Goal: Task Accomplishment & Management: Use online tool/utility

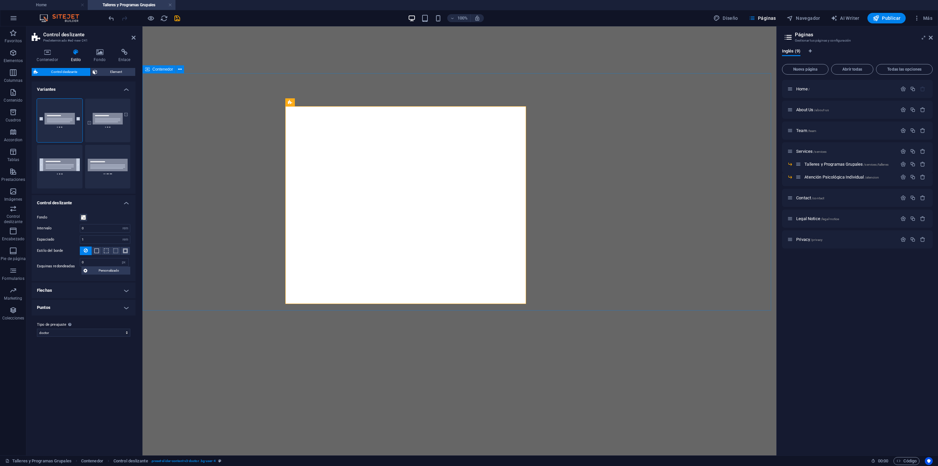
select select "rem"
select select "px"
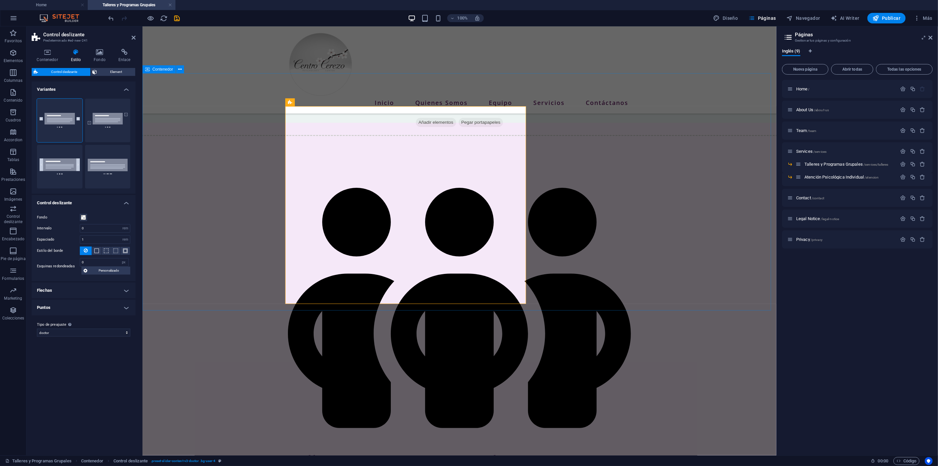
scroll to position [310, 0]
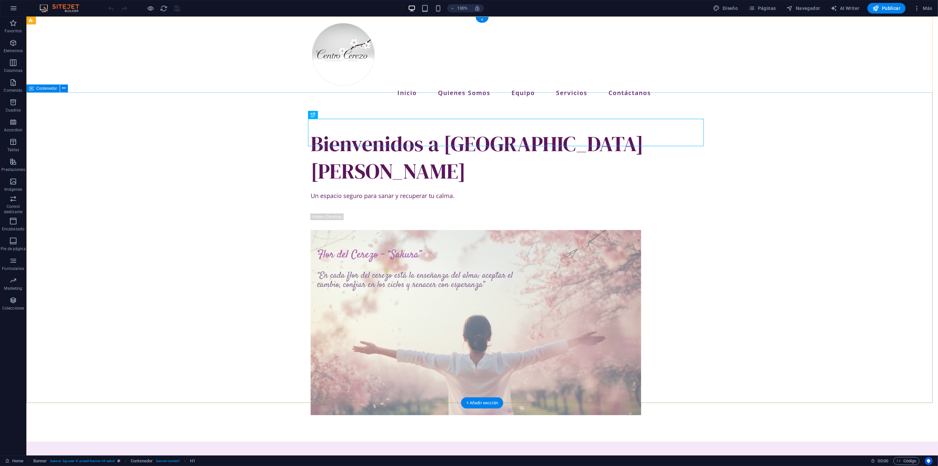
click at [792, 265] on div "Bienvenidos a Centro Cerezo Un espacio seguro para sanar y recuperar tu calma." at bounding box center [482, 273] width 912 height 338
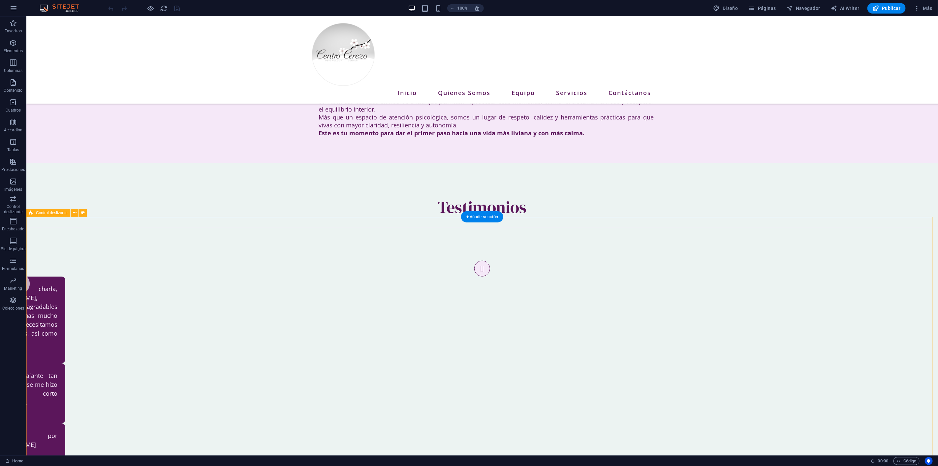
scroll to position [440, 0]
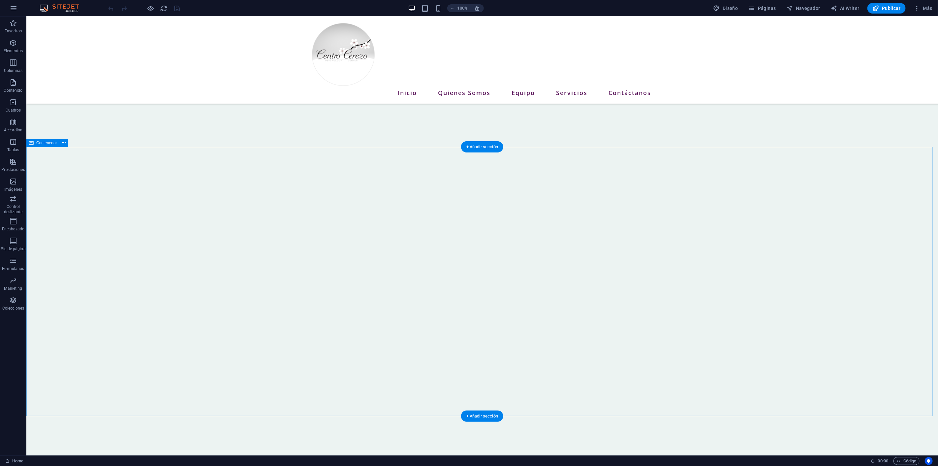
scroll to position [806, 0]
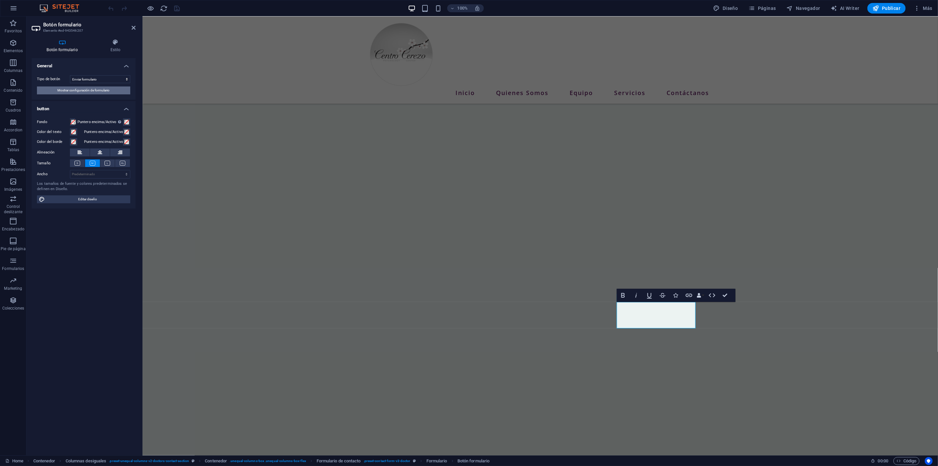
click at [108, 90] on span "Mostrar configuración de formulario" at bounding box center [84, 90] width 52 height 8
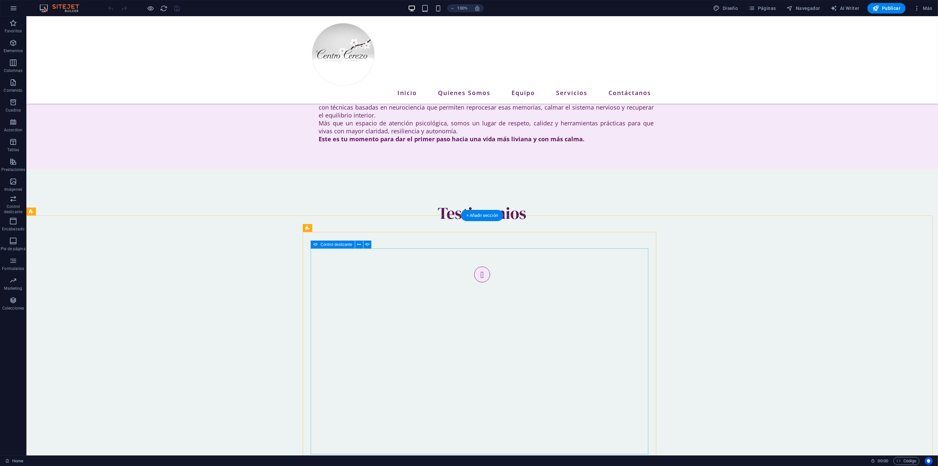
scroll to position [403, 0]
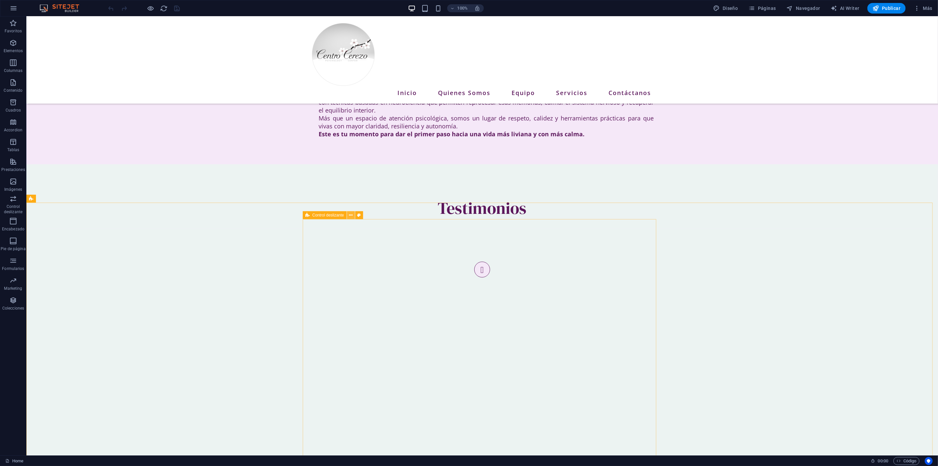
click at [351, 214] on icon at bounding box center [351, 215] width 4 height 7
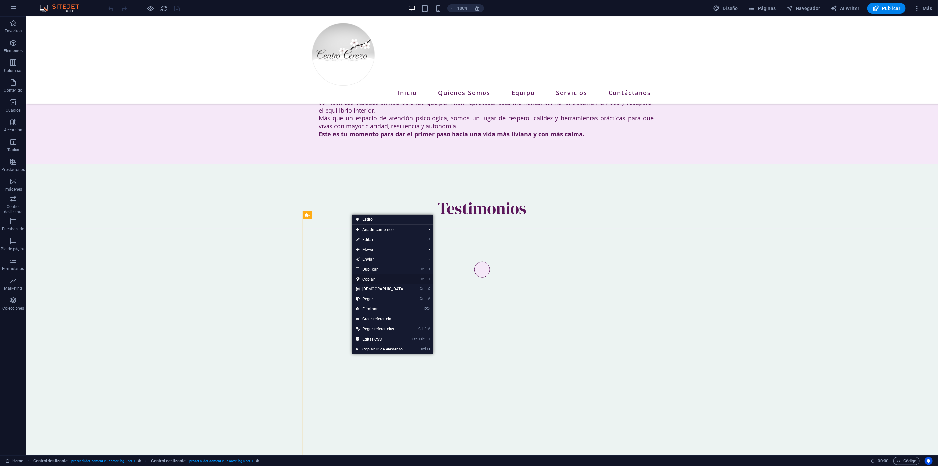
click at [378, 279] on link "Ctrl C Copiar" at bounding box center [380, 279] width 57 height 10
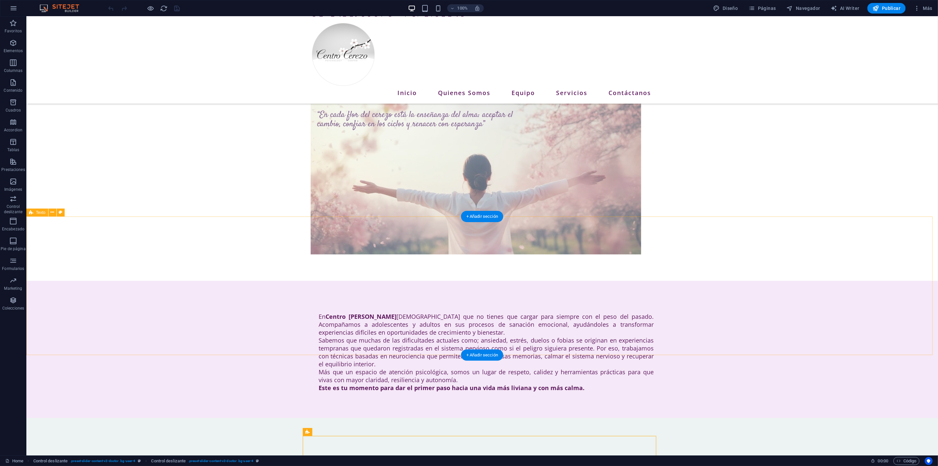
scroll to position [147, 0]
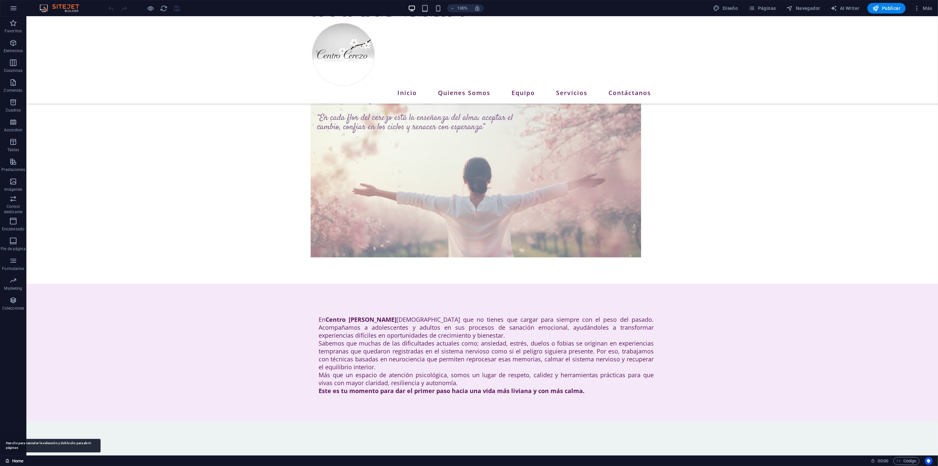
click at [16, 459] on link "Home" at bounding box center [14, 461] width 18 height 8
click at [17, 458] on link "Home" at bounding box center [14, 461] width 18 height 8
drag, startPoint x: 17, startPoint y: 458, endPoint x: 26, endPoint y: 461, distance: 9.5
click at [17, 459] on link "Home" at bounding box center [14, 461] width 18 height 8
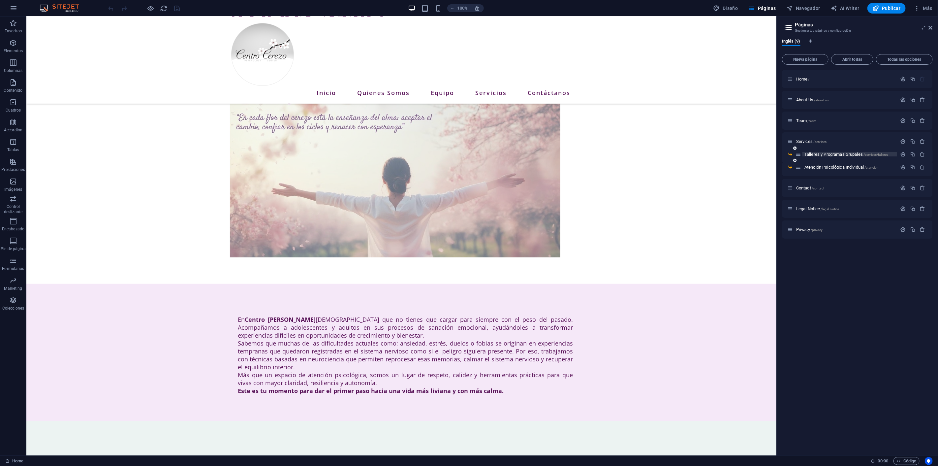
click at [847, 154] on span "Talleres y Programas Grupales /services/talleres" at bounding box center [847, 154] width 84 height 5
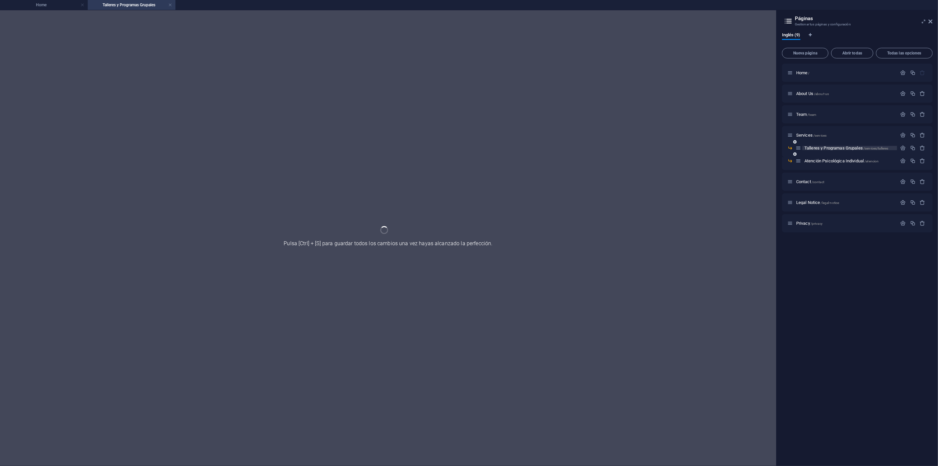
scroll to position [0, 0]
click at [847, 154] on div "Talleres y Programas Grupales /services/talleres" at bounding box center [857, 150] width 151 height 13
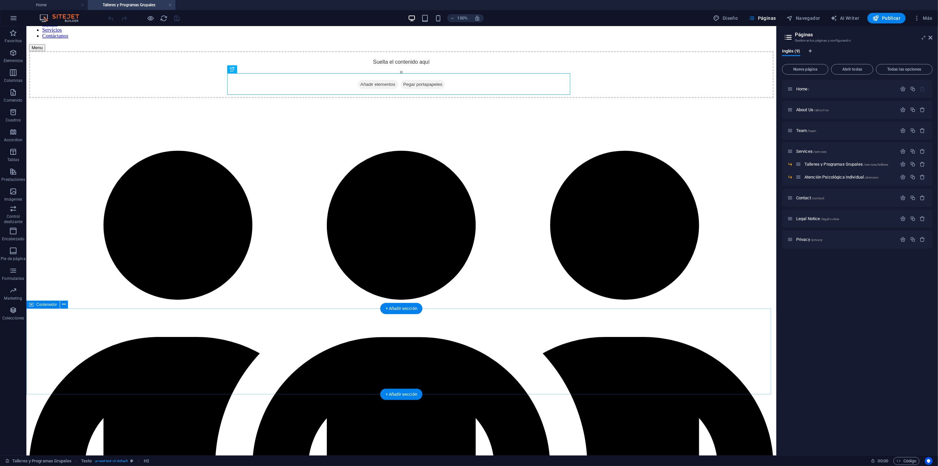
scroll to position [110, 0]
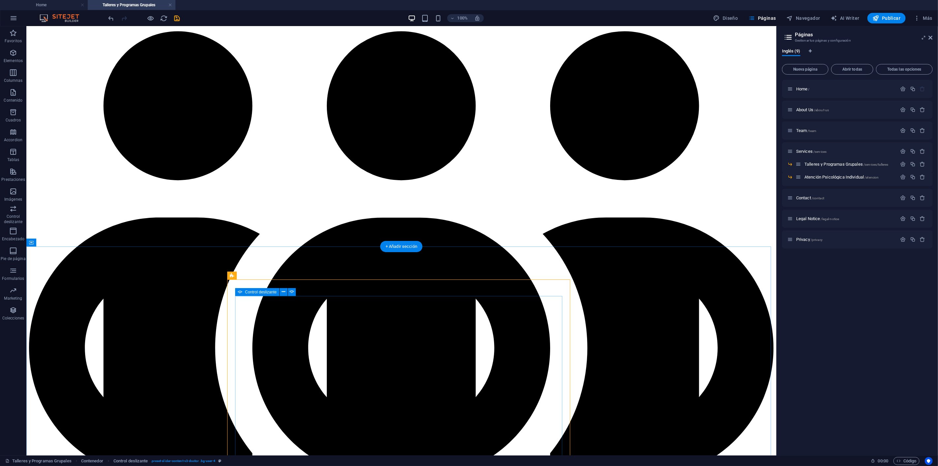
scroll to position [220, 0]
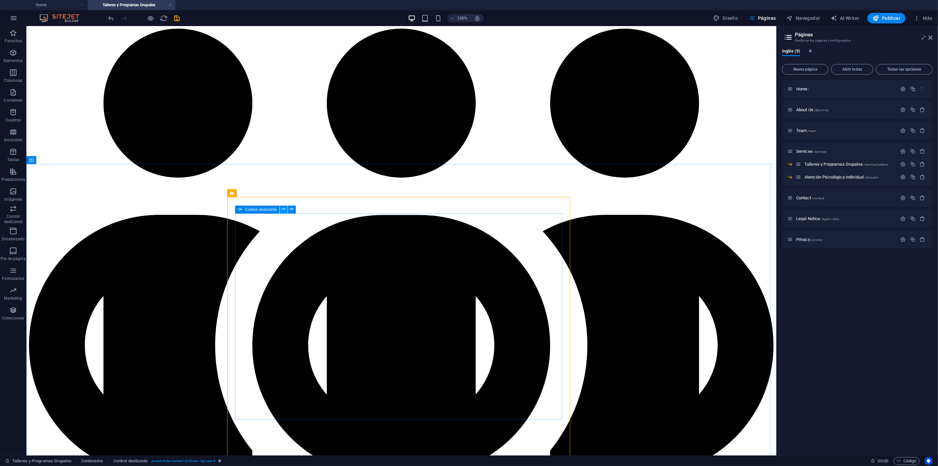
click at [282, 209] on icon at bounding box center [284, 209] width 4 height 7
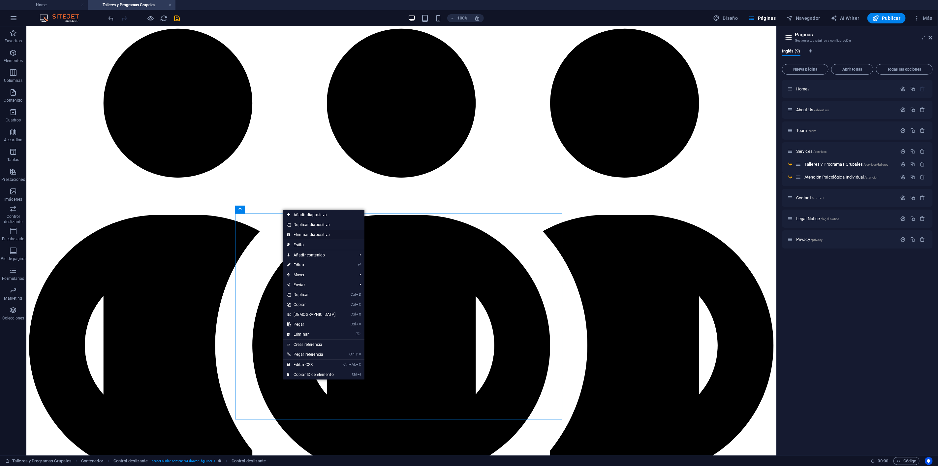
click at [312, 233] on link "Eliminar diapositiva" at bounding box center [324, 235] width 82 height 10
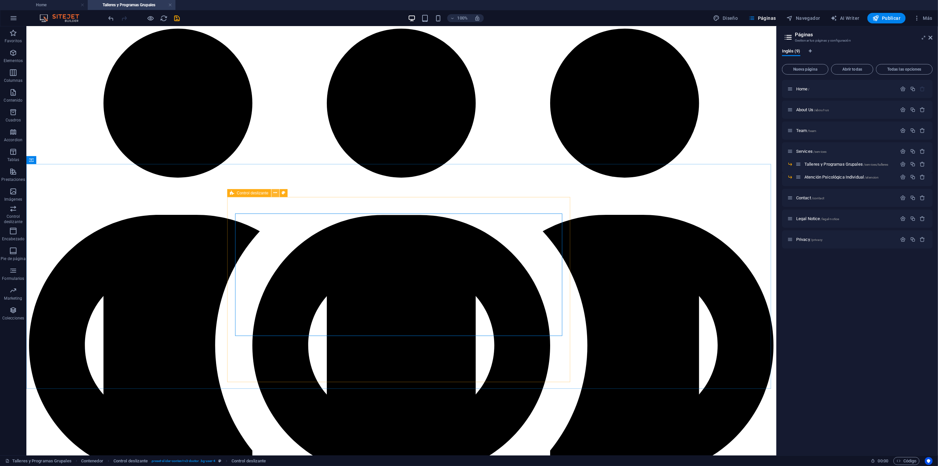
click at [276, 193] on icon at bounding box center [276, 192] width 4 height 7
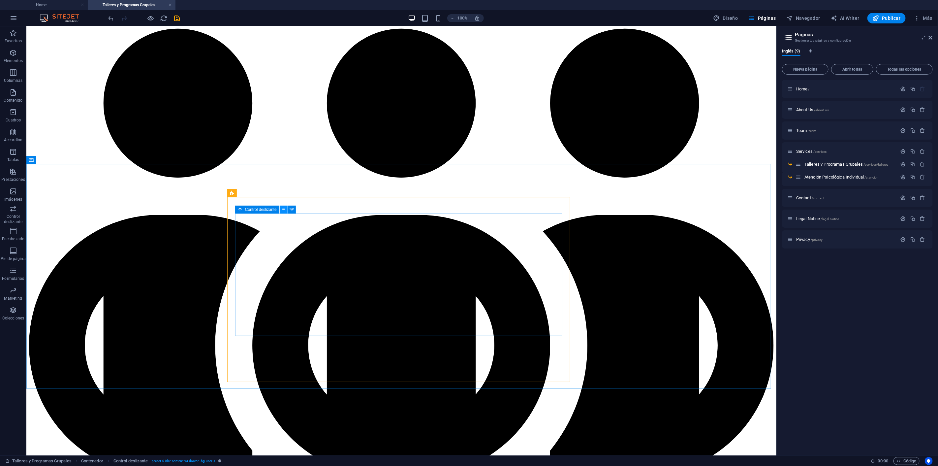
click at [285, 209] on icon at bounding box center [284, 209] width 4 height 7
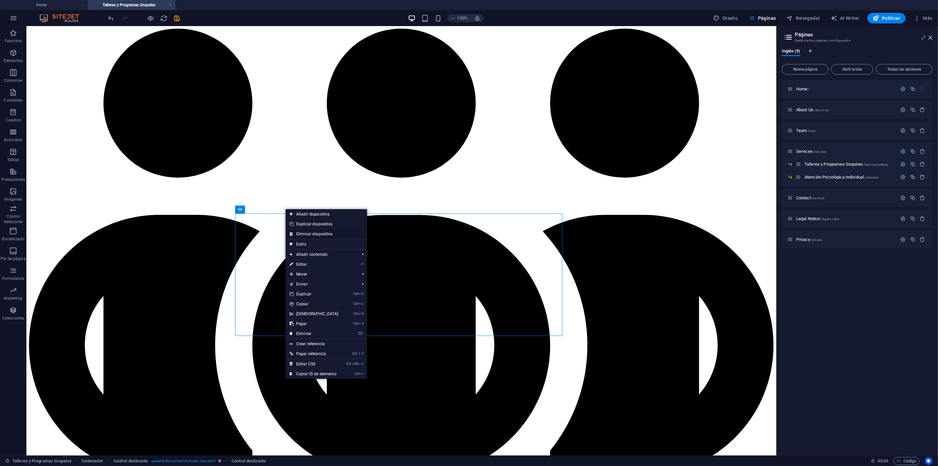
click at [309, 232] on link "Eliminar diapositiva" at bounding box center [327, 234] width 82 height 10
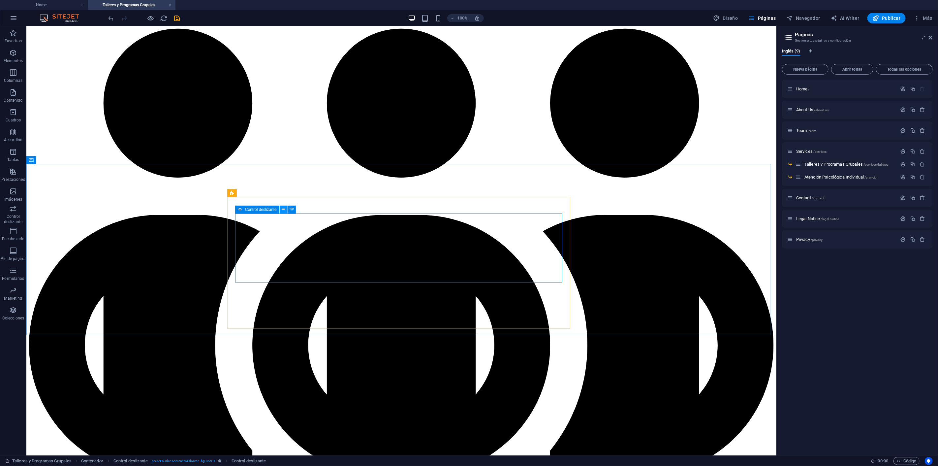
click at [282, 208] on icon at bounding box center [284, 209] width 4 height 7
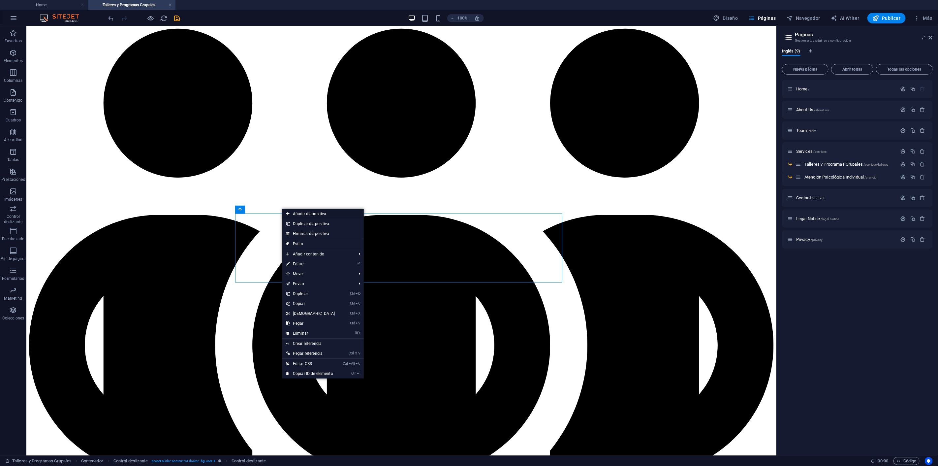
click at [298, 212] on link "Añadir diapositiva" at bounding box center [323, 214] width 82 height 10
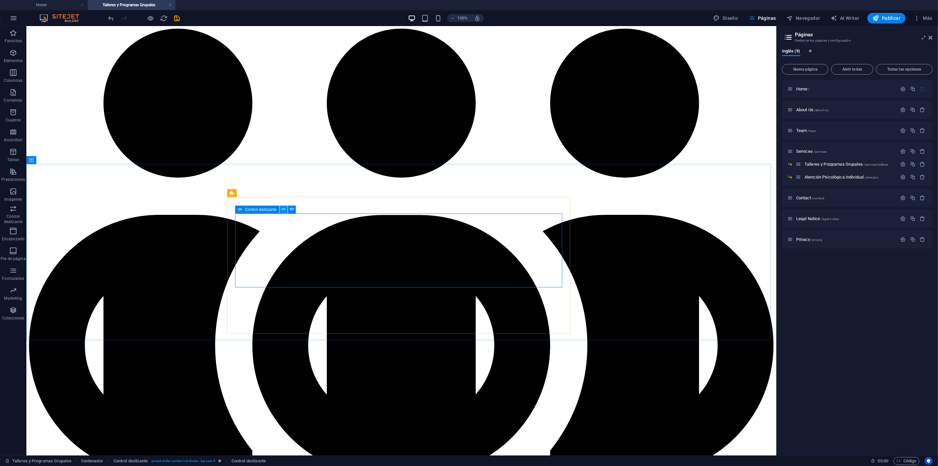
click at [285, 210] on icon at bounding box center [284, 209] width 4 height 7
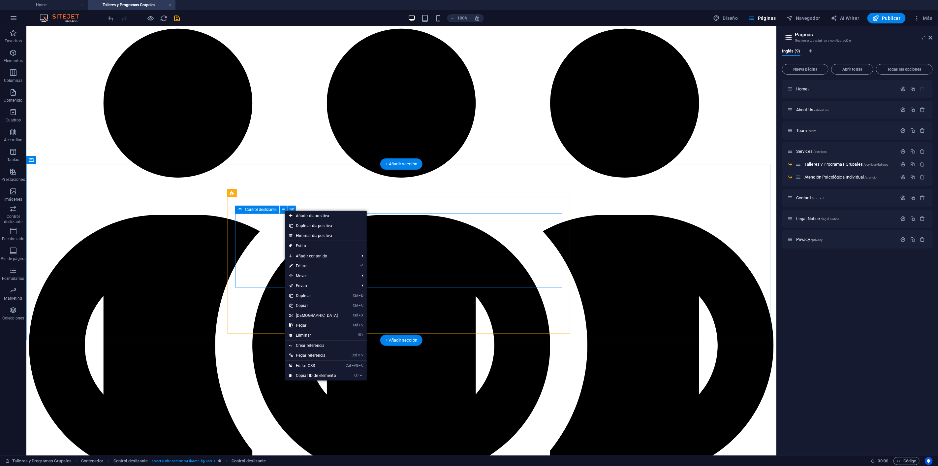
drag, startPoint x: 410, startPoint y: 234, endPoint x: 406, endPoint y: 232, distance: 5.2
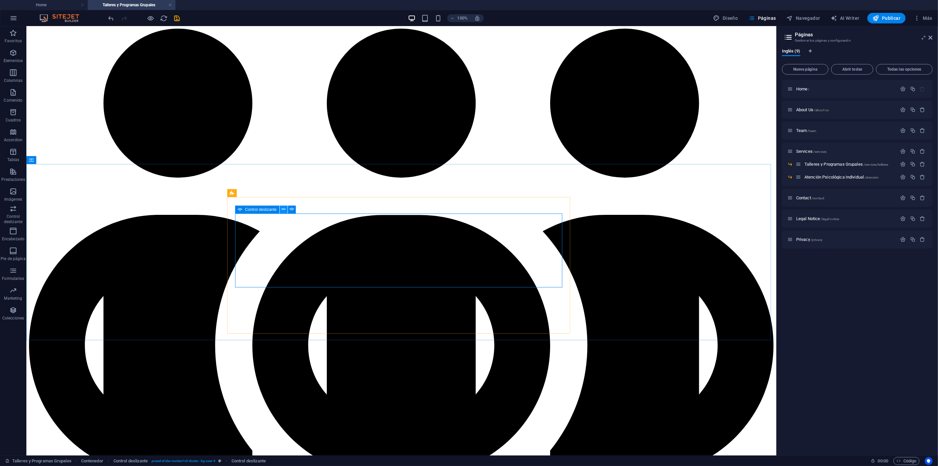
click at [282, 209] on icon at bounding box center [284, 209] width 4 height 7
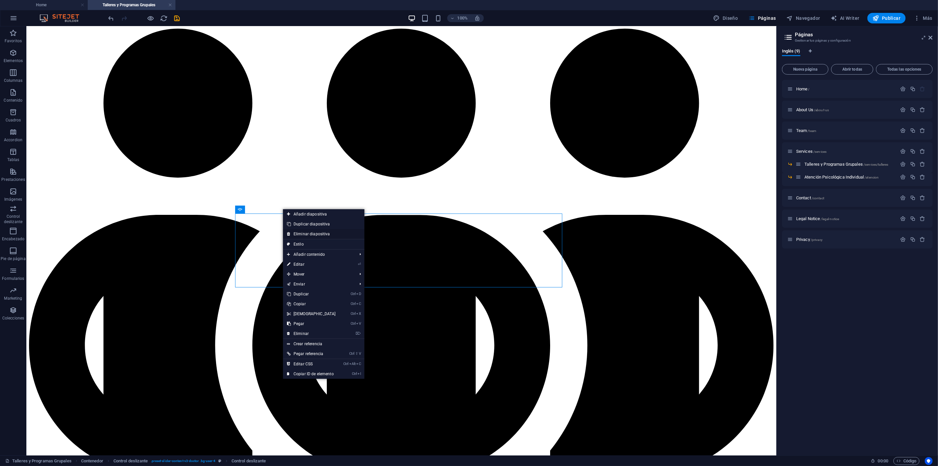
click at [306, 232] on link "Eliminar diapositiva" at bounding box center [324, 234] width 82 height 10
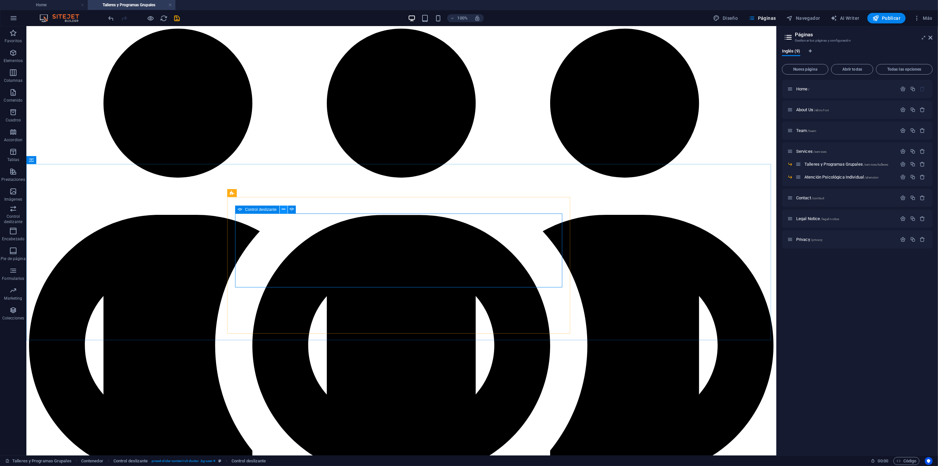
click at [284, 209] on icon at bounding box center [284, 209] width 4 height 7
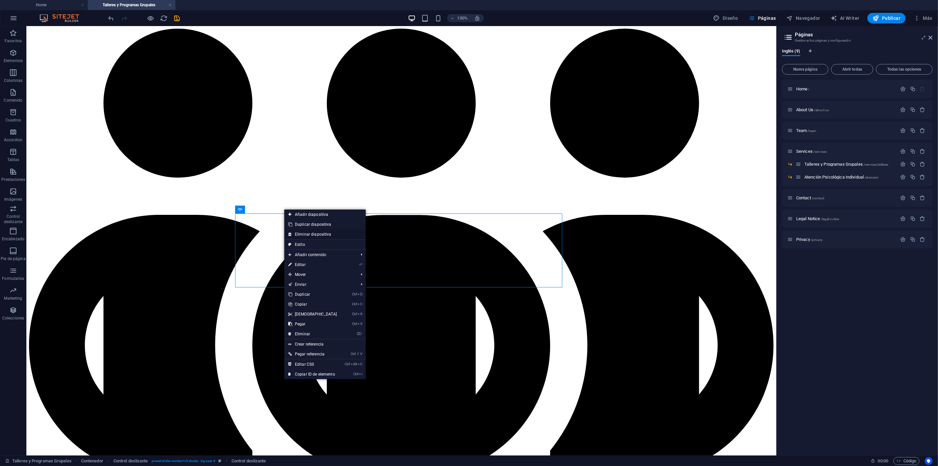
click at [303, 233] on link "Eliminar diapositiva" at bounding box center [325, 234] width 82 height 10
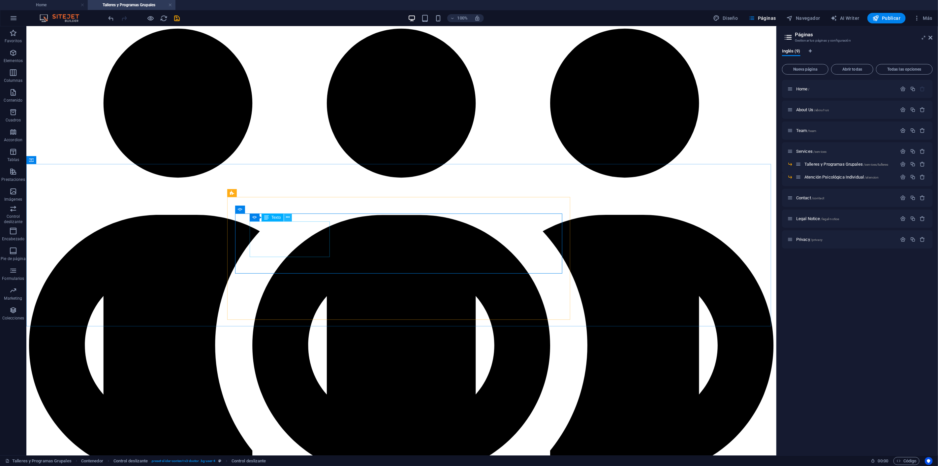
click at [288, 216] on icon at bounding box center [288, 217] width 4 height 7
click at [282, 210] on icon at bounding box center [284, 209] width 4 height 7
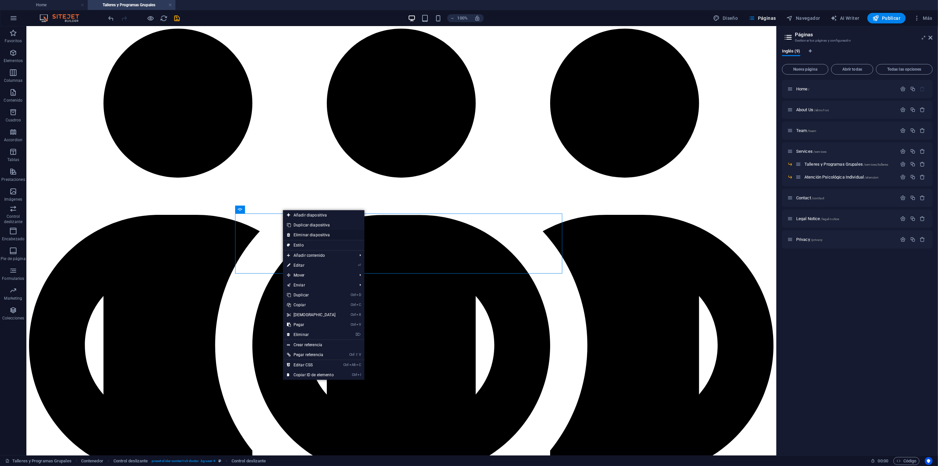
drag, startPoint x: 312, startPoint y: 233, endPoint x: 282, endPoint y: 205, distance: 40.4
click at [312, 233] on link "Eliminar diapositiva" at bounding box center [324, 235] width 82 height 10
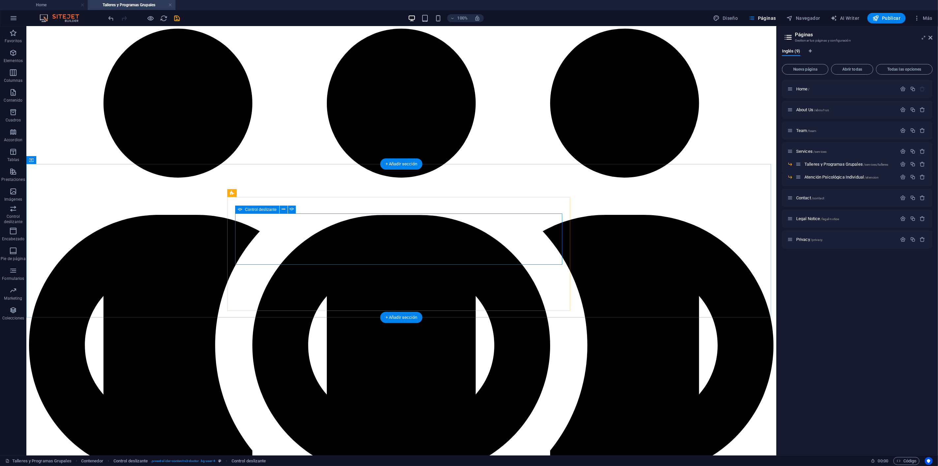
click at [283, 210] on icon at bounding box center [284, 209] width 4 height 7
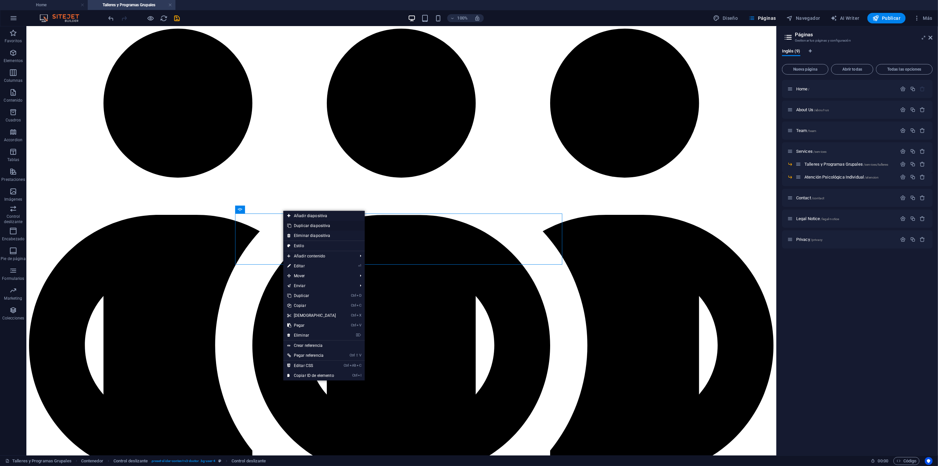
click at [314, 222] on link "Duplicar diapositiva" at bounding box center [324, 226] width 82 height 10
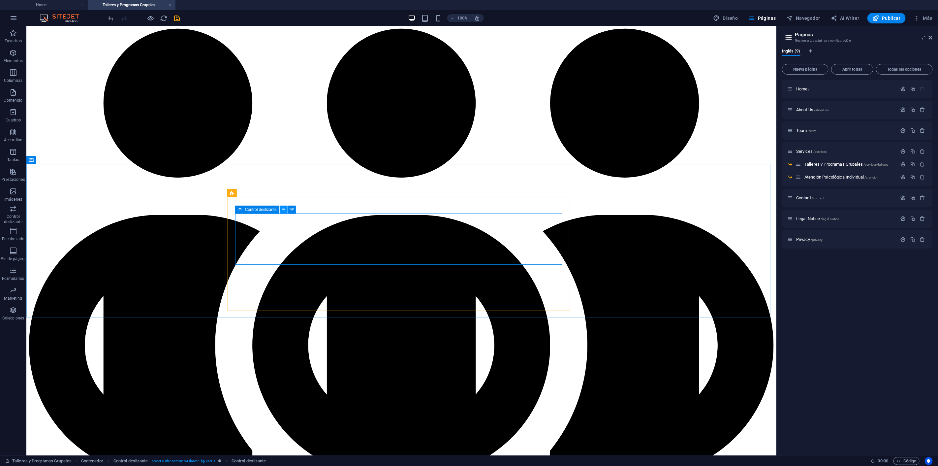
click at [282, 209] on icon at bounding box center [284, 209] width 4 height 7
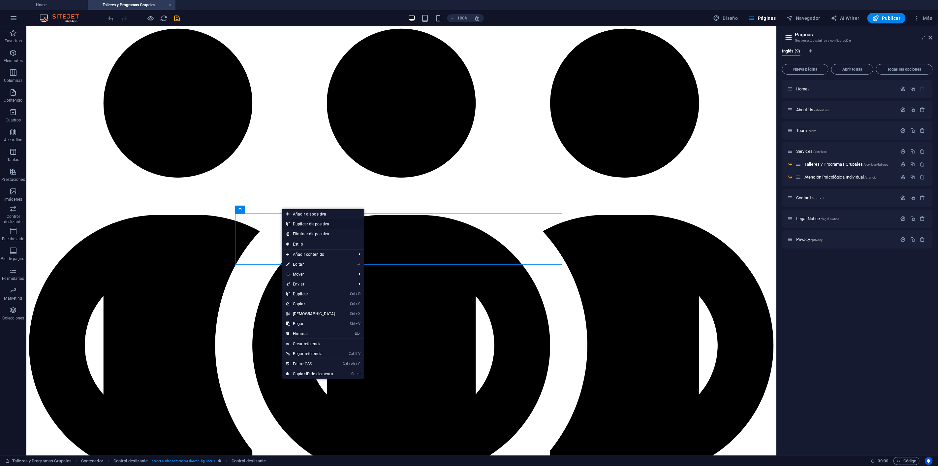
click at [299, 222] on link "Duplicar diapositiva" at bounding box center [323, 224] width 82 height 10
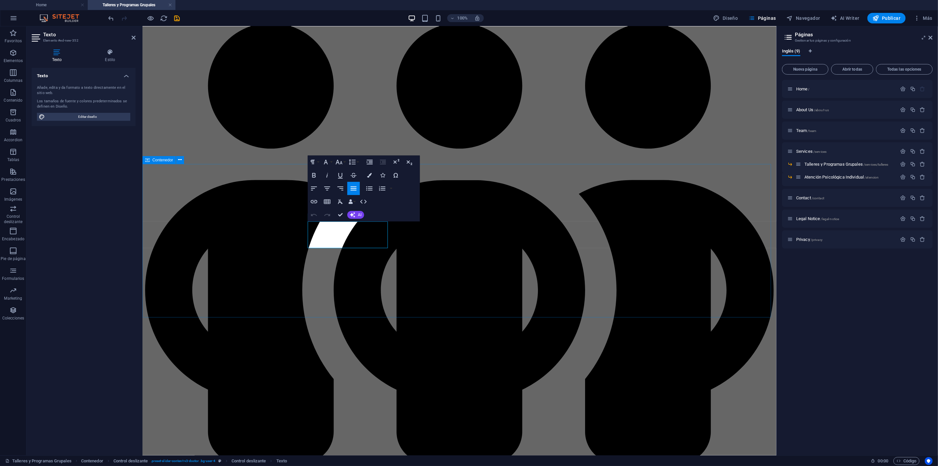
drag, startPoint x: 363, startPoint y: 243, endPoint x: 284, endPoint y: 227, distance: 79.9
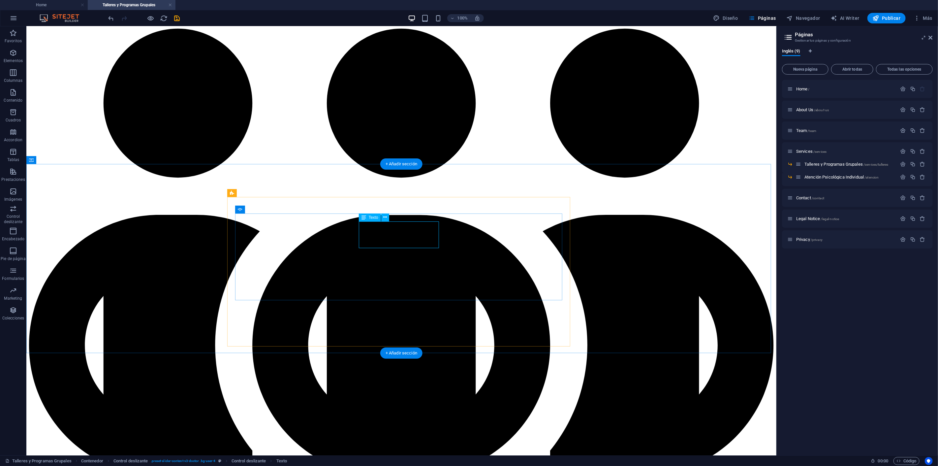
drag, startPoint x: 395, startPoint y: 244, endPoint x: 278, endPoint y: 244, distance: 116.8
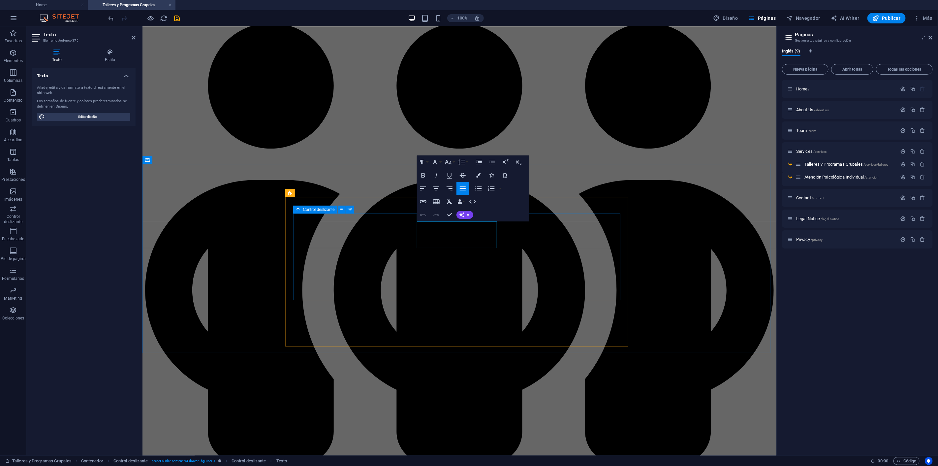
drag, startPoint x: 476, startPoint y: 244, endPoint x: 407, endPoint y: 228, distance: 71.3
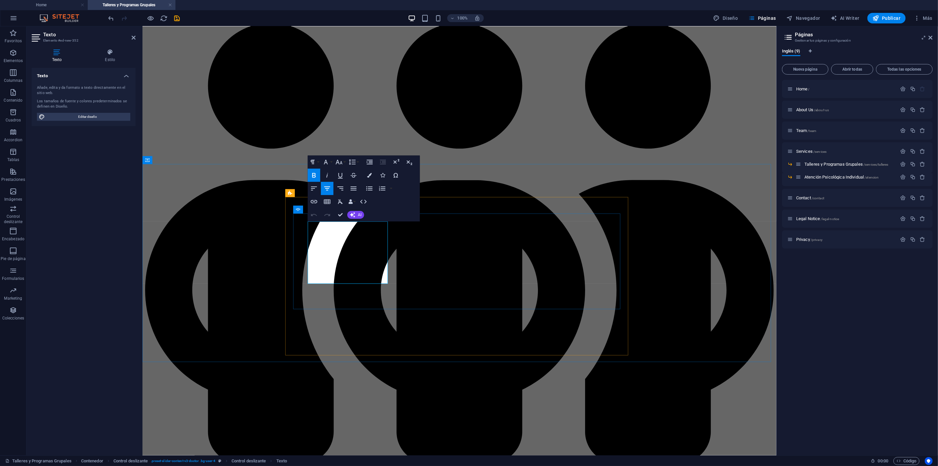
drag, startPoint x: 383, startPoint y: 233, endPoint x: 292, endPoint y: 218, distance: 91.9
select select "ms"
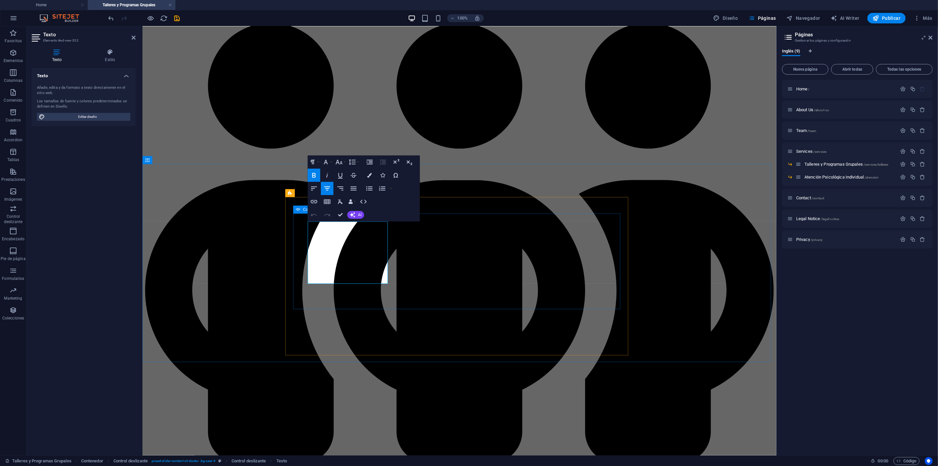
drag, startPoint x: 386, startPoint y: 235, endPoint x: 298, endPoint y: 225, distance: 87.9
click at [340, 176] on icon "button" at bounding box center [341, 175] width 8 height 8
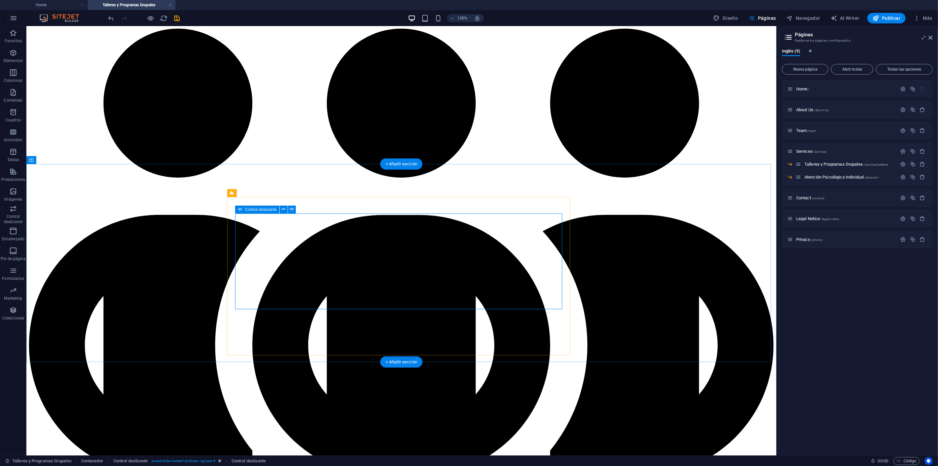
select select "ms"
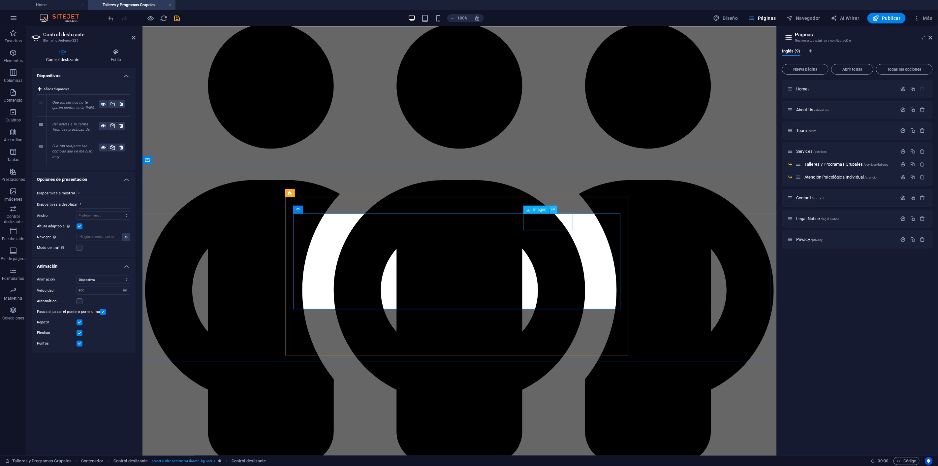
click at [552, 208] on icon at bounding box center [554, 209] width 4 height 7
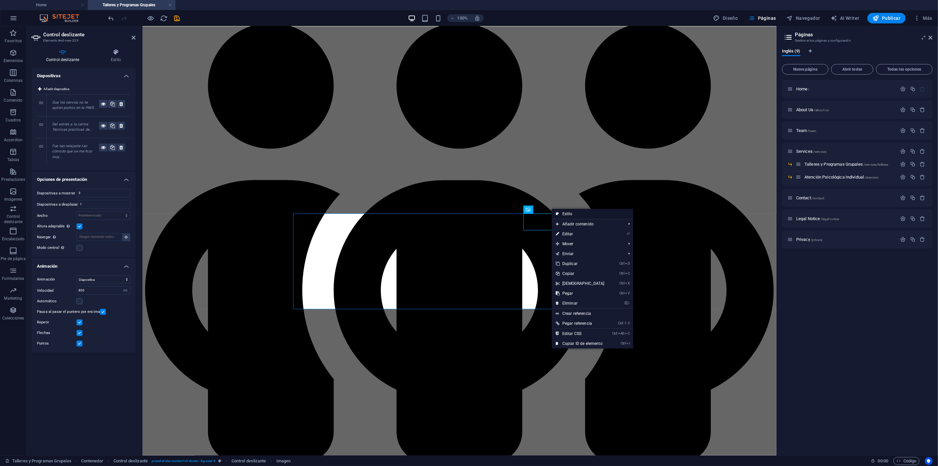
click at [576, 212] on link "Estilo" at bounding box center [593, 214] width 82 height 10
select select "px"
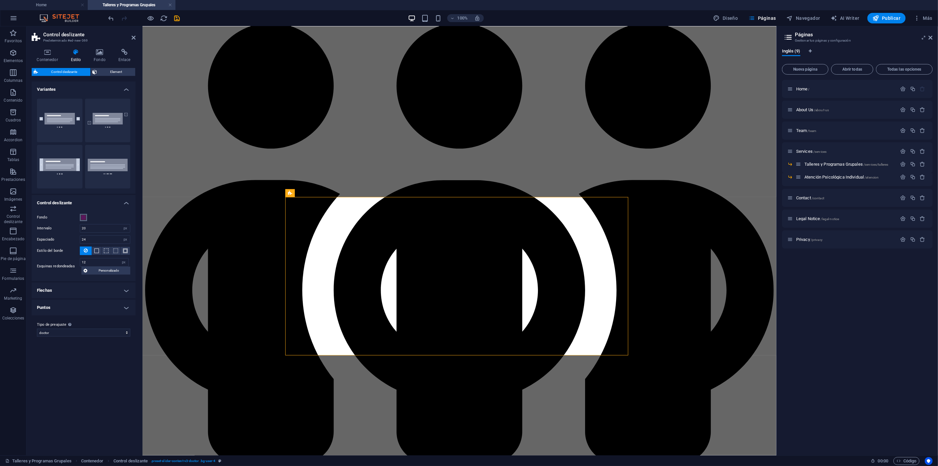
click at [83, 216] on span at bounding box center [83, 217] width 5 height 5
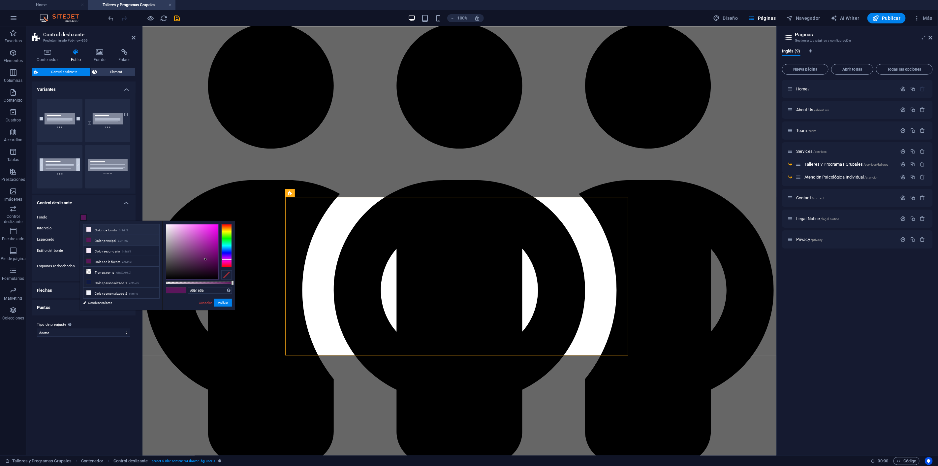
click at [119, 231] on li "Color de fondo #f5e8f8" at bounding box center [121, 229] width 76 height 11
type input "#f5e8f8"
click at [222, 302] on button "Aplicar" at bounding box center [223, 303] width 18 height 8
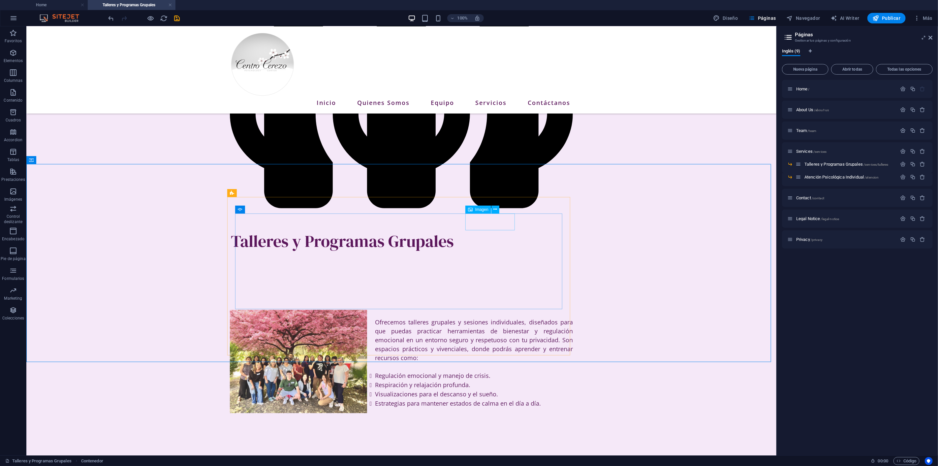
click at [481, 211] on span "Imagen" at bounding box center [481, 210] width 13 height 4
click at [496, 206] on button at bounding box center [496, 210] width 8 height 8
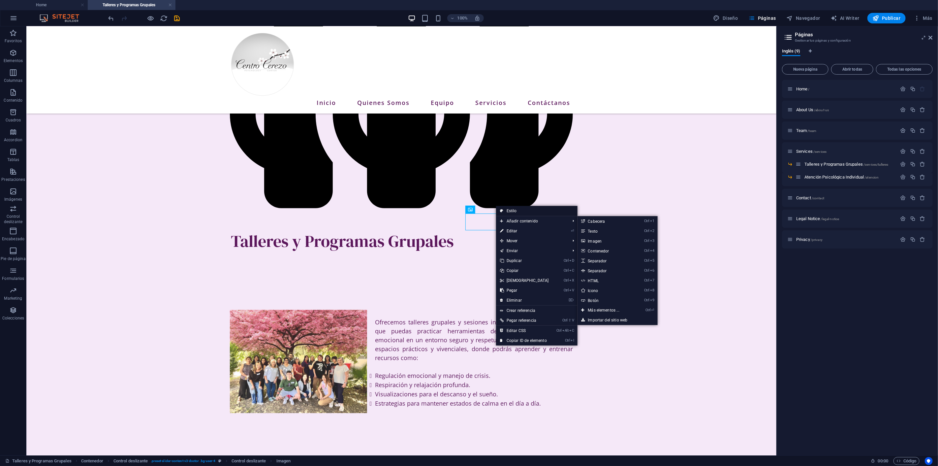
click at [514, 210] on link "Estilo" at bounding box center [537, 211] width 82 height 10
select select "px"
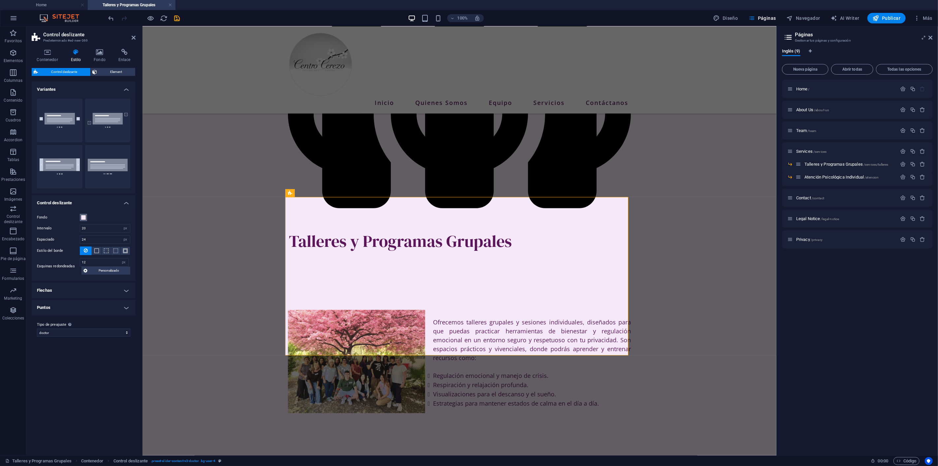
click at [82, 217] on span at bounding box center [83, 217] width 5 height 5
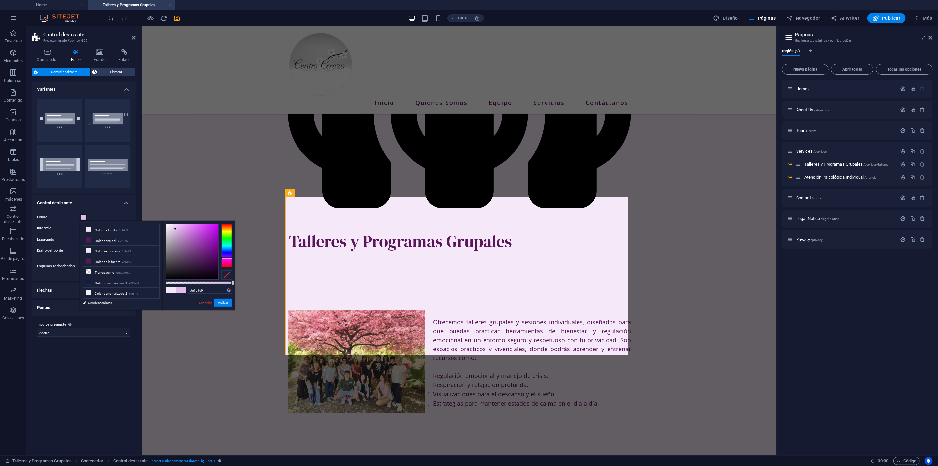
type input "#e3c2ea"
drag, startPoint x: 170, startPoint y: 225, endPoint x: 175, endPoint y: 229, distance: 6.4
click at [175, 229] on div at bounding box center [175, 228] width 2 height 2
click at [222, 304] on button "Aplicar" at bounding box center [223, 303] width 18 height 8
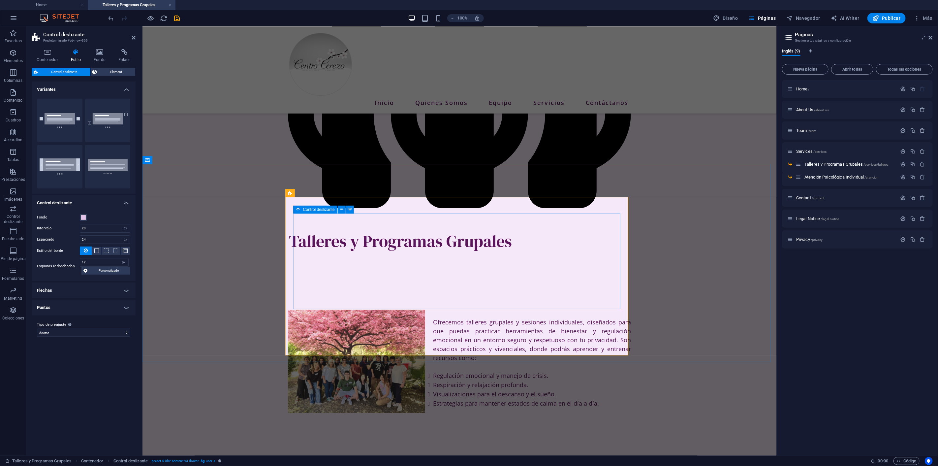
select select "ms"
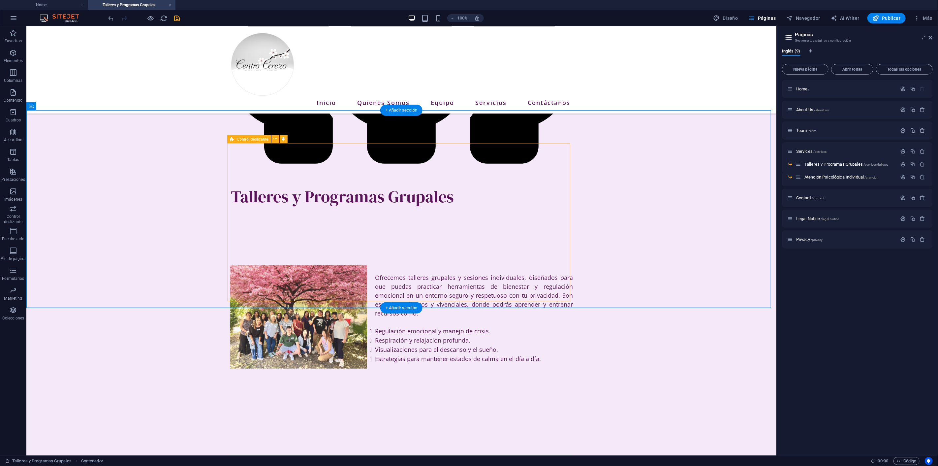
scroll to position [237, 0]
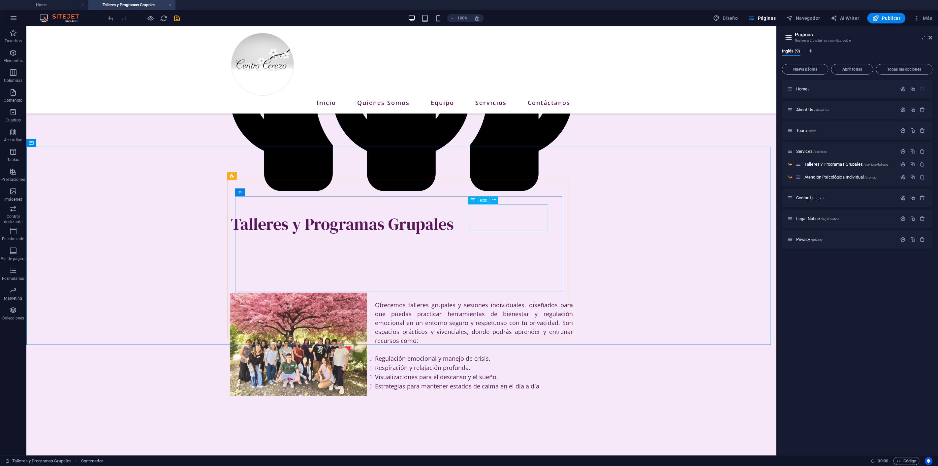
click at [476, 199] on div "Texto" at bounding box center [479, 200] width 22 height 8
click at [289, 191] on icon at bounding box center [289, 192] width 4 height 7
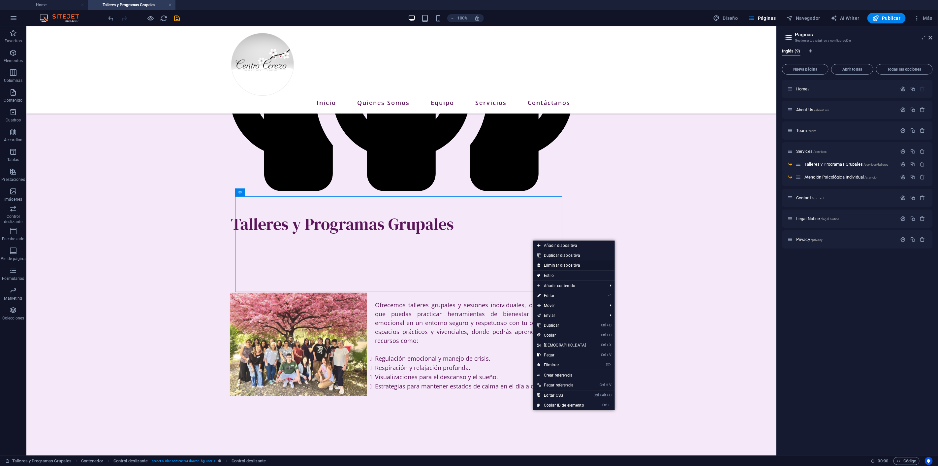
click at [556, 265] on link "Eliminar diapositiva" at bounding box center [575, 265] width 82 height 10
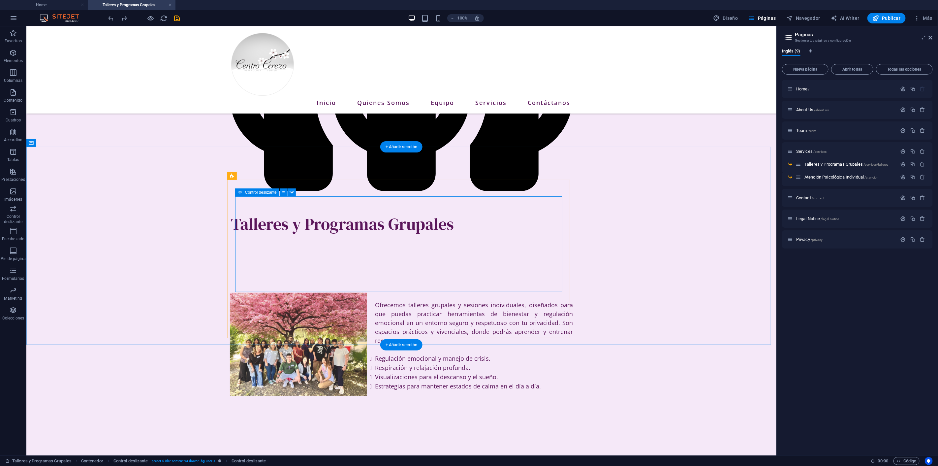
click at [496, 193] on icon at bounding box center [496, 192] width 4 height 7
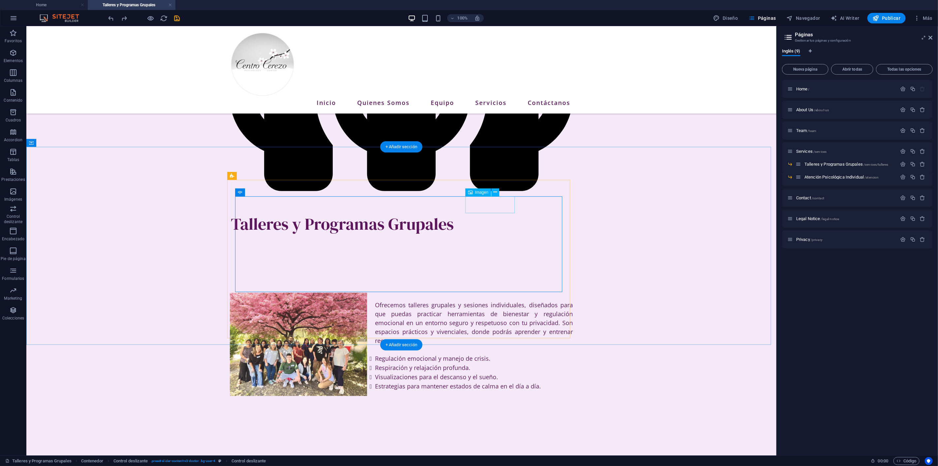
click at [283, 191] on icon at bounding box center [284, 192] width 4 height 7
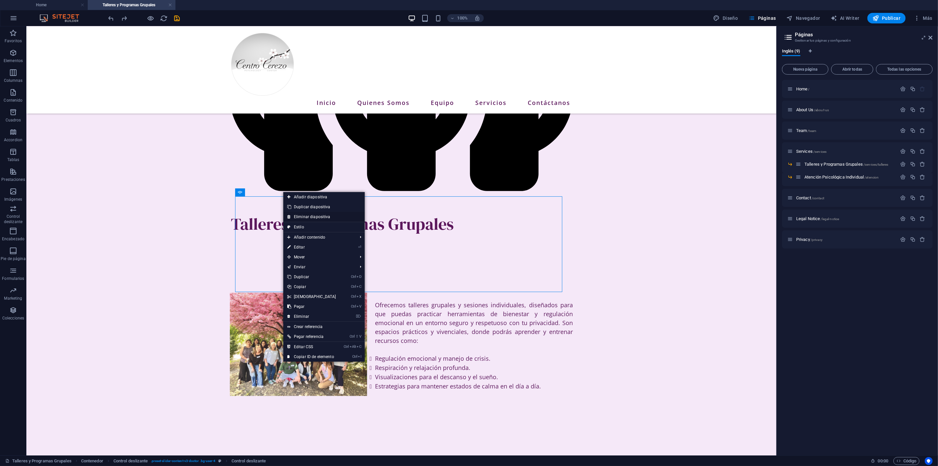
click at [302, 213] on link "Eliminar diapositiva" at bounding box center [324, 217] width 82 height 10
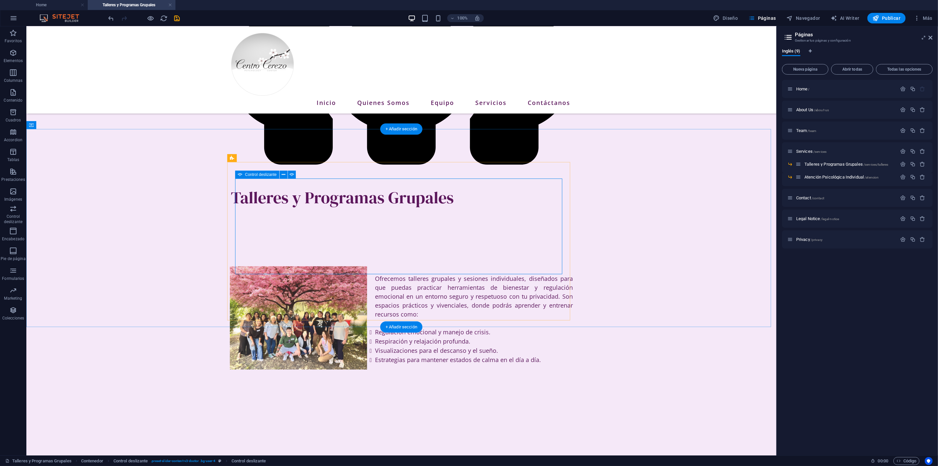
scroll to position [274, 0]
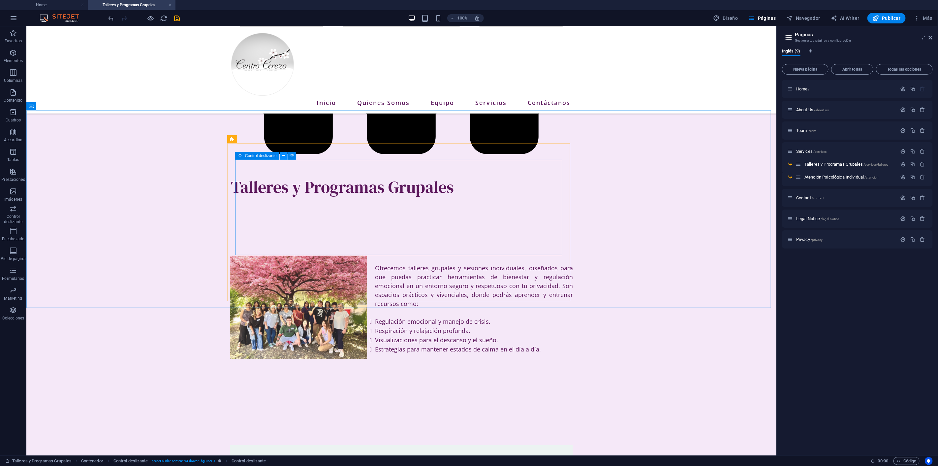
click at [282, 154] on icon at bounding box center [284, 155] width 4 height 7
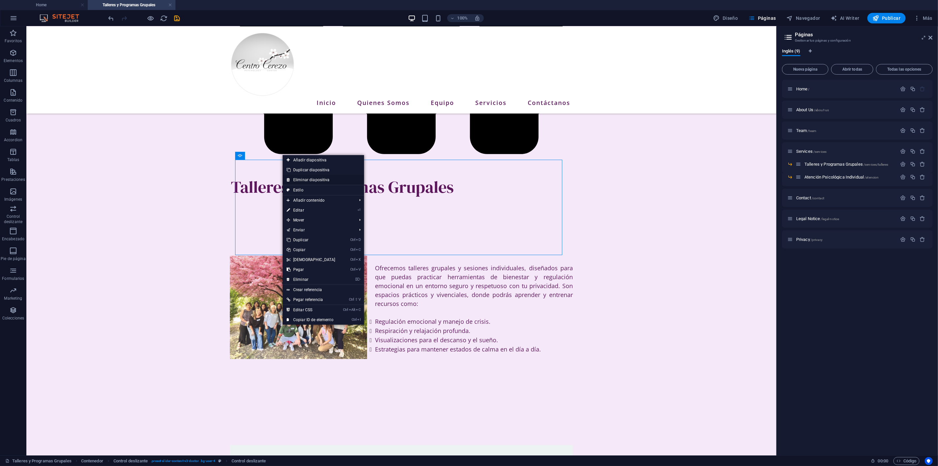
click at [306, 179] on link "Eliminar diapositiva" at bounding box center [324, 180] width 82 height 10
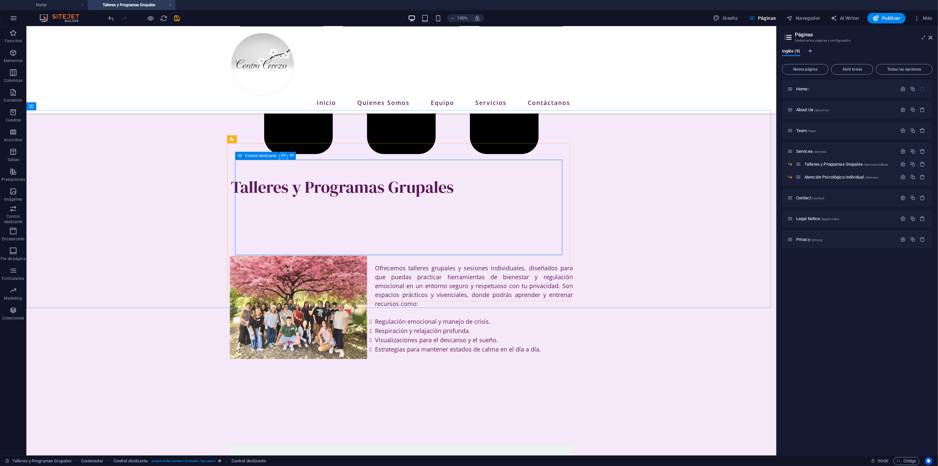
click at [285, 156] on icon at bounding box center [284, 155] width 4 height 7
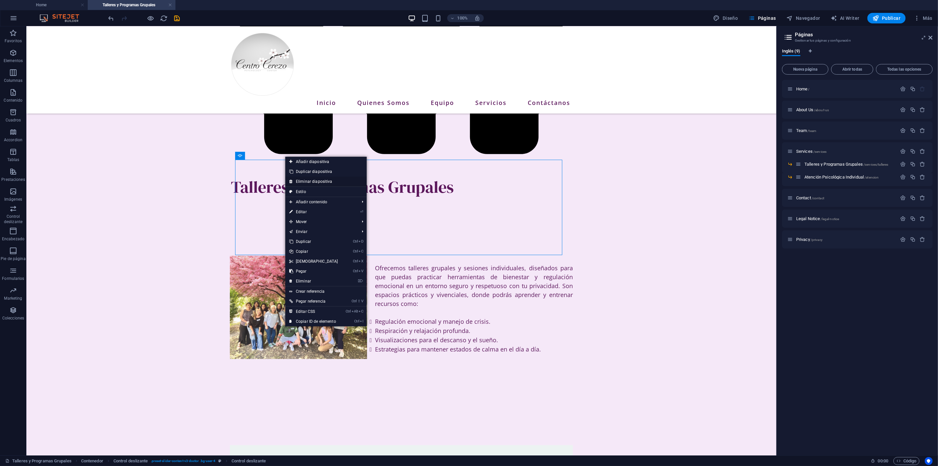
click at [308, 181] on link "Eliminar diapositiva" at bounding box center [326, 182] width 82 height 10
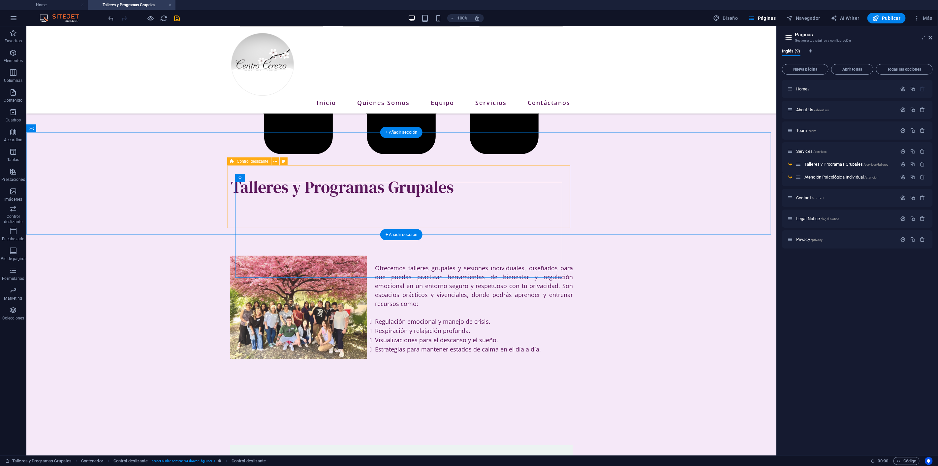
scroll to position [251, 0]
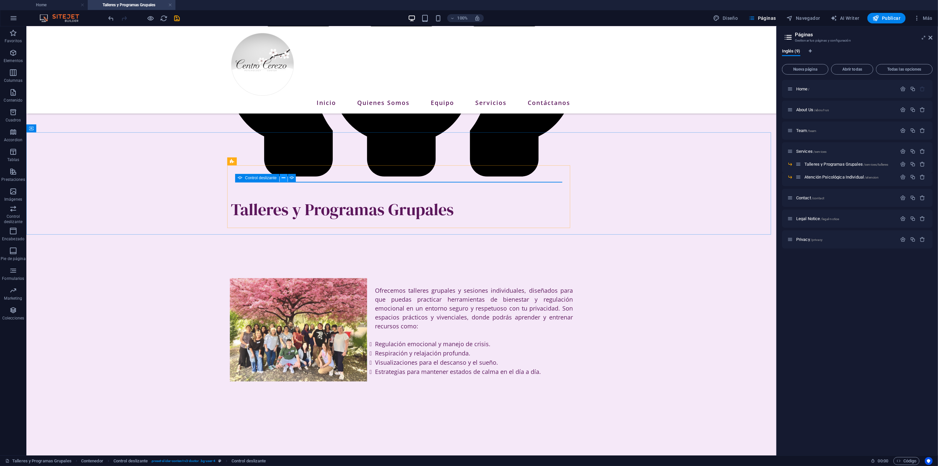
click at [282, 177] on icon at bounding box center [284, 178] width 4 height 7
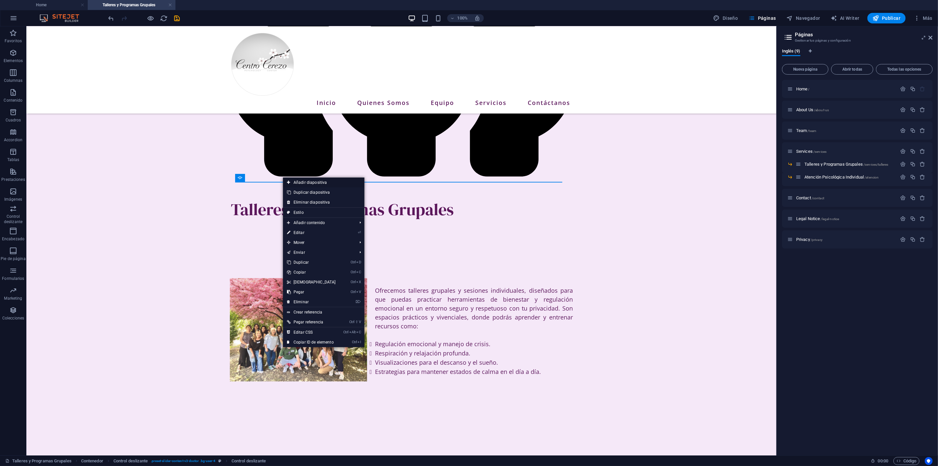
drag, startPoint x: 305, startPoint y: 182, endPoint x: 278, endPoint y: 154, distance: 38.5
click at [305, 182] on link "Añadir diapositiva" at bounding box center [324, 183] width 82 height 10
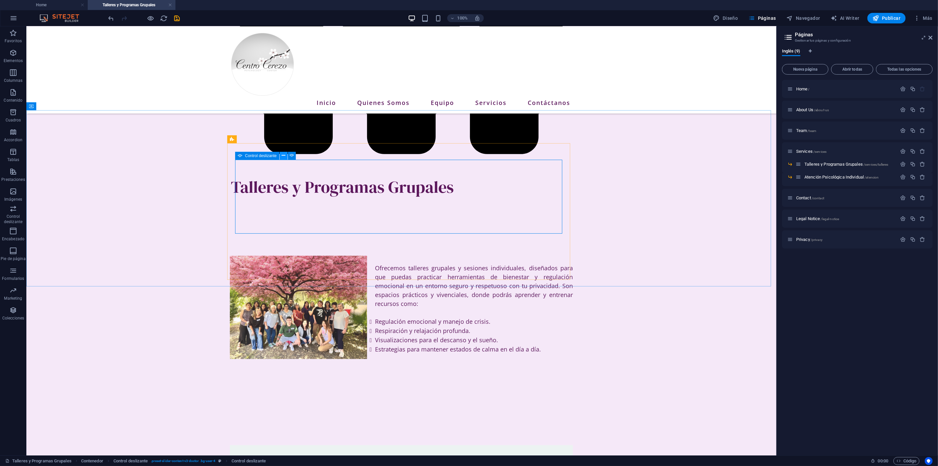
click at [284, 156] on icon at bounding box center [284, 155] width 4 height 7
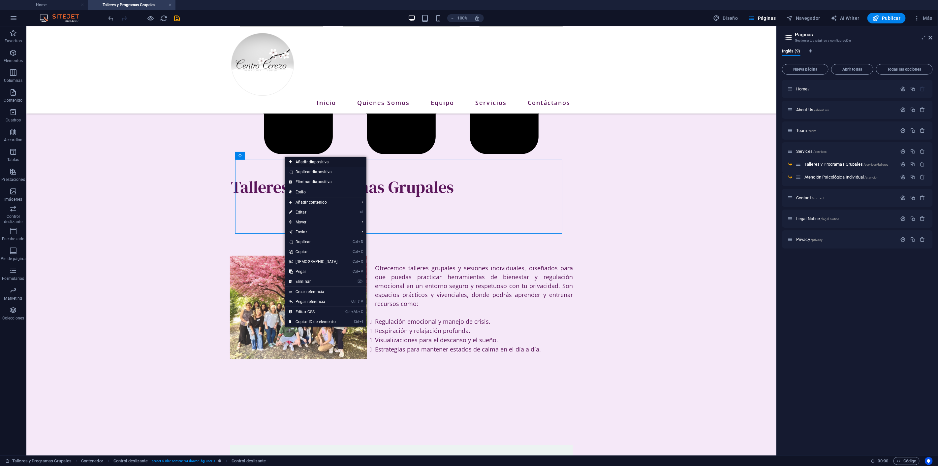
click at [301, 161] on link "Añadir diapositiva" at bounding box center [326, 162] width 82 height 10
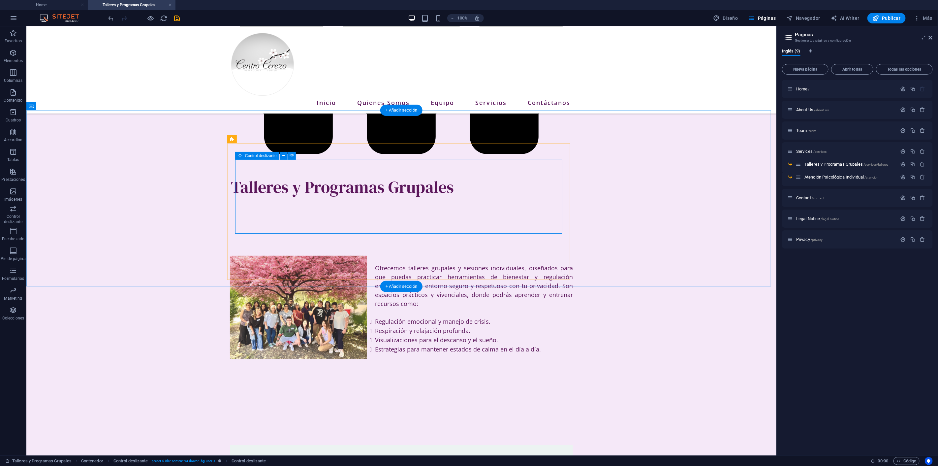
click at [283, 153] on icon at bounding box center [284, 155] width 4 height 7
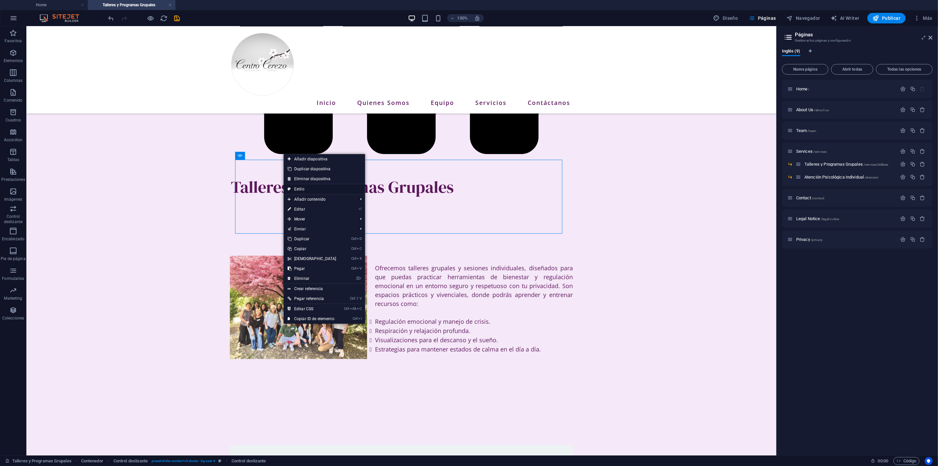
click at [313, 189] on link "Estilo" at bounding box center [325, 189] width 82 height 10
select select "px"
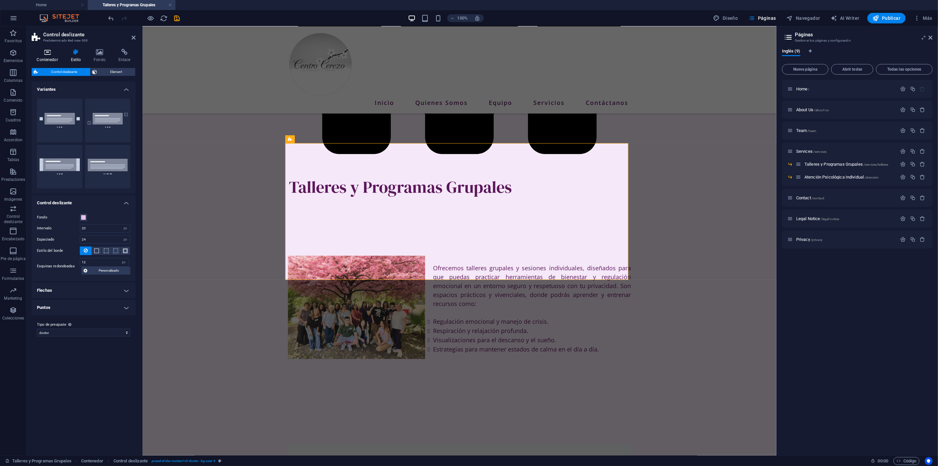
click at [48, 58] on h4 "Contenedor" at bounding box center [49, 56] width 34 height 14
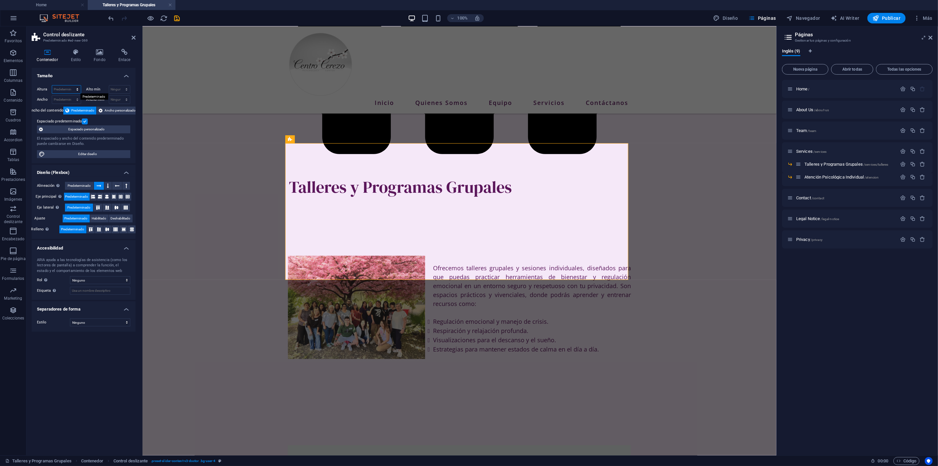
click at [75, 88] on select "Predeterminado px rem % vh vw" at bounding box center [66, 89] width 29 height 8
click at [72, 87] on select "Predeterminado px rem % vh vw" at bounding box center [66, 89] width 29 height 8
click at [67, 98] on select "Predeterminado px rem % em vh vw" at bounding box center [66, 100] width 29 height 8
select select "px"
click at [71, 96] on select "Predeterminado px rem % em vh vw" at bounding box center [66, 100] width 29 height 8
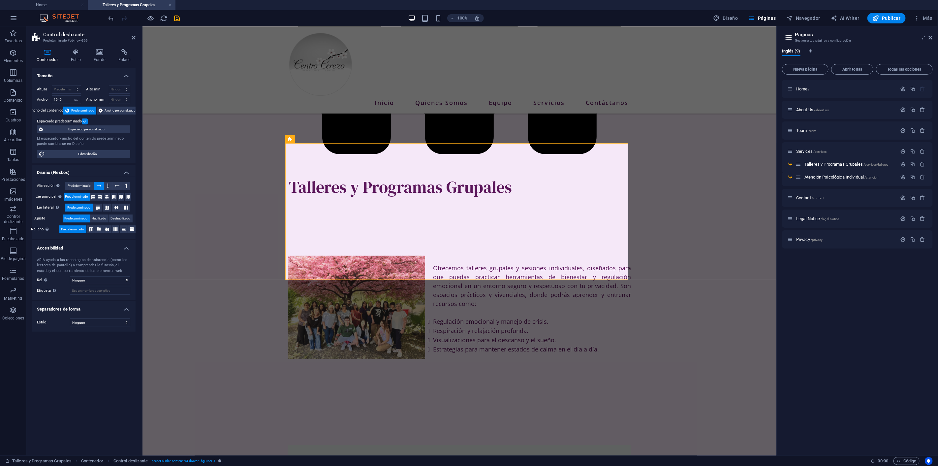
click at [80, 96] on div "Ancho 1040 Predeterminado px rem % em vh vw Ancho mín Ninguno px rem % vh vw" at bounding box center [83, 99] width 93 height 9
click at [82, 98] on div "Ancho 1040 Predeterminado px rem % em vh vw" at bounding box center [60, 99] width 47 height 9
click at [62, 101] on input "1040" at bounding box center [66, 100] width 29 height 8
drag, startPoint x: 65, startPoint y: 100, endPoint x: 5, endPoint y: 96, distance: 60.5
click at [5, 96] on section "Favoritos Elementos Columnas Contenido Cuadros Accordion Tablas Prestaciones Im…" at bounding box center [388, 240] width 777 height 429
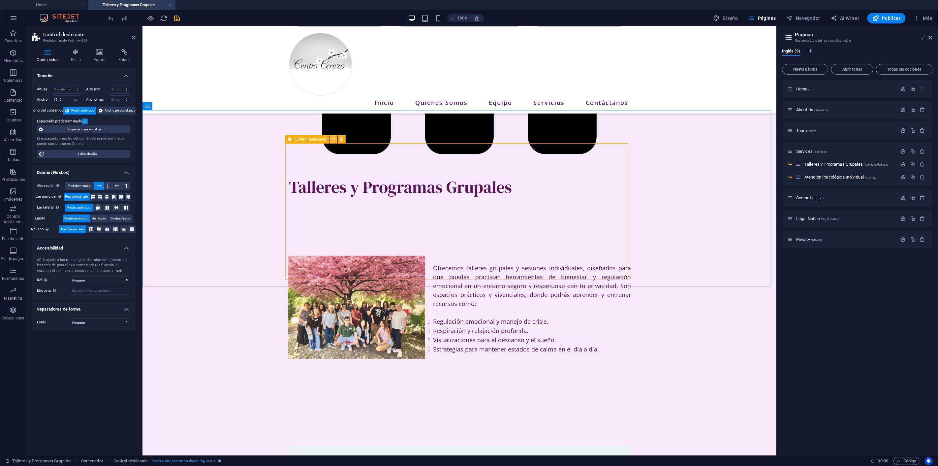
click at [335, 139] on icon at bounding box center [334, 139] width 4 height 7
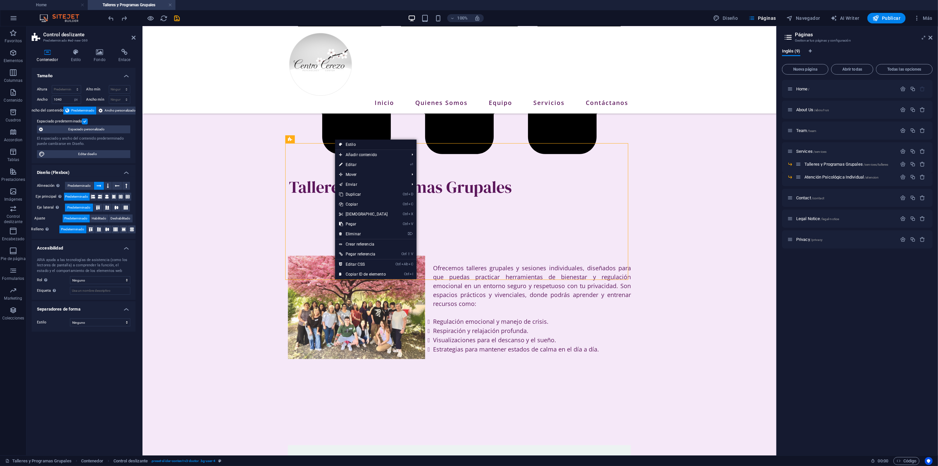
click at [349, 143] on link "Estilo" at bounding box center [376, 145] width 82 height 10
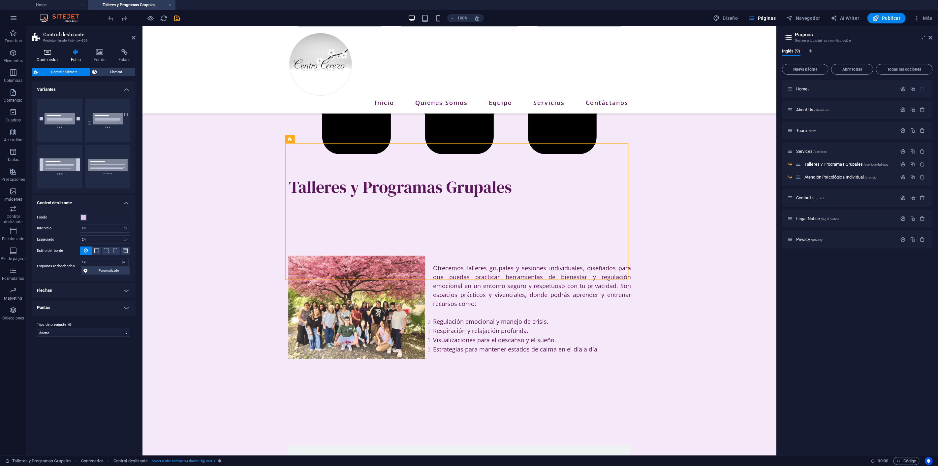
click at [44, 53] on icon at bounding box center [47, 52] width 31 height 7
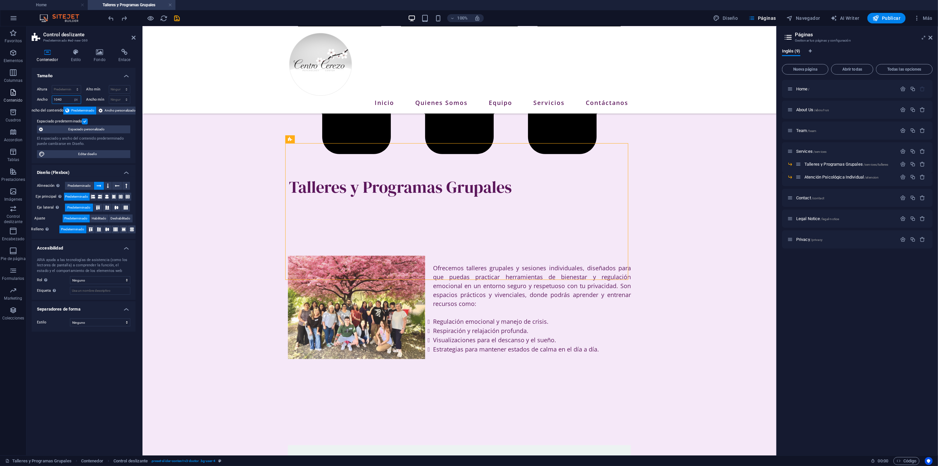
drag, startPoint x: 69, startPoint y: 100, endPoint x: 20, endPoint y: 97, distance: 49.3
click at [20, 97] on section "Favoritos Elementos Columnas Contenido Cuadros Accordion Tablas Prestaciones Im…" at bounding box center [388, 240] width 777 height 429
type input "750"
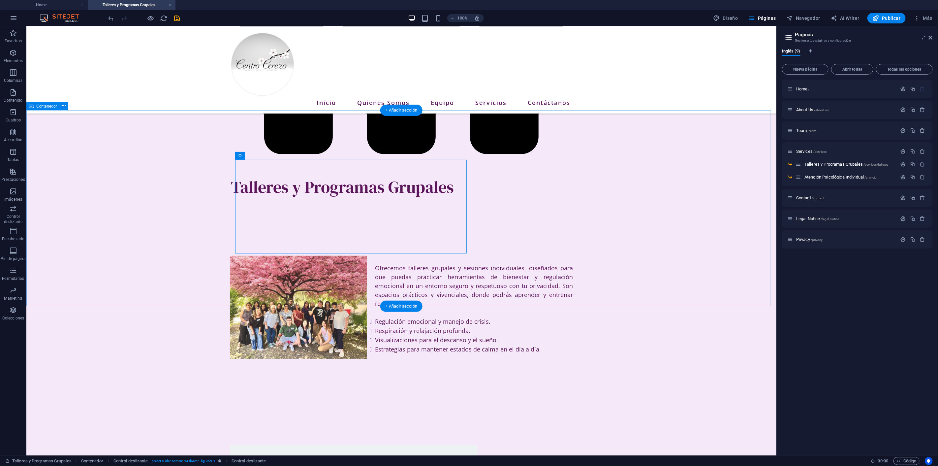
click at [284, 154] on icon at bounding box center [284, 155] width 4 height 7
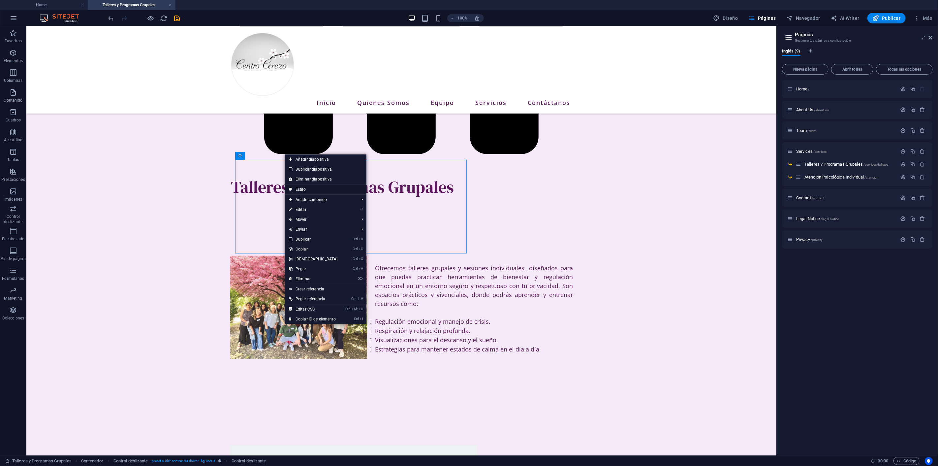
click at [306, 189] on link "Estilo" at bounding box center [326, 189] width 82 height 10
select select "px"
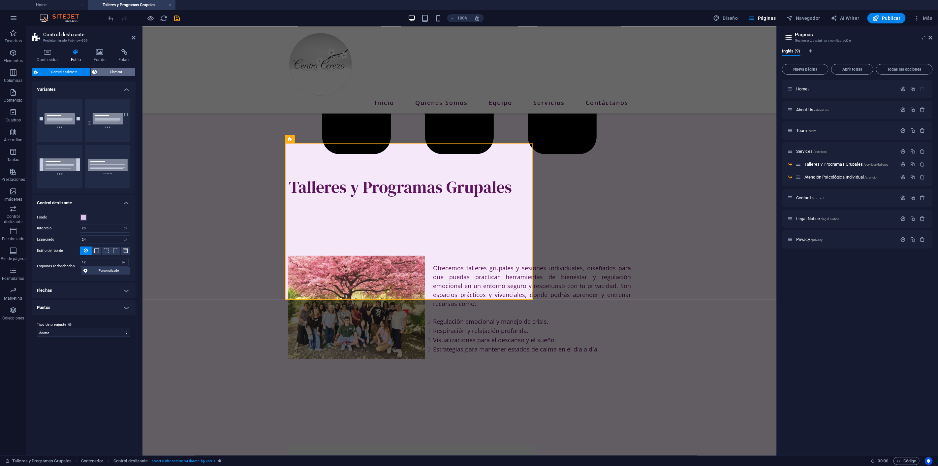
click at [102, 70] on span "Element" at bounding box center [116, 72] width 34 height 8
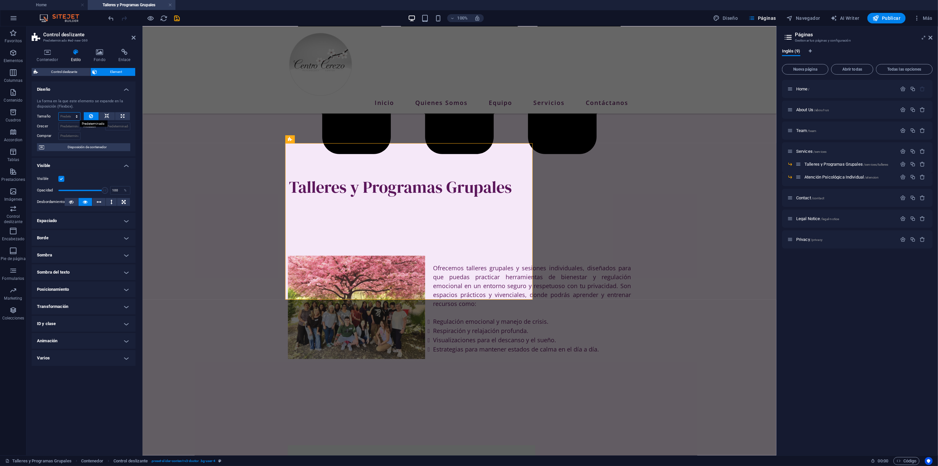
click at [70, 115] on select "Predeterminado automático px % 1/1 1/2 1/3 1/4 1/5 1/6 1/7 1/8 1/9 1/10" at bounding box center [69, 117] width 21 height 8
select select "px"
click at [71, 113] on select "Predeterminado automático px % 1/1 1/2 1/3 1/4 1/5 1/6 1/7 1/8 1/9 1/10" at bounding box center [69, 117] width 21 height 8
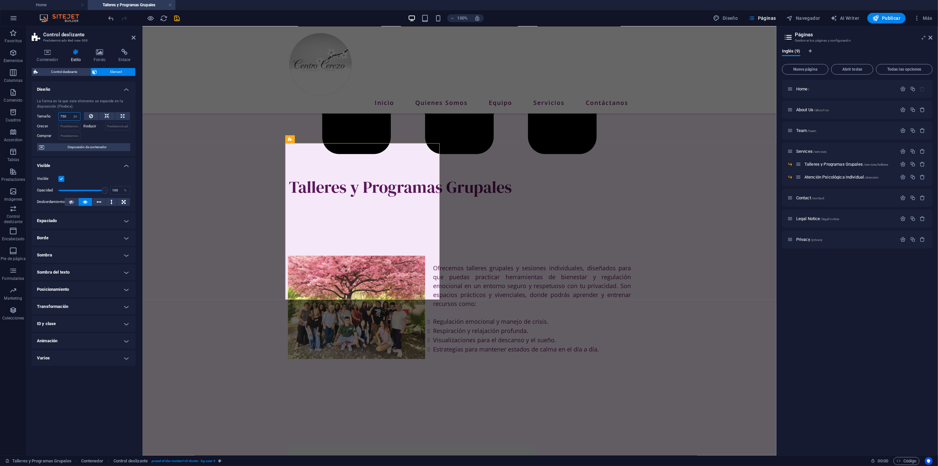
type input "750"
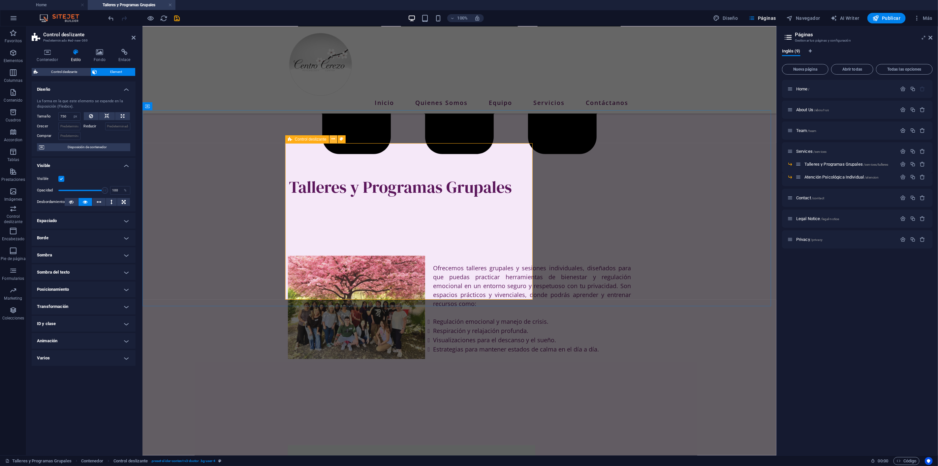
click at [335, 138] on icon at bounding box center [334, 139] width 4 height 7
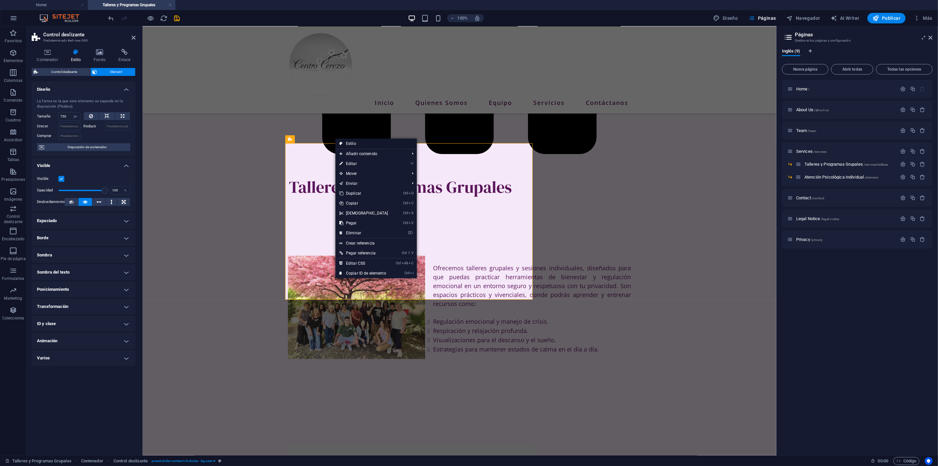
click at [360, 146] on link "Estilo" at bounding box center [377, 144] width 82 height 10
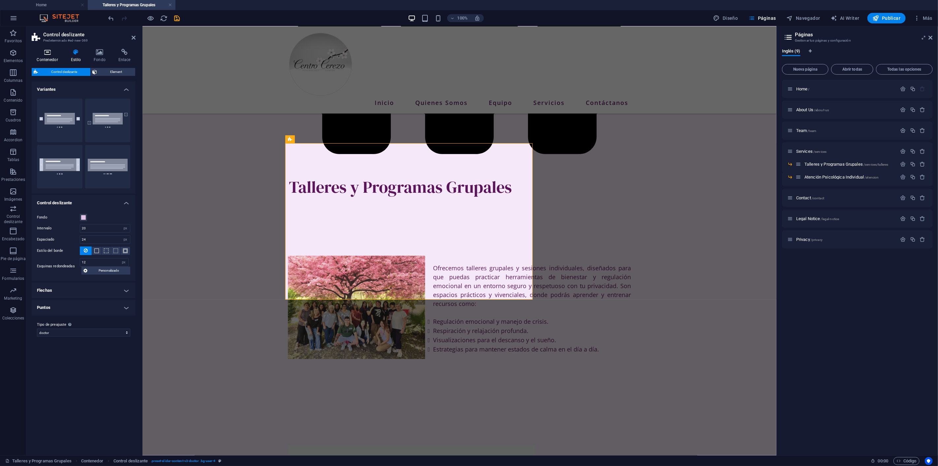
click at [49, 55] on icon at bounding box center [47, 52] width 31 height 7
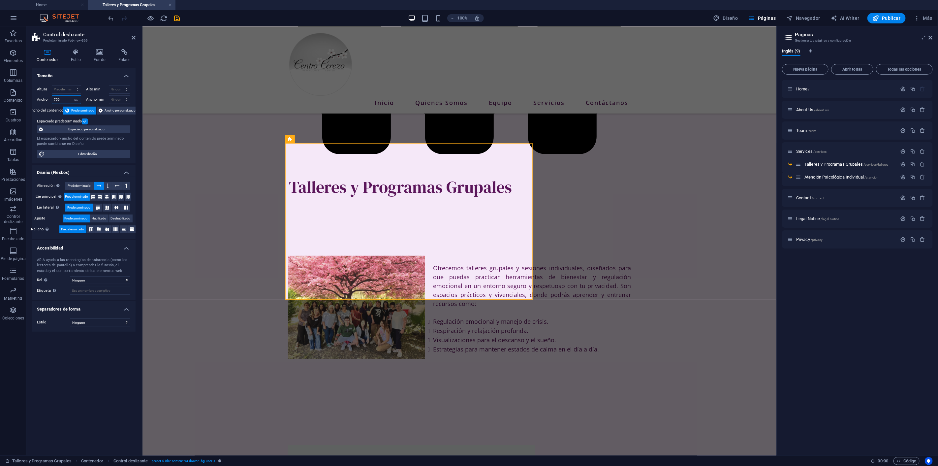
click at [58, 100] on input "750" at bounding box center [66, 100] width 29 height 8
click at [77, 98] on select "Predeterminado px rem % em vh vw" at bounding box center [76, 100] width 9 height 8
select select "default"
click at [72, 96] on select "Predeterminado px rem % em vh vw" at bounding box center [76, 100] width 9 height 8
select select "DISABLED_OPTION_VALUE"
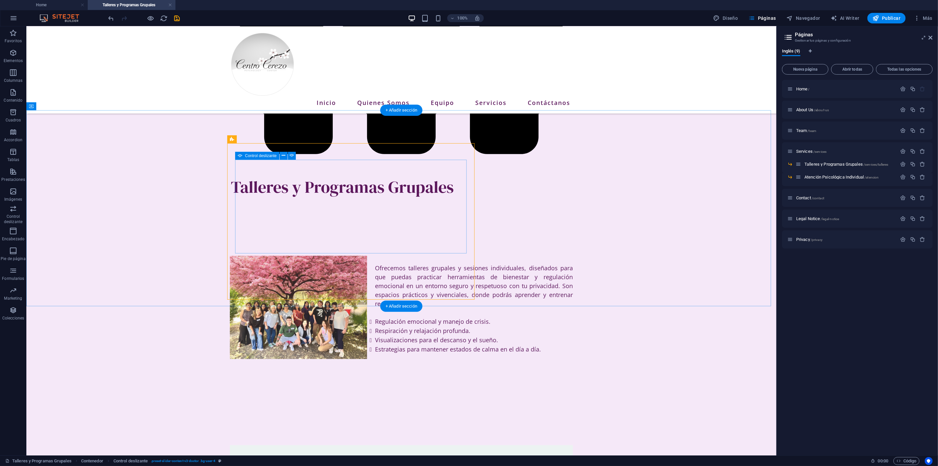
select select "ms"
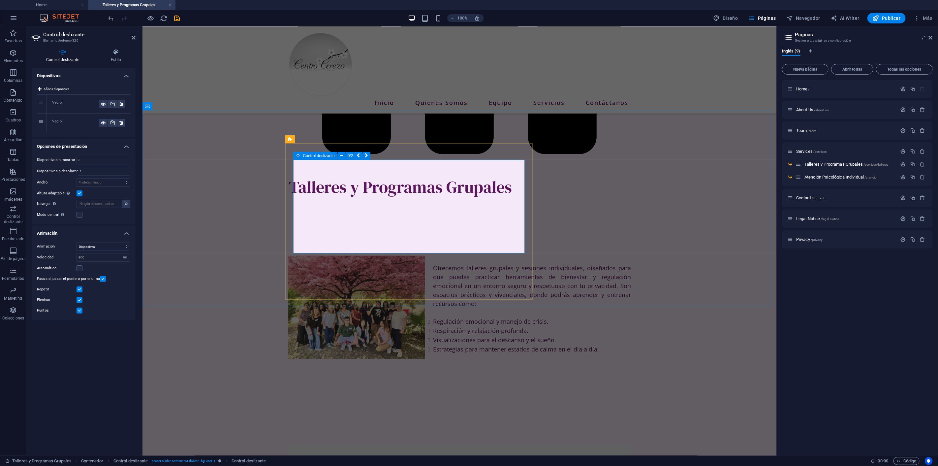
click at [342, 154] on icon at bounding box center [342, 155] width 4 height 7
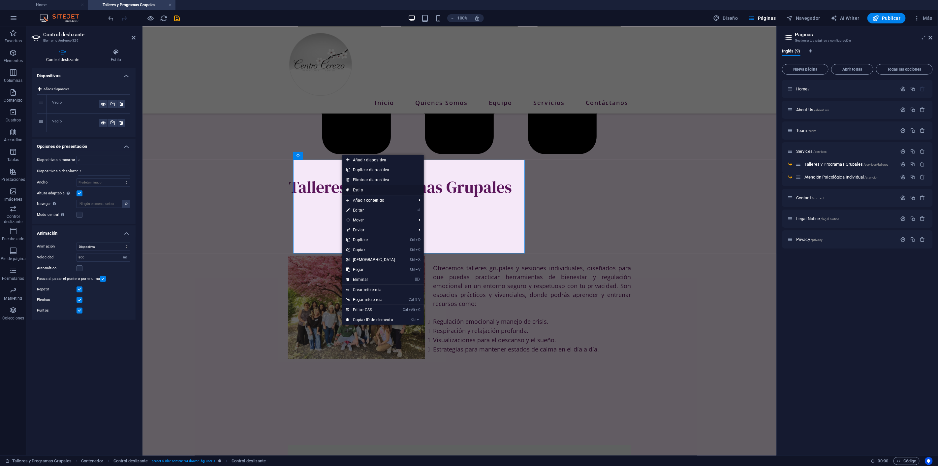
click at [365, 189] on link "Estilo" at bounding box center [384, 190] width 82 height 10
select select "px"
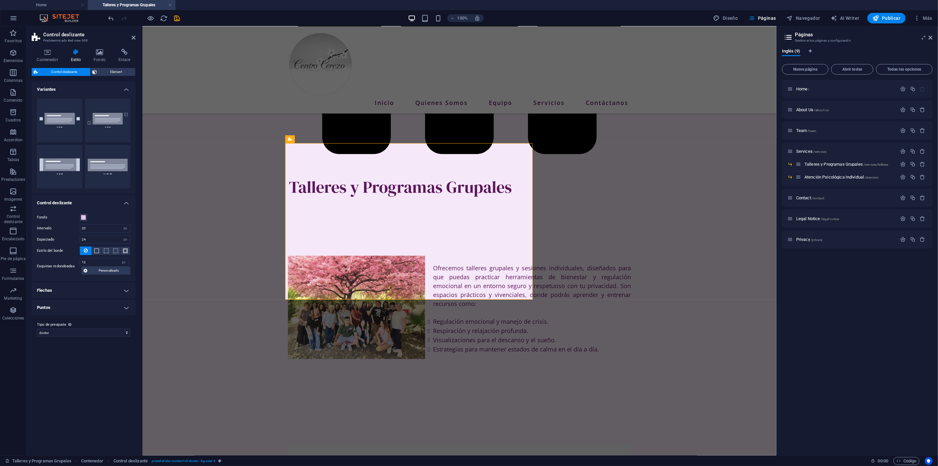
click at [128, 88] on h4 "Variantes" at bounding box center [84, 88] width 104 height 12
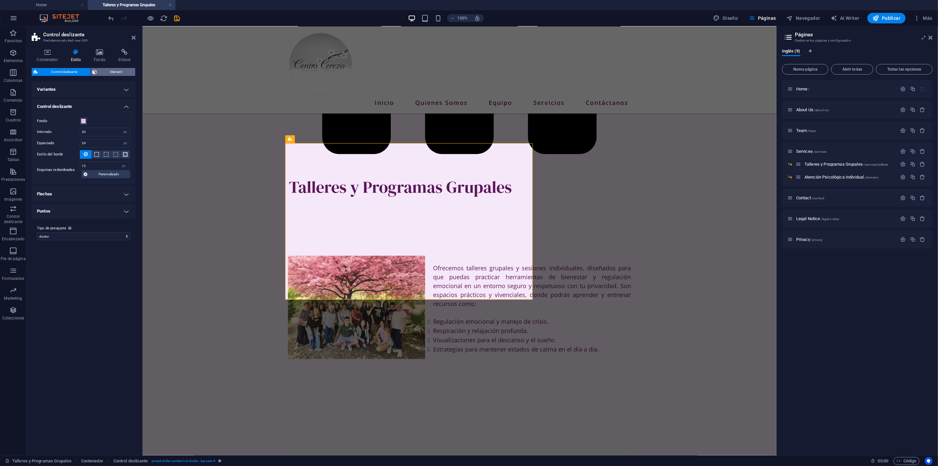
click at [115, 72] on span "Element" at bounding box center [116, 72] width 34 height 8
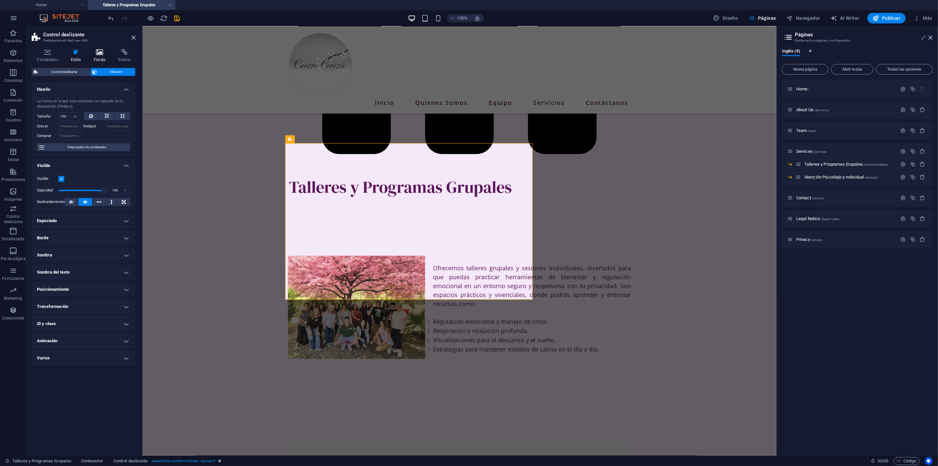
click at [102, 52] on icon at bounding box center [100, 52] width 22 height 7
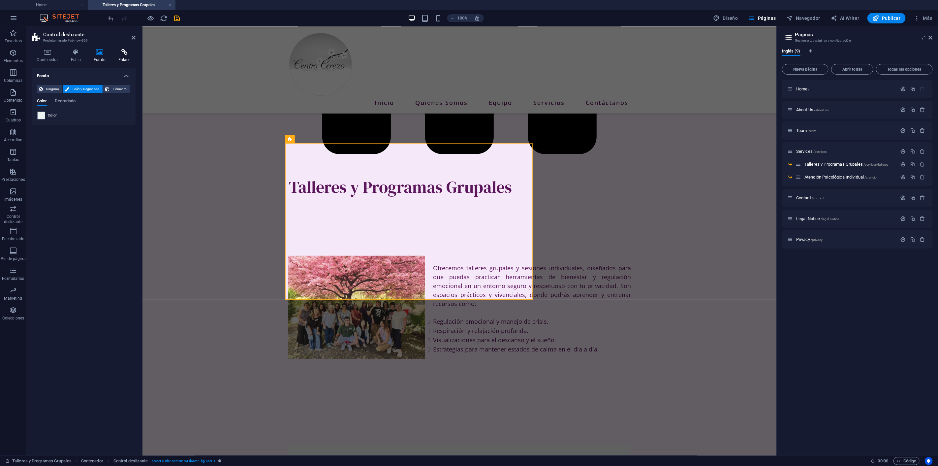
click at [123, 54] on icon at bounding box center [124, 52] width 22 height 7
click at [53, 54] on icon at bounding box center [47, 52] width 31 height 7
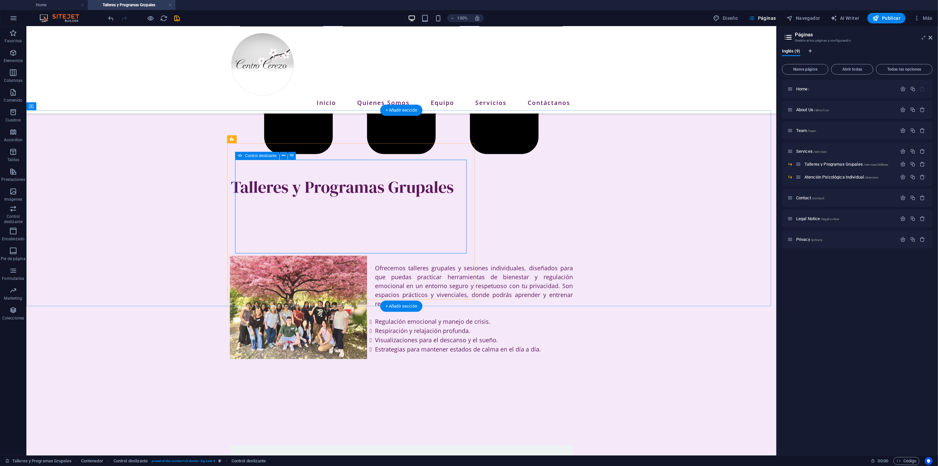
select select "ms"
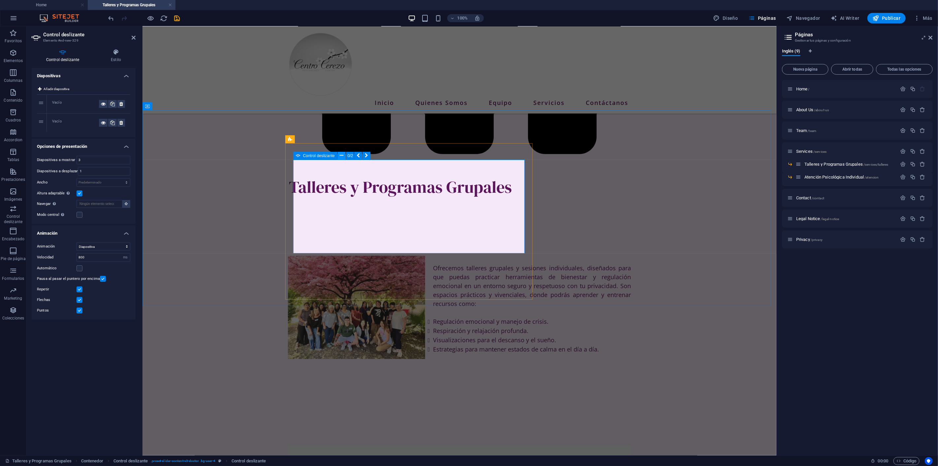
click at [342, 154] on icon at bounding box center [342, 155] width 4 height 7
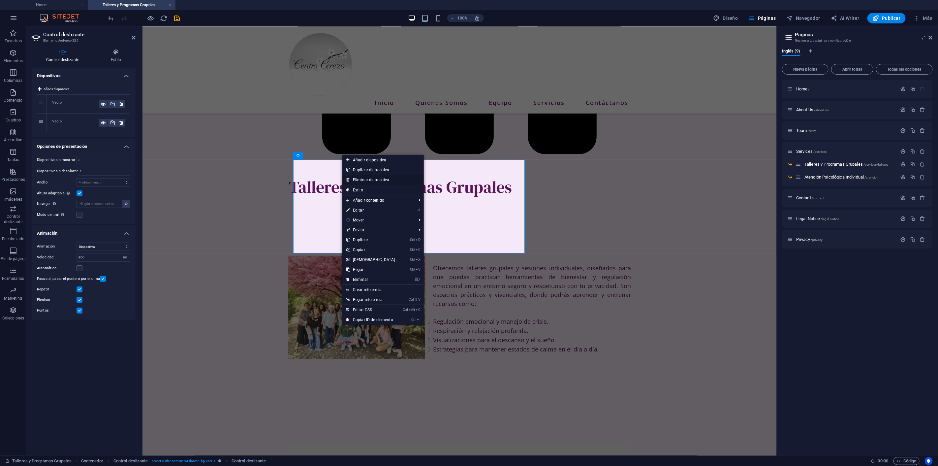
click at [367, 180] on link "Eliminar diapositiva" at bounding box center [384, 180] width 82 height 10
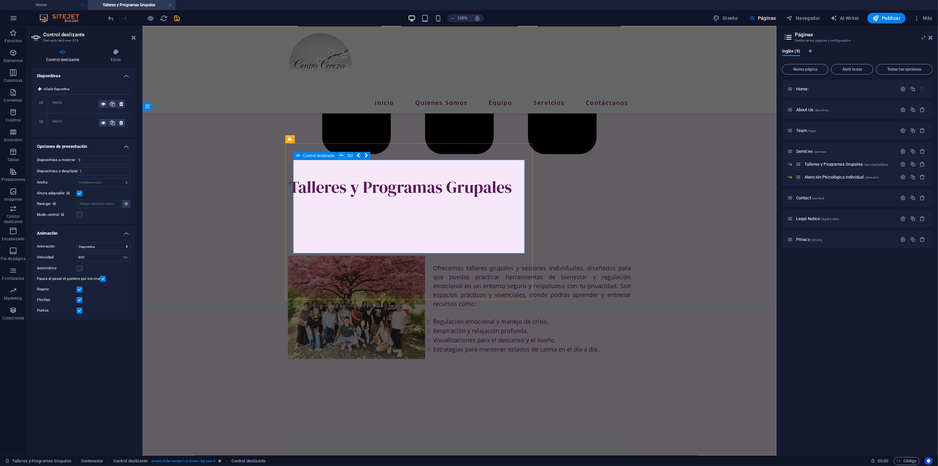
click at [343, 155] on icon at bounding box center [342, 155] width 4 height 7
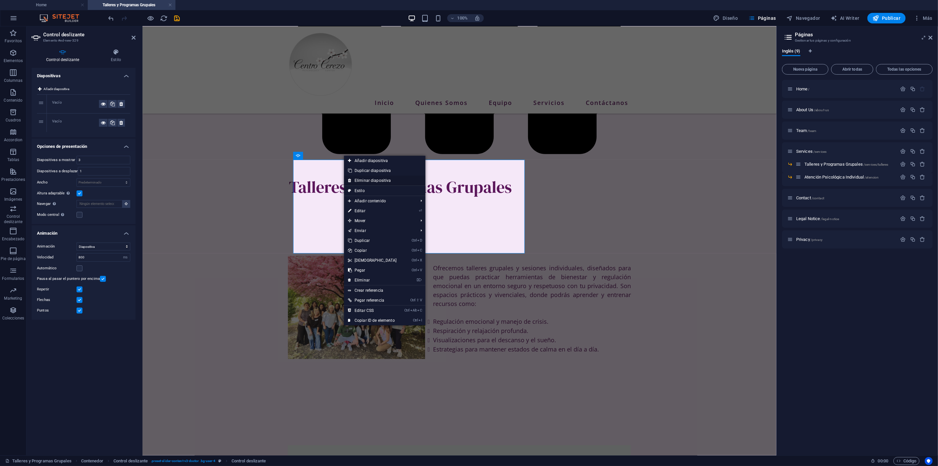
click at [364, 177] on link "Eliminar diapositiva" at bounding box center [385, 181] width 82 height 10
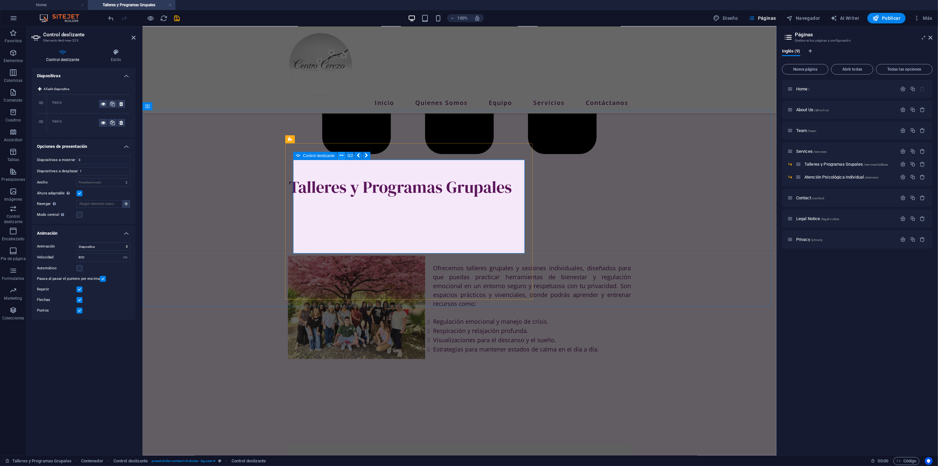
click at [341, 155] on icon at bounding box center [342, 155] width 4 height 7
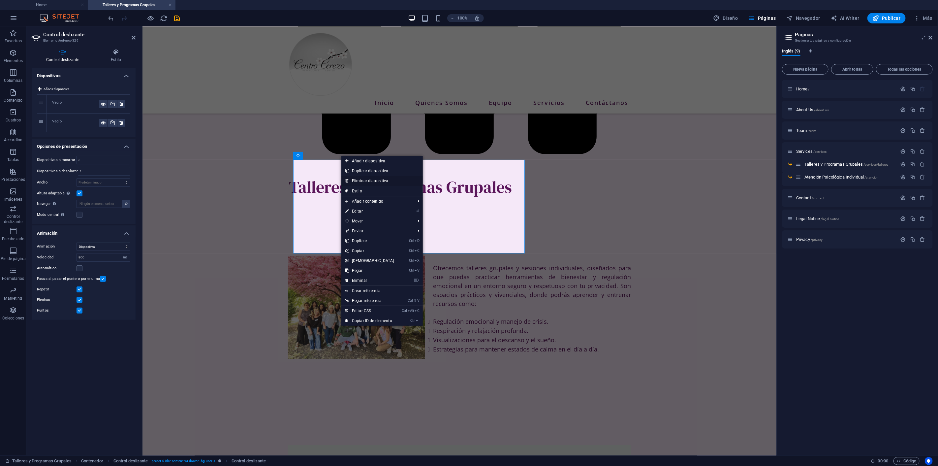
click at [356, 178] on link "Eliminar diapositiva" at bounding box center [383, 181] width 82 height 10
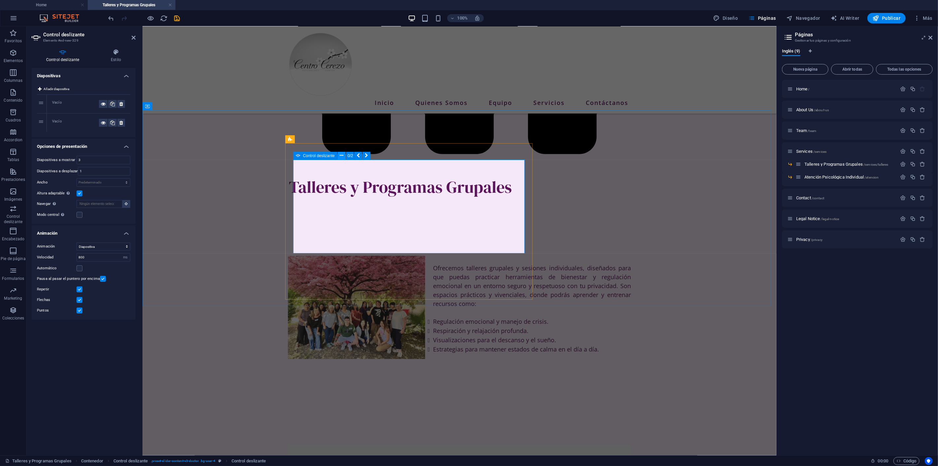
click at [341, 155] on icon at bounding box center [342, 155] width 4 height 7
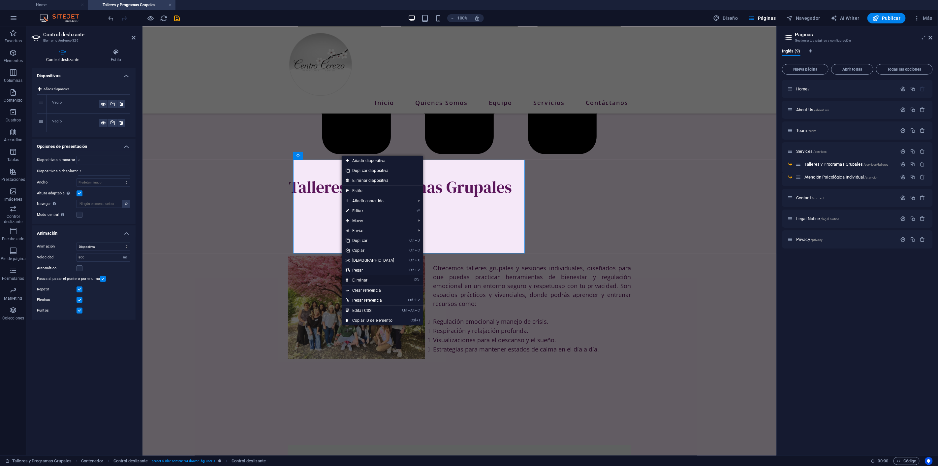
click at [370, 276] on link "⌦ Eliminar" at bounding box center [370, 280] width 57 height 10
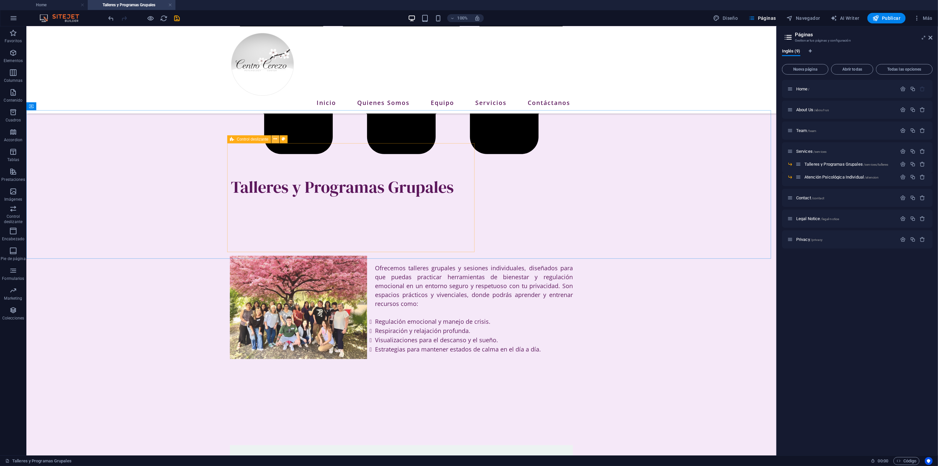
click at [276, 137] on icon at bounding box center [276, 139] width 4 height 7
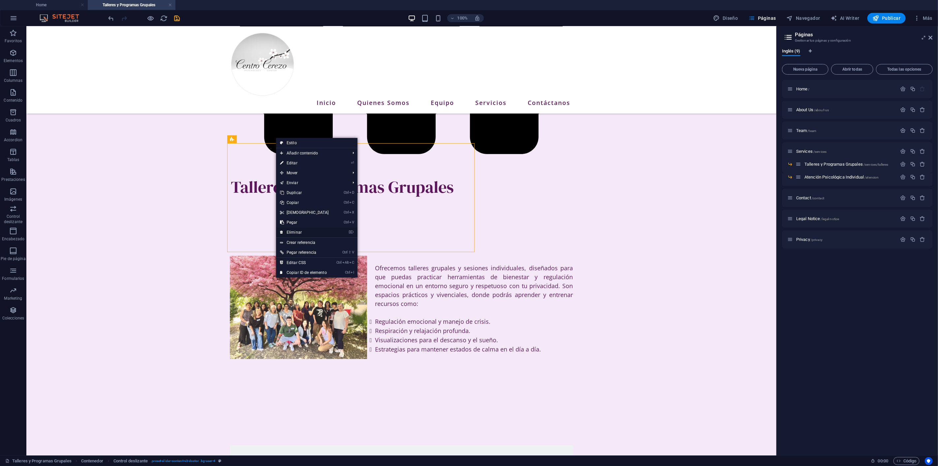
click at [306, 231] on link "⌦ Eliminar" at bounding box center [304, 232] width 57 height 10
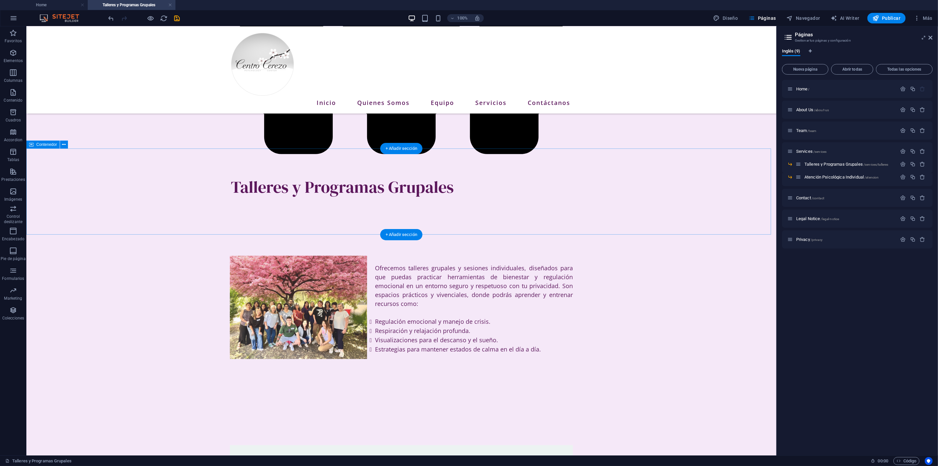
scroll to position [235, 0]
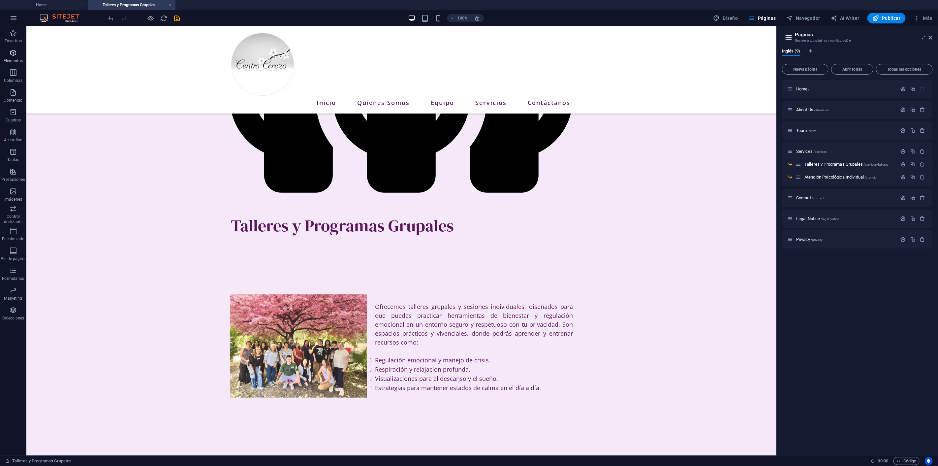
click at [14, 57] on span "Elementos" at bounding box center [13, 57] width 26 height 16
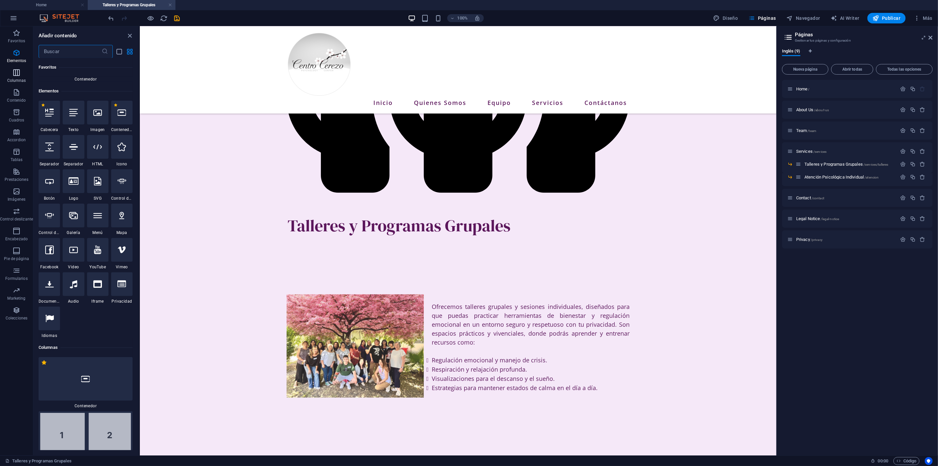
scroll to position [124, 0]
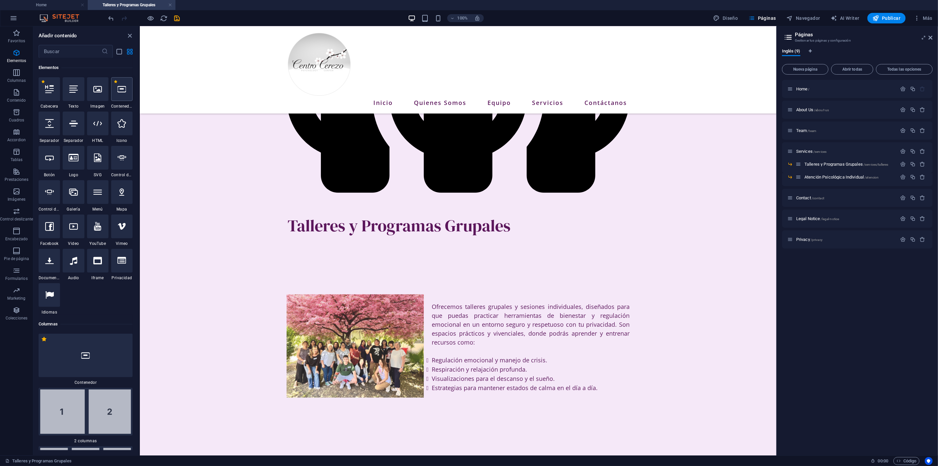
click at [121, 91] on icon at bounding box center [121, 89] width 9 height 9
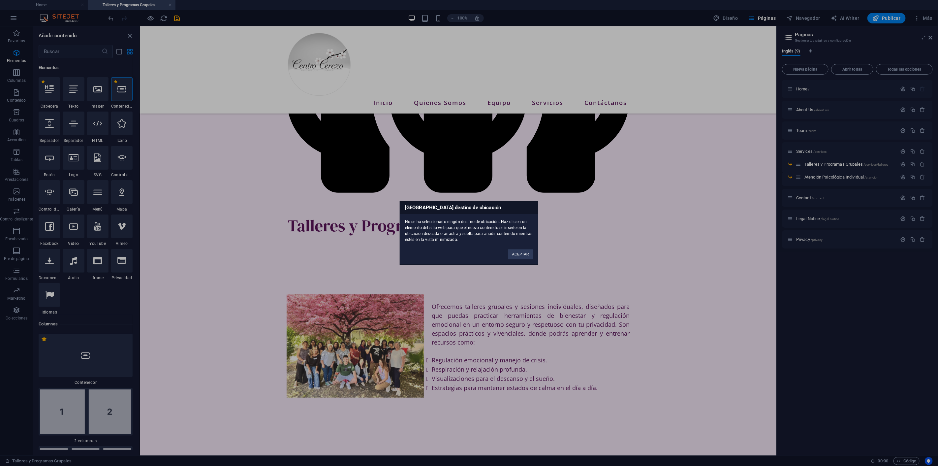
click at [533, 253] on div "ACEPTAR" at bounding box center [521, 251] width 35 height 17
drag, startPoint x: 508, startPoint y: 249, endPoint x: 358, endPoint y: 218, distance: 153.7
click at [508, 249] on button "ACEPTAR" at bounding box center [520, 254] width 25 height 10
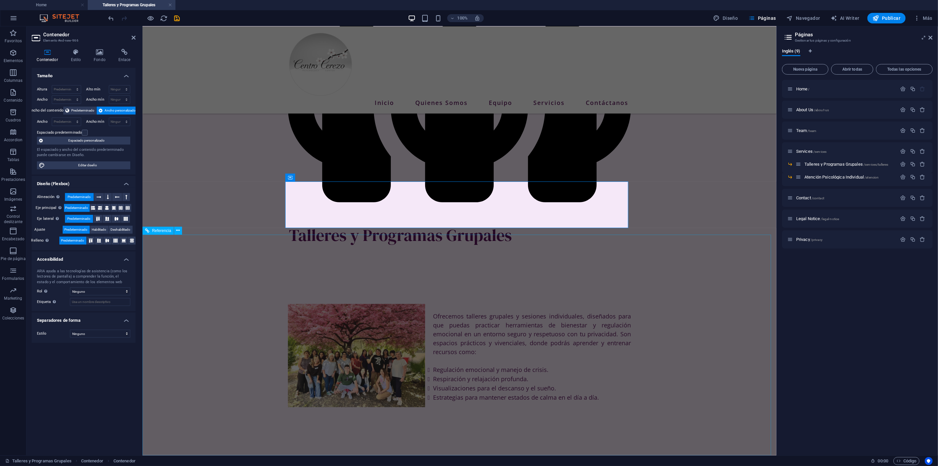
scroll to position [199, 0]
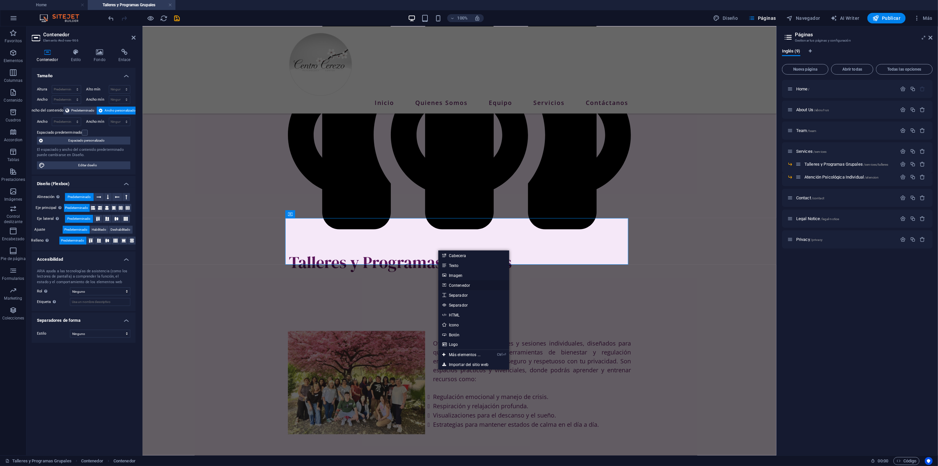
click at [467, 285] on link "Contenedor" at bounding box center [474, 285] width 71 height 10
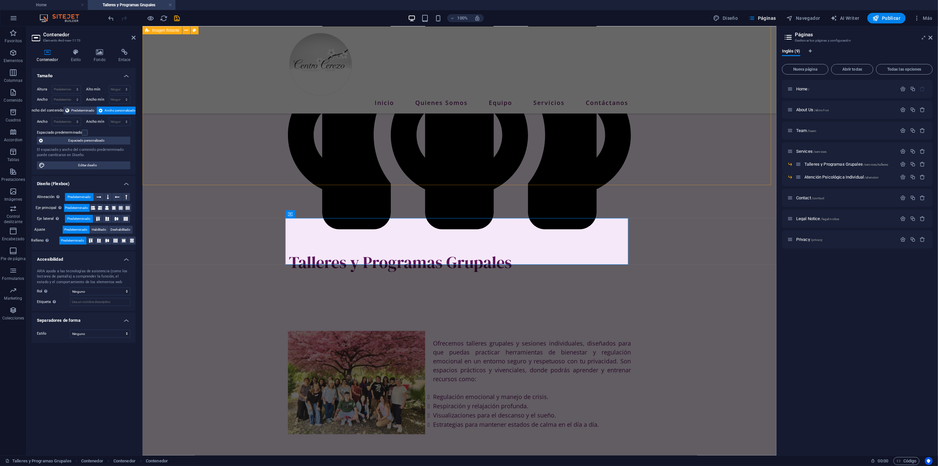
click at [379, 304] on div "Ofrecemos talleres grupales y sesiones individuales, diseñados para que puedas …" at bounding box center [459, 395] width 634 height 183
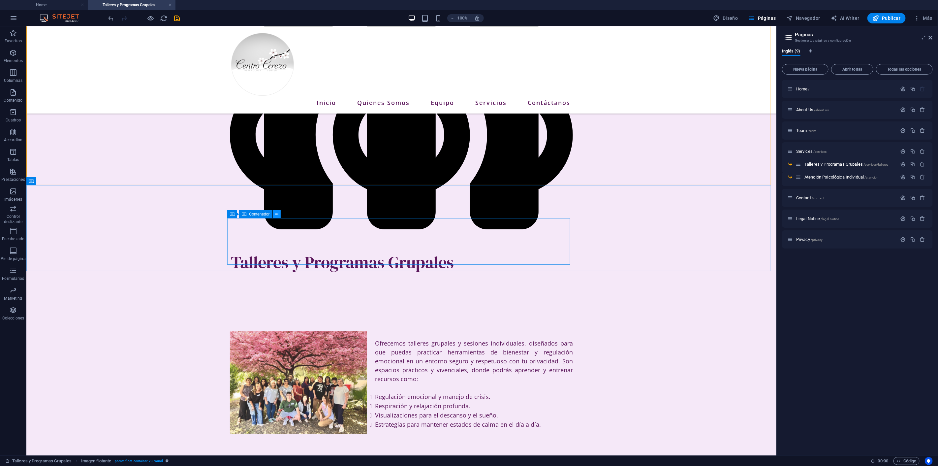
click at [277, 214] on icon at bounding box center [277, 214] width 4 height 7
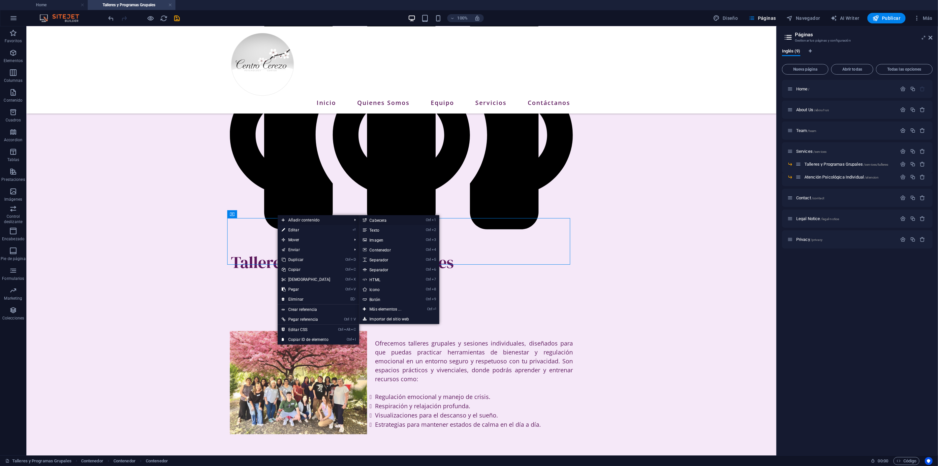
click at [389, 219] on link "Ctrl 1 Cabecera" at bounding box center [386, 220] width 55 height 10
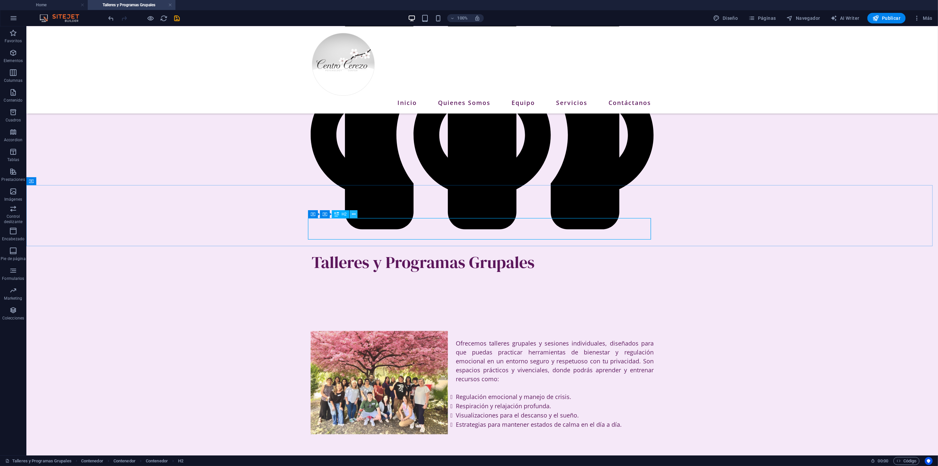
click at [354, 212] on icon at bounding box center [354, 214] width 4 height 7
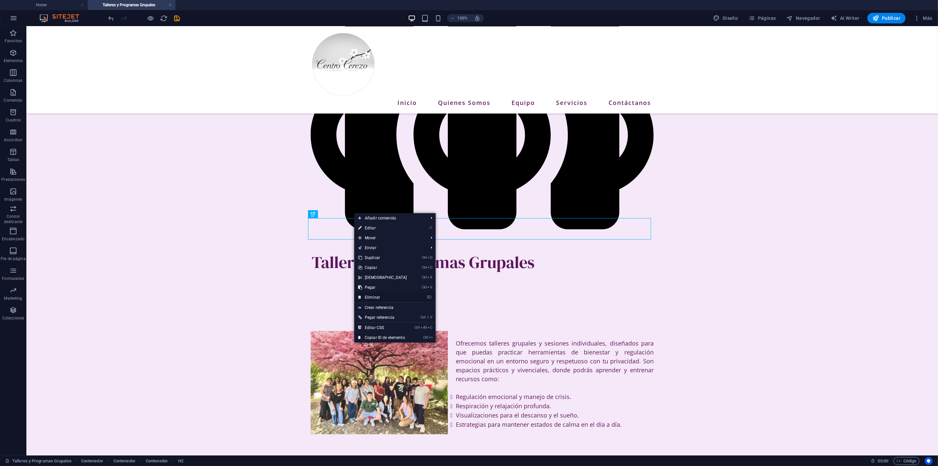
click at [380, 296] on link "⌦ Eliminar" at bounding box center [382, 297] width 57 height 10
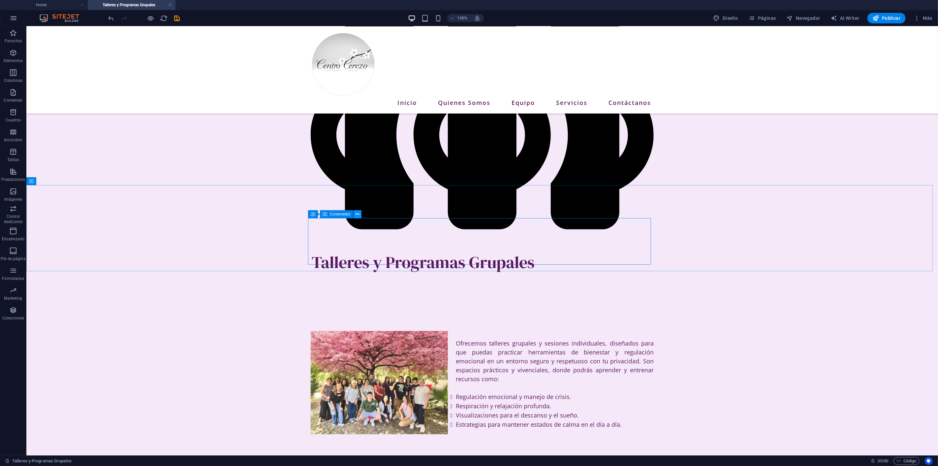
click at [357, 214] on icon at bounding box center [358, 214] width 4 height 7
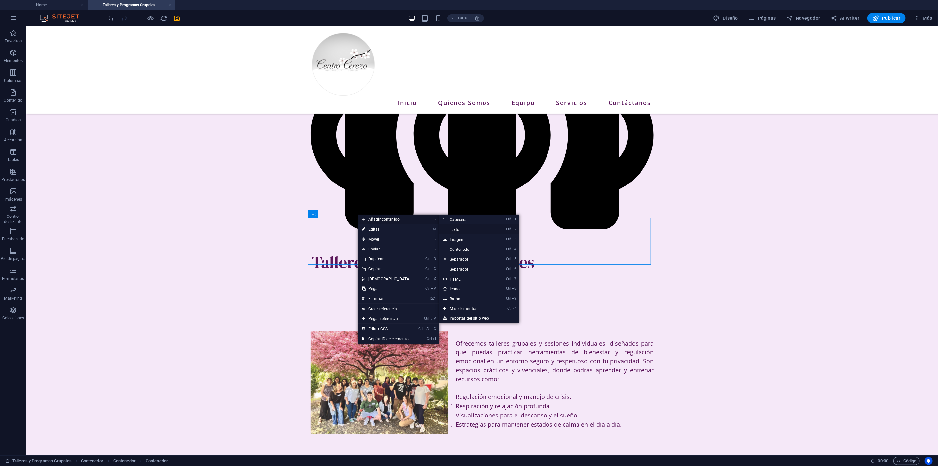
click at [461, 229] on link "Ctrl 2 Texto" at bounding box center [467, 229] width 55 height 10
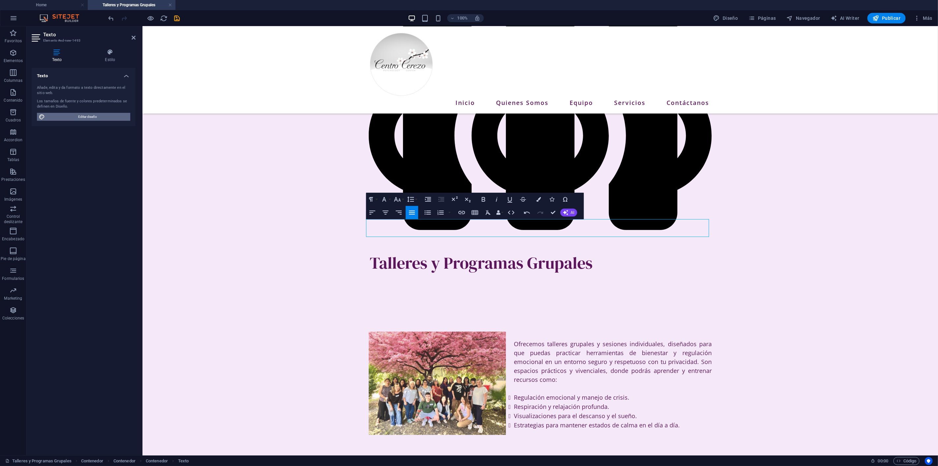
drag, startPoint x: 111, startPoint y: 116, endPoint x: 44, endPoint y: 129, distance: 67.4
click at [111, 116] on span "Editar diseño" at bounding box center [88, 117] width 82 height 8
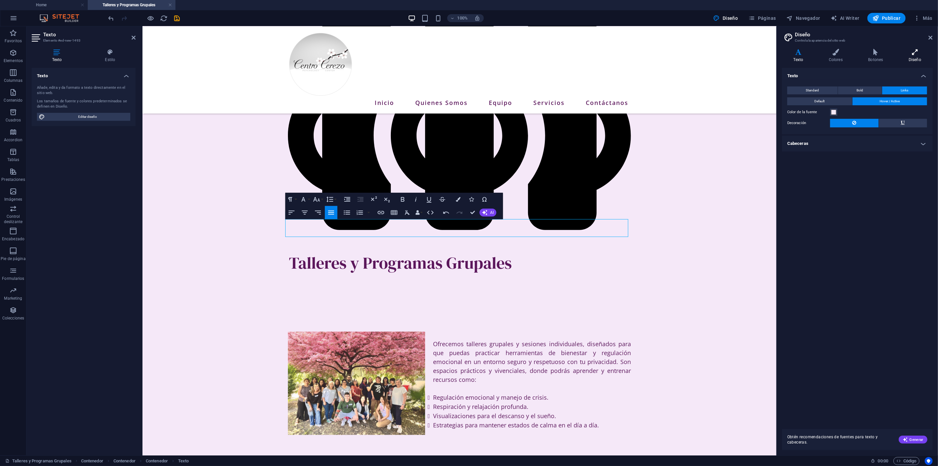
click at [925, 52] on icon at bounding box center [915, 52] width 35 height 7
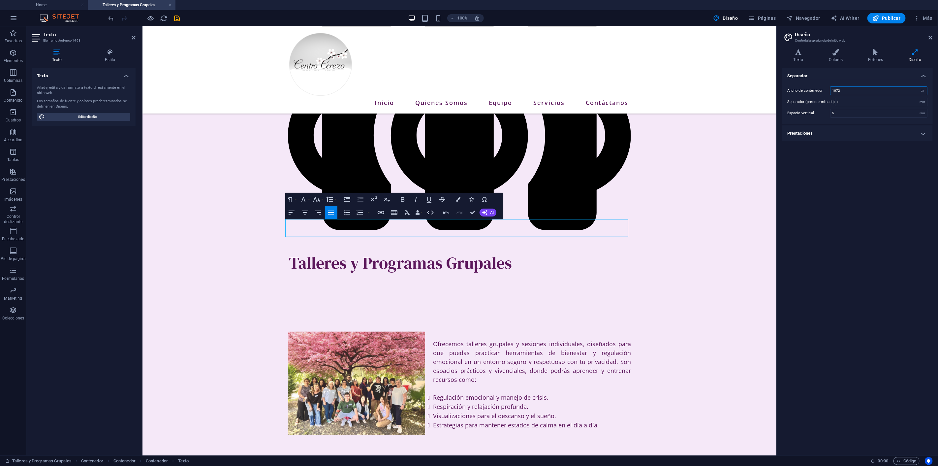
drag, startPoint x: 845, startPoint y: 86, endPoint x: 787, endPoint y: 85, distance: 58.4
click at [790, 84] on div "Ancho de contenedor 1072 rem px Separador (predeterminado) 1 rem Espacio vertic…" at bounding box center [857, 102] width 153 height 44
type input "300"
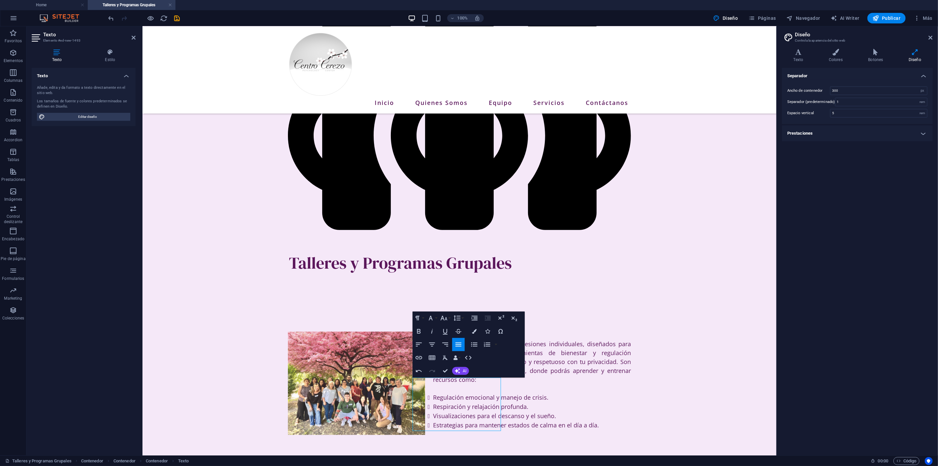
scroll to position [209, 0]
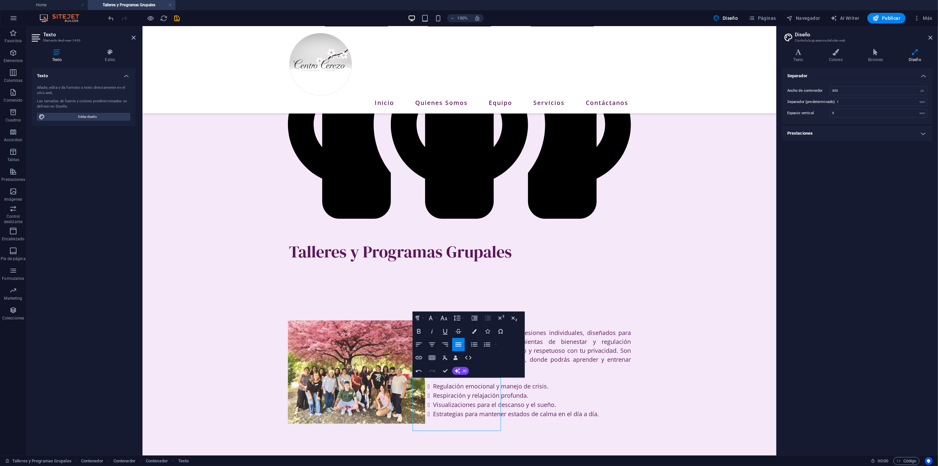
click at [864, 97] on div "Ancho de contenedor 300 rem px Separador (predeterminado) 1 rem Espacio vertica…" at bounding box center [857, 102] width 153 height 44
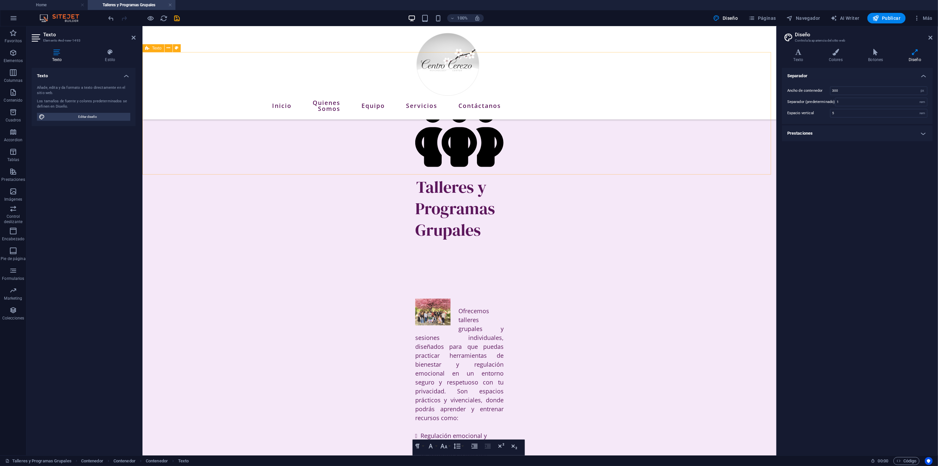
scroll to position [173, 0]
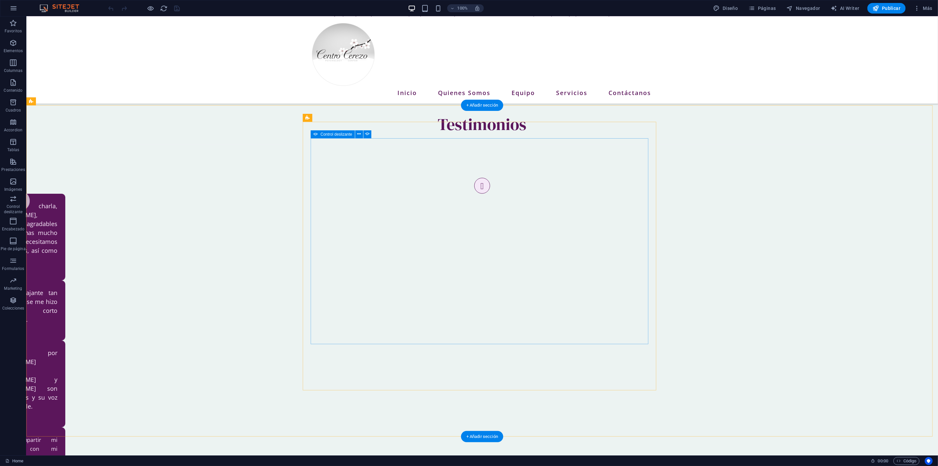
scroll to position [513, 0]
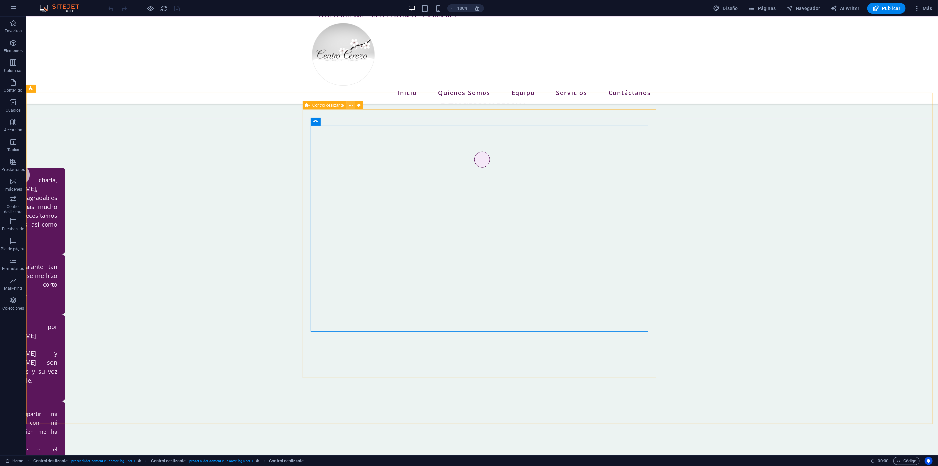
click at [348, 106] on button at bounding box center [351, 105] width 8 height 8
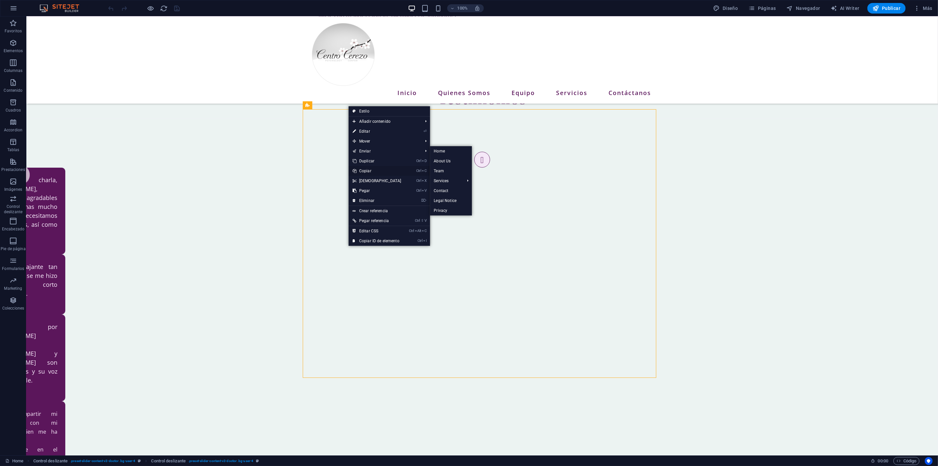
click at [376, 171] on link "Ctrl C Copiar" at bounding box center [377, 171] width 57 height 10
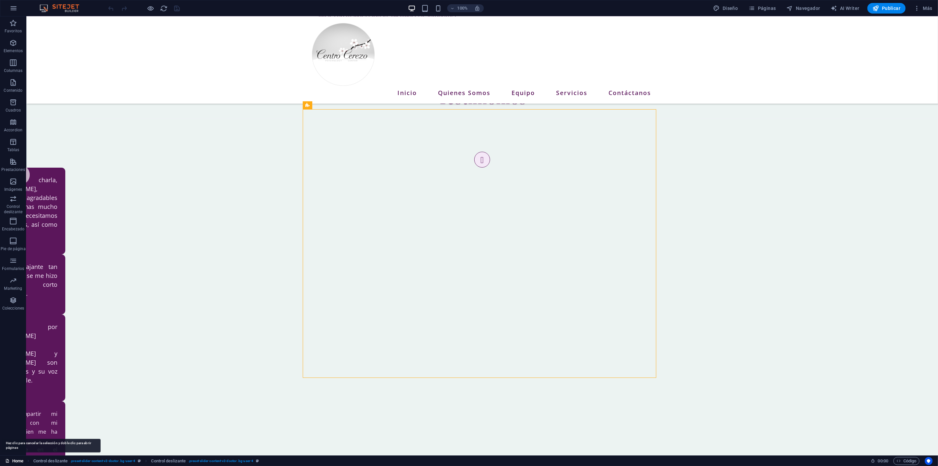
click at [18, 460] on link "Home" at bounding box center [14, 461] width 18 height 8
click at [12, 458] on link "Home" at bounding box center [14, 461] width 18 height 8
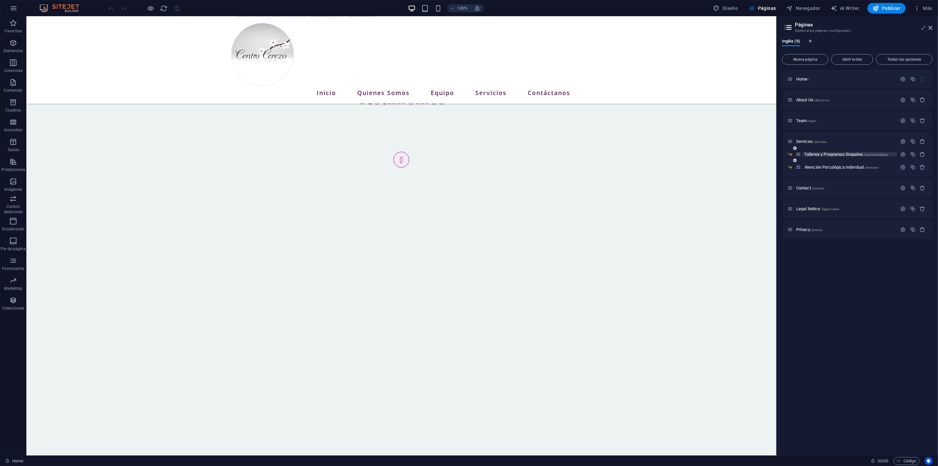
click at [841, 154] on span "Talleres y Programas Grupales /services/talleres" at bounding box center [847, 154] width 84 height 5
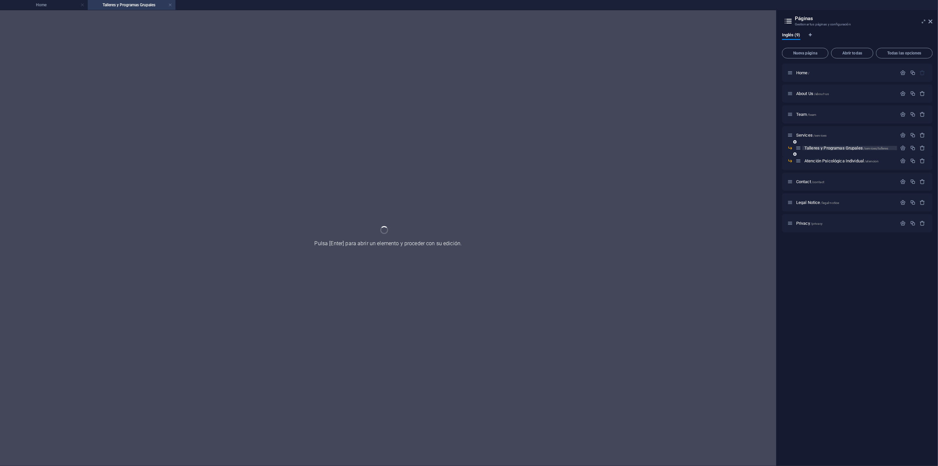
click at [841, 154] on div "Talleres y Programas Grupales /services/talleres" at bounding box center [857, 150] width 151 height 13
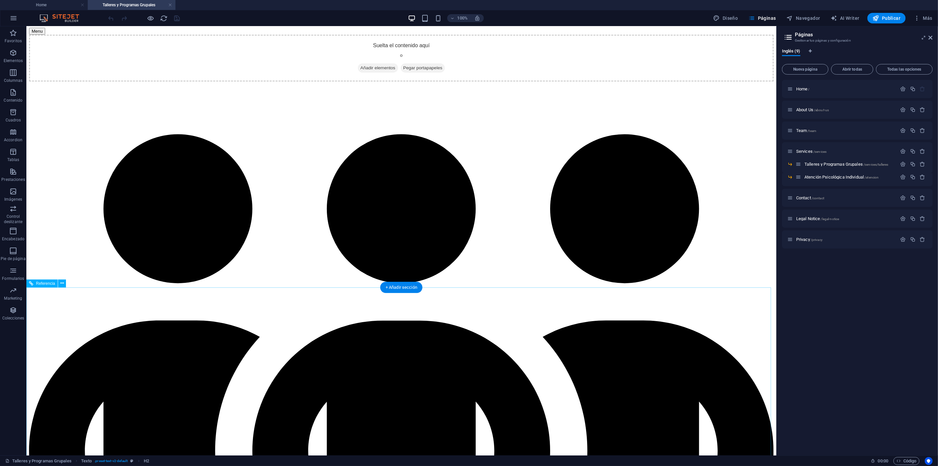
scroll to position [110, 0]
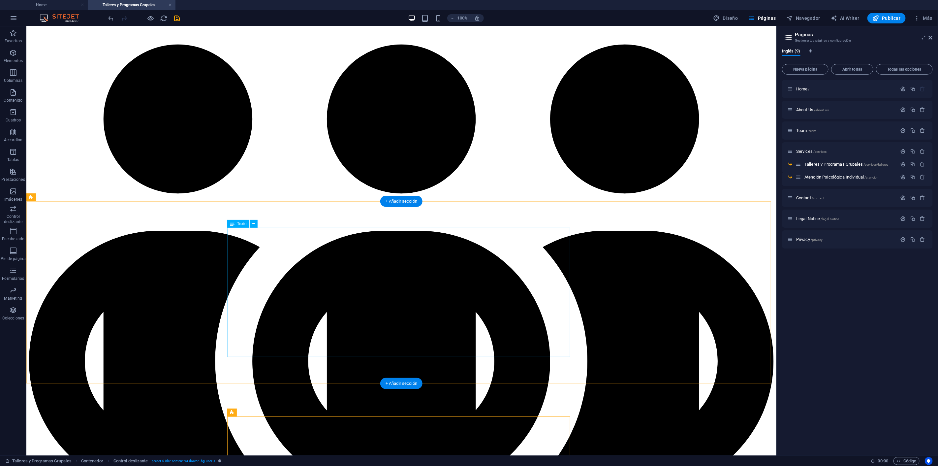
scroll to position [220, 0]
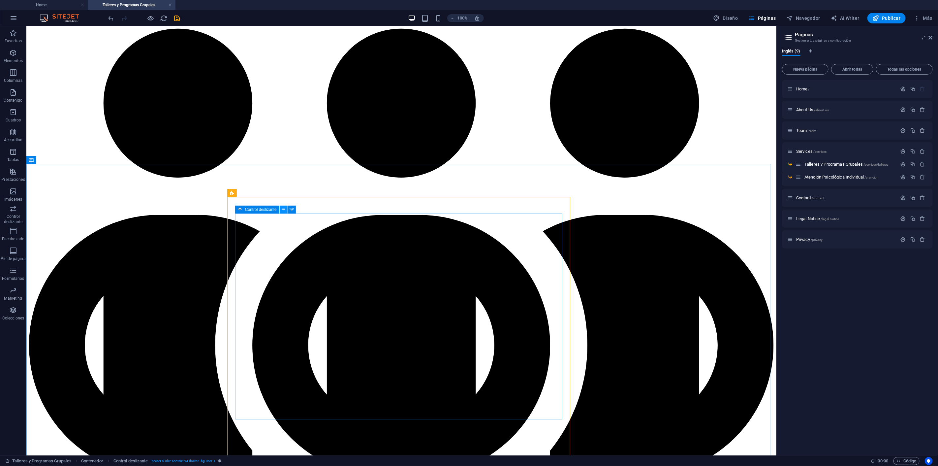
click at [283, 209] on icon at bounding box center [284, 209] width 4 height 7
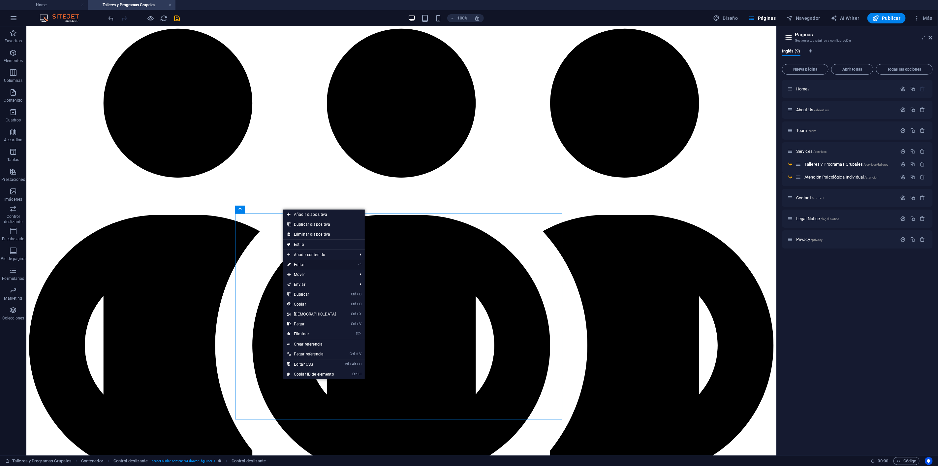
click at [296, 263] on link "⏎ Editar" at bounding box center [311, 265] width 57 height 10
select select "ms"
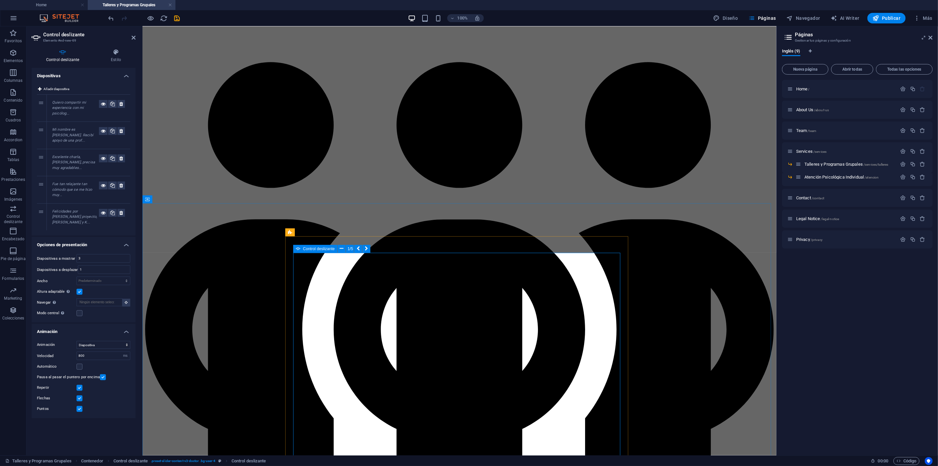
scroll to position [217, 0]
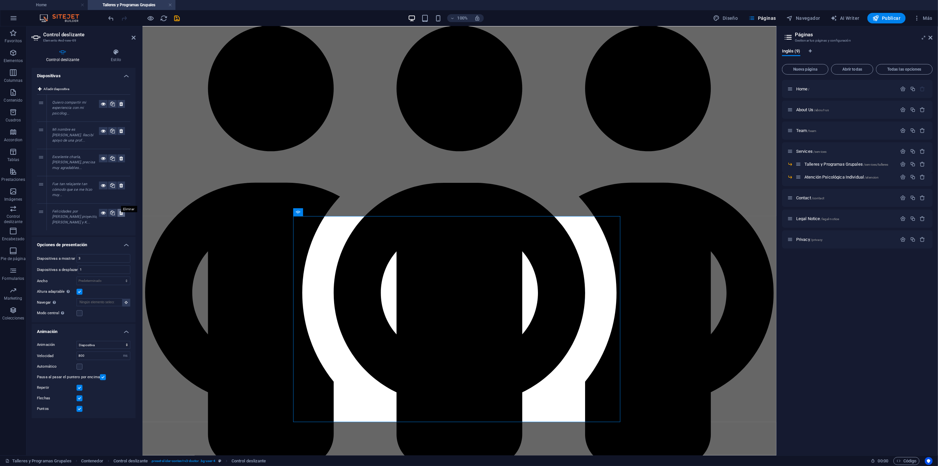
click at [123, 209] on icon at bounding box center [121, 213] width 4 height 8
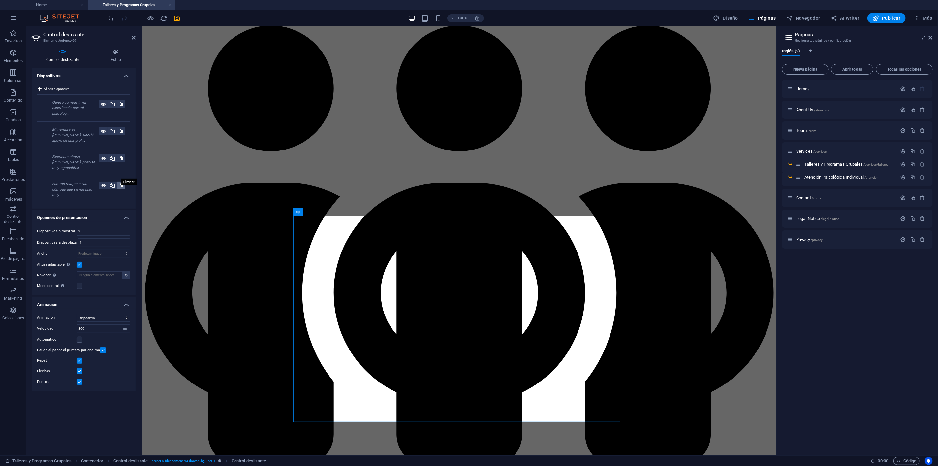
click at [122, 181] on icon at bounding box center [121, 185] width 4 height 8
click at [70, 101] on em "Quiero compartir mi experiencia con mi psicólog..." at bounding box center [69, 107] width 34 height 15
click at [70, 108] on em "Quiero compartir mi experiencia con mi psicólog..." at bounding box center [69, 107] width 34 height 15
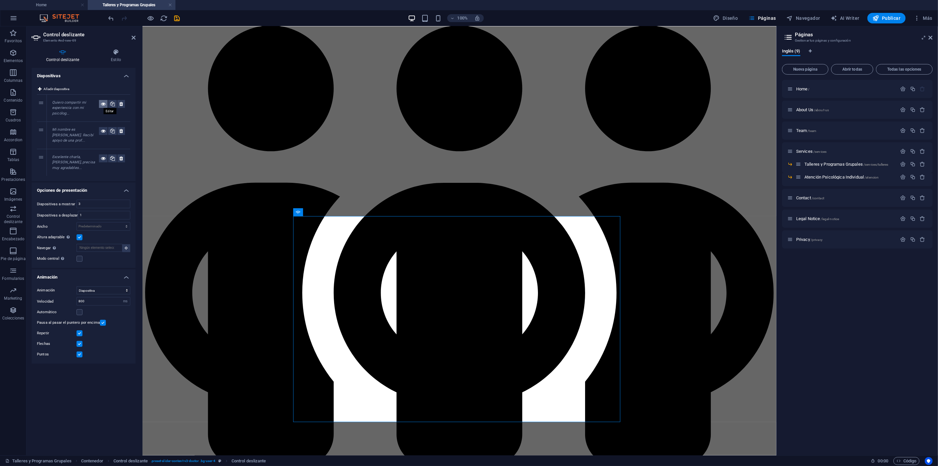
click at [103, 106] on icon at bounding box center [103, 104] width 5 height 8
drag, startPoint x: 59, startPoint y: 103, endPoint x: 63, endPoint y: 107, distance: 5.6
click at [63, 107] on em "Quiero compartir mi experiencia con mi psicólog..." at bounding box center [69, 107] width 34 height 15
drag, startPoint x: 43, startPoint y: 102, endPoint x: 87, endPoint y: 141, distance: 58.2
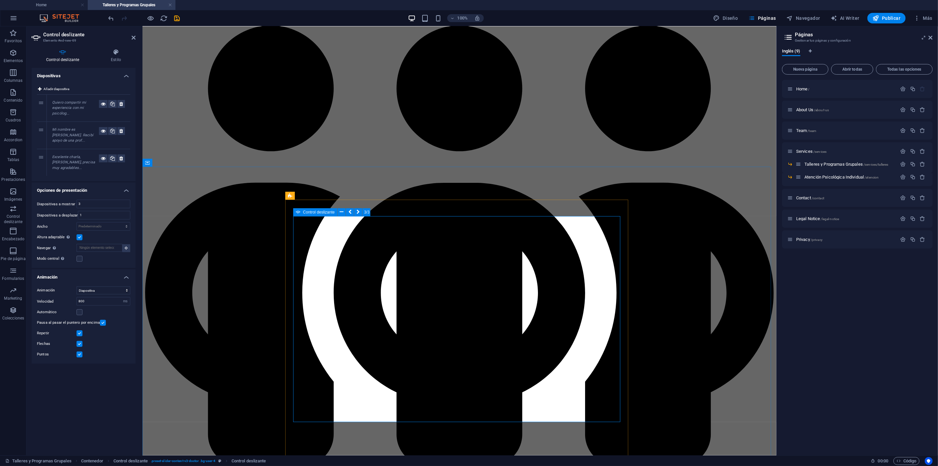
drag, startPoint x: 763, startPoint y: 233, endPoint x: 787, endPoint y: 230, distance: 24.4
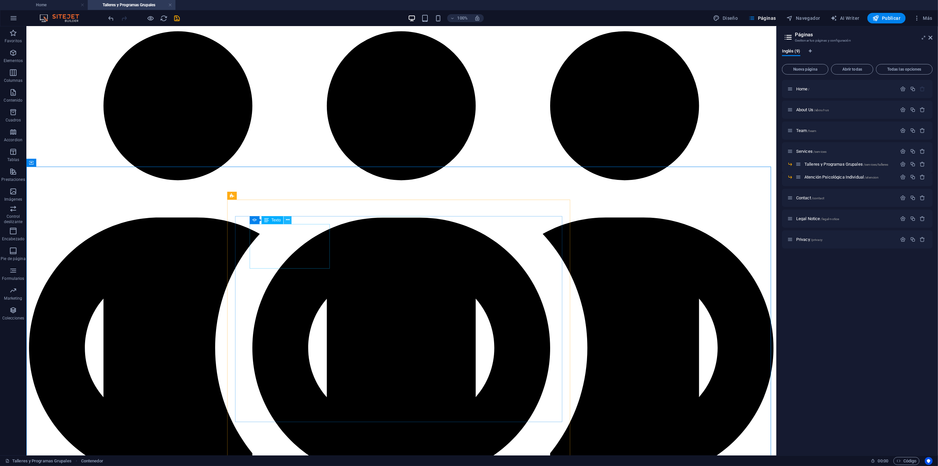
click at [290, 223] on button at bounding box center [288, 220] width 8 height 8
drag, startPoint x: 136, startPoint y: 231, endPoint x: 151, endPoint y: 230, distance: 14.9
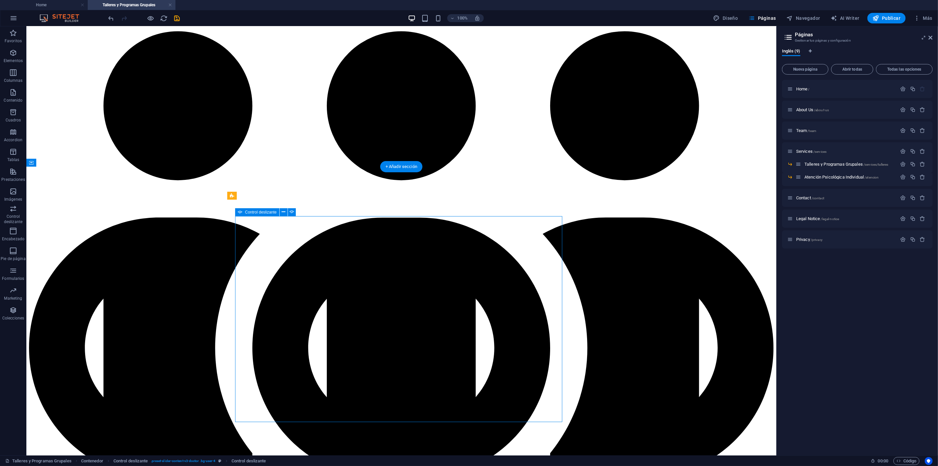
select select "ms"
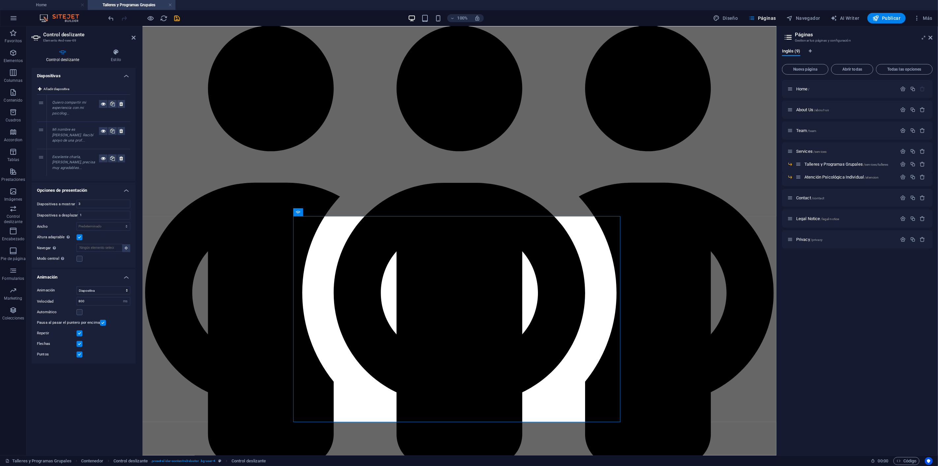
click at [75, 132] on div "Mi nombre es [PERSON_NAME]. Recibí apoyo de una prof..." at bounding box center [75, 135] width 47 height 16
click at [123, 154] on button at bounding box center [121, 158] width 8 height 8
click at [120, 131] on icon at bounding box center [121, 131] width 4 height 8
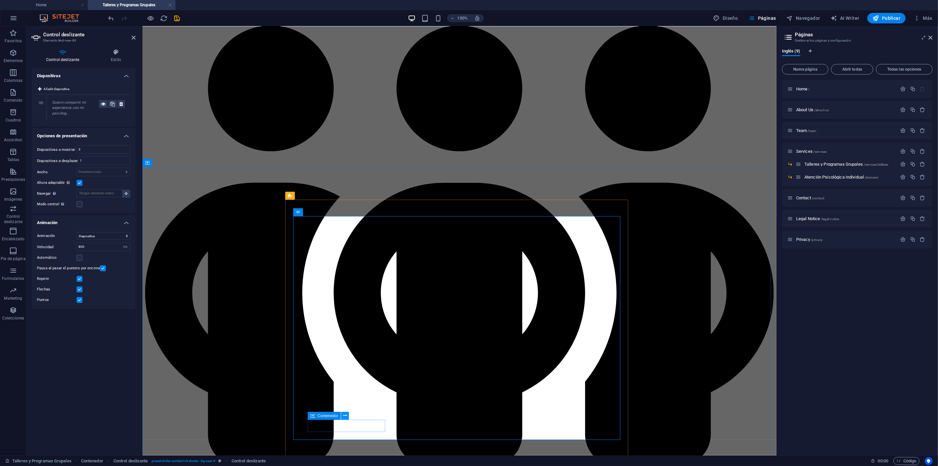
click at [346, 415] on icon at bounding box center [345, 415] width 4 height 7
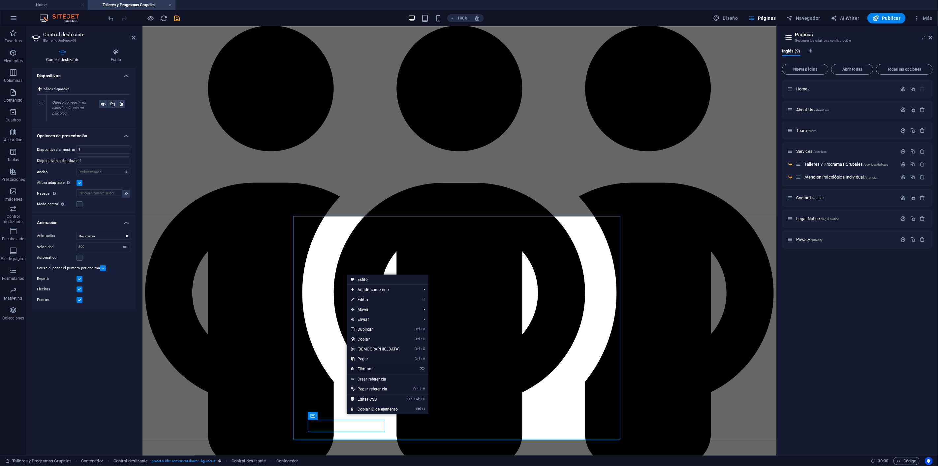
click at [370, 368] on link "⌦ Eliminar" at bounding box center [375, 369] width 57 height 10
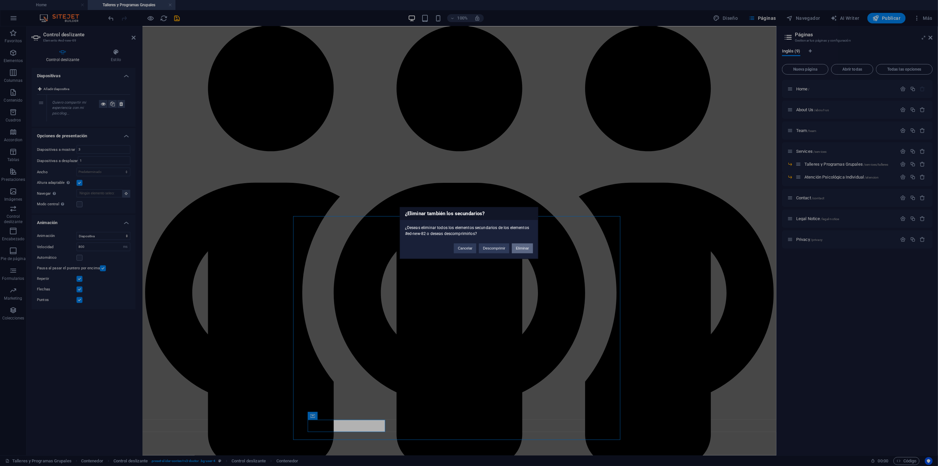
drag, startPoint x: 525, startPoint y: 245, endPoint x: 345, endPoint y: 265, distance: 180.6
click at [525, 245] on button "Eliminar" at bounding box center [522, 249] width 21 height 10
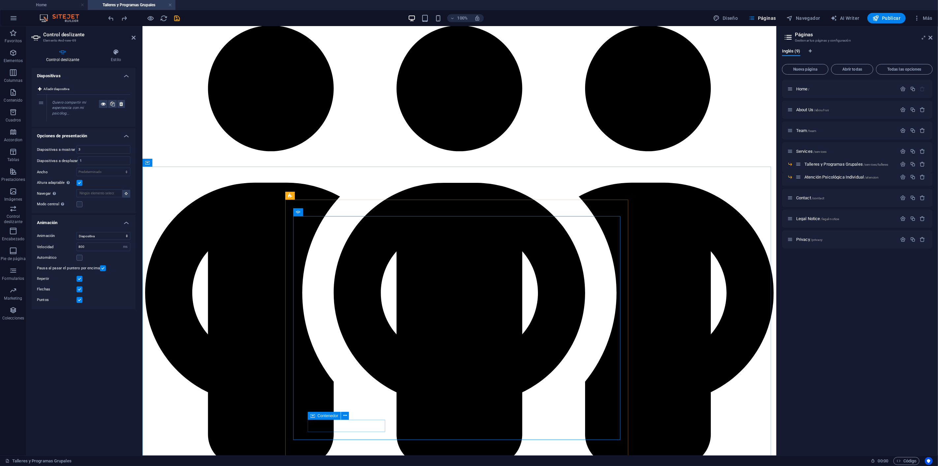
click at [346, 413] on icon at bounding box center [345, 415] width 4 height 7
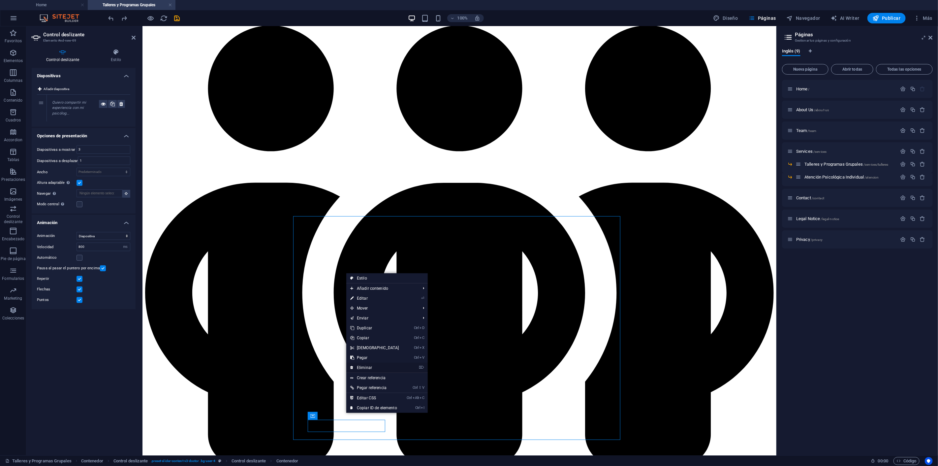
click at [377, 367] on link "⌦ Eliminar" at bounding box center [374, 368] width 57 height 10
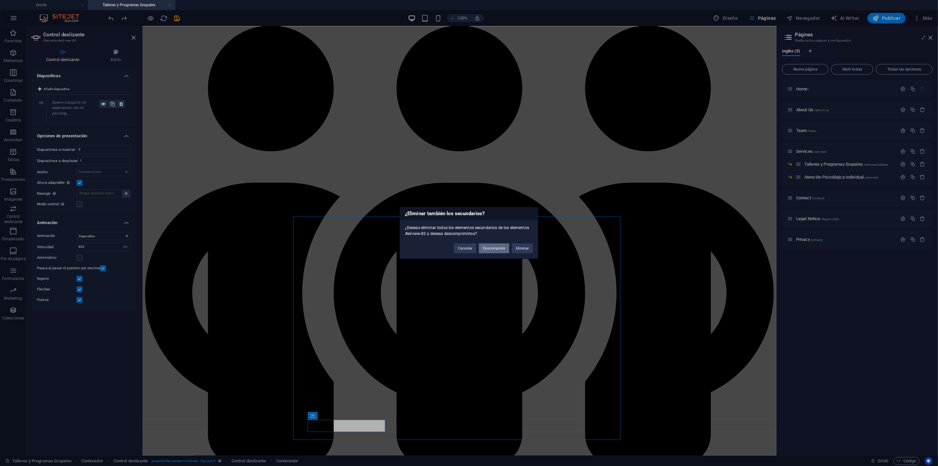
click at [497, 245] on button "Descomprimir" at bounding box center [494, 249] width 30 height 10
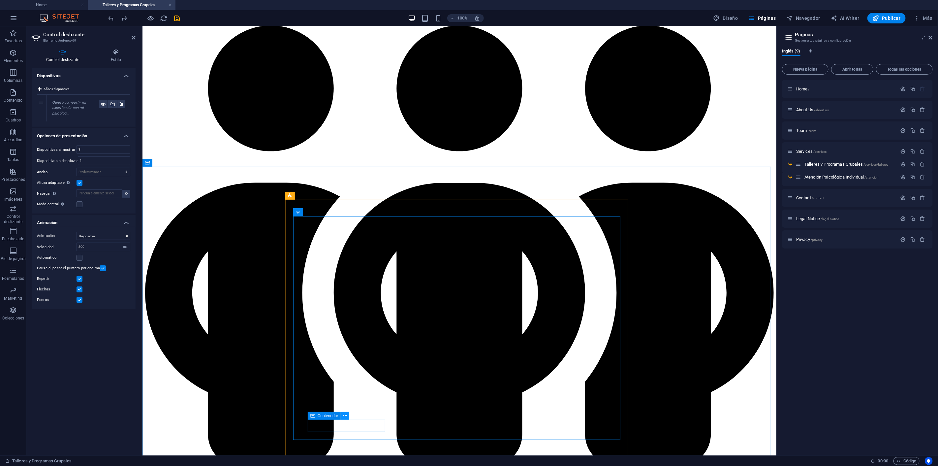
click at [345, 415] on icon at bounding box center [345, 415] width 4 height 7
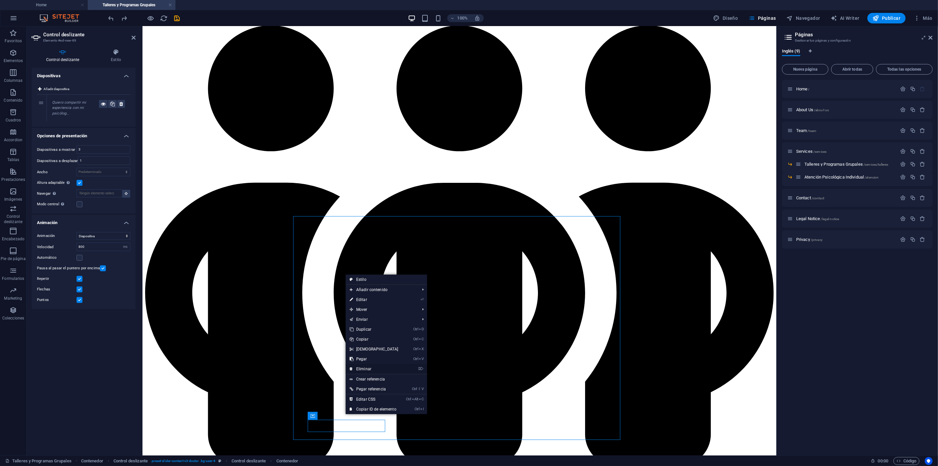
click at [372, 369] on link "⌦ Eliminar" at bounding box center [374, 369] width 57 height 10
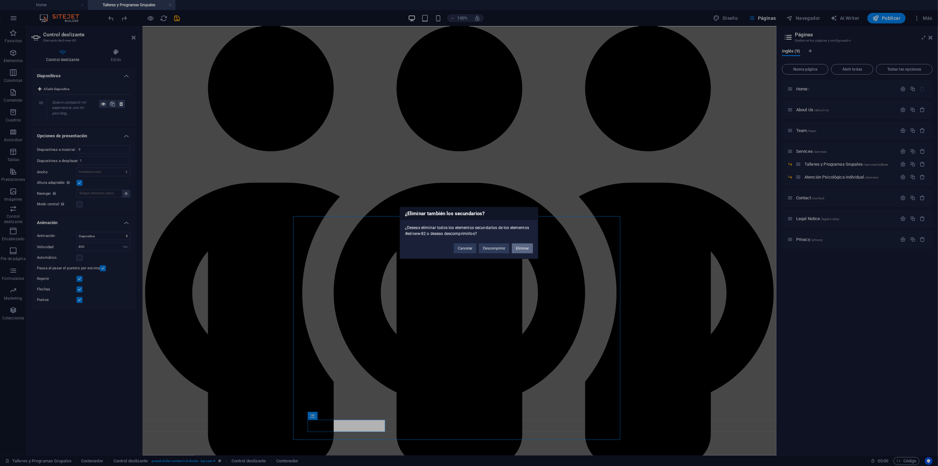
drag, startPoint x: 530, startPoint y: 245, endPoint x: 385, endPoint y: 227, distance: 146.7
click at [530, 245] on button "Eliminar" at bounding box center [522, 249] width 21 height 10
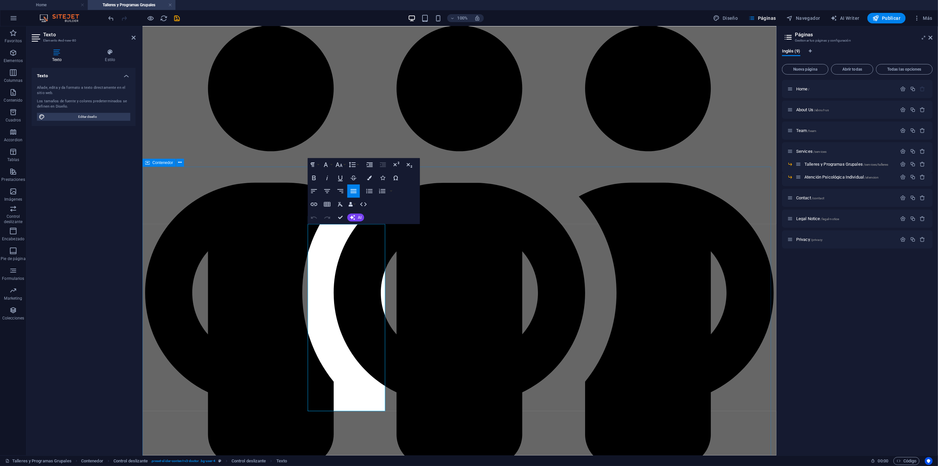
drag, startPoint x: 337, startPoint y: 406, endPoint x: 278, endPoint y: 221, distance: 194.3
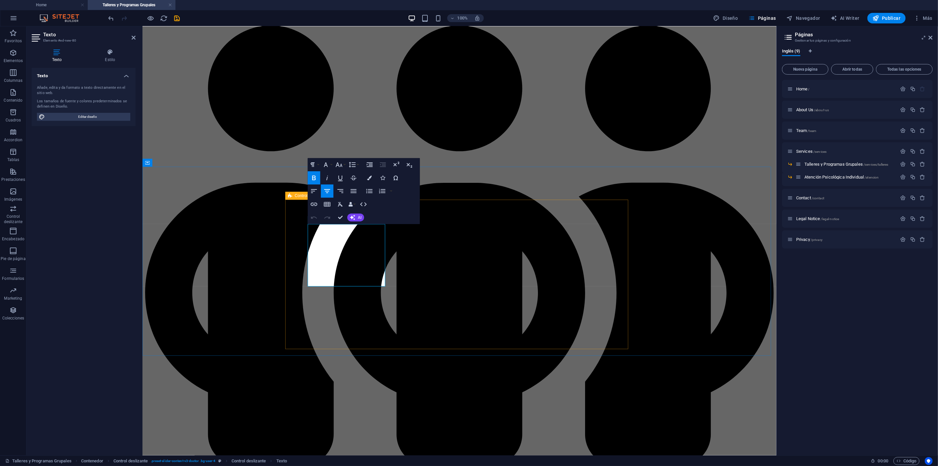
drag, startPoint x: 377, startPoint y: 282, endPoint x: 289, endPoint y: 255, distance: 92.3
click at [312, 191] on icon "button" at bounding box center [314, 191] width 8 height 8
click at [328, 190] on icon "button" at bounding box center [327, 191] width 8 height 8
click at [353, 191] on icon "button" at bounding box center [354, 191] width 6 height 4
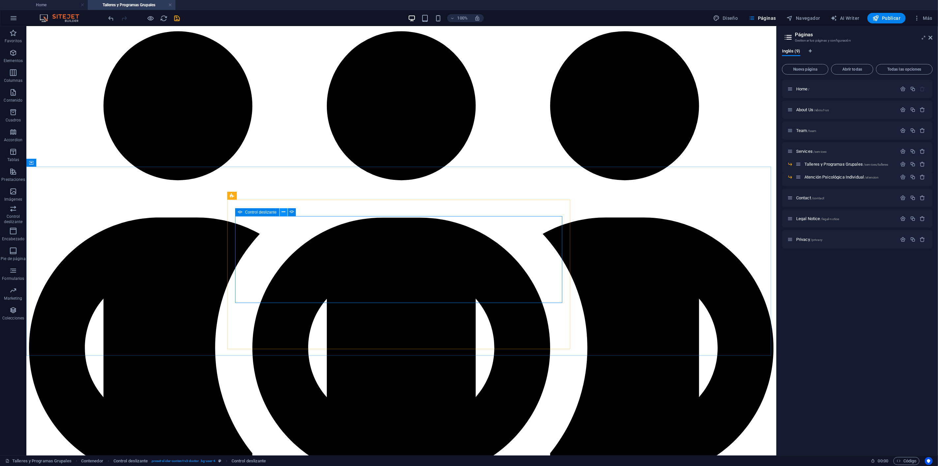
click at [284, 211] on icon at bounding box center [284, 212] width 4 height 7
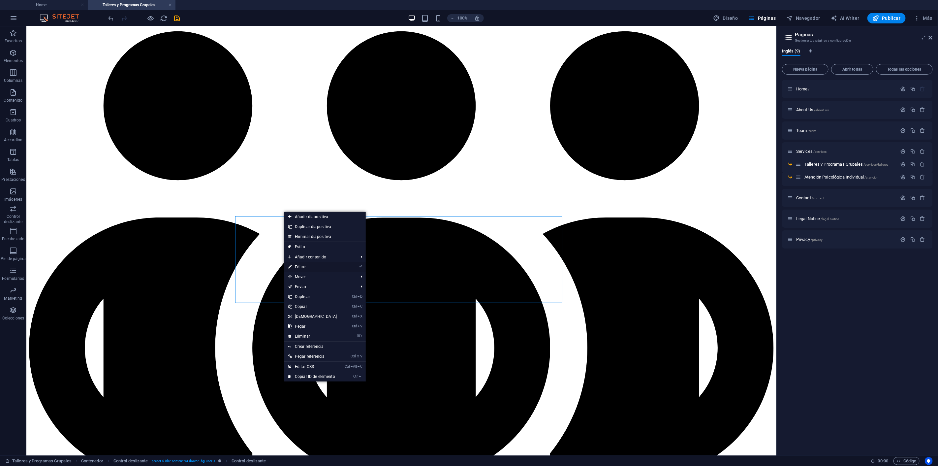
click at [301, 266] on link "⏎ Editar" at bounding box center [312, 267] width 57 height 10
select select "ms"
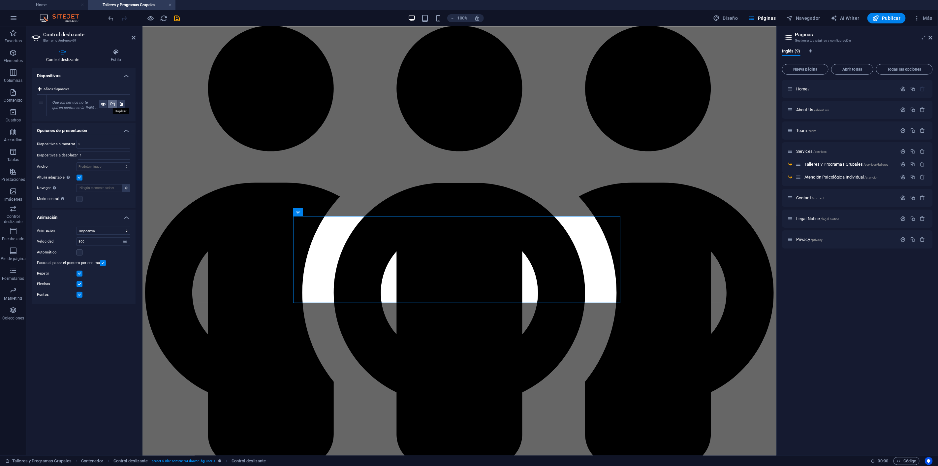
click at [114, 105] on icon at bounding box center [112, 104] width 5 height 8
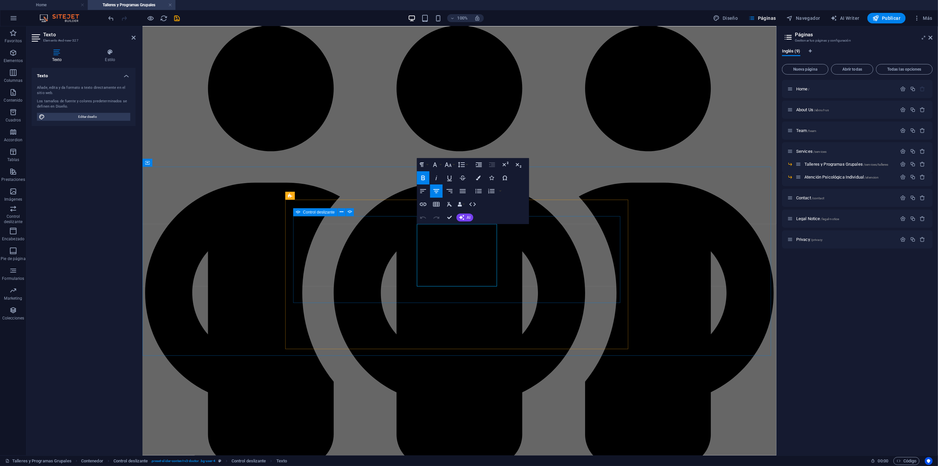
drag, startPoint x: 450, startPoint y: 281, endPoint x: 397, endPoint y: 215, distance: 84.7
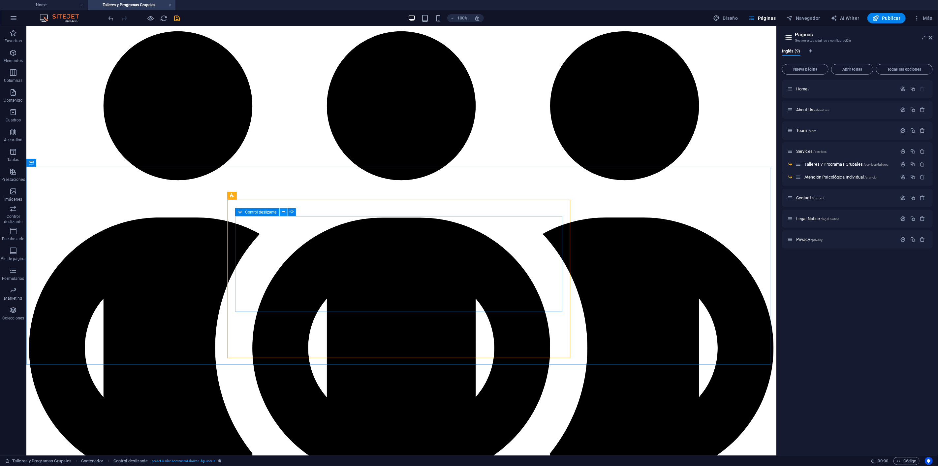
click at [283, 212] on icon at bounding box center [284, 212] width 4 height 7
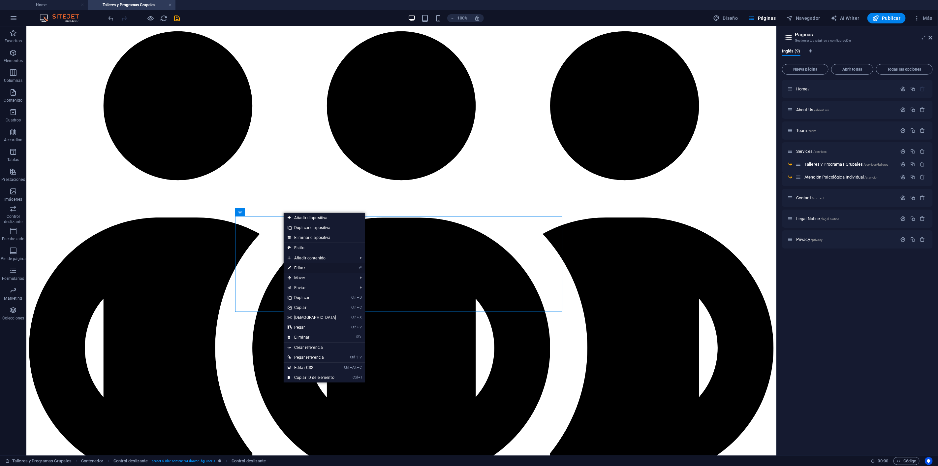
click at [300, 268] on link "⏎ Editar" at bounding box center [312, 268] width 57 height 10
select select "ms"
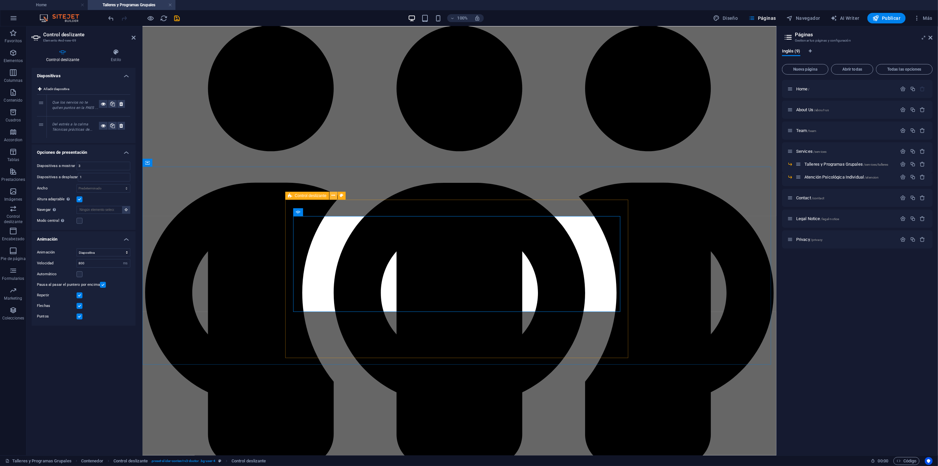
click at [334, 194] on icon at bounding box center [334, 195] width 4 height 7
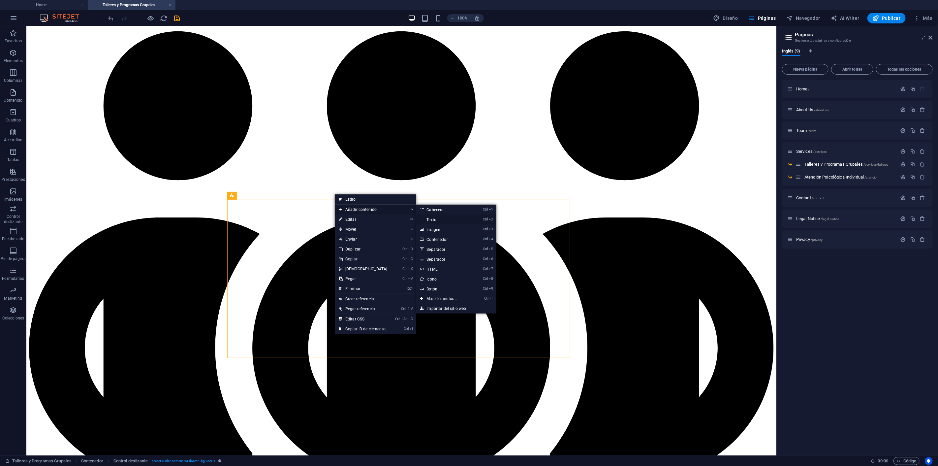
click at [433, 217] on link "Ctrl 2 Texto" at bounding box center [443, 219] width 55 height 10
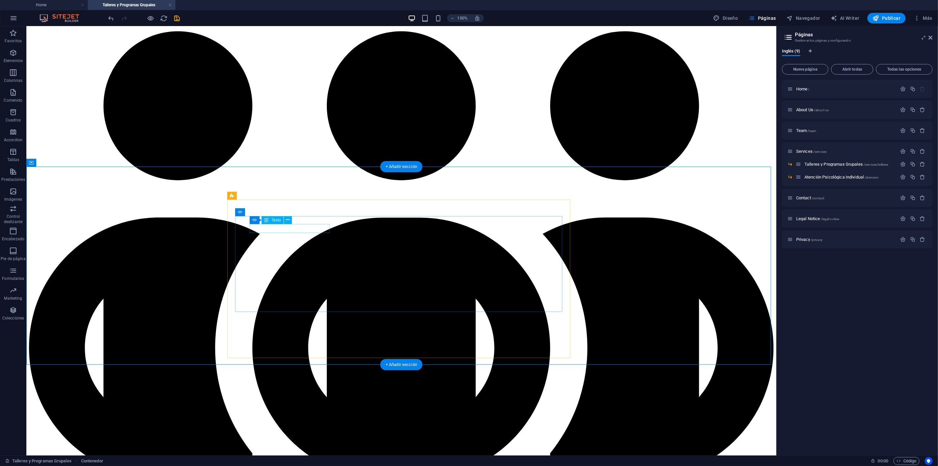
drag, startPoint x: 315, startPoint y: 227, endPoint x: 493, endPoint y: 242, distance: 178.1
drag, startPoint x: 296, startPoint y: 220, endPoint x: 483, endPoint y: 256, distance: 190.2
click at [260, 212] on icon at bounding box center [262, 212] width 4 height 7
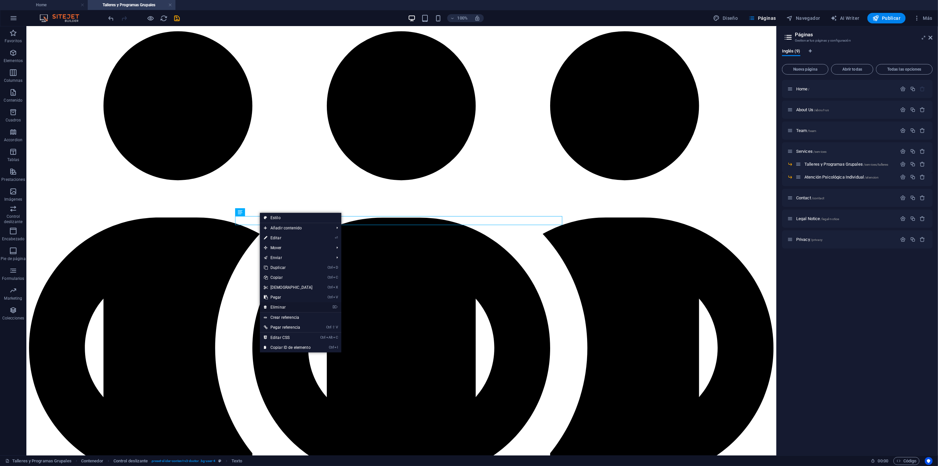
click at [279, 306] on link "⌦ Eliminar" at bounding box center [288, 307] width 57 height 10
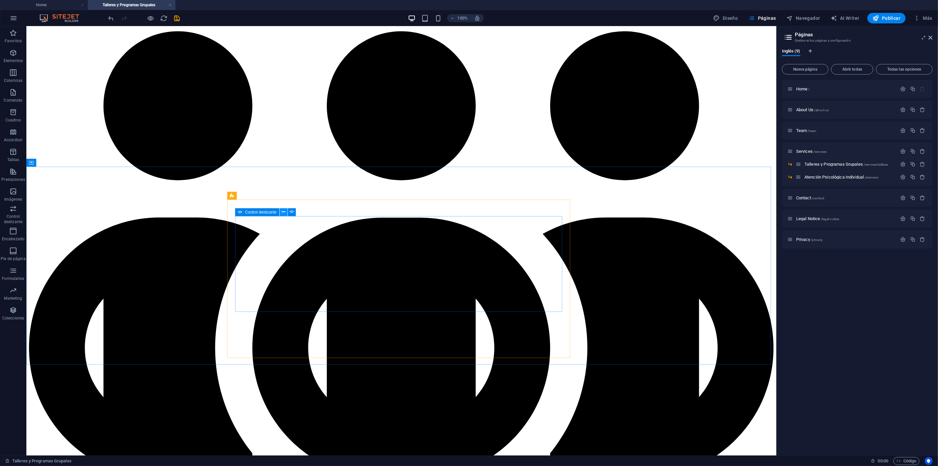
click at [284, 212] on icon at bounding box center [284, 212] width 4 height 7
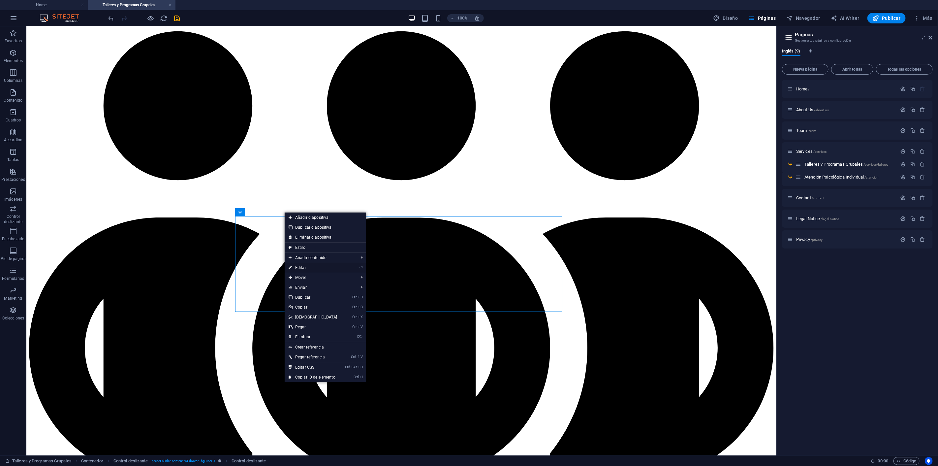
drag, startPoint x: 308, startPoint y: 266, endPoint x: 140, endPoint y: 239, distance: 169.6
click at [308, 266] on link "⏎ Editar" at bounding box center [313, 268] width 57 height 10
select select "ms"
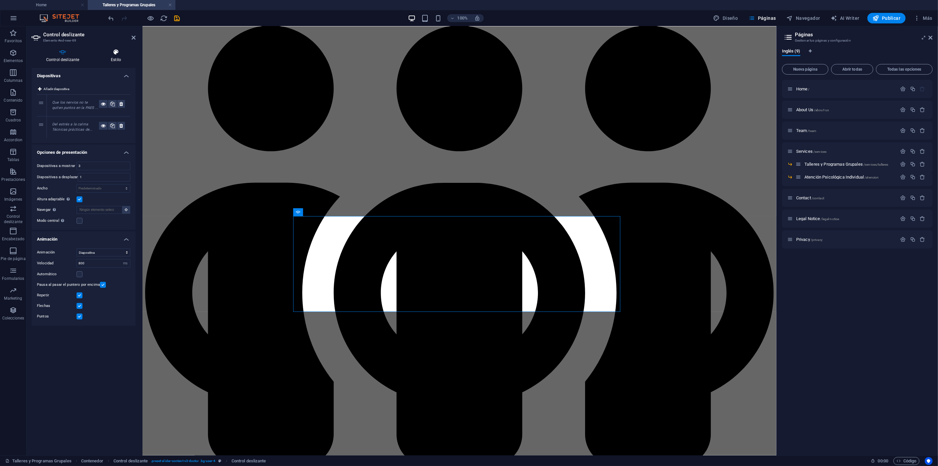
click at [119, 53] on icon at bounding box center [115, 52] width 39 height 7
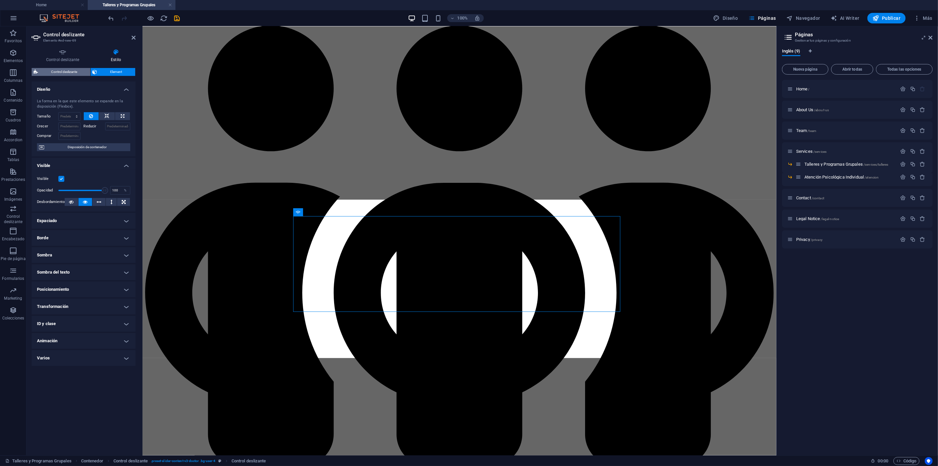
click at [74, 73] on span "Control deslizante" at bounding box center [64, 72] width 49 height 8
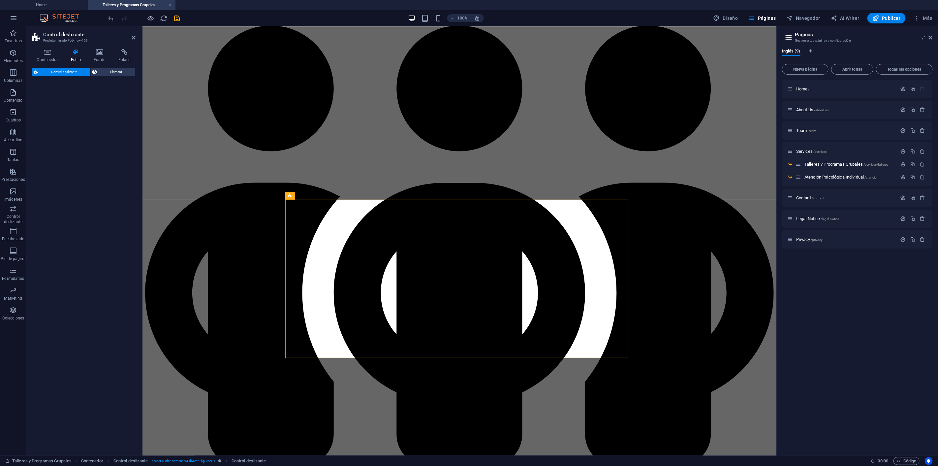
select select "px"
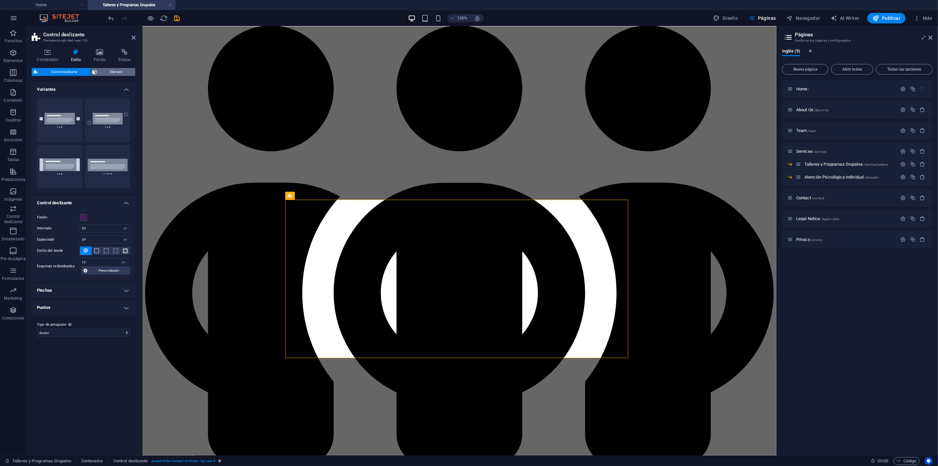
click at [107, 75] on span "Element" at bounding box center [116, 72] width 34 height 8
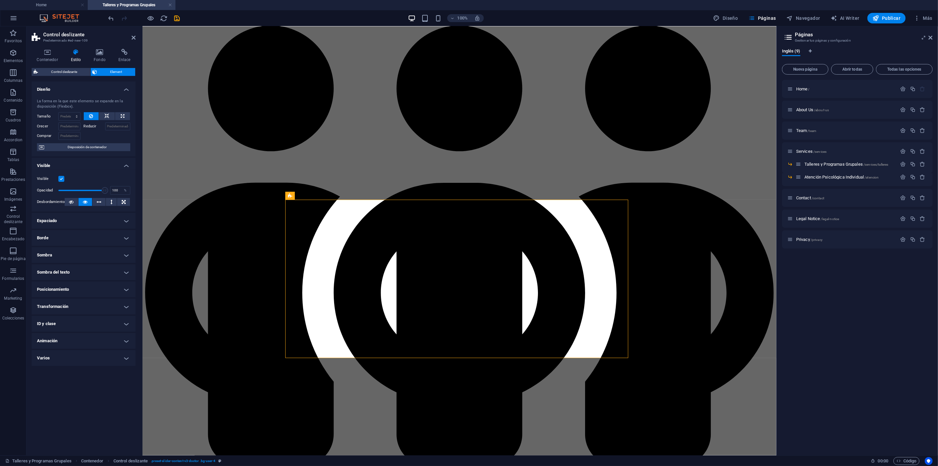
click at [61, 180] on label at bounding box center [61, 179] width 6 height 6
click at [0, 0] on input "Visible" at bounding box center [0, 0] width 0 height 0
click at [61, 180] on label at bounding box center [61, 179] width 6 height 6
click at [0, 0] on input "Visible" at bounding box center [0, 0] width 0 height 0
click at [126, 219] on h4 "Espaciado" at bounding box center [84, 221] width 104 height 16
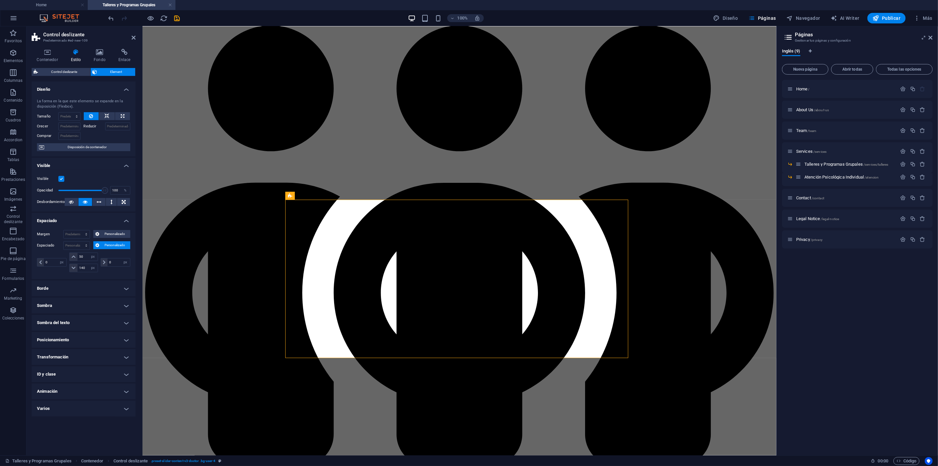
click at [126, 220] on h4 "Espaciado" at bounding box center [84, 219] width 104 height 12
click at [127, 234] on h4 "Borde" at bounding box center [84, 238] width 104 height 16
click at [127, 234] on h4 "Borde" at bounding box center [84, 236] width 104 height 12
click at [125, 290] on h4 "Posicionamiento" at bounding box center [84, 289] width 104 height 16
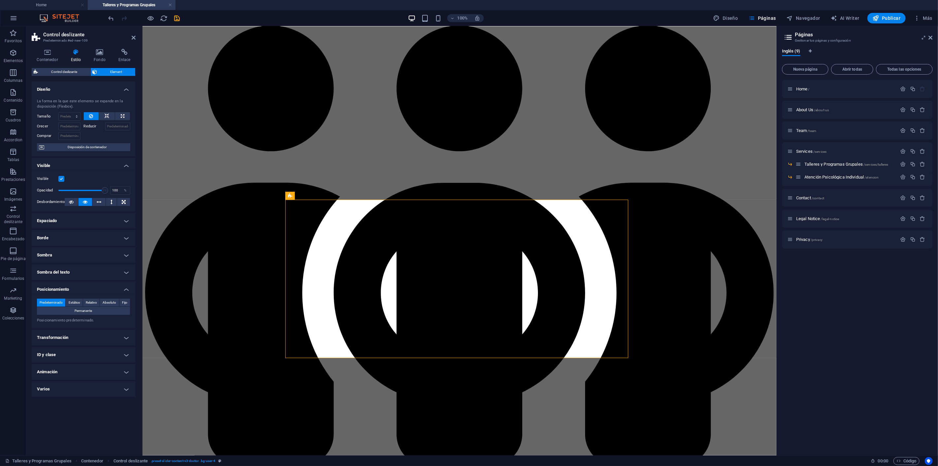
click at [126, 336] on h4 "Transformación" at bounding box center [84, 338] width 104 height 16
click at [98, 350] on span "Mover" at bounding box center [87, 351] width 83 height 8
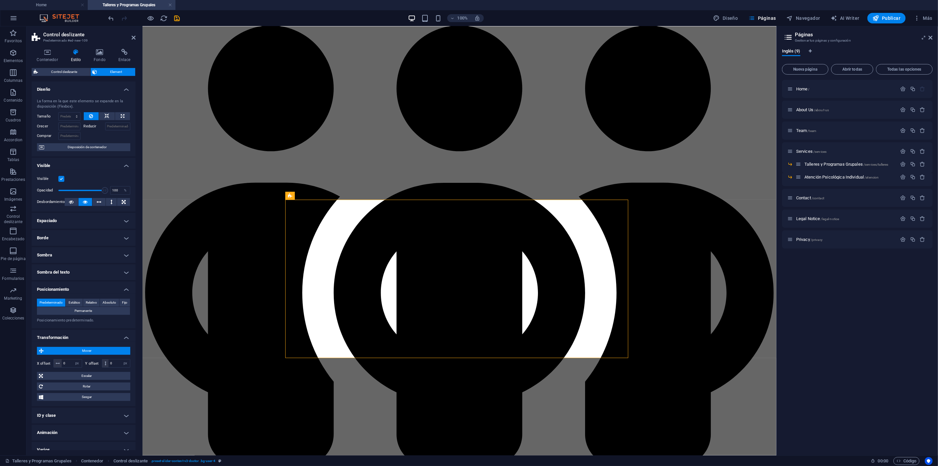
click at [98, 349] on span "Mover" at bounding box center [87, 351] width 83 height 8
click at [125, 336] on h4 "Transformación" at bounding box center [84, 336] width 104 height 12
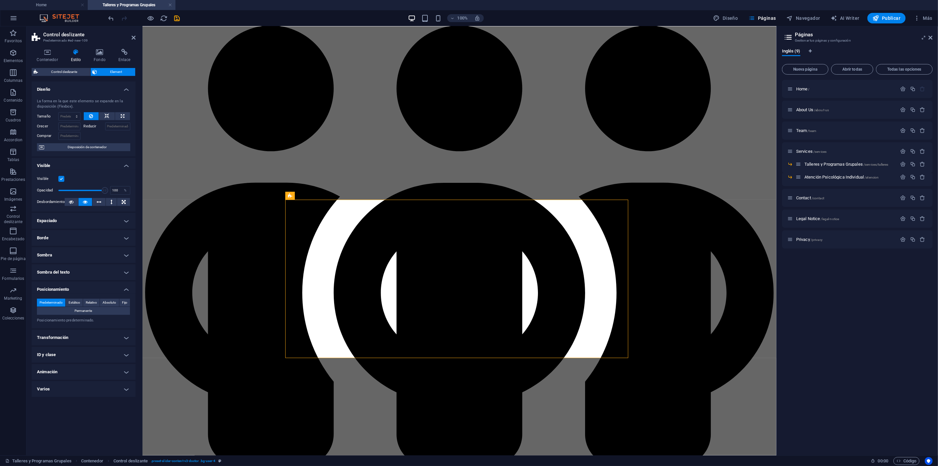
click at [125, 162] on h4 "Visible" at bounding box center [84, 164] width 104 height 12
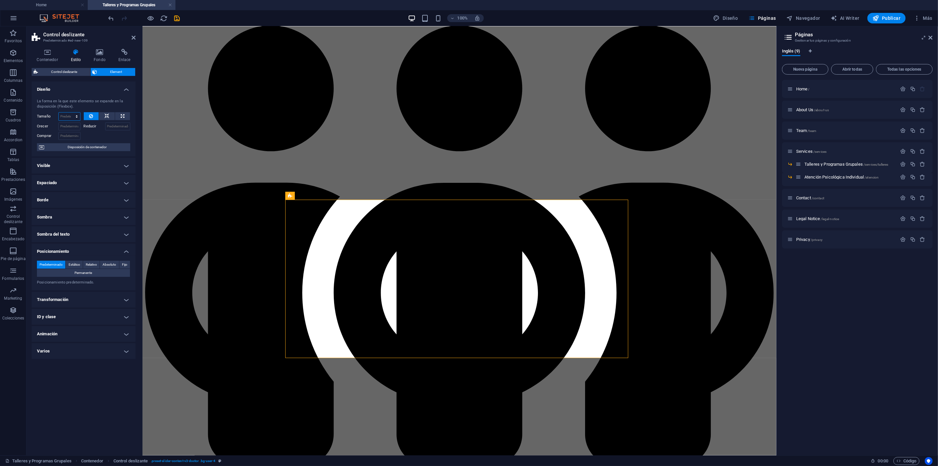
click at [75, 116] on select "Predeterminado automático px % 1/1 1/2 1/3 1/4 1/5 1/6 1/7 1/8 1/9 1/10" at bounding box center [69, 117] width 21 height 8
select select "px"
click at [71, 113] on select "Predeterminado automático px % 1/1 1/2 1/3 1/4 1/5 1/6 1/7 1/8 1/9 1/10" at bounding box center [69, 117] width 21 height 8
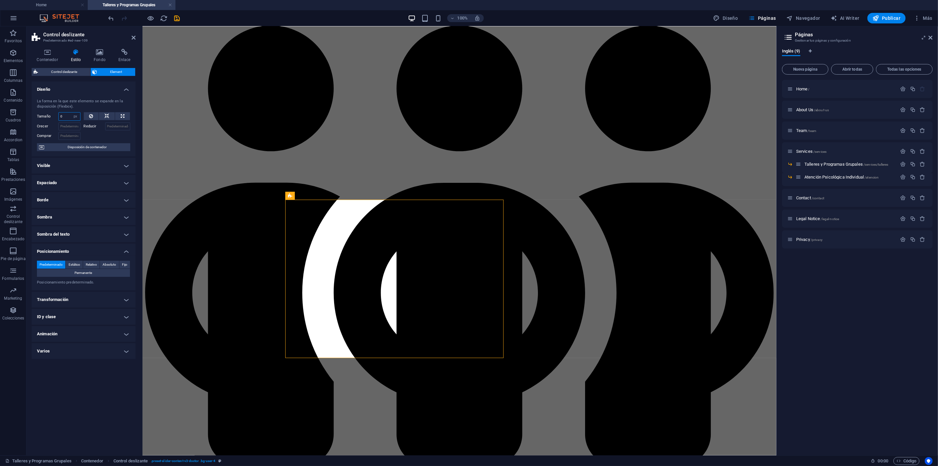
click at [65, 115] on input "0" at bounding box center [69, 117] width 21 height 8
click at [64, 117] on input "750" at bounding box center [69, 117] width 21 height 8
type input "740"
drag, startPoint x: 618, startPoint y: 197, endPoint x: 734, endPoint y: 199, distance: 116.2
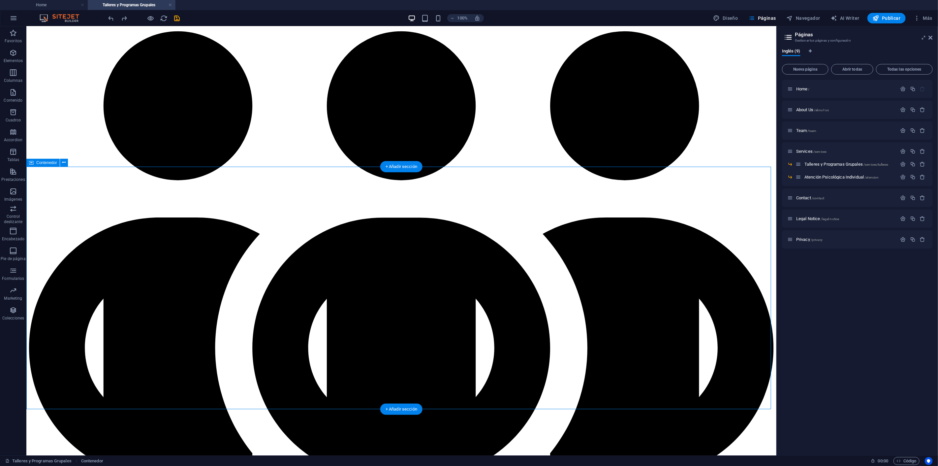
click at [275, 195] on icon at bounding box center [276, 195] width 4 height 7
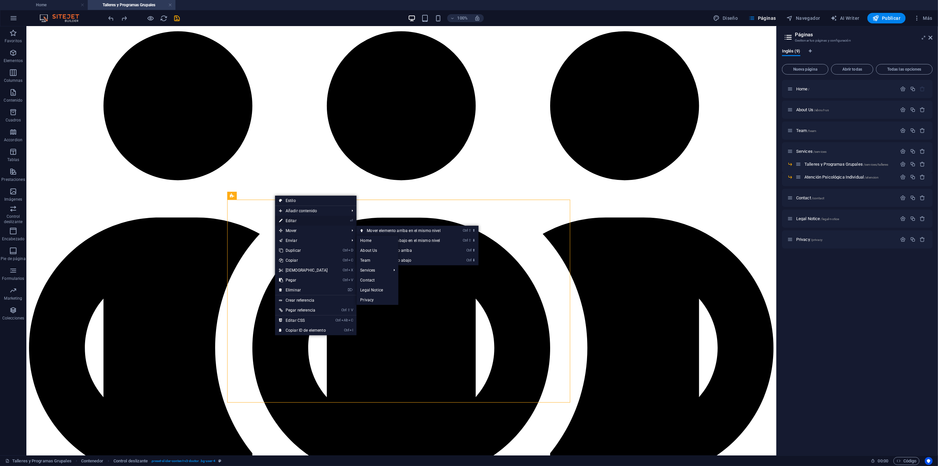
click at [299, 218] on link "⏎ Editar" at bounding box center [303, 221] width 57 height 10
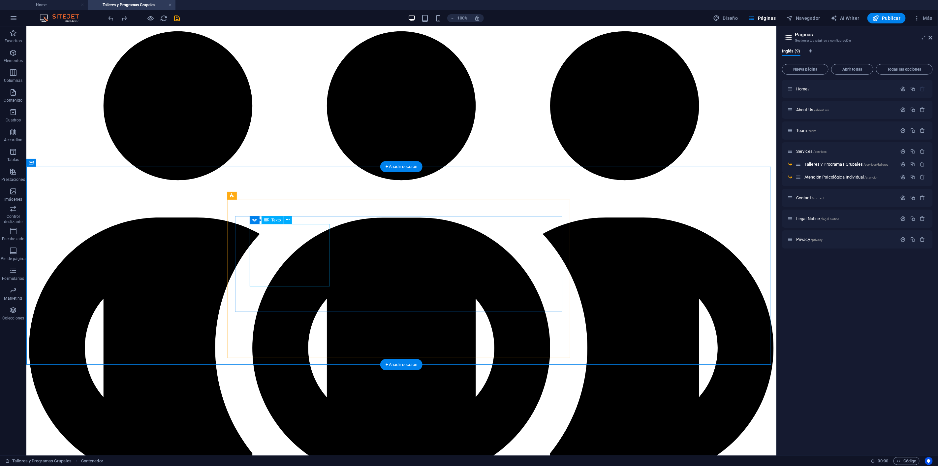
click at [287, 220] on icon at bounding box center [288, 219] width 4 height 7
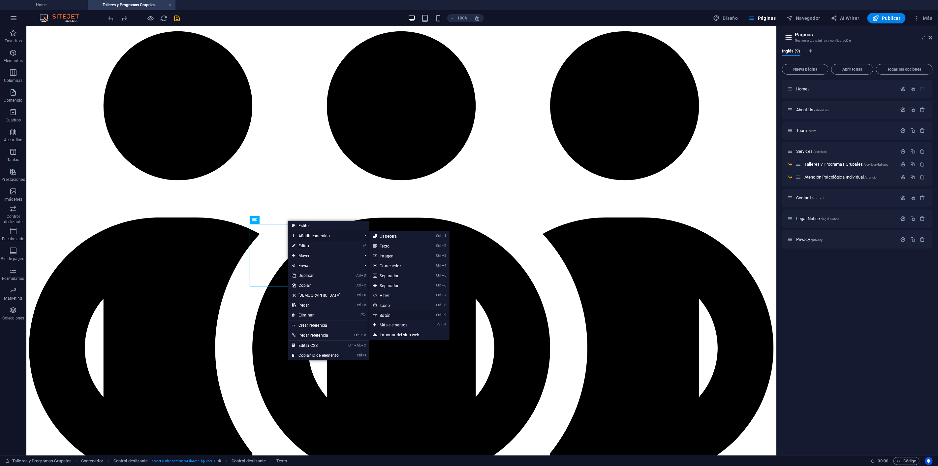
click at [391, 314] on link "Ctrl 9 Botón" at bounding box center [397, 315] width 55 height 10
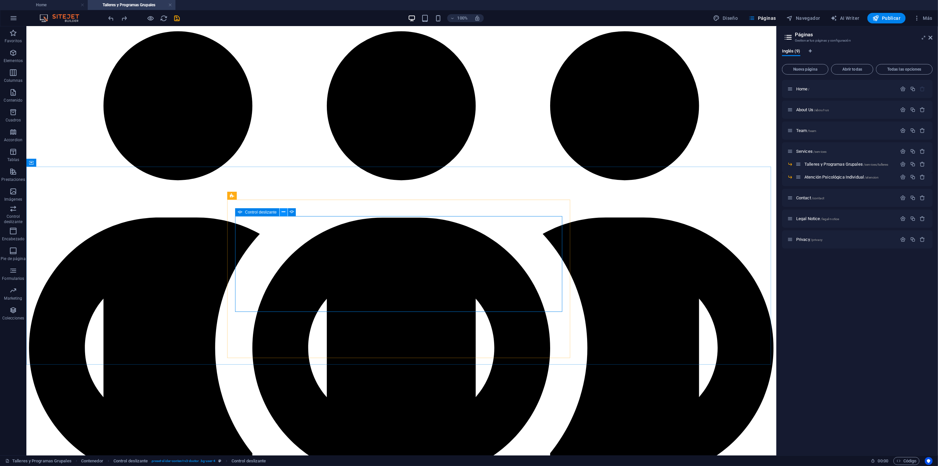
click at [285, 211] on icon at bounding box center [284, 212] width 4 height 7
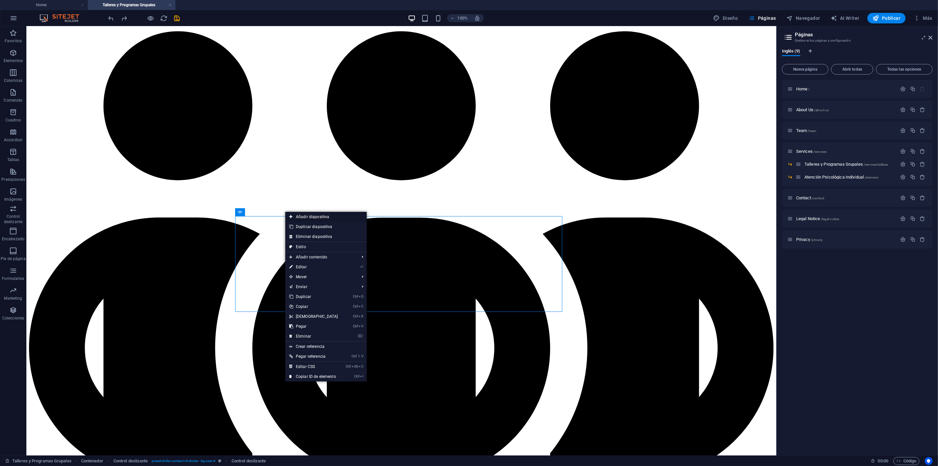
click at [311, 217] on link "Añadir diapositiva" at bounding box center [326, 217] width 82 height 10
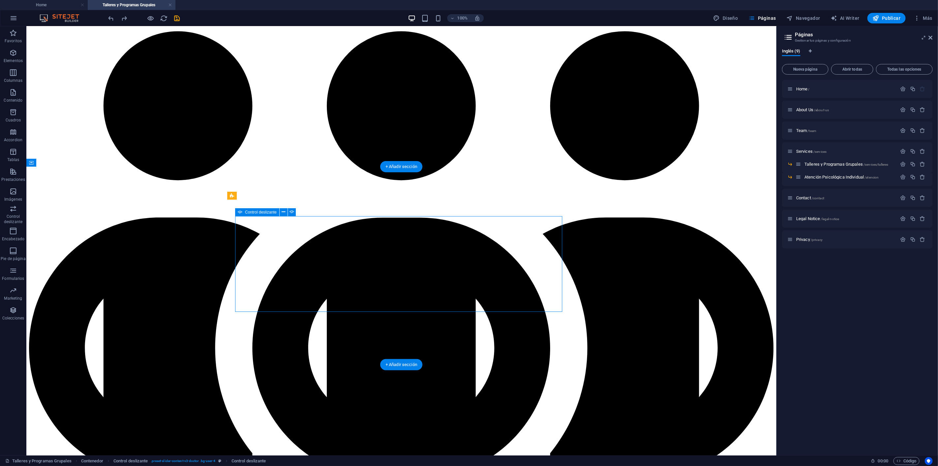
click at [283, 212] on icon at bounding box center [284, 212] width 4 height 7
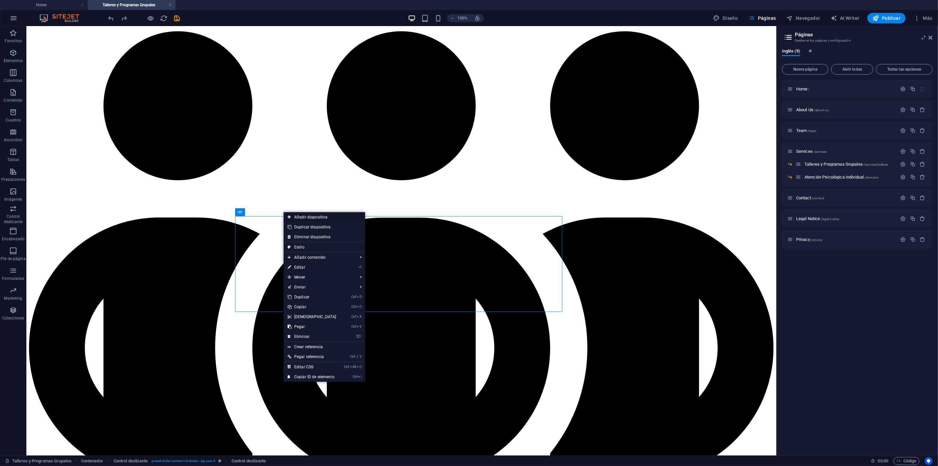
click at [298, 215] on link "Añadir diapositiva" at bounding box center [325, 217] width 82 height 10
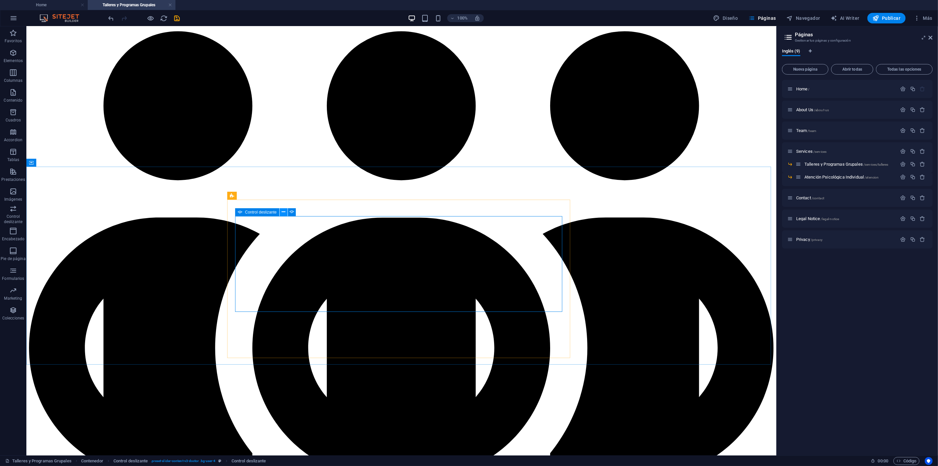
click at [285, 211] on icon at bounding box center [284, 212] width 4 height 7
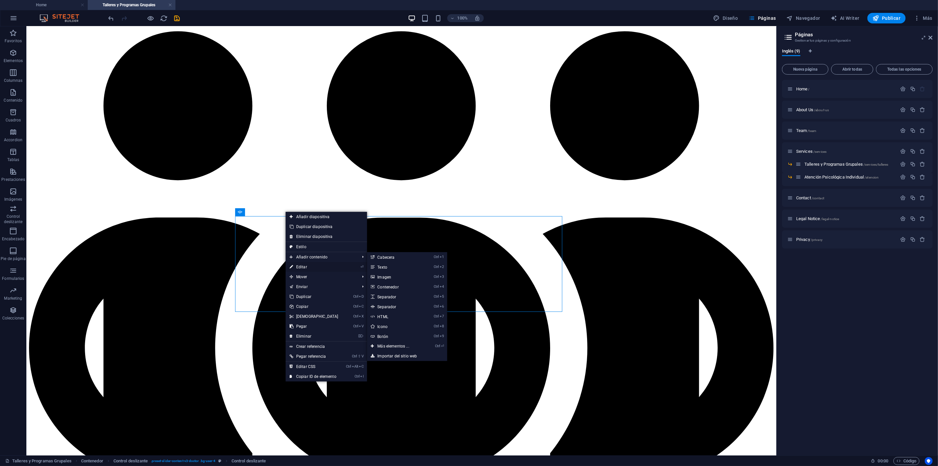
click at [304, 265] on link "⏎ Editar" at bounding box center [314, 267] width 57 height 10
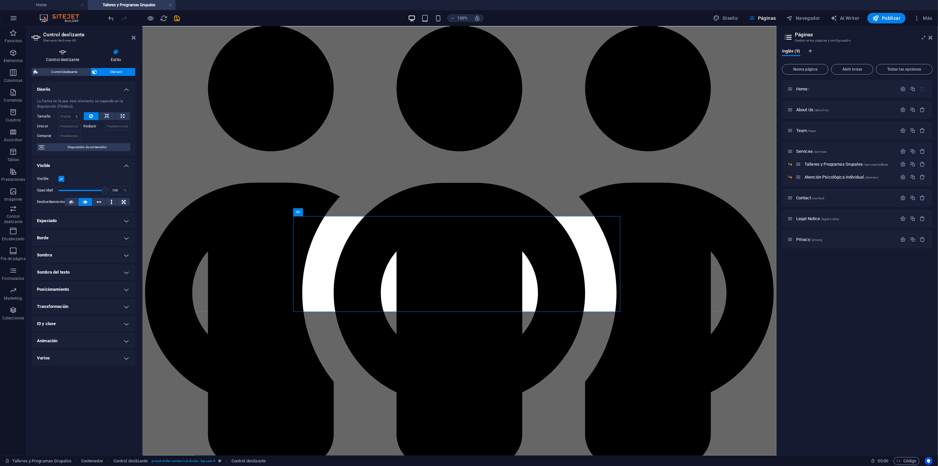
click at [60, 55] on icon at bounding box center [63, 52] width 62 height 7
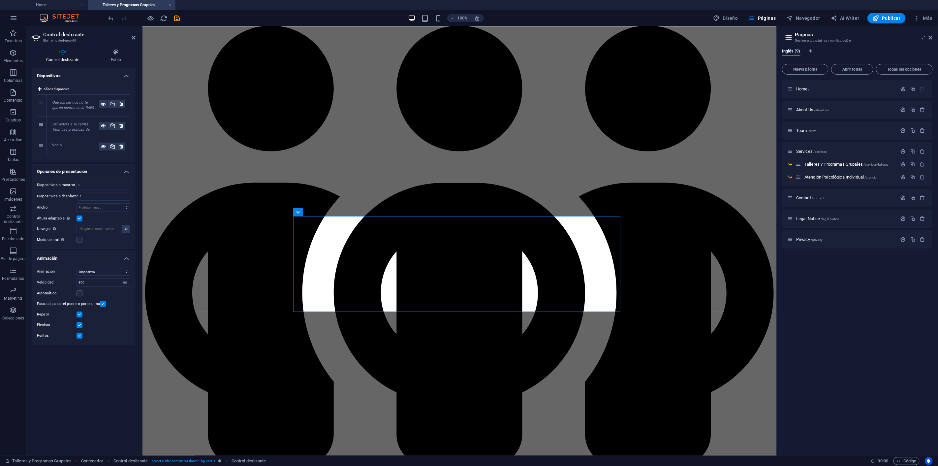
drag, startPoint x: 41, startPoint y: 127, endPoint x: 38, endPoint y: 148, distance: 21.3
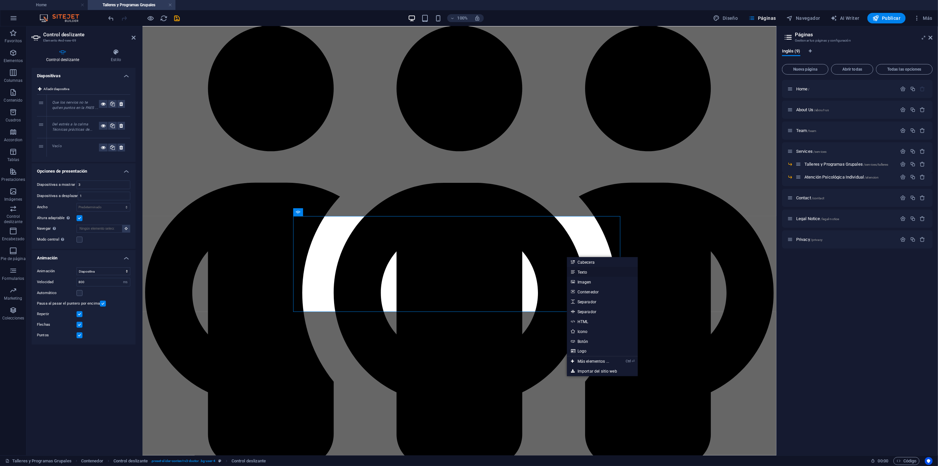
drag, startPoint x: 583, startPoint y: 271, endPoint x: 443, endPoint y: 244, distance: 142.5
click at [583, 271] on link "Texto" at bounding box center [602, 272] width 71 height 10
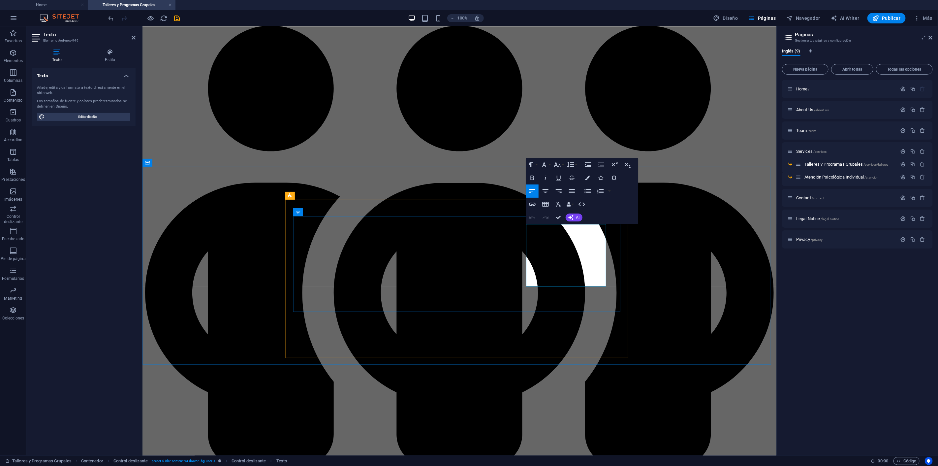
scroll to position [1019, 1]
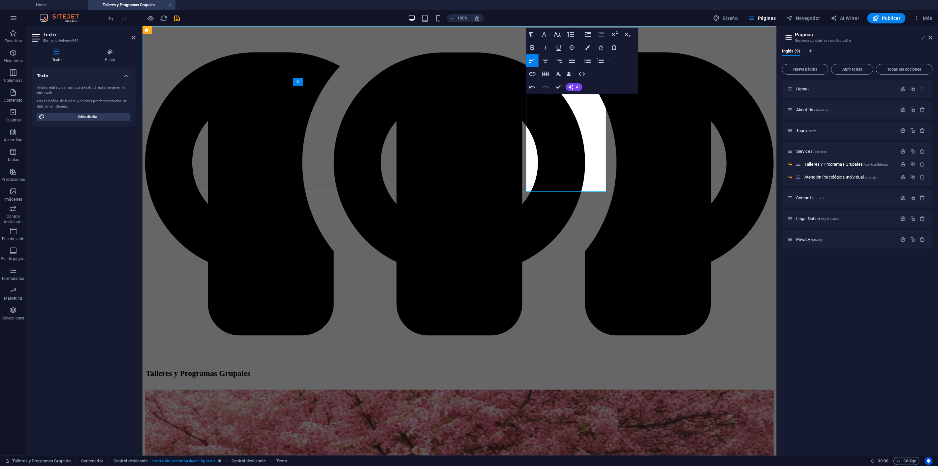
drag, startPoint x: 601, startPoint y: 186, endPoint x: 498, endPoint y: 99, distance: 134.8
click at [573, 61] on icon "button" at bounding box center [572, 61] width 8 height 8
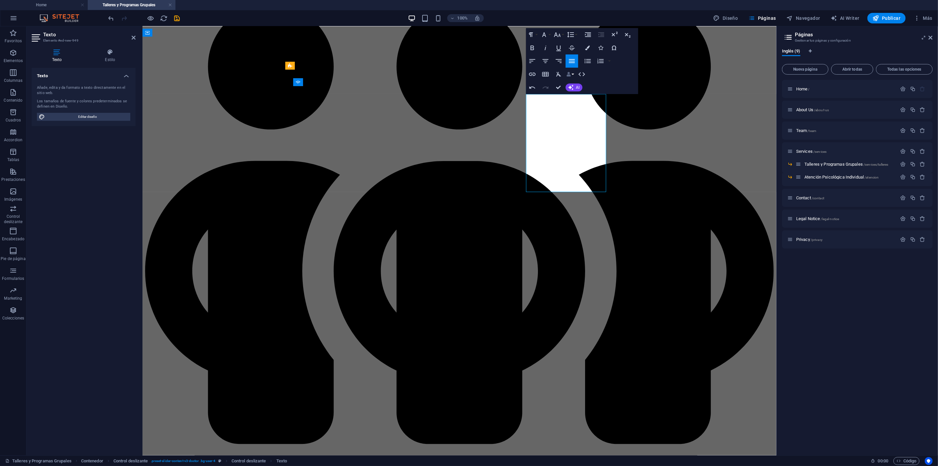
scroll to position [238, 0]
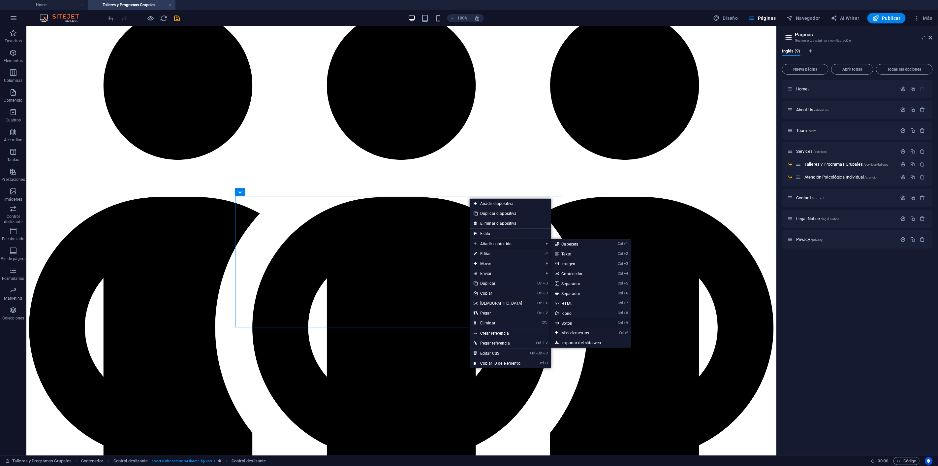
click at [571, 322] on link "Ctrl 9 Botón" at bounding box center [578, 323] width 55 height 10
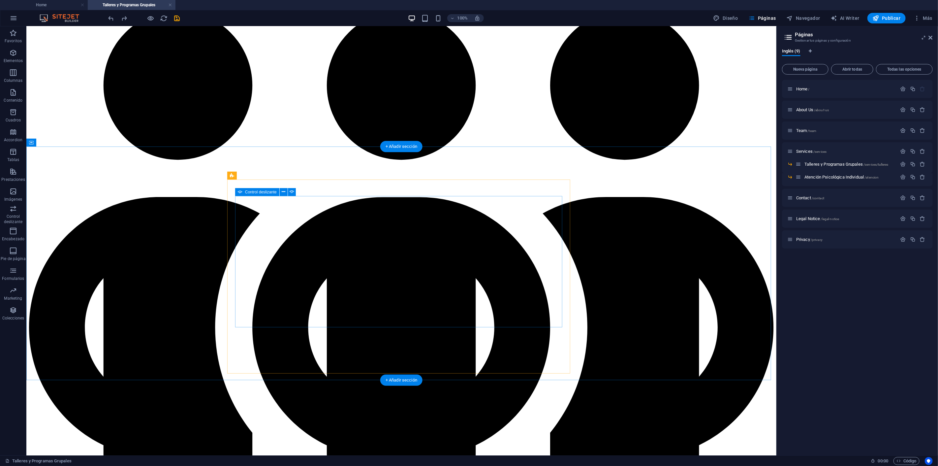
drag, startPoint x: 538, startPoint y: 327, endPoint x: 539, endPoint y: 322, distance: 4.7
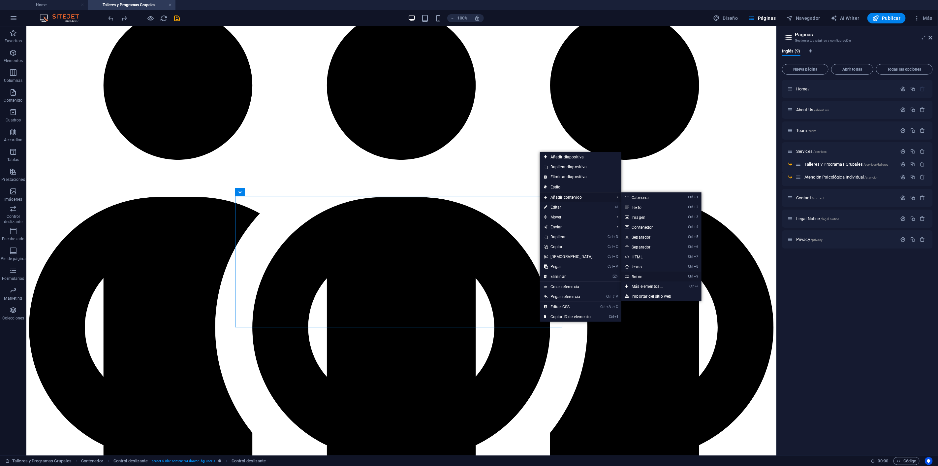
click at [647, 278] on link "Ctrl 9 Botón" at bounding box center [649, 277] width 55 height 10
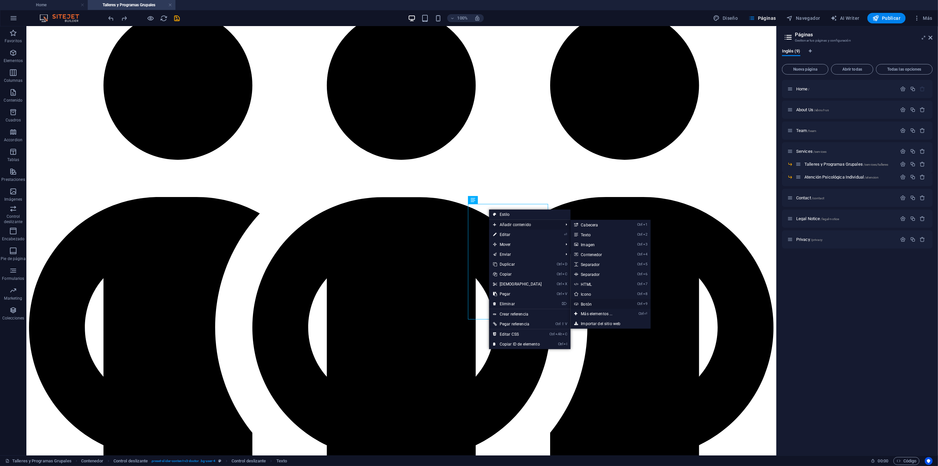
click at [593, 304] on link "Ctrl 9 Botón" at bounding box center [598, 304] width 55 height 10
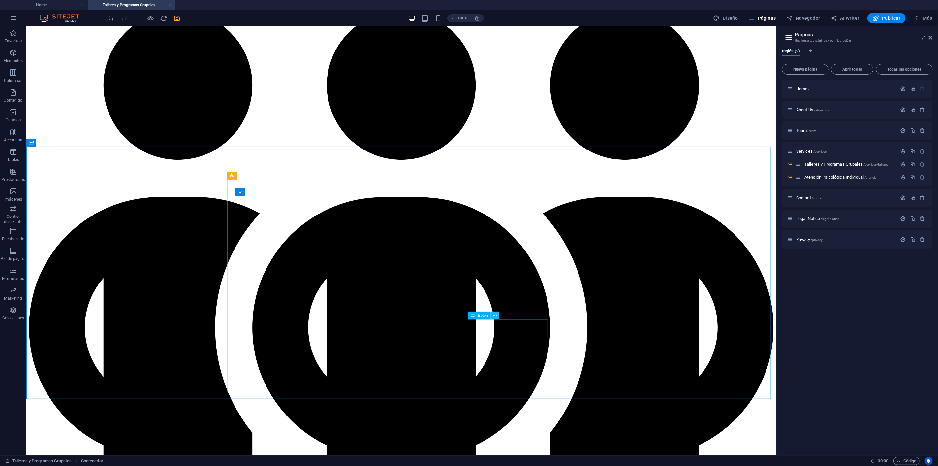
click at [495, 316] on icon at bounding box center [496, 315] width 4 height 7
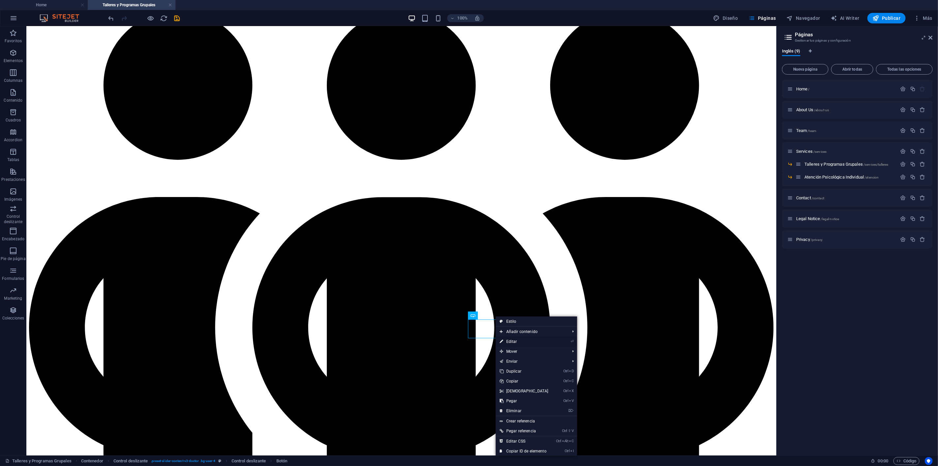
click at [522, 339] on link "⏎ Editar" at bounding box center [524, 342] width 57 height 10
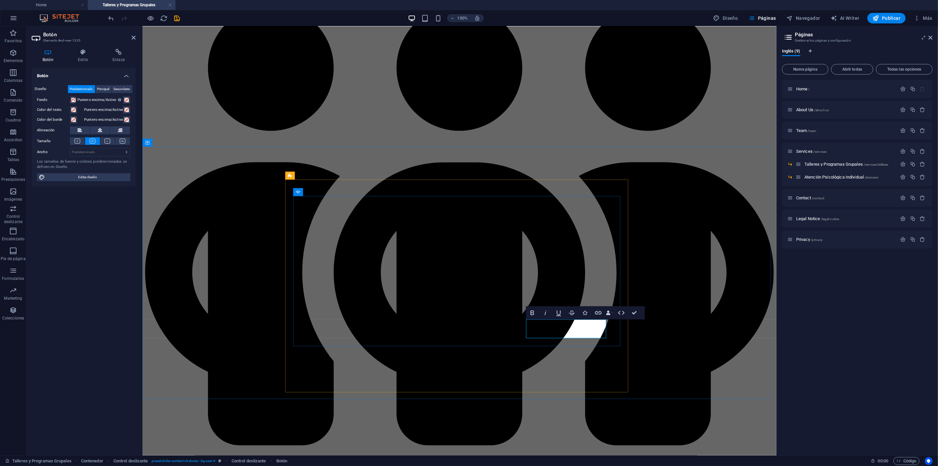
click at [86, 54] on icon at bounding box center [83, 52] width 32 height 7
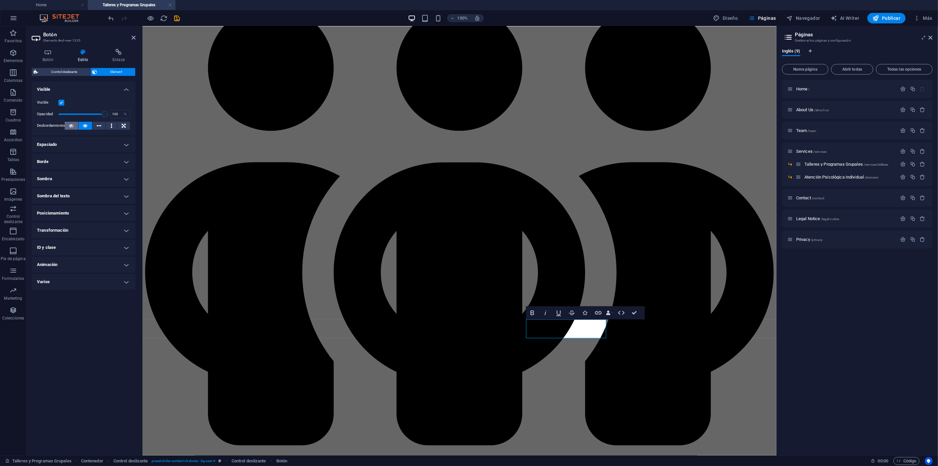
click at [75, 126] on button at bounding box center [72, 126] width 14 height 8
click at [86, 124] on icon at bounding box center [85, 126] width 5 height 8
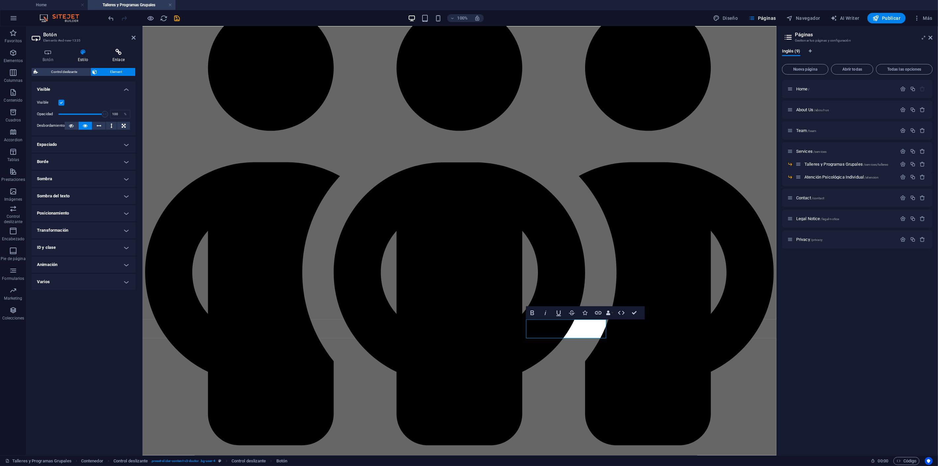
click at [120, 54] on icon at bounding box center [119, 52] width 34 height 7
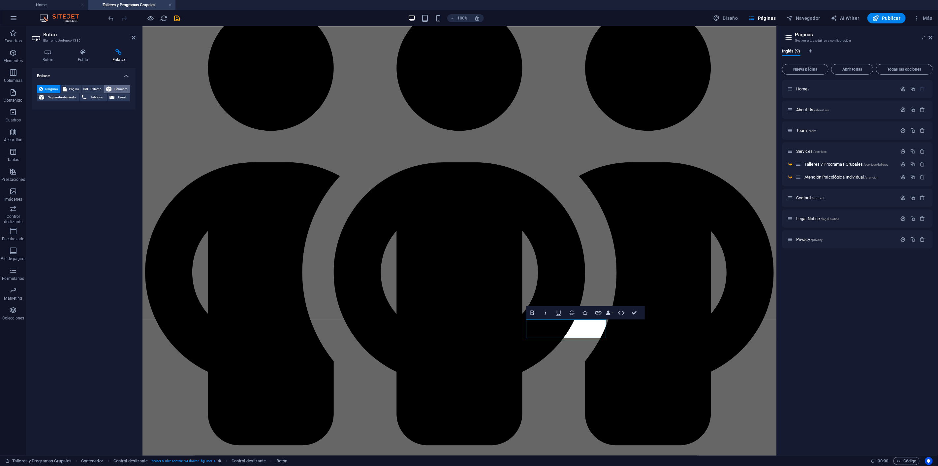
click at [117, 87] on span "Elemento" at bounding box center [121, 89] width 15 height 8
click at [125, 105] on button at bounding box center [126, 108] width 8 height 8
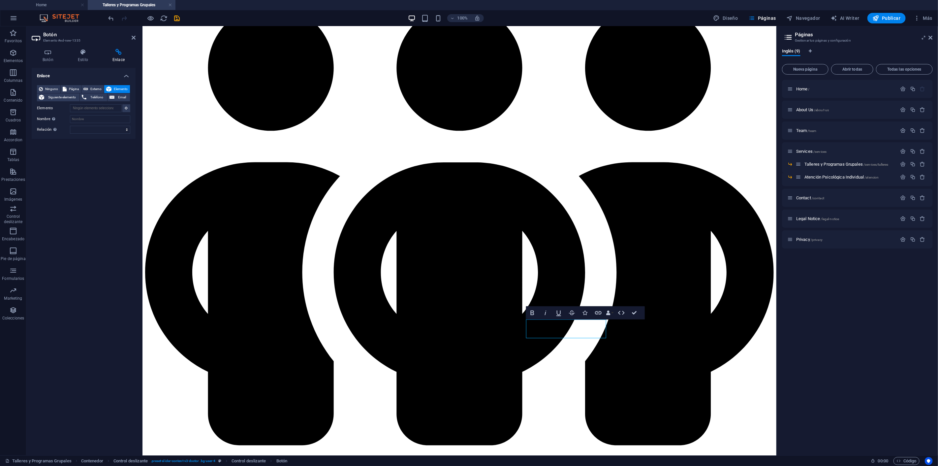
click at [123, 86] on span "Elemento" at bounding box center [121, 89] width 15 height 8
click at [117, 87] on span "Elemento" at bounding box center [121, 89] width 15 height 8
click at [103, 106] on input "Elemento" at bounding box center [96, 108] width 52 height 8
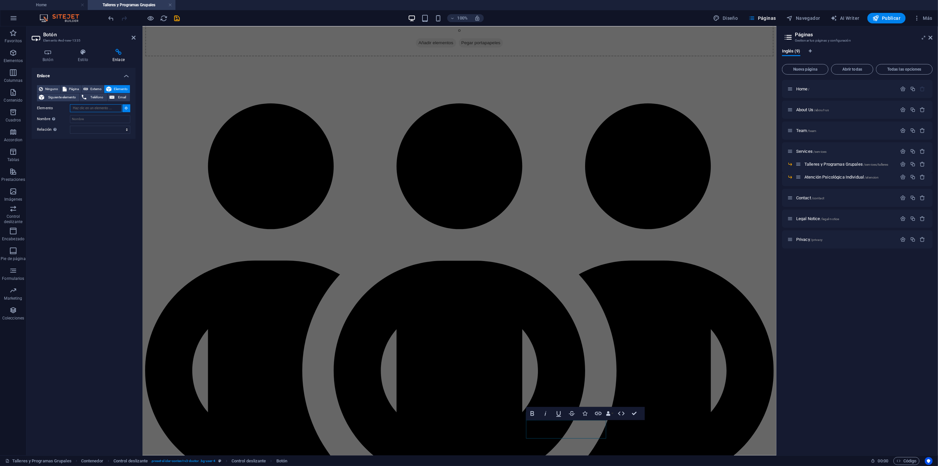
scroll to position [137, 0]
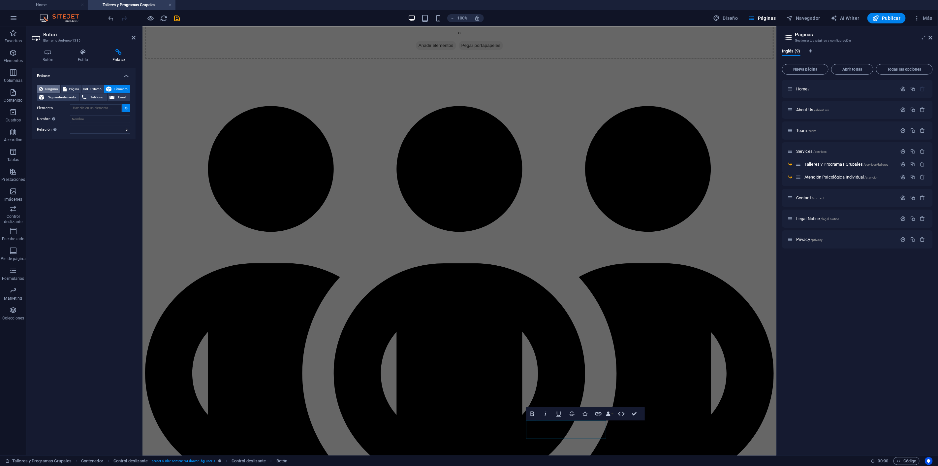
click at [54, 89] on span "Ninguno" at bounding box center [52, 89] width 14 height 8
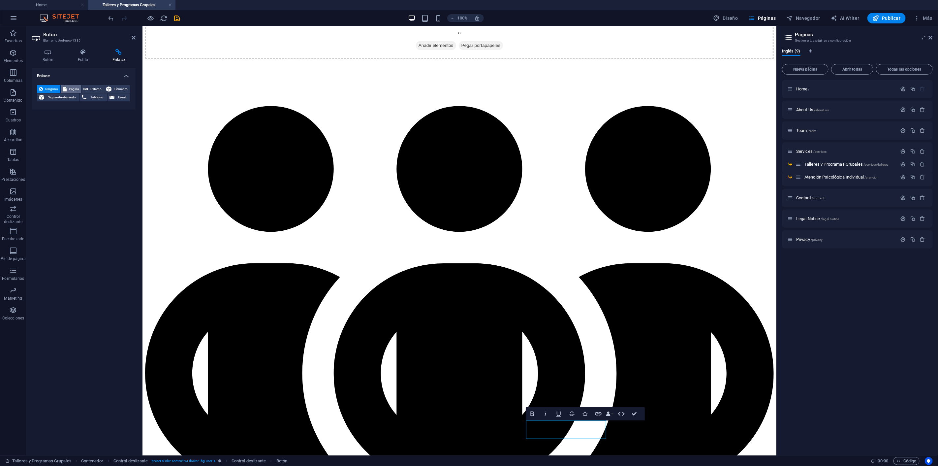
click at [69, 88] on span "Página" at bounding box center [74, 89] width 11 height 8
click at [127, 108] on select "Home About Us Team Services -- Talleres y Programas Grupales -- Atención Psicol…" at bounding box center [100, 108] width 60 height 8
select select "6"
click at [70, 104] on select "Home About Us Team Services -- Talleres y Programas Grupales -- Atención Psicol…" at bounding box center [100, 108] width 60 height 8
click at [113, 117] on select "Nueva pestaña Misma pestaña Superposición" at bounding box center [100, 119] width 60 height 8
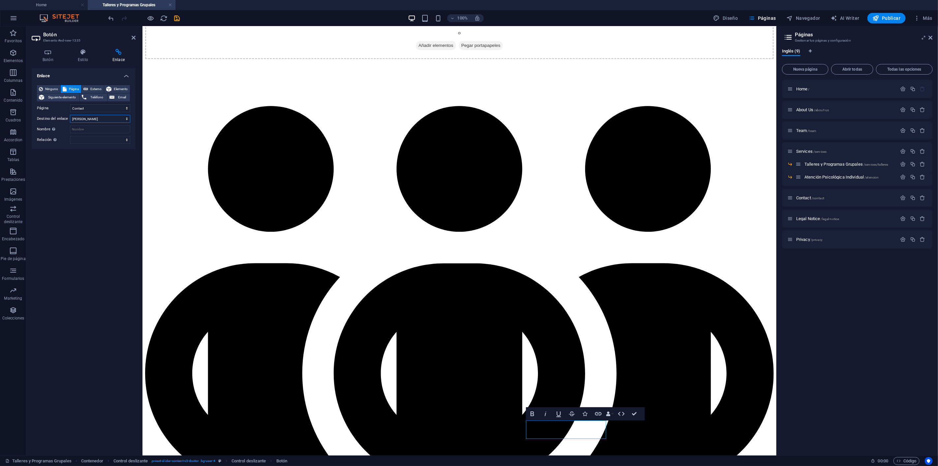
click at [113, 117] on select "Nueva pestaña Misma pestaña Superposición" at bounding box center [100, 119] width 60 height 8
select select "overlay"
click at [70, 115] on select "Nueva pestaña Misma pestaña Superposición" at bounding box center [100, 119] width 60 height 8
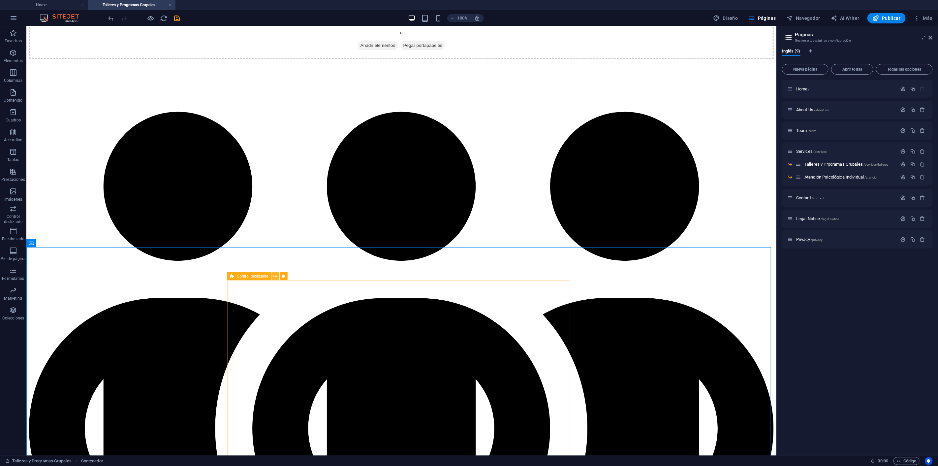
click at [276, 275] on icon at bounding box center [276, 276] width 4 height 7
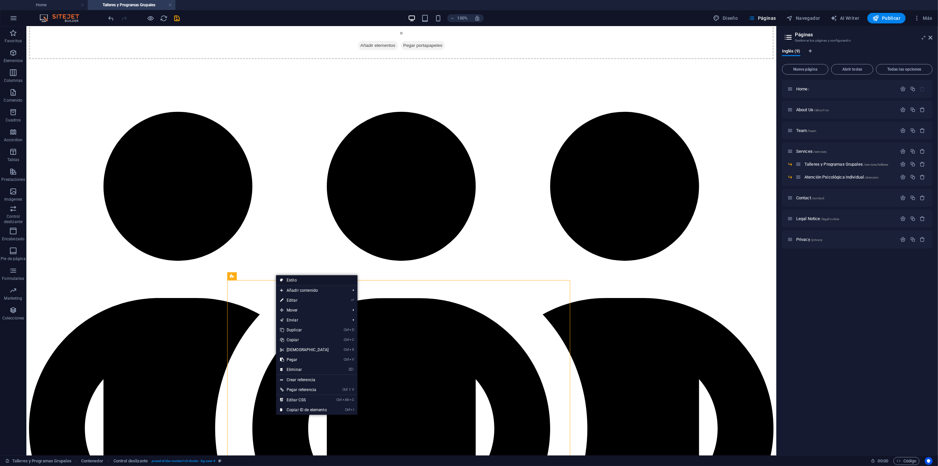
click at [296, 279] on link "Estilo" at bounding box center [317, 280] width 82 height 10
select select "px"
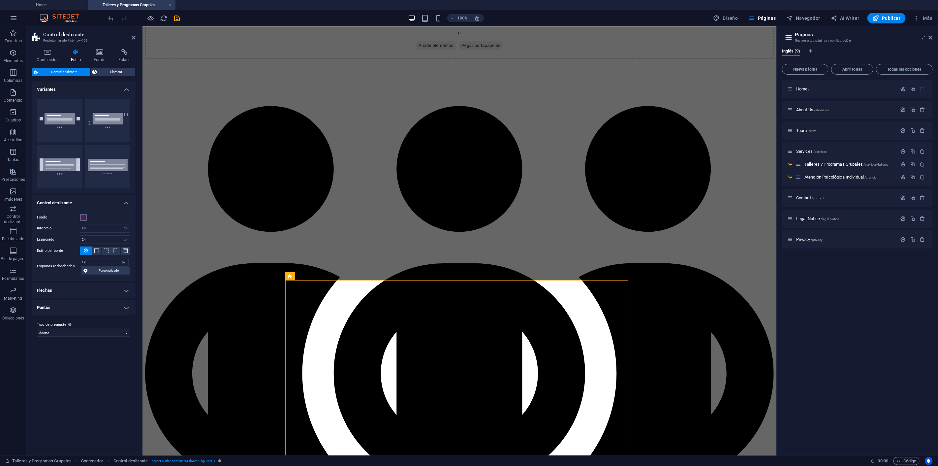
click at [83, 216] on span at bounding box center [83, 217] width 5 height 5
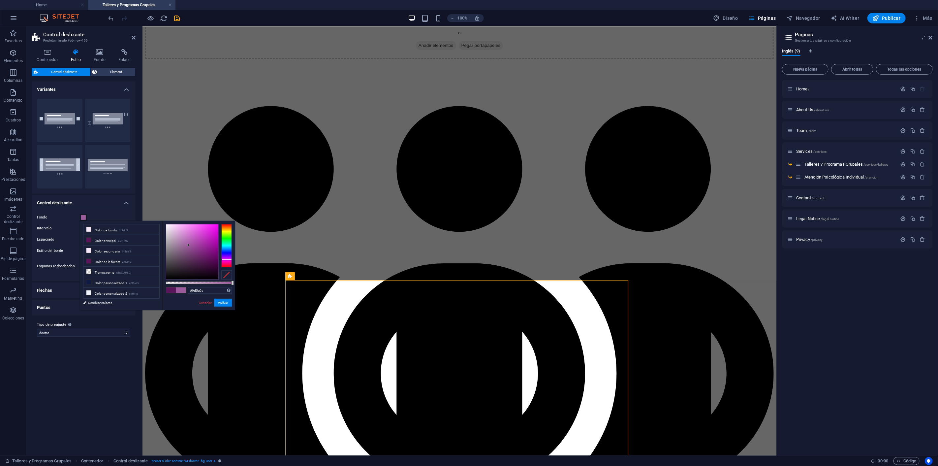
click at [188, 245] on div at bounding box center [192, 251] width 52 height 55
type input "#9d5b9d"
click at [225, 302] on button "Aplicar" at bounding box center [223, 303] width 18 height 8
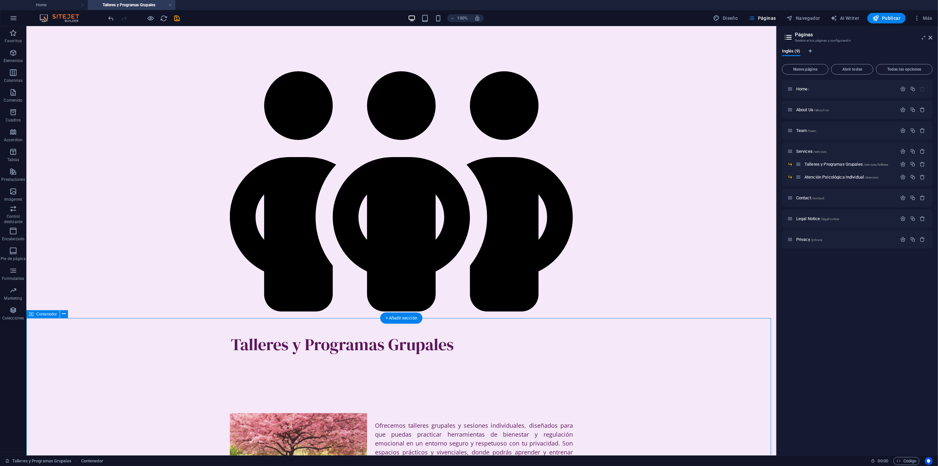
scroll to position [173, 0]
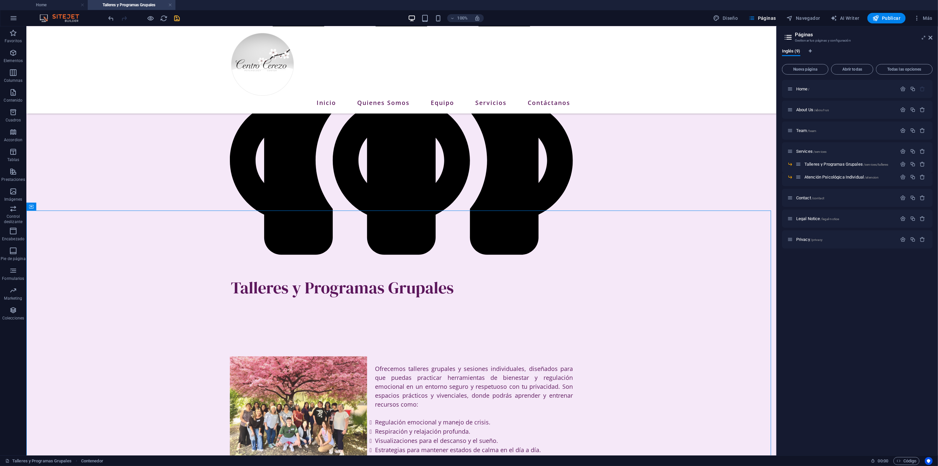
click at [176, 16] on icon "save" at bounding box center [178, 19] width 8 height 8
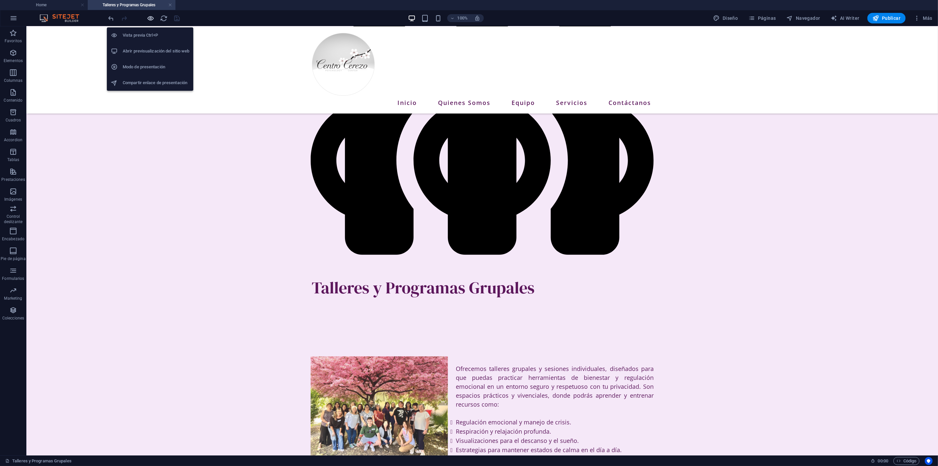
click at [154, 17] on icon "button" at bounding box center [151, 19] width 8 height 8
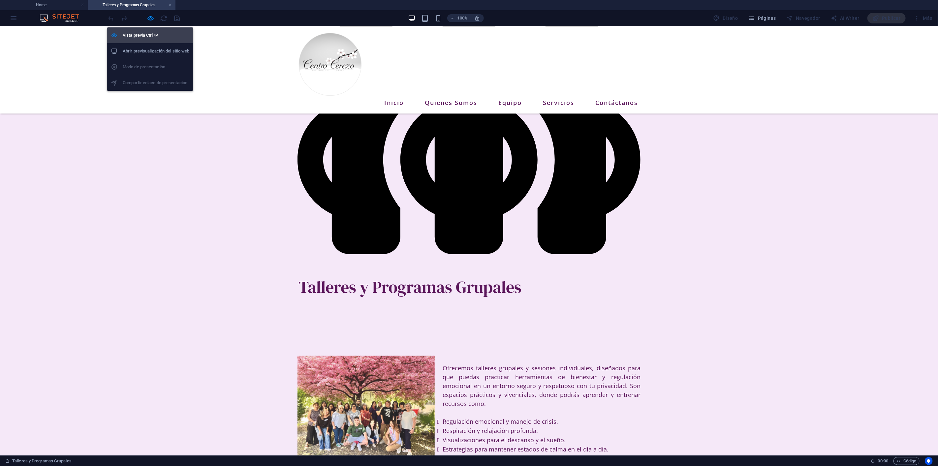
click at [150, 32] on h6 "Vista previa Ctrl+P" at bounding box center [156, 35] width 67 height 8
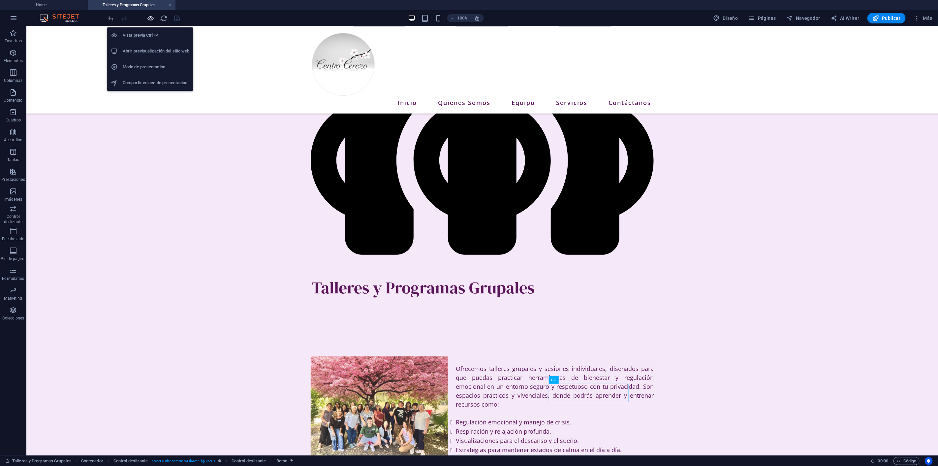
click at [148, 17] on icon "button" at bounding box center [151, 19] width 8 height 8
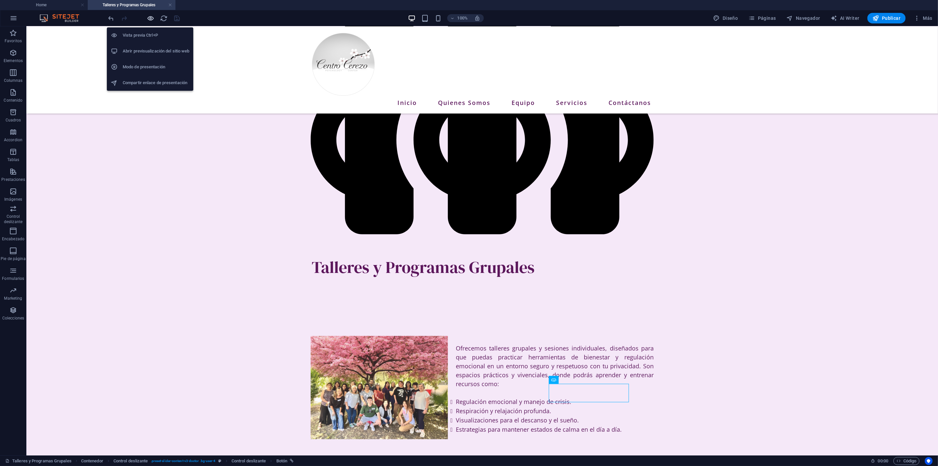
scroll to position [153, 0]
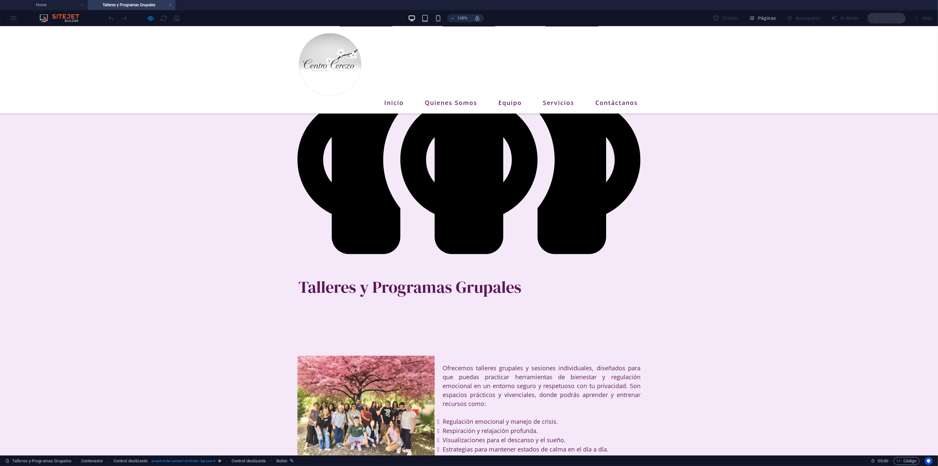
click at [3, 78] on button "×" at bounding box center [1, 73] width 3 height 9
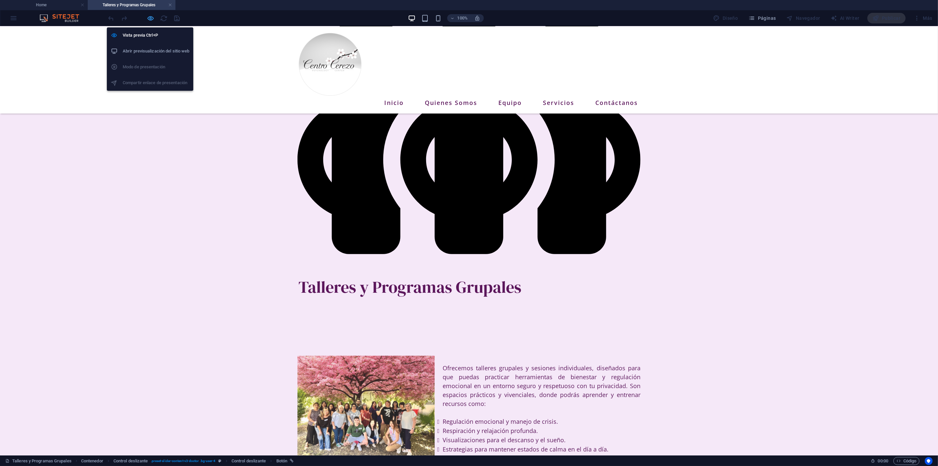
click at [148, 18] on icon "button" at bounding box center [151, 19] width 8 height 8
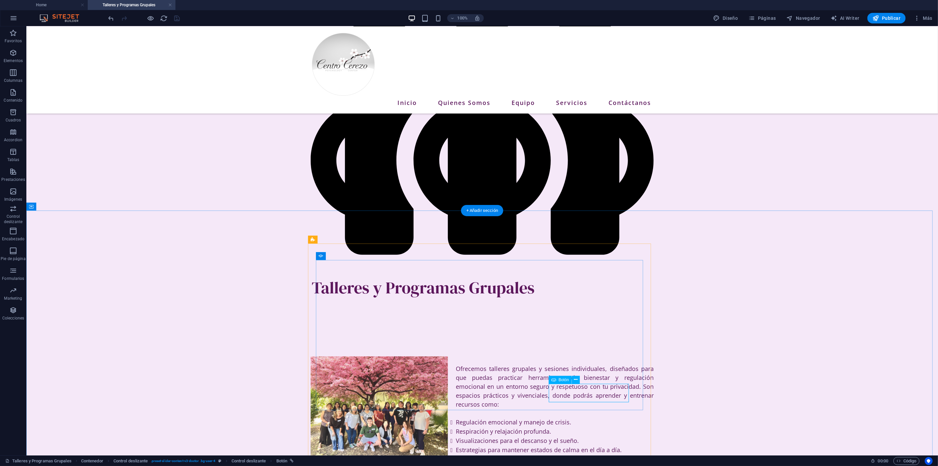
select select "6"
select select "overlay"
click at [45, 456] on div "Talleres y Programas Grupales Contenedor Control deslizante . preset-slider-con…" at bounding box center [469, 460] width 938 height 11
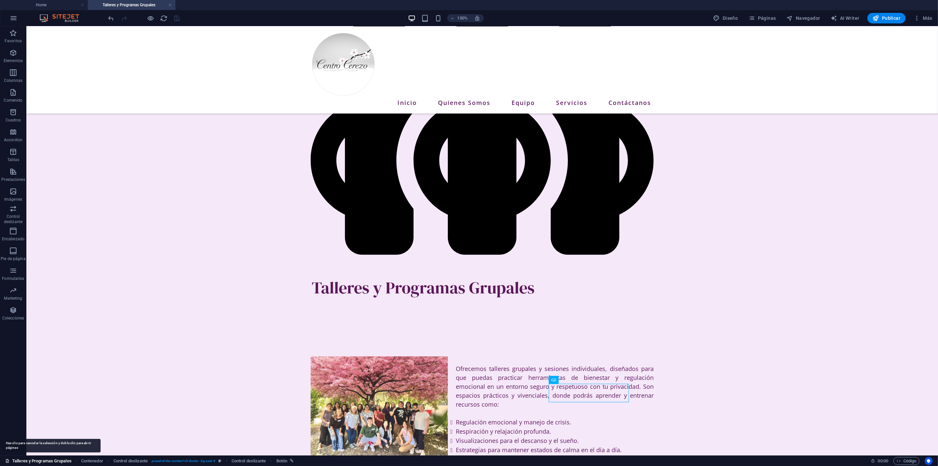
click at [44, 459] on link "Talleres y Programas Grupales" at bounding box center [38, 461] width 66 height 8
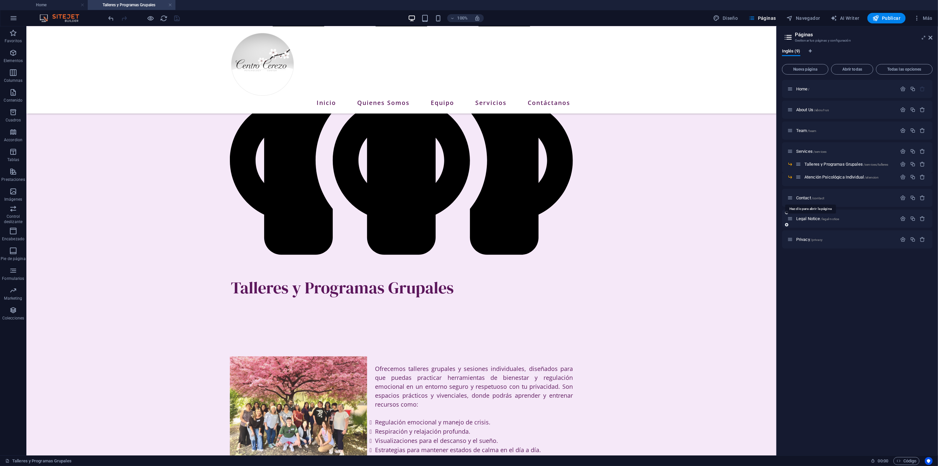
click at [809, 198] on span "Contact /contact" at bounding box center [811, 197] width 28 height 5
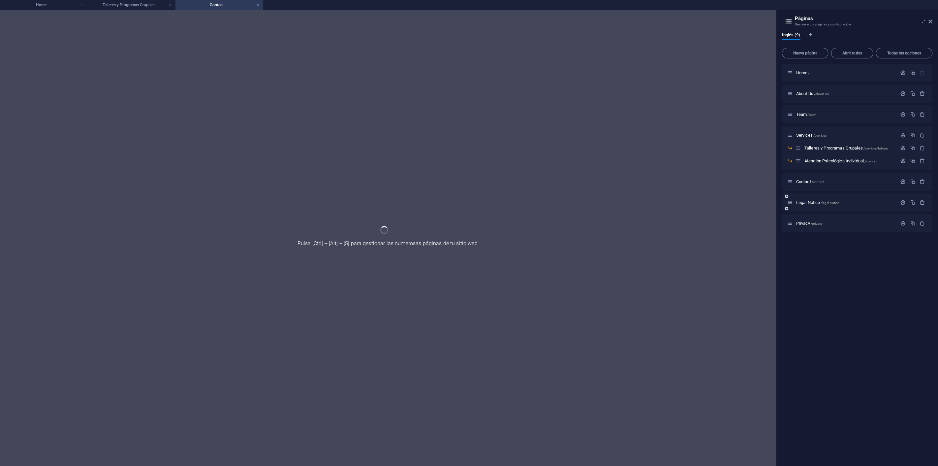
scroll to position [0, 0]
click at [809, 199] on div "Legal Notice /legal-notice" at bounding box center [843, 203] width 110 height 8
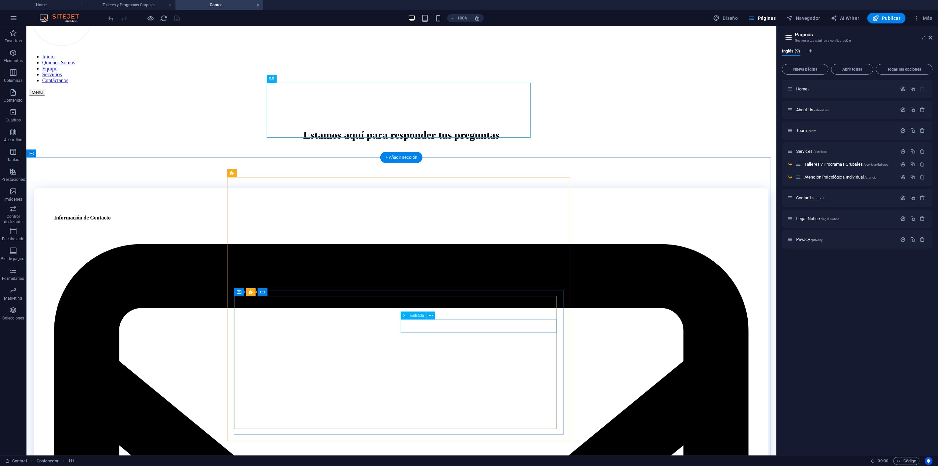
scroll to position [37, 0]
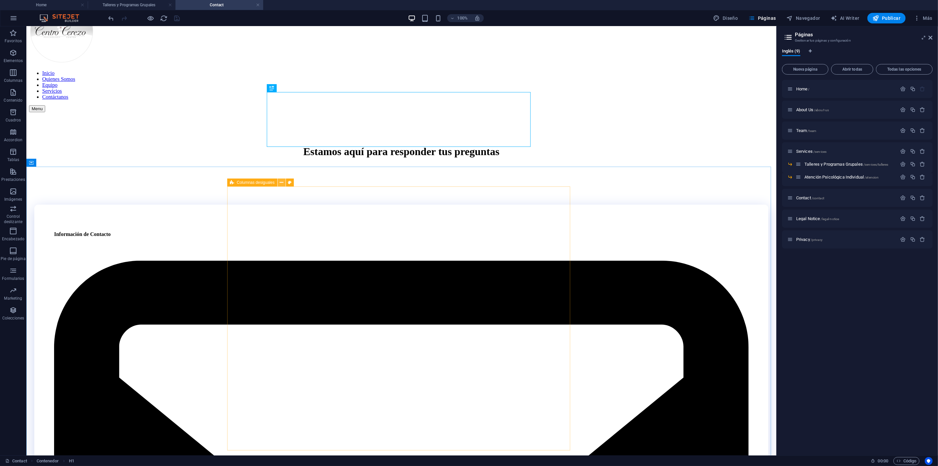
click at [281, 181] on icon at bounding box center [282, 182] width 4 height 7
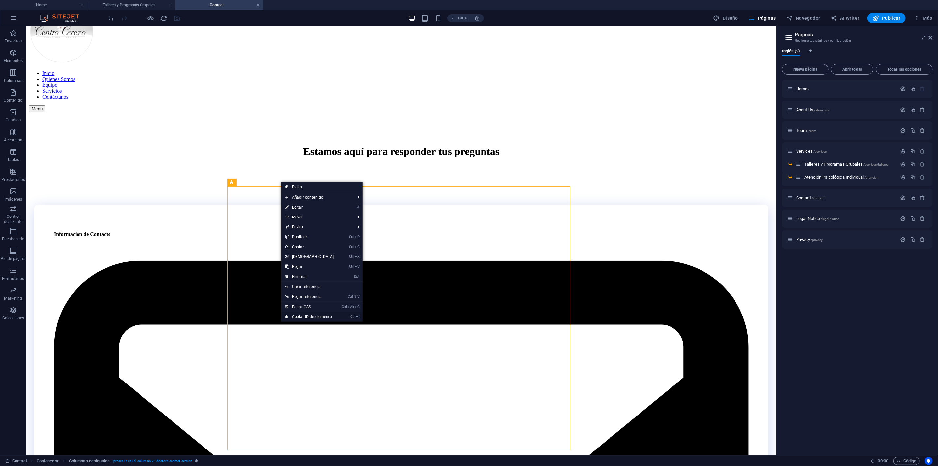
click at [309, 316] on link "Ctrl I Copiar ID de elemento" at bounding box center [309, 317] width 57 height 10
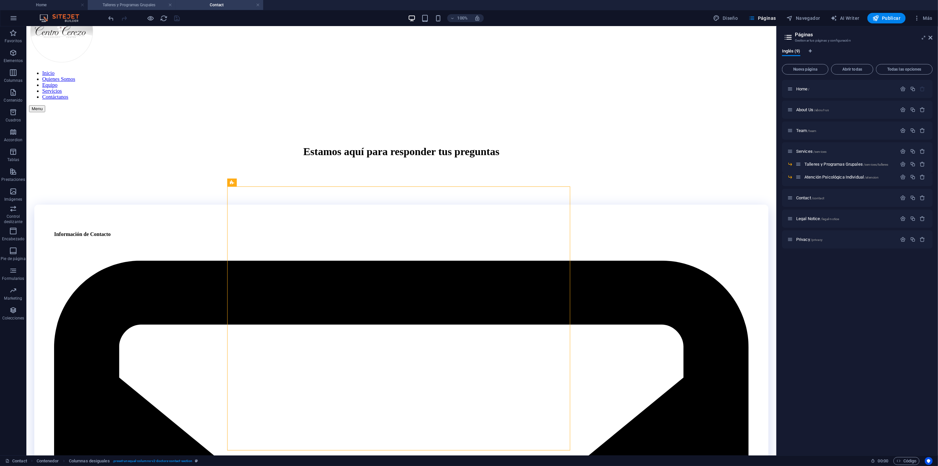
click at [130, 5] on h4 "Talleres y Programas Grupales" at bounding box center [132, 4] width 88 height 7
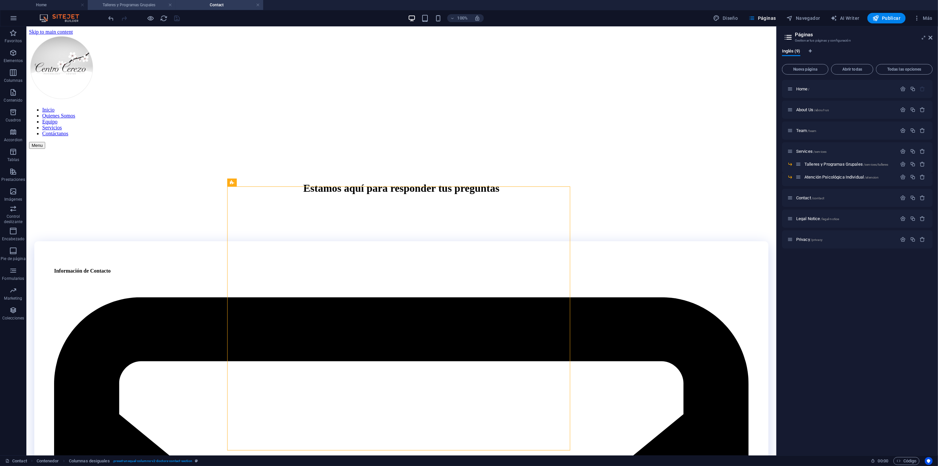
scroll to position [173, 0]
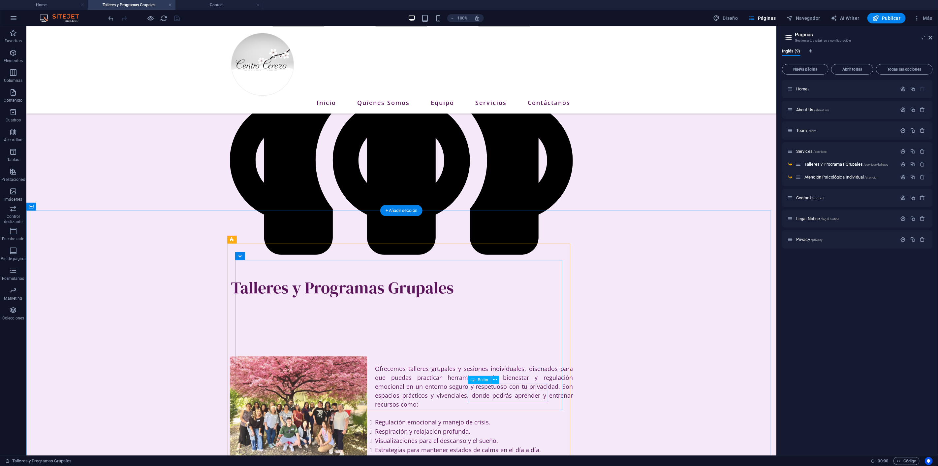
select select "6"
select select "overlay"
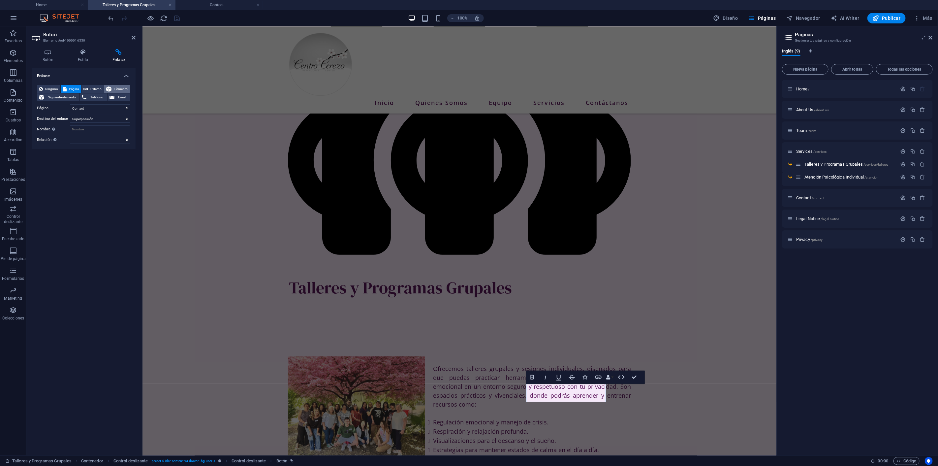
click at [124, 87] on span "Elemento" at bounding box center [121, 89] width 15 height 8
paste input "#ed-943547983"
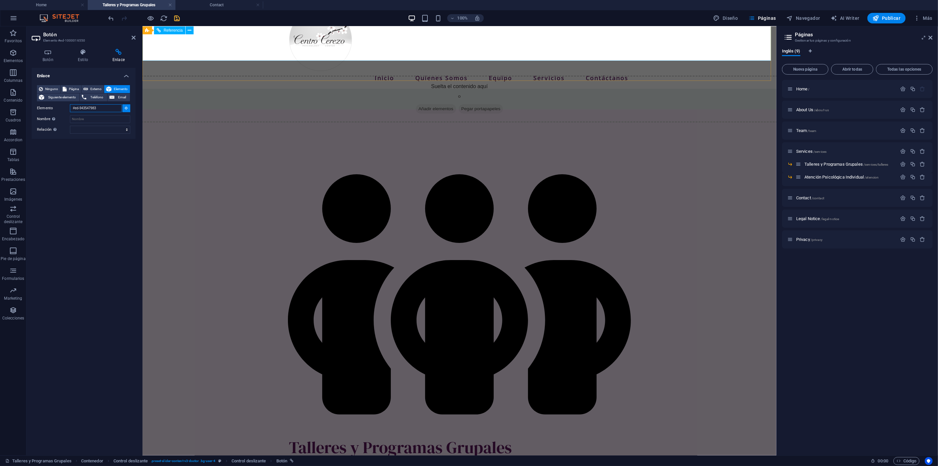
scroll to position [97, 0]
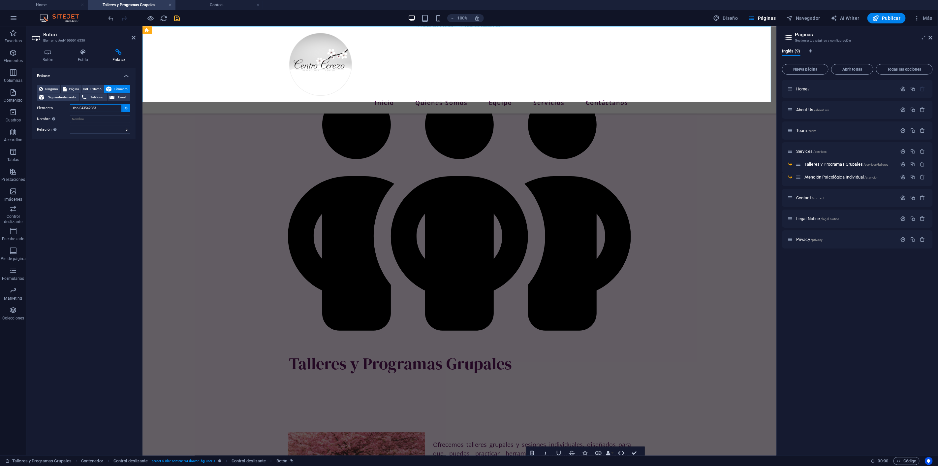
type input "#ed-943547983"
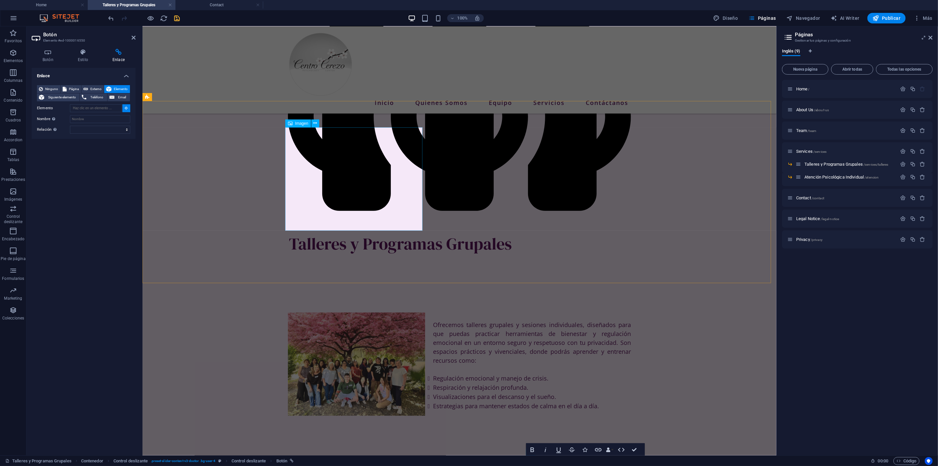
scroll to position [281, 0]
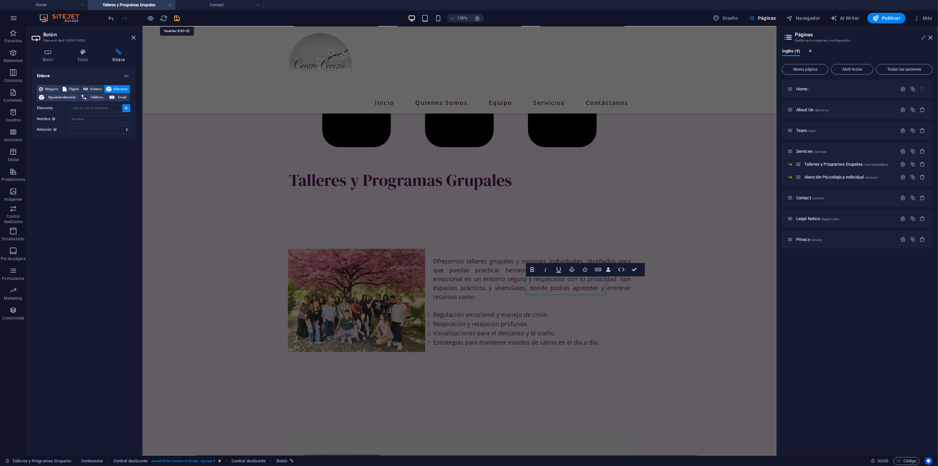
click at [178, 17] on icon "save" at bounding box center [178, 19] width 8 height 8
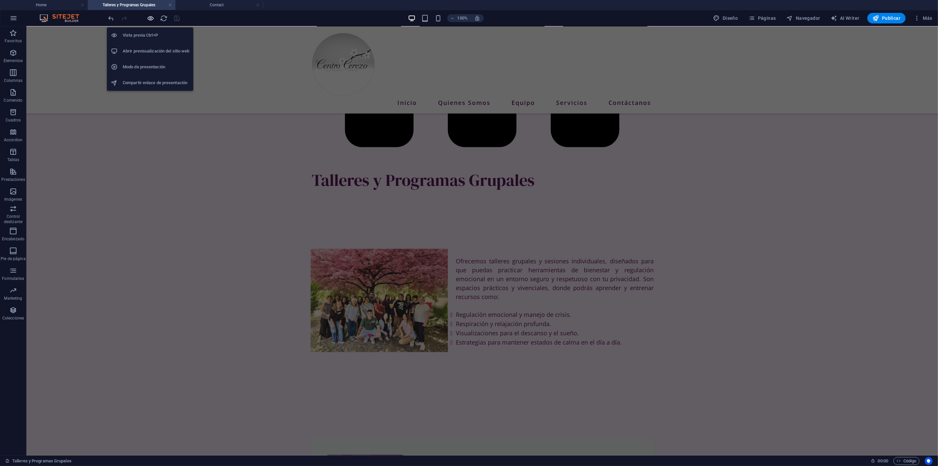
click at [153, 20] on icon "button" at bounding box center [151, 19] width 8 height 8
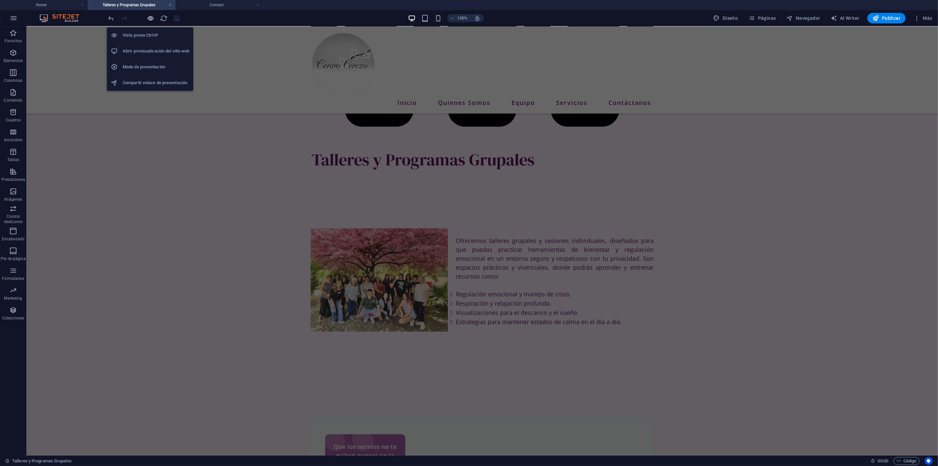
scroll to position [261, 0]
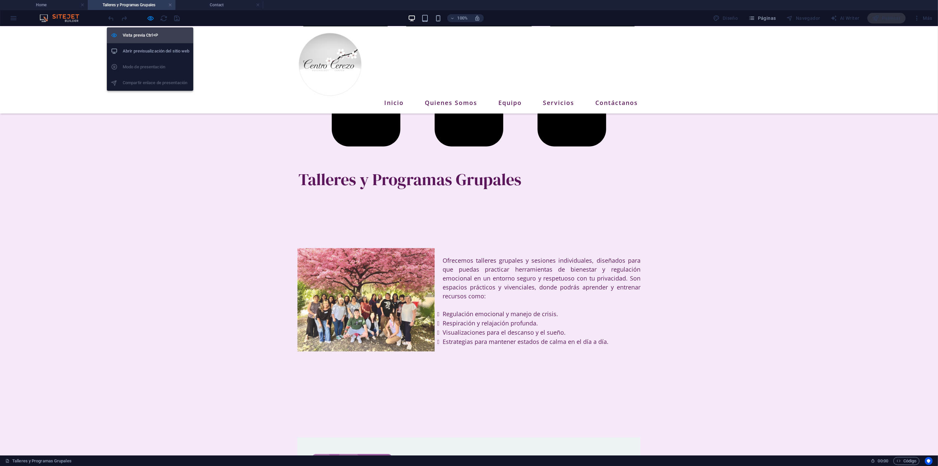
click at [148, 32] on h6 "Vista previa Ctrl+P" at bounding box center [156, 35] width 67 height 8
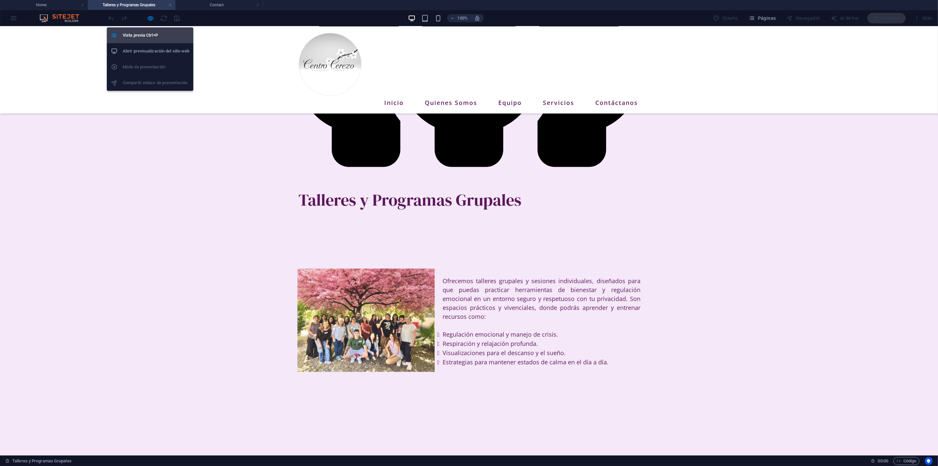
scroll to position [281, 0]
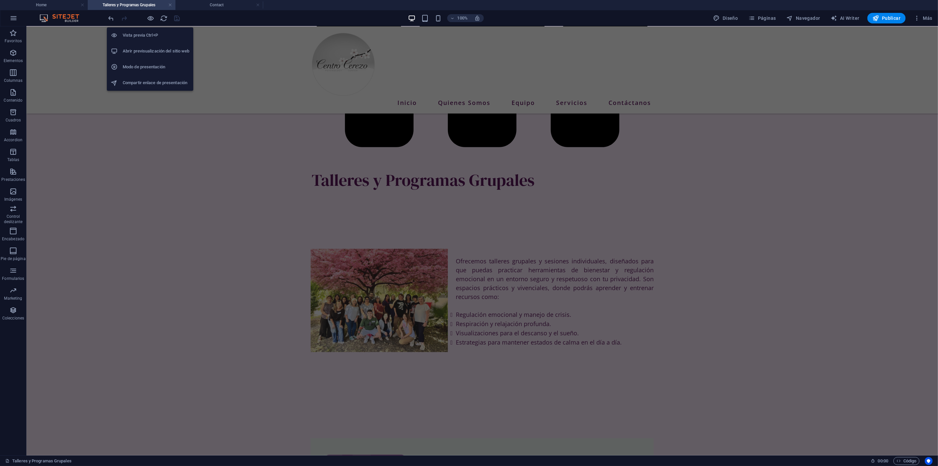
click at [150, 32] on h6 "Vista previa Ctrl+P" at bounding box center [156, 35] width 67 height 8
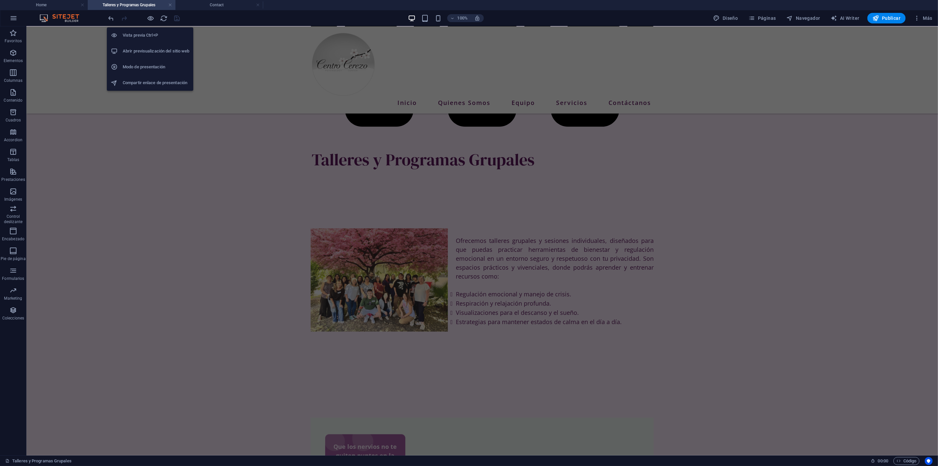
scroll to position [261, 0]
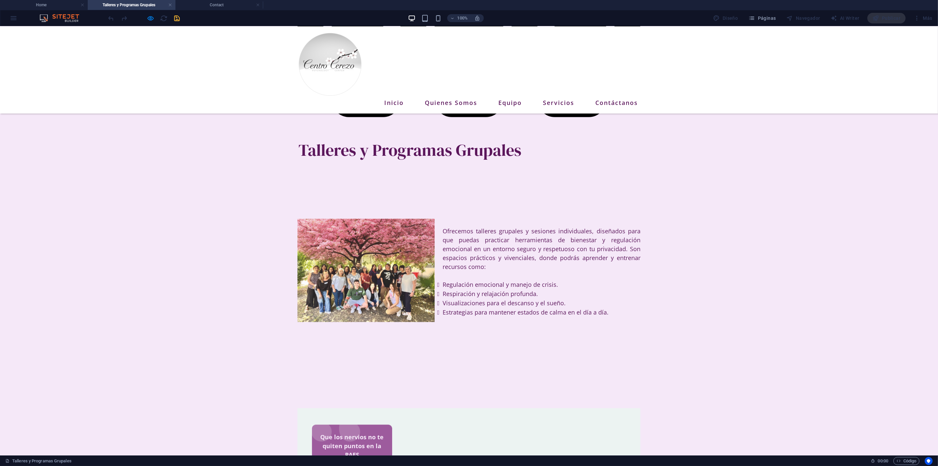
scroll to position [306, 0]
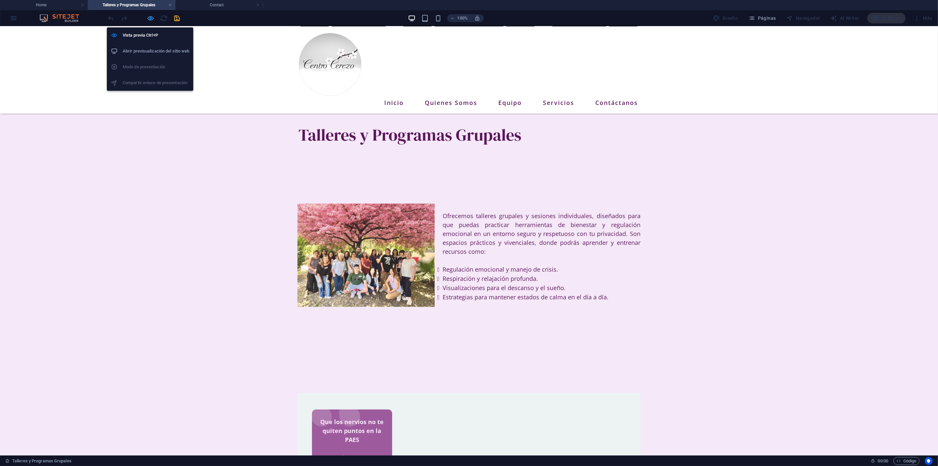
click at [149, 16] on icon "button" at bounding box center [151, 19] width 8 height 8
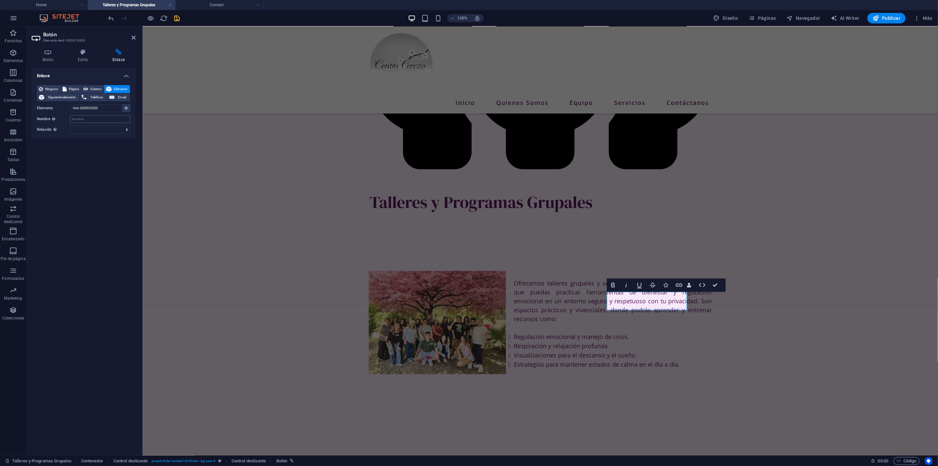
scroll to position [249, 0]
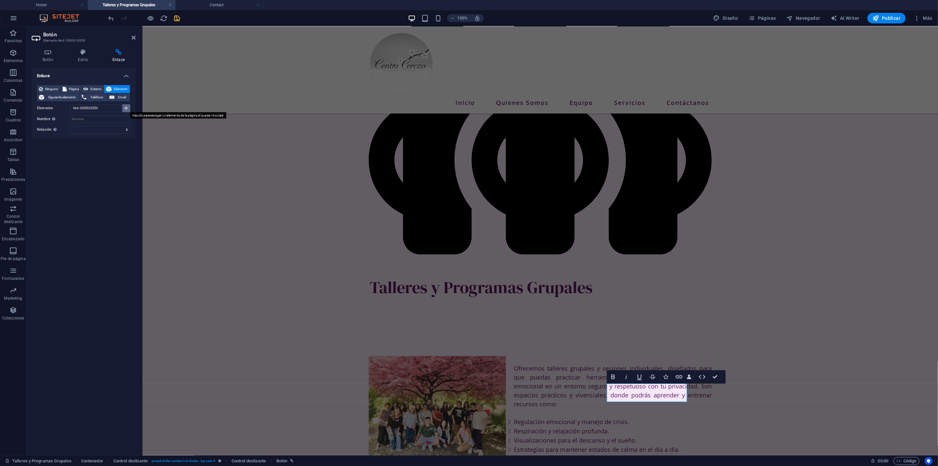
click at [126, 108] on icon at bounding box center [126, 107] width 3 height 3
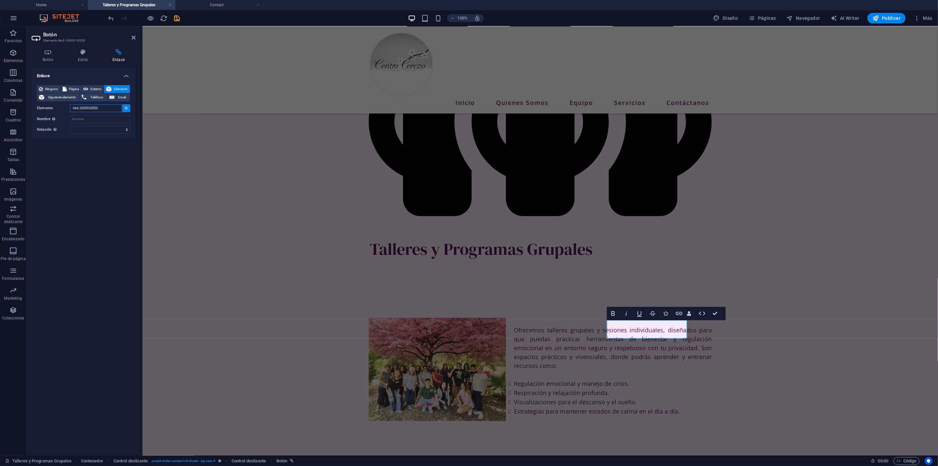
drag, startPoint x: 108, startPoint y: 108, endPoint x: 49, endPoint y: 103, distance: 59.7
click at [49, 103] on div "Ninguno Página Externo Elemento Siguiente elemento Teléfono Email Página Home A…" at bounding box center [83, 109] width 93 height 49
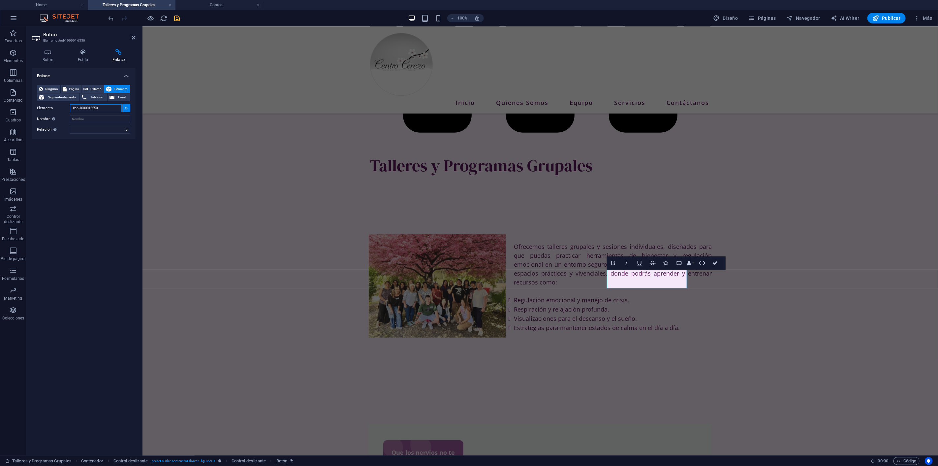
scroll to position [325, 0]
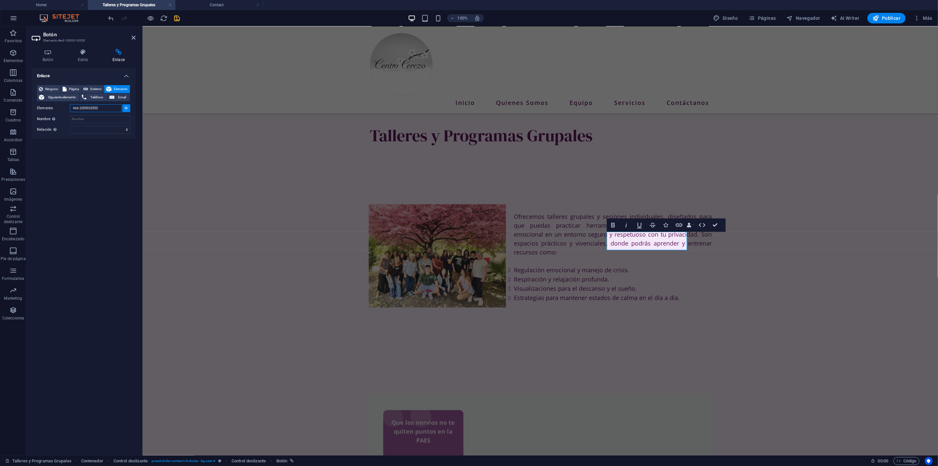
click at [81, 107] on input "#ed-1000016550" at bounding box center [96, 108] width 52 height 8
click at [80, 107] on input "#ed-1000016550" at bounding box center [96, 108] width 52 height 8
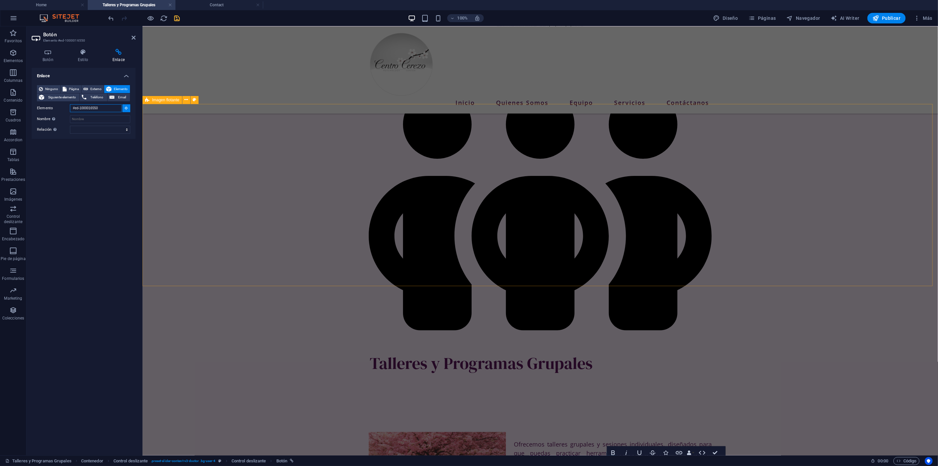
type input "#ed1000016550"
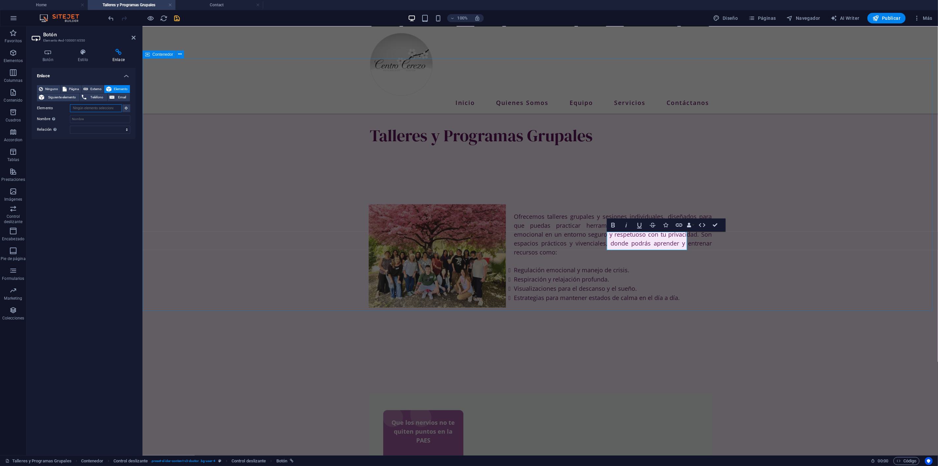
paste input "#ed-943547983"
type input "#ed-943547983"
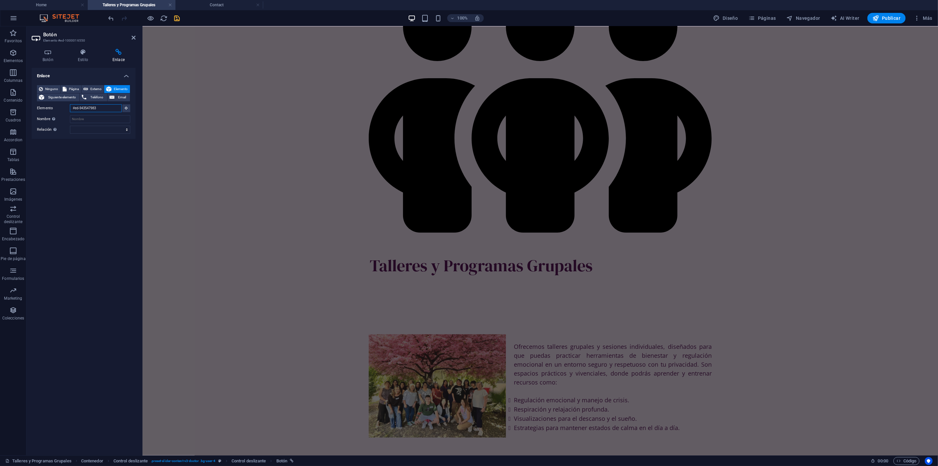
drag, startPoint x: 100, startPoint y: 108, endPoint x: 55, endPoint y: 107, distance: 44.2
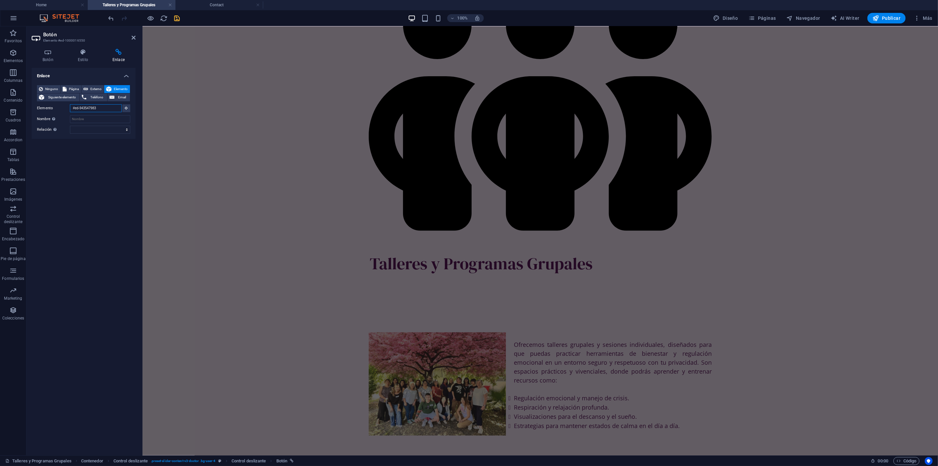
click at [40, 106] on div "Elemento #ed-943547983" at bounding box center [83, 108] width 93 height 8
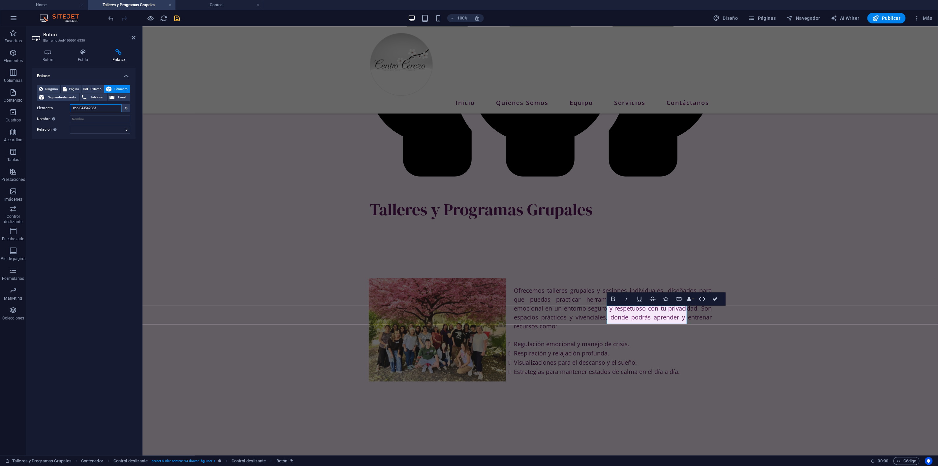
scroll to position [249, 0]
click at [84, 156] on div "Enlace Ninguno Página Externo Elemento Siguiente elemento Teléfono Email Página…" at bounding box center [84, 259] width 104 height 382
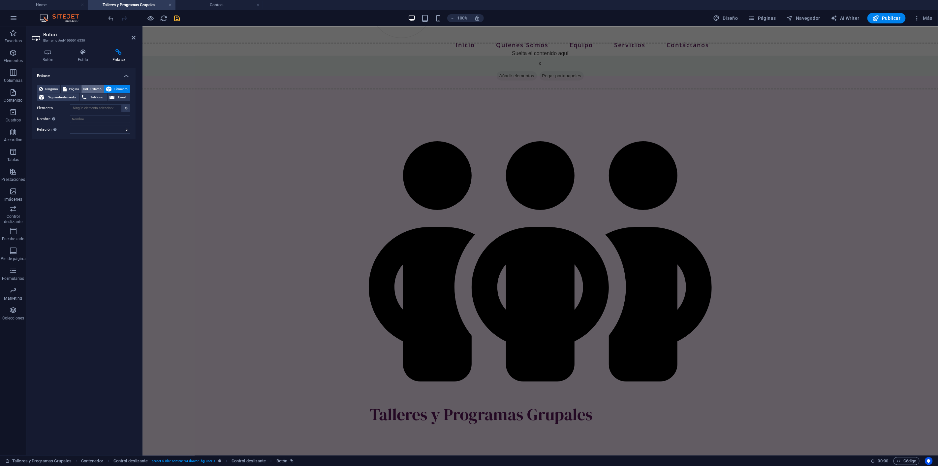
click at [88, 86] on button "Externo" at bounding box center [93, 89] width 22 height 8
select select "blank"
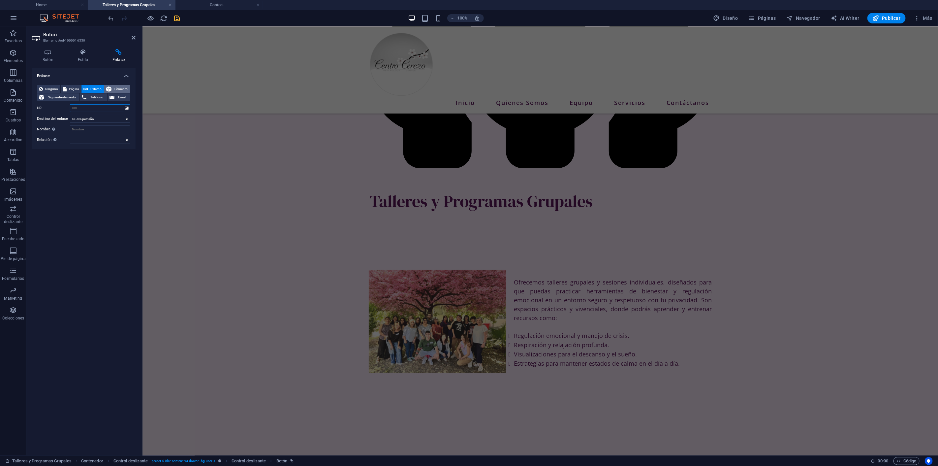
scroll to position [325, 0]
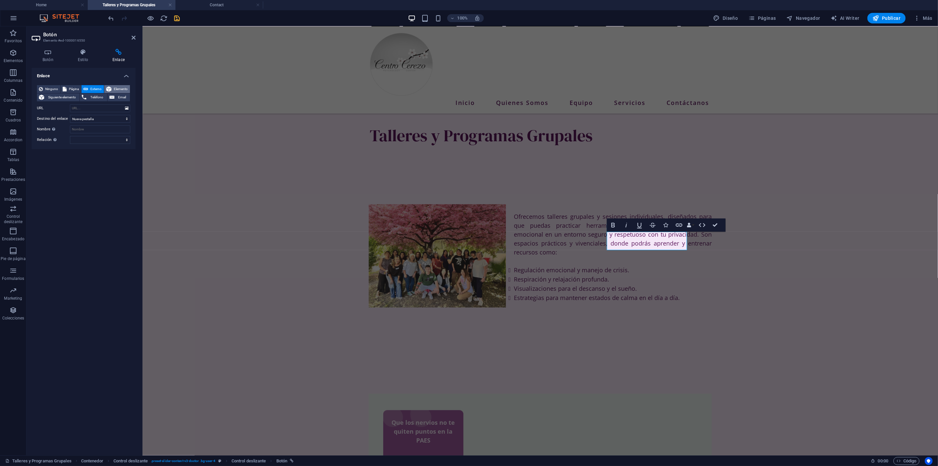
click at [121, 87] on span "Elemento" at bounding box center [121, 89] width 15 height 8
click at [48, 87] on span "Ninguno" at bounding box center [52, 89] width 14 height 8
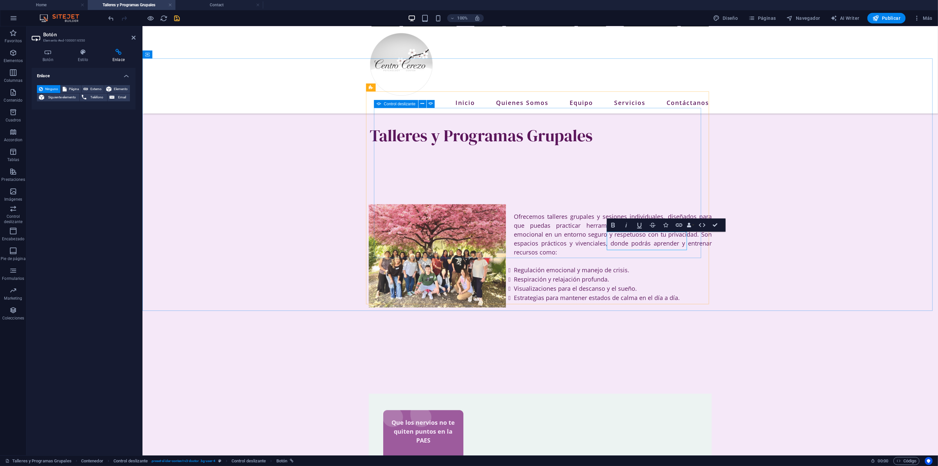
click at [127, 76] on h4 "Enlace" at bounding box center [84, 74] width 104 height 12
click at [127, 75] on h4 "Enlace" at bounding box center [84, 76] width 104 height 16
click at [120, 87] on span "Elemento" at bounding box center [121, 89] width 15 height 8
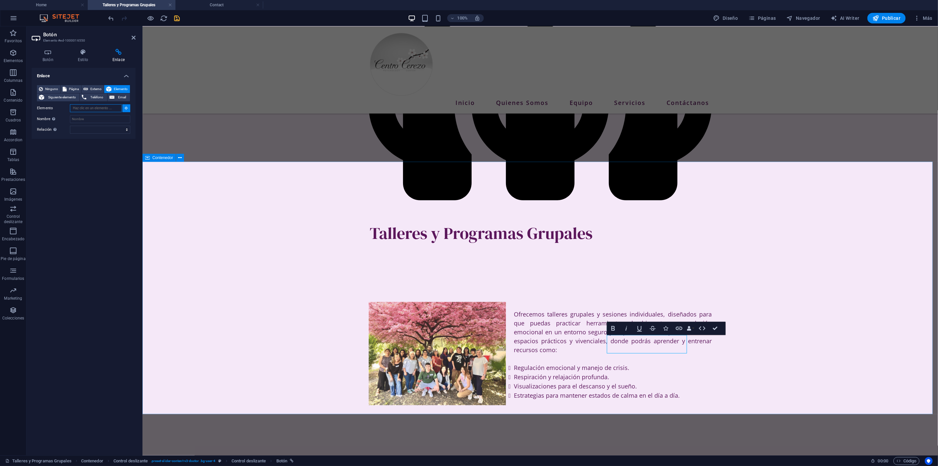
scroll to position [174, 0]
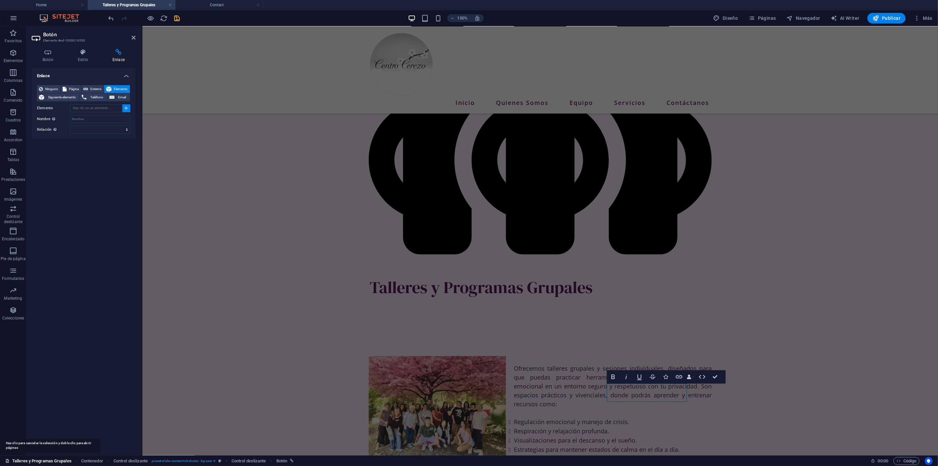
click at [15, 459] on link "Talleres y Programas Grupales" at bounding box center [38, 461] width 66 height 8
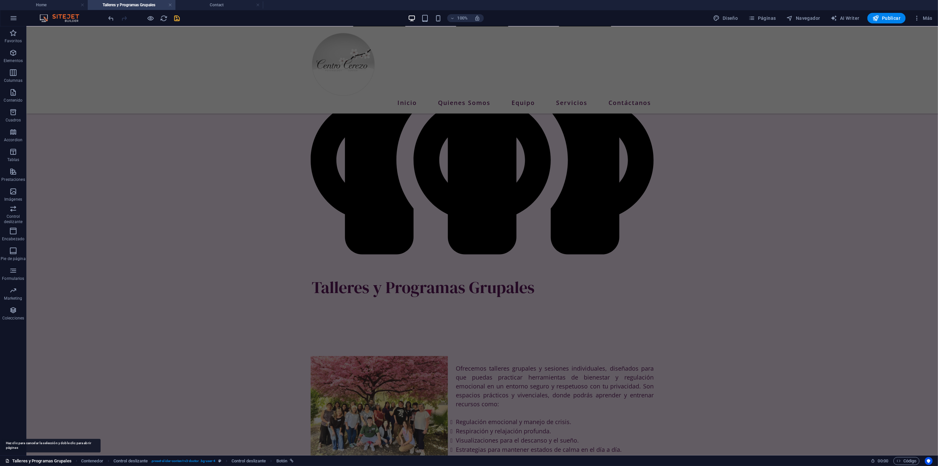
click at [15, 459] on link "Talleres y Programas Grupales" at bounding box center [38, 461] width 66 height 8
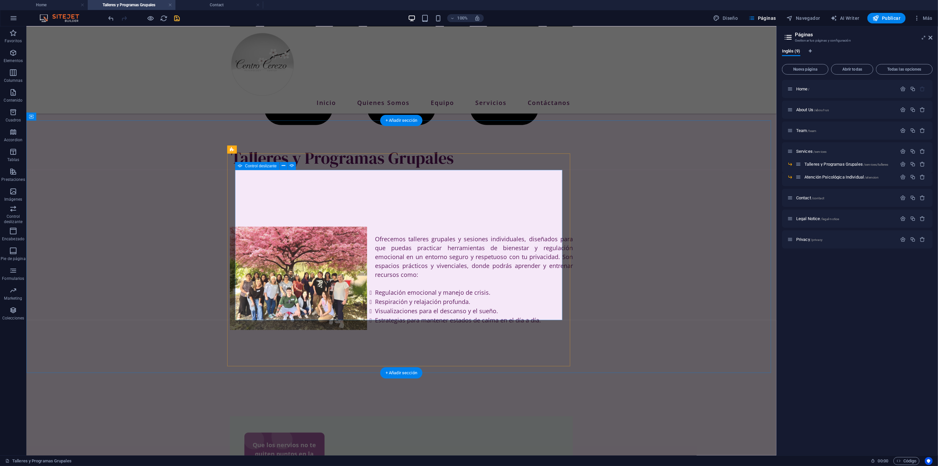
scroll to position [320, 0]
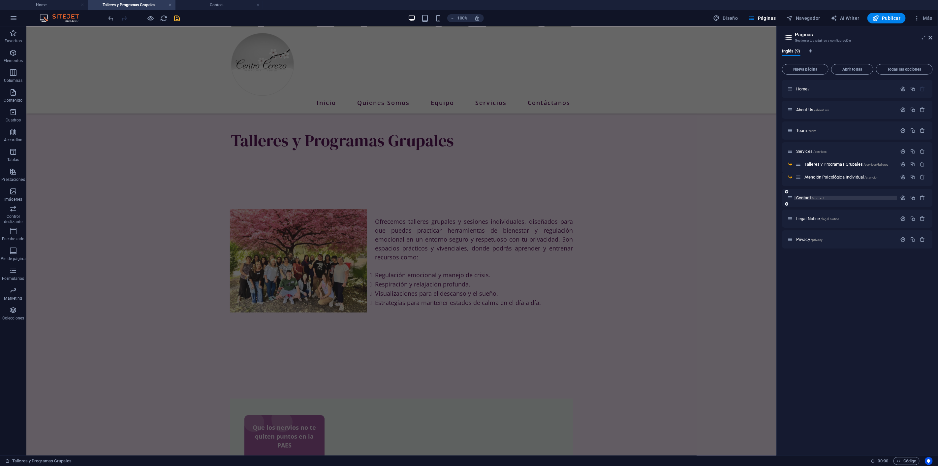
click at [808, 196] on span "Contact /contact" at bounding box center [811, 197] width 28 height 5
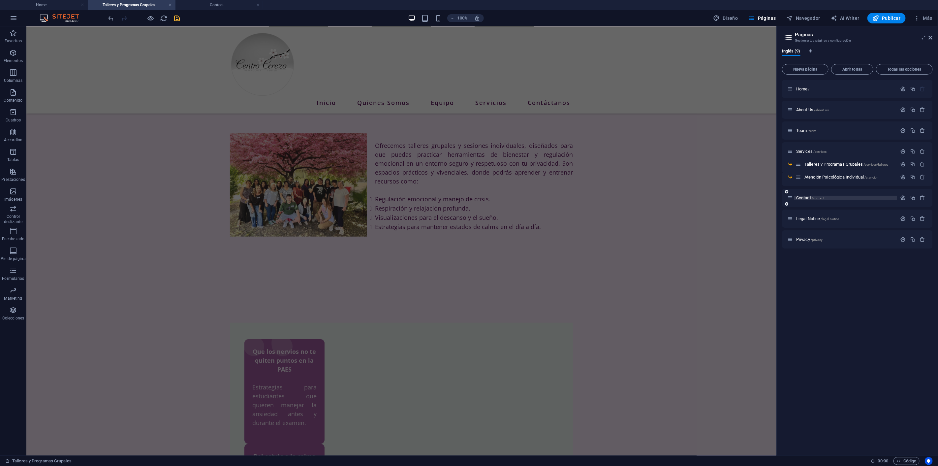
scroll to position [0, 0]
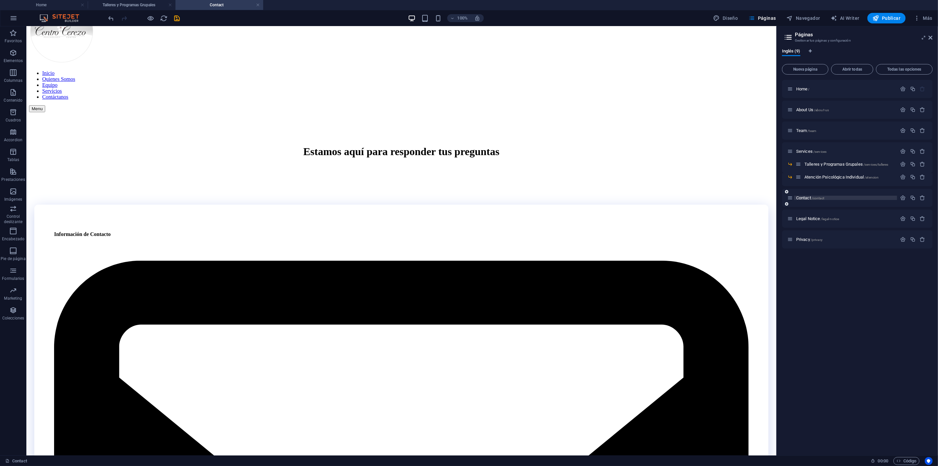
click at [808, 196] on span "Contact /contact" at bounding box center [811, 197] width 28 height 5
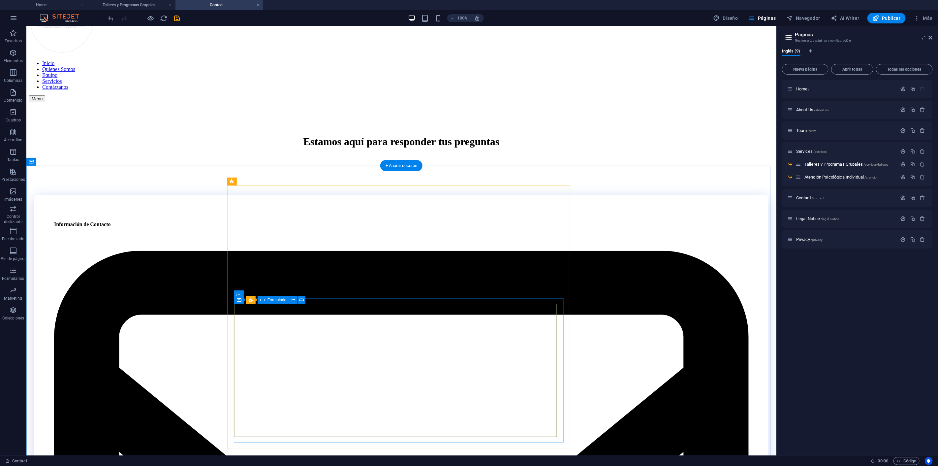
scroll to position [73, 0]
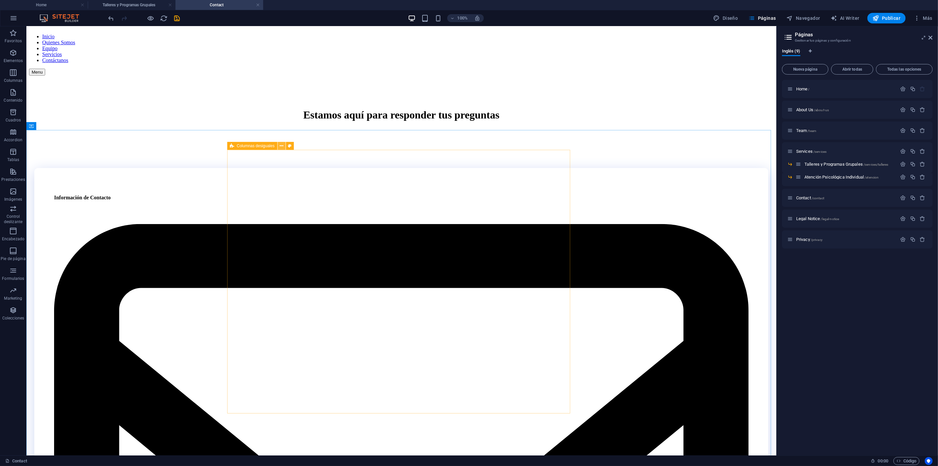
click at [282, 144] on icon at bounding box center [282, 146] width 4 height 7
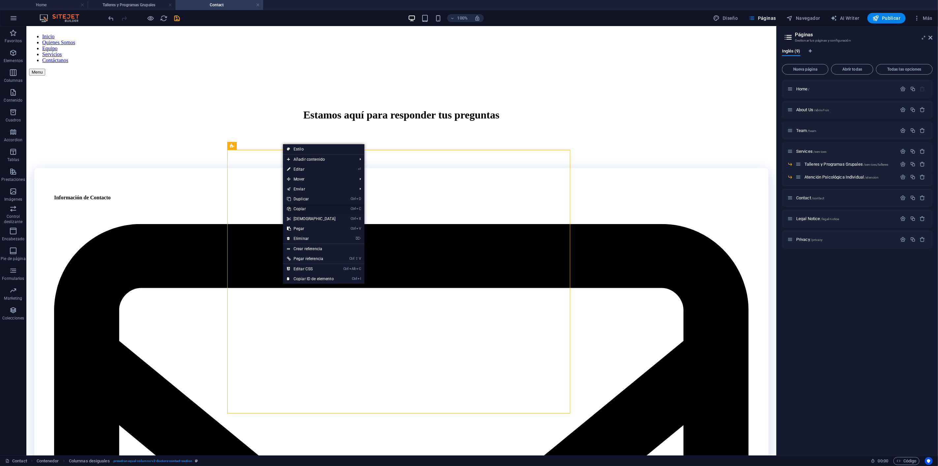
click at [306, 208] on link "Ctrl C Copiar" at bounding box center [311, 209] width 57 height 10
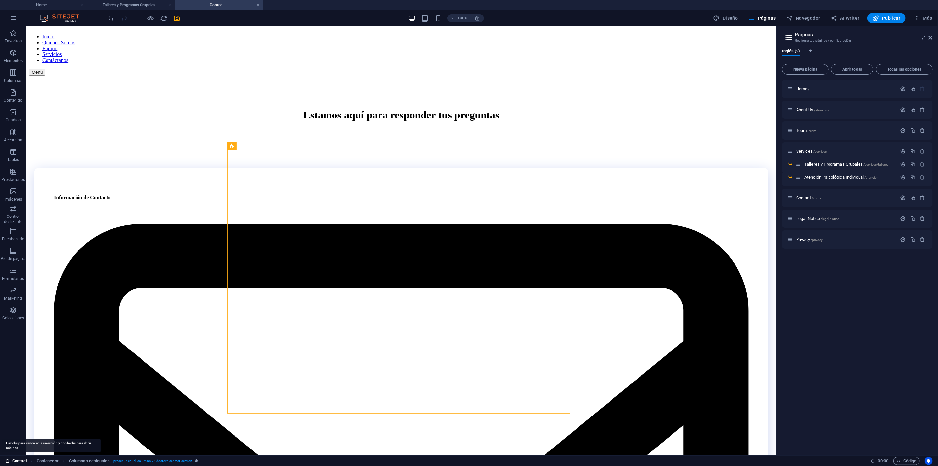
click at [21, 461] on link "Contact" at bounding box center [16, 461] width 22 height 8
click at [22, 461] on link "Contact" at bounding box center [16, 461] width 22 height 8
click at [117, 5] on h4 "Talleres y Programas Grupales" at bounding box center [132, 4] width 88 height 7
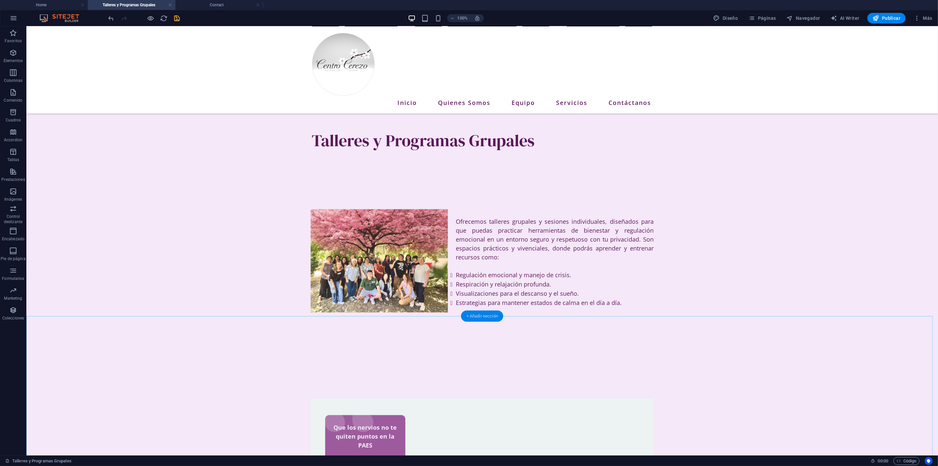
click at [486, 312] on div "+ Añadir sección" at bounding box center [482, 315] width 42 height 11
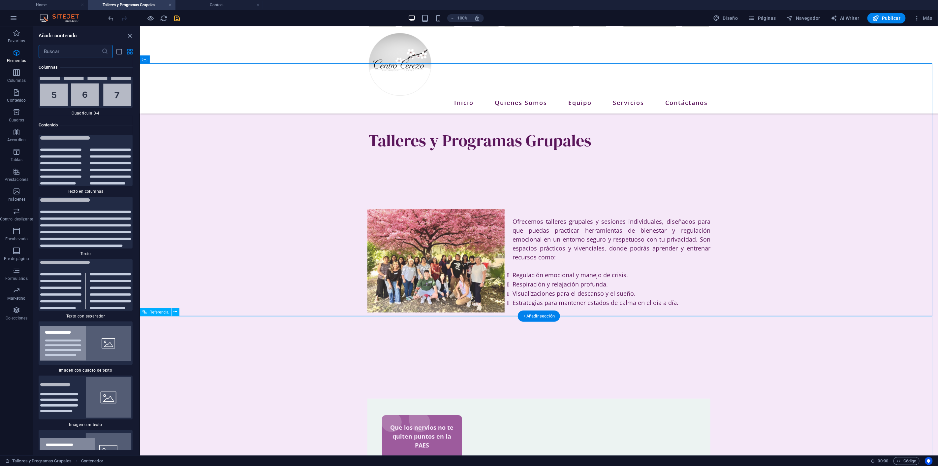
scroll to position [2212, 0]
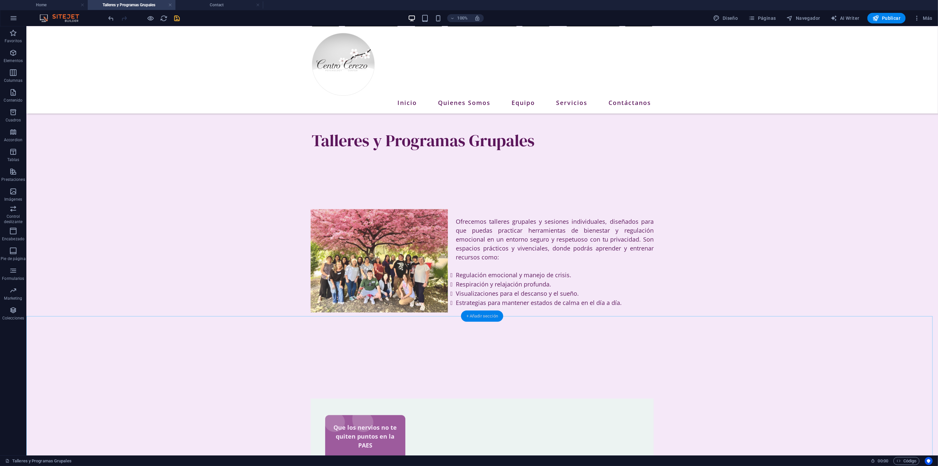
click at [495, 316] on div "+ Añadir sección" at bounding box center [482, 315] width 42 height 11
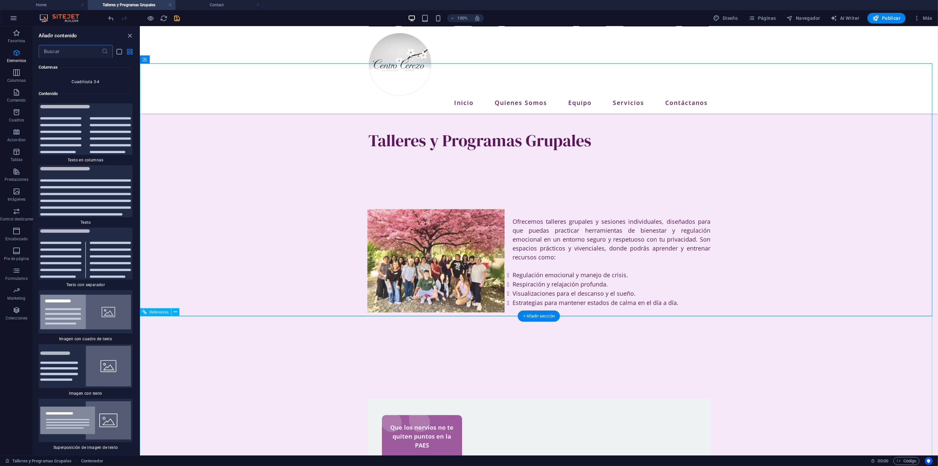
scroll to position [2220, 0]
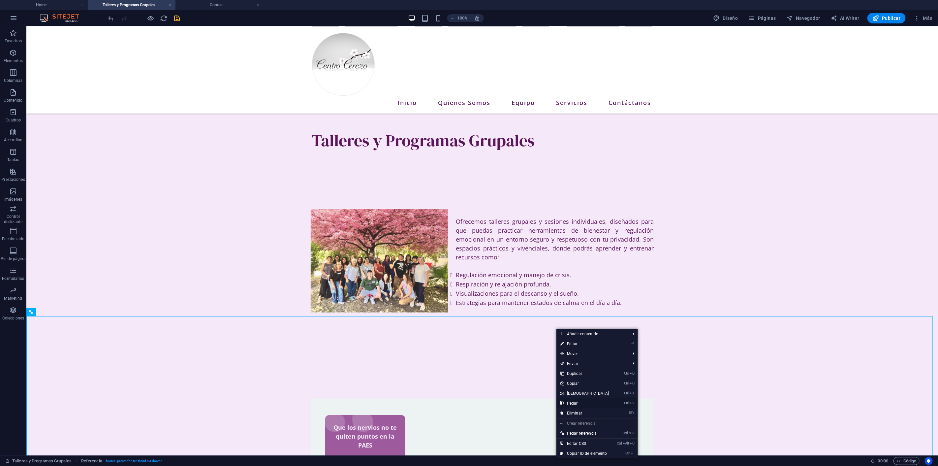
drag, startPoint x: 550, startPoint y: 377, endPoint x: 577, endPoint y: 404, distance: 37.8
click at [577, 404] on link "Ctrl V Pegar" at bounding box center [585, 403] width 57 height 10
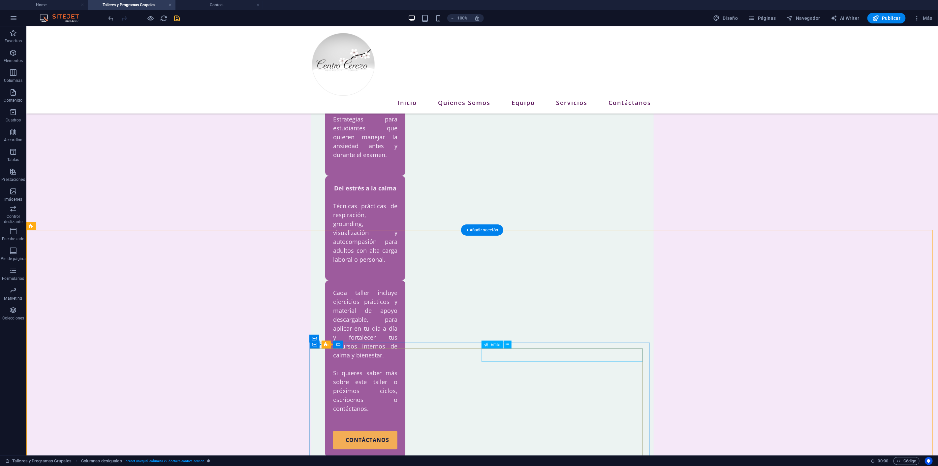
scroll to position [665, 0]
click at [81, 188] on icon at bounding box center [81, 187] width 4 height 7
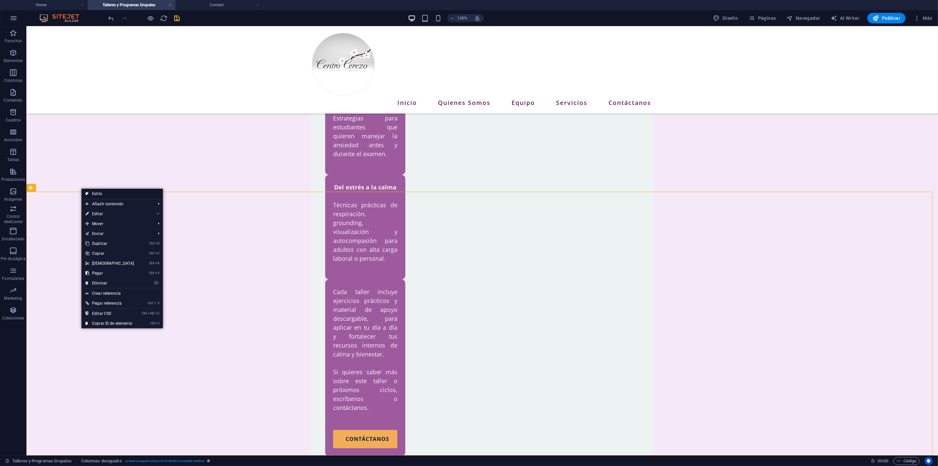
click at [104, 191] on link "Estilo" at bounding box center [123, 194] width 82 height 10
select select "%"
select select "px"
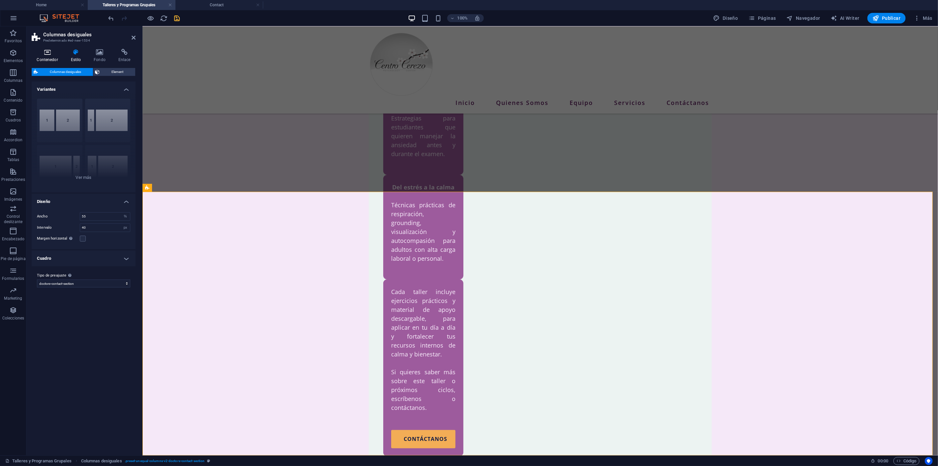
click at [51, 52] on icon at bounding box center [47, 52] width 31 height 7
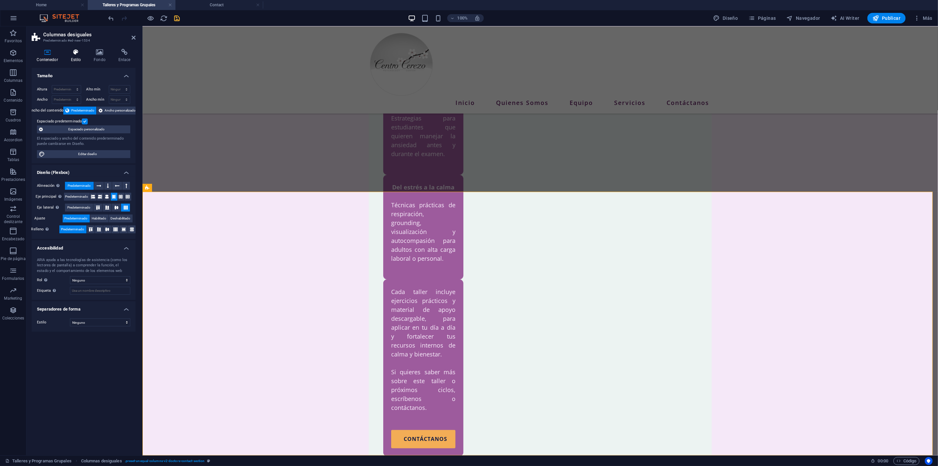
click at [83, 58] on h4 "Estilo" at bounding box center [77, 56] width 23 height 14
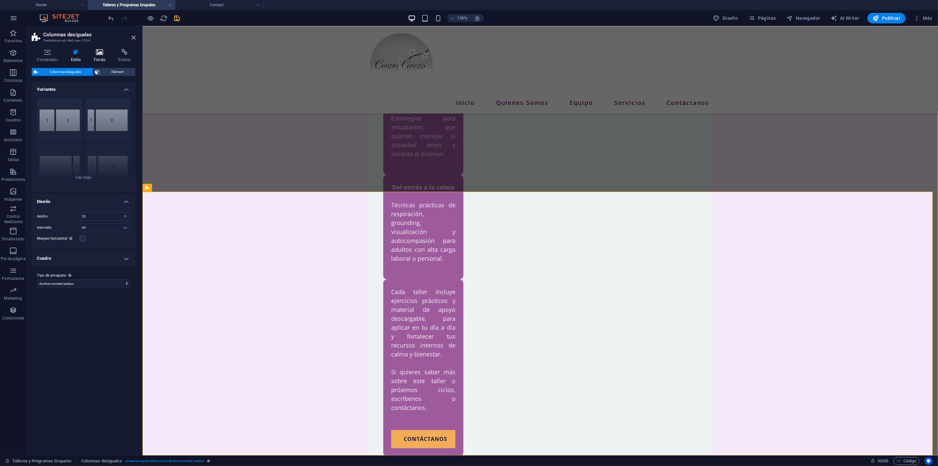
click at [97, 52] on icon at bounding box center [100, 52] width 22 height 7
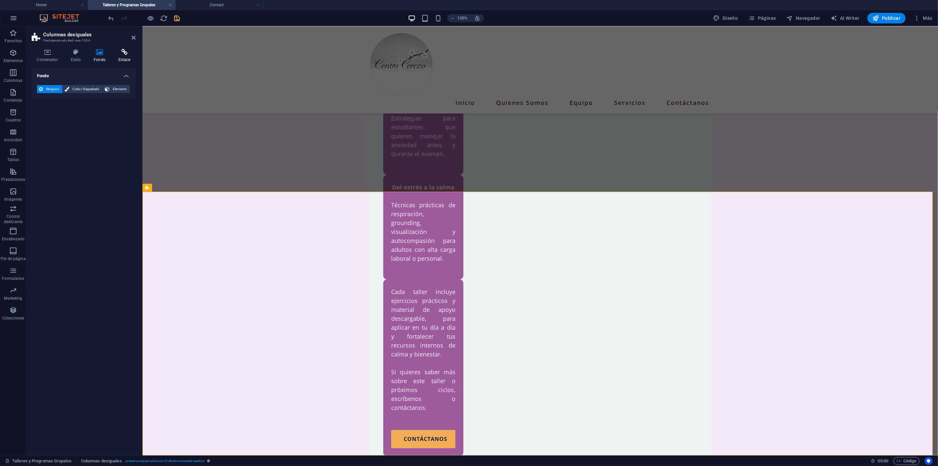
click at [131, 53] on icon at bounding box center [124, 52] width 22 height 7
click at [49, 54] on icon at bounding box center [47, 52] width 31 height 7
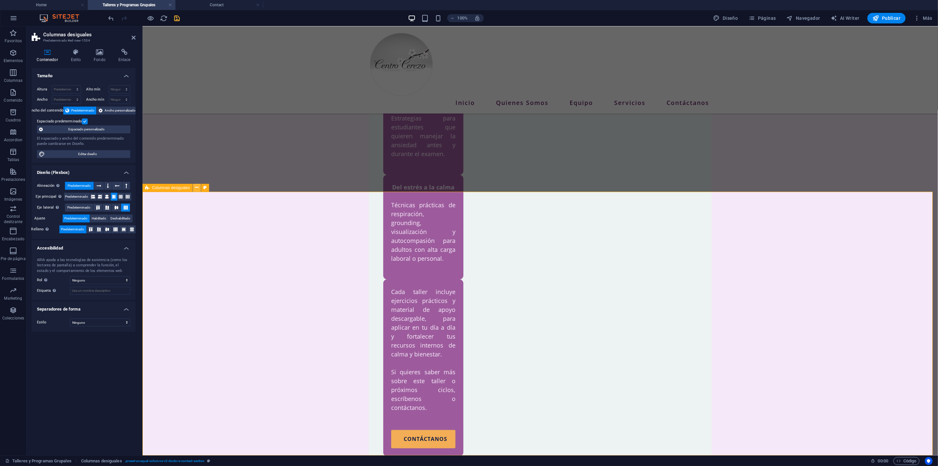
click at [198, 187] on icon at bounding box center [197, 187] width 4 height 7
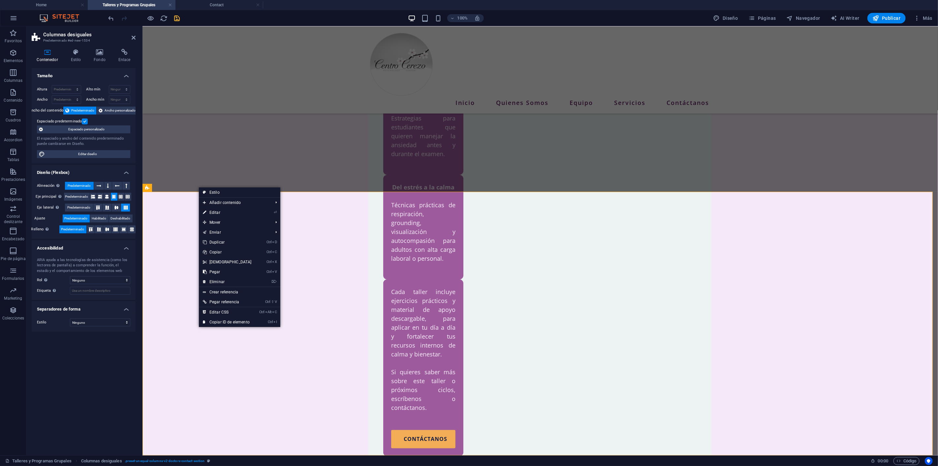
drag, startPoint x: 214, startPoint y: 192, endPoint x: 209, endPoint y: 192, distance: 5.9
click at [215, 192] on link "Estilo" at bounding box center [240, 192] width 82 height 10
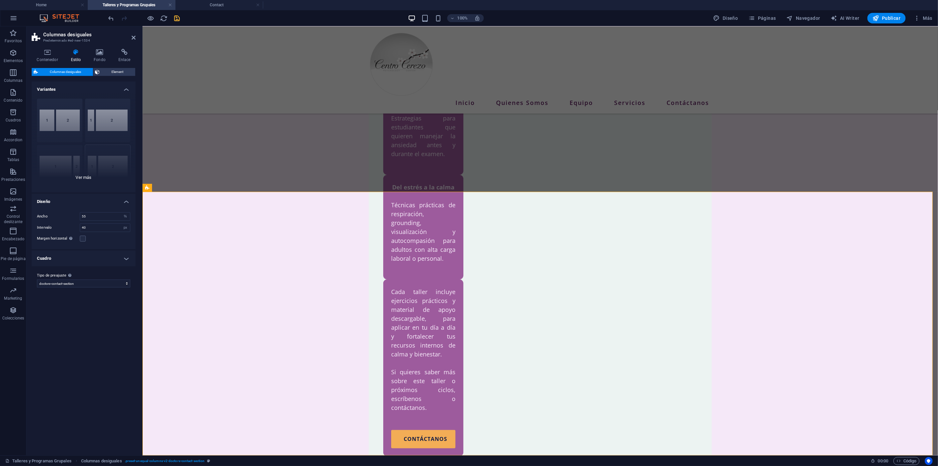
click at [88, 177] on div "[PHONE_NUMBER] [PHONE_NUMBER] 70-30 Predeterminado" at bounding box center [84, 142] width 104 height 99
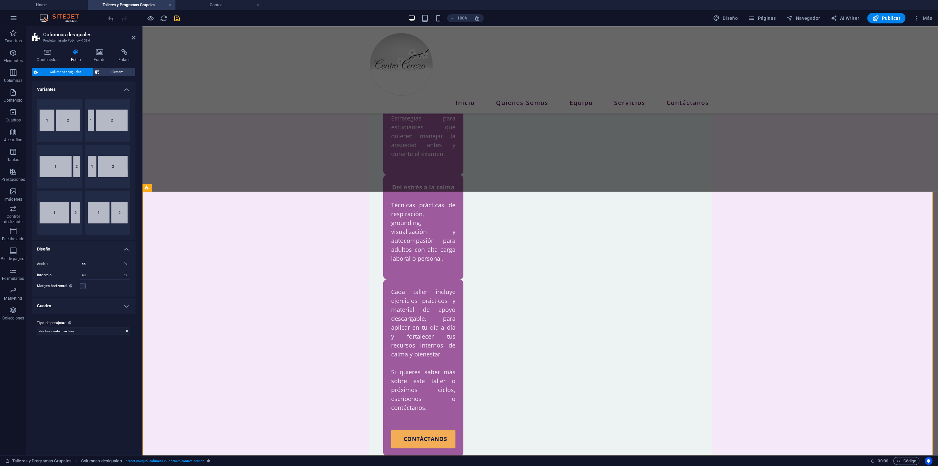
click at [127, 305] on h4 "Cuadro" at bounding box center [84, 306] width 104 height 16
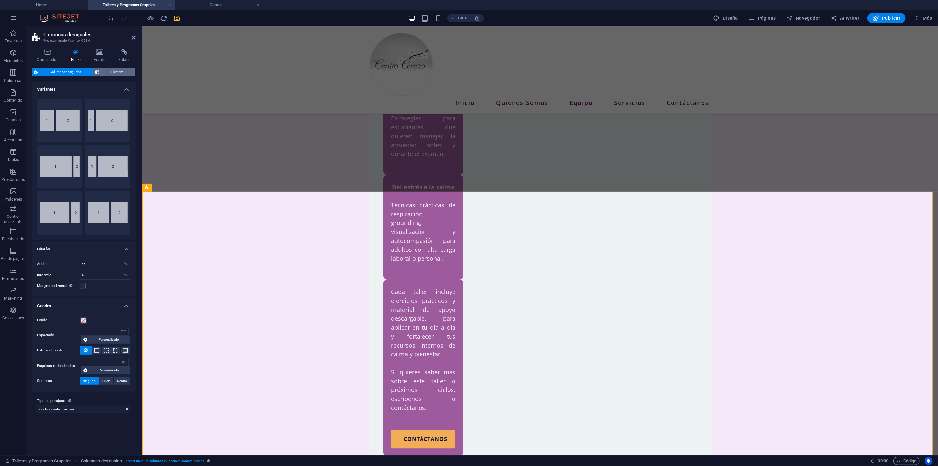
click at [124, 70] on span "Element" at bounding box center [118, 72] width 32 height 8
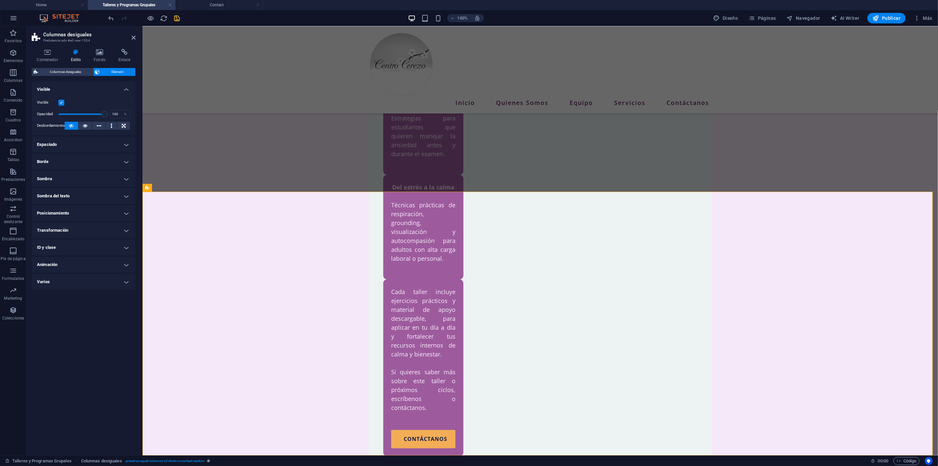
click at [61, 102] on label at bounding box center [61, 103] width 6 height 6
click at [0, 0] on input "Visible" at bounding box center [0, 0] width 0 height 0
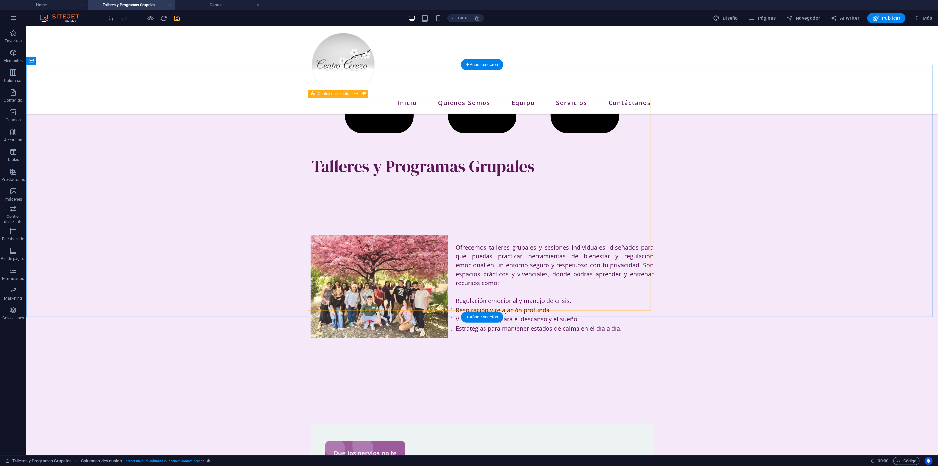
scroll to position [299, 0]
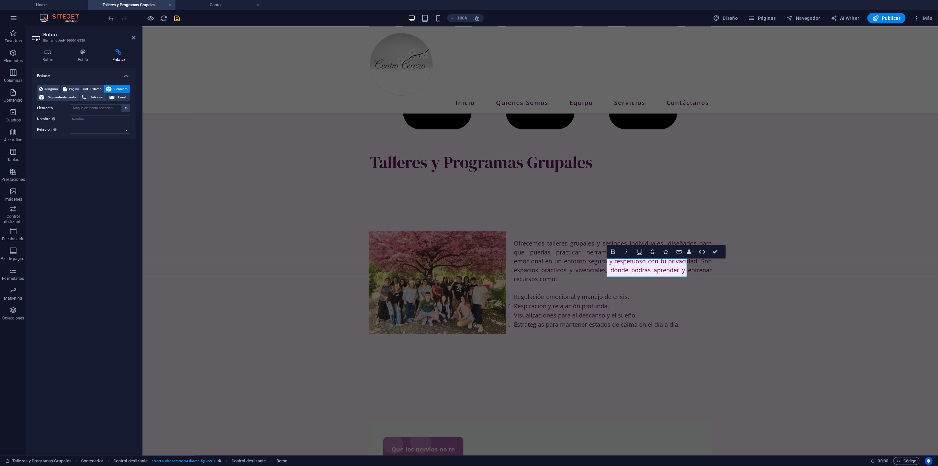
click at [119, 86] on span "Elemento" at bounding box center [121, 89] width 15 height 8
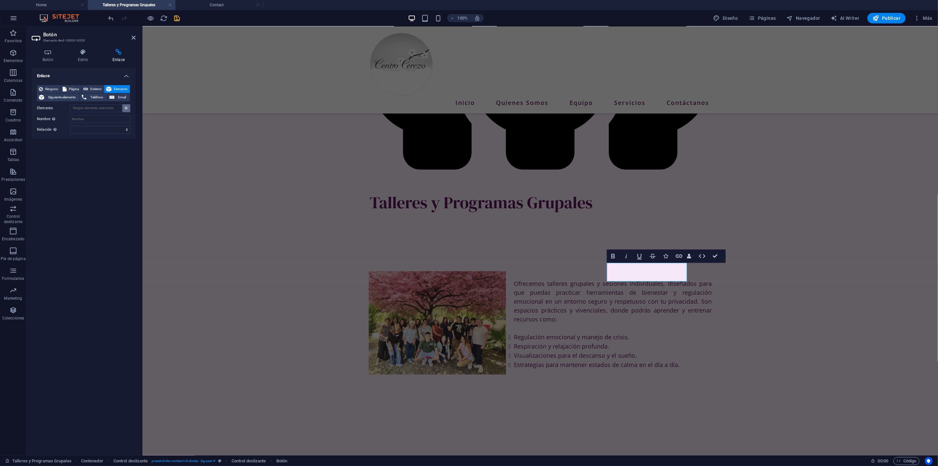
scroll to position [223, 0]
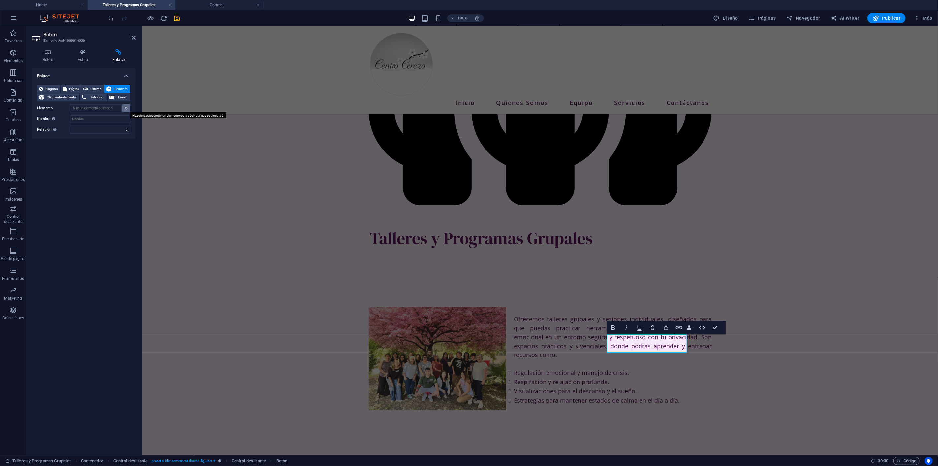
click at [126, 107] on icon at bounding box center [126, 107] width 3 height 3
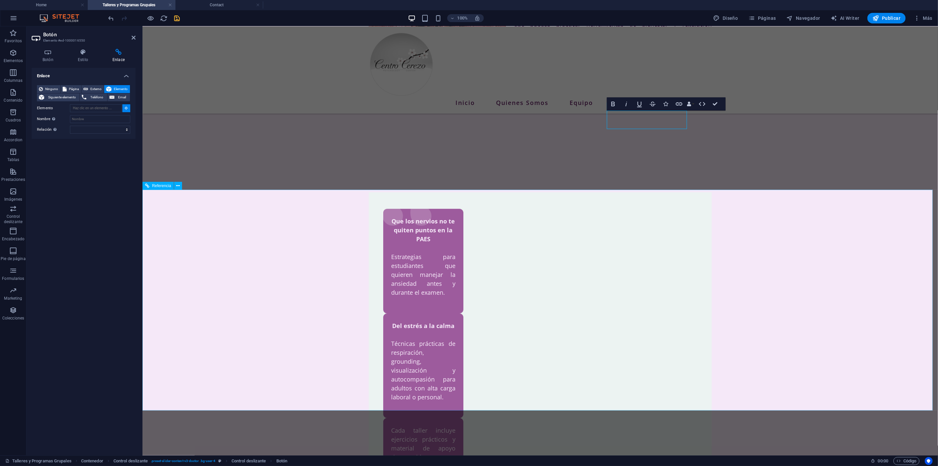
scroll to position [553, 0]
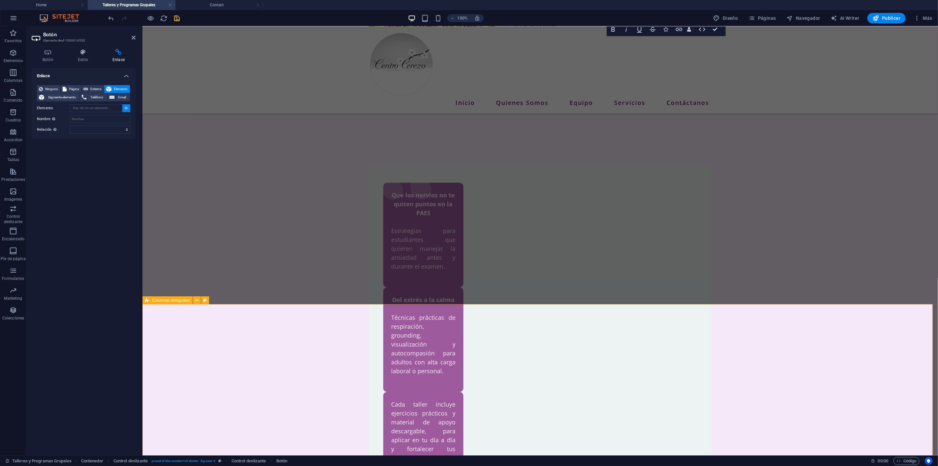
type input "#ed-new-1534"
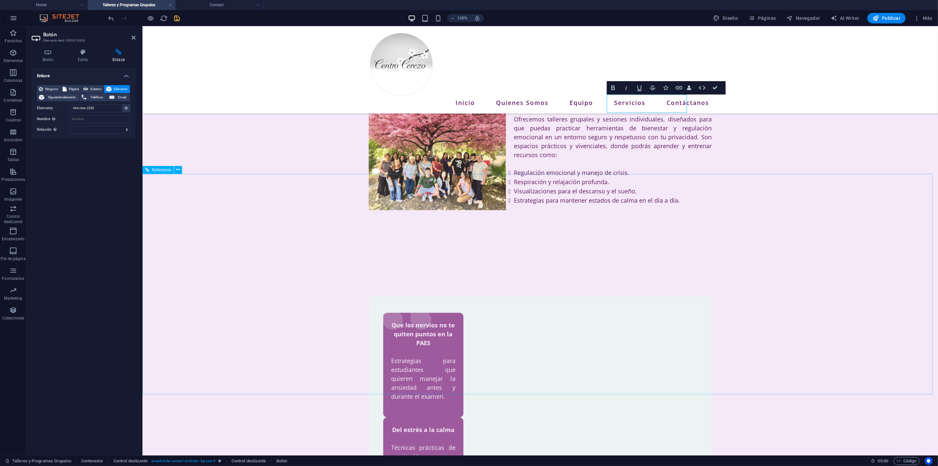
scroll to position [325, 0]
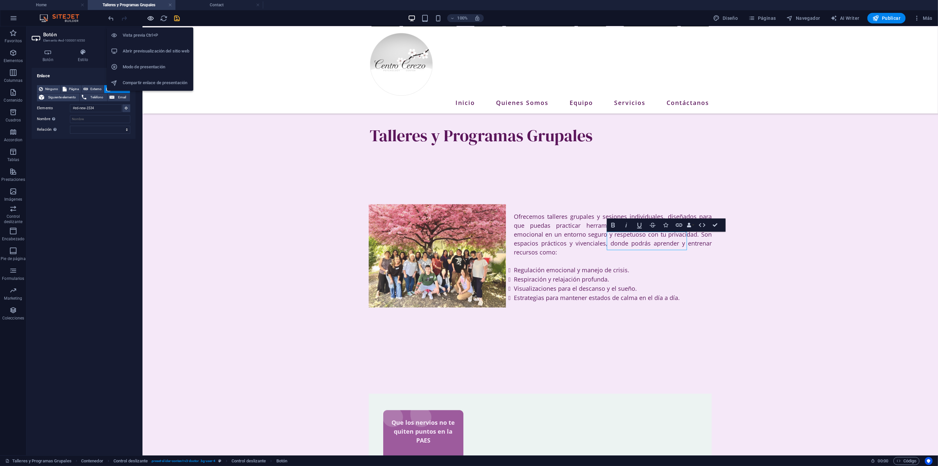
click at [151, 18] on icon "button" at bounding box center [151, 19] width 8 height 8
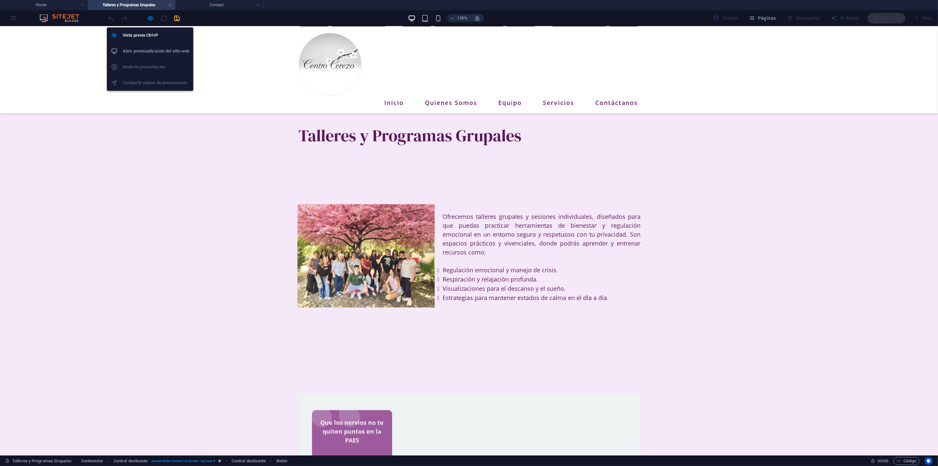
scroll to position [306, 0]
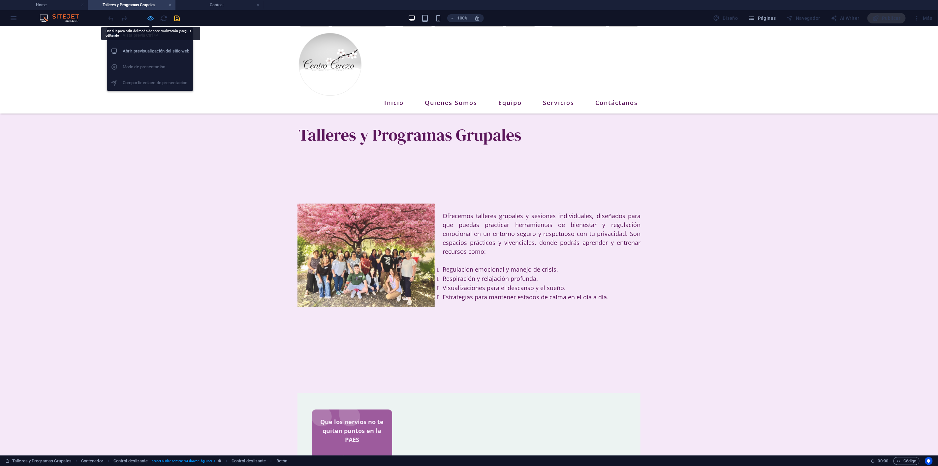
click at [149, 18] on icon "button" at bounding box center [151, 19] width 8 height 8
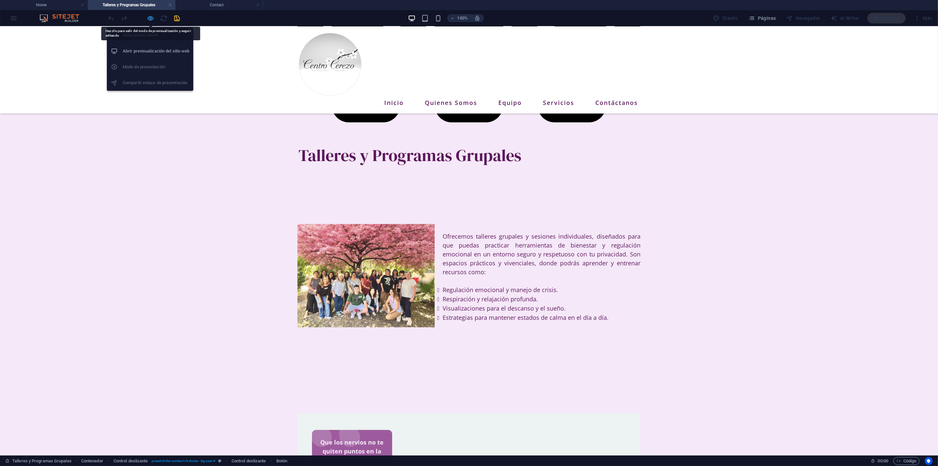
scroll to position [325, 0]
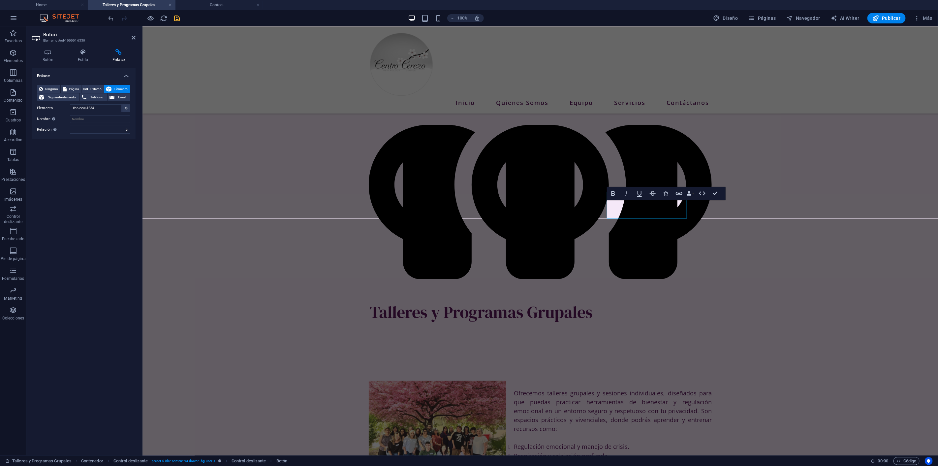
scroll to position [136, 0]
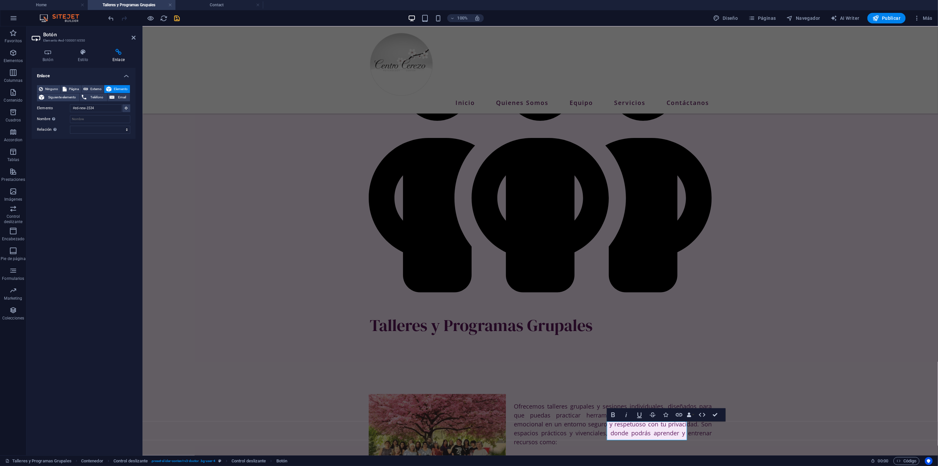
click at [63, 140] on div "Enlace Ninguno Página Externo Elemento Siguiente elemento Teléfono Email Página…" at bounding box center [84, 259] width 104 height 382
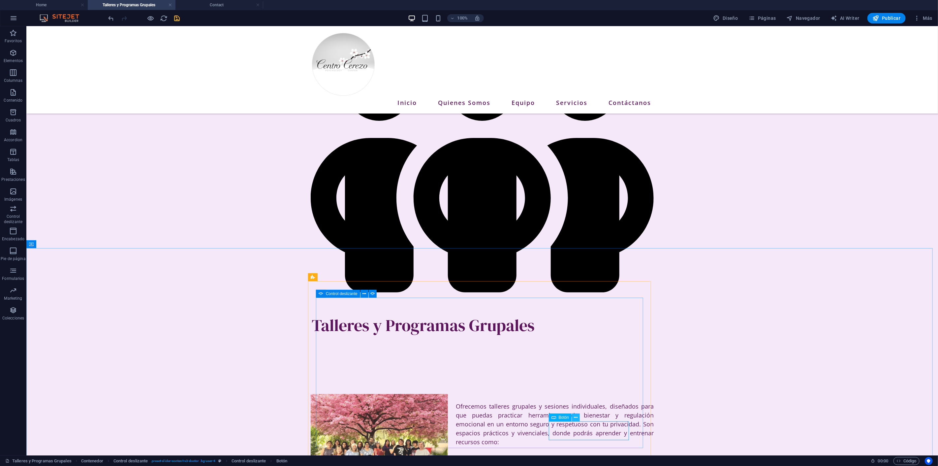
click at [578, 416] on button at bounding box center [576, 417] width 8 height 8
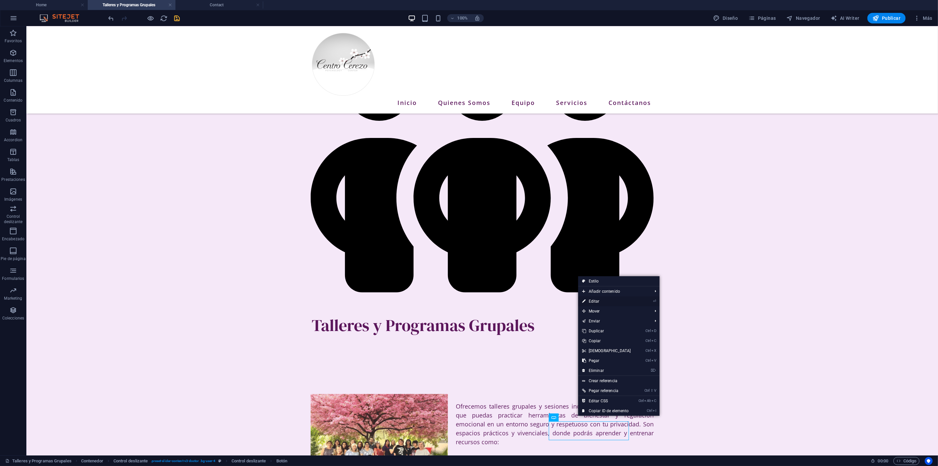
drag, startPoint x: 608, startPoint y: 300, endPoint x: 454, endPoint y: 274, distance: 156.3
click at [608, 300] on link "⏎ Editar" at bounding box center [606, 301] width 57 height 10
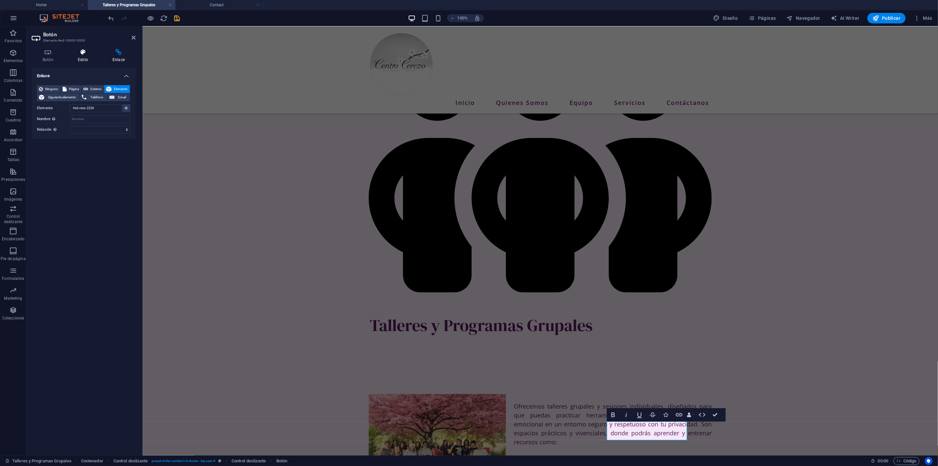
click at [89, 54] on icon at bounding box center [83, 52] width 32 height 7
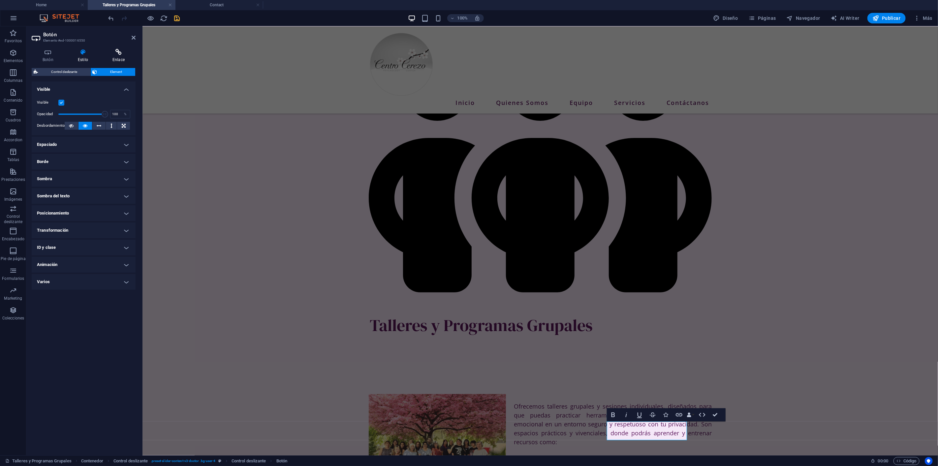
click at [120, 57] on h4 "Enlace" at bounding box center [119, 56] width 34 height 14
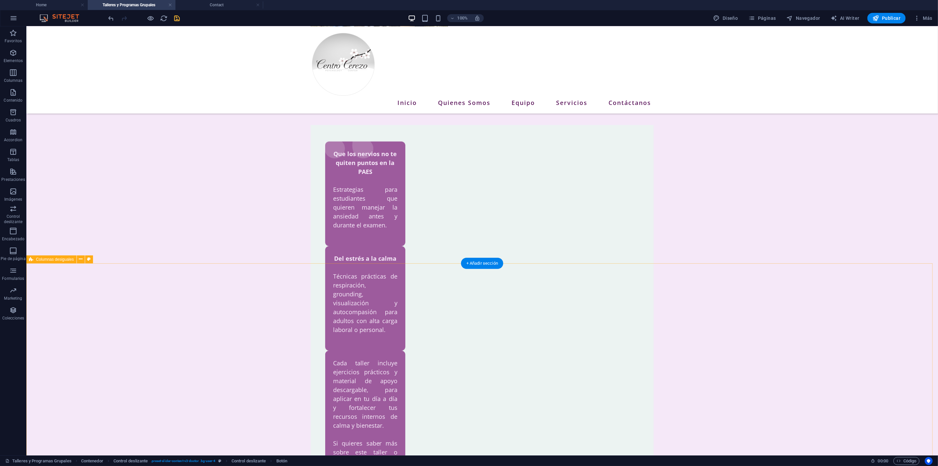
scroll to position [665, 0]
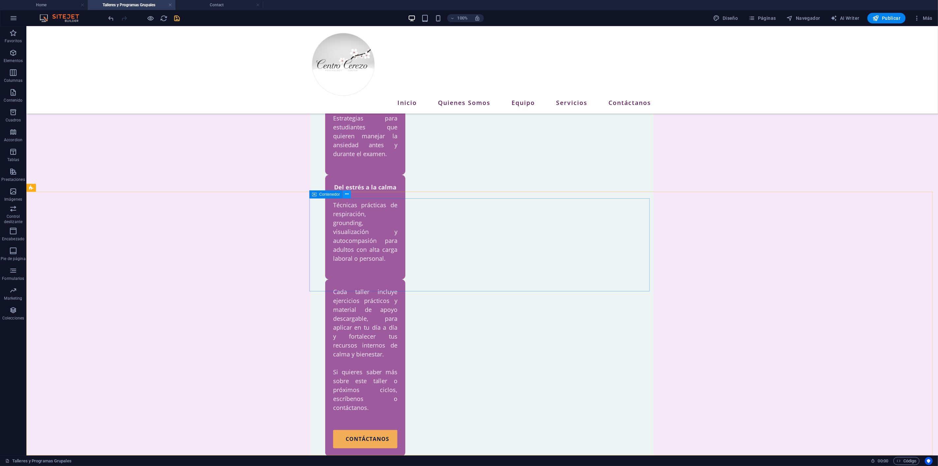
click at [348, 193] on icon at bounding box center [347, 194] width 4 height 7
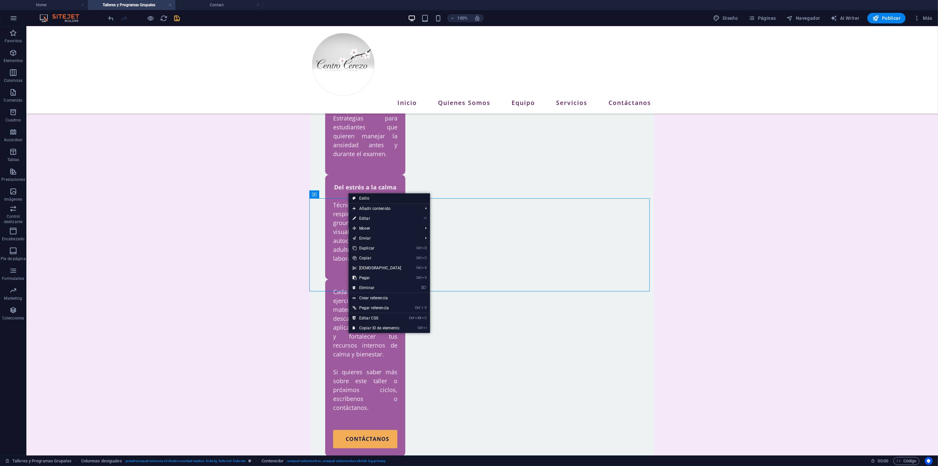
click at [365, 196] on link "Estilo" at bounding box center [390, 198] width 82 height 10
select select "%"
select select "px"
select select "rem"
select select "px"
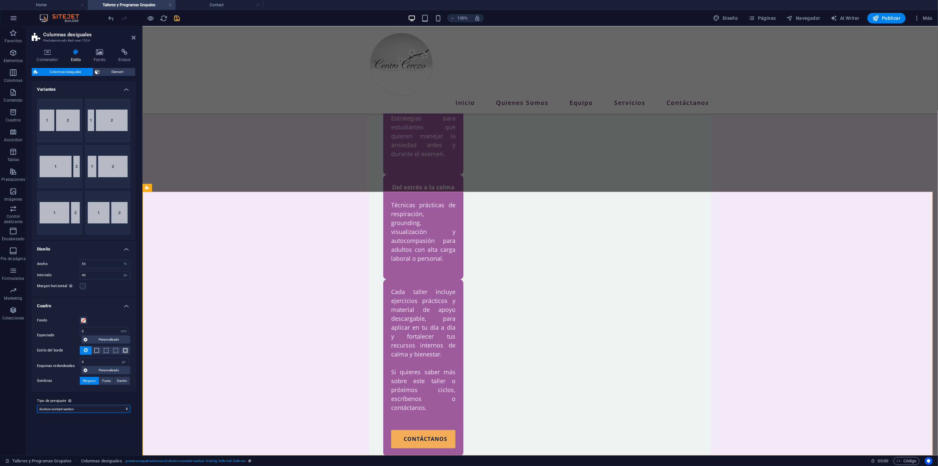
click at [124, 409] on select "doctors-contact-section doctor-hero-section doctor-team-details Añadir tipo de …" at bounding box center [83, 409] width 93 height 8
click at [196, 186] on icon at bounding box center [197, 187] width 4 height 7
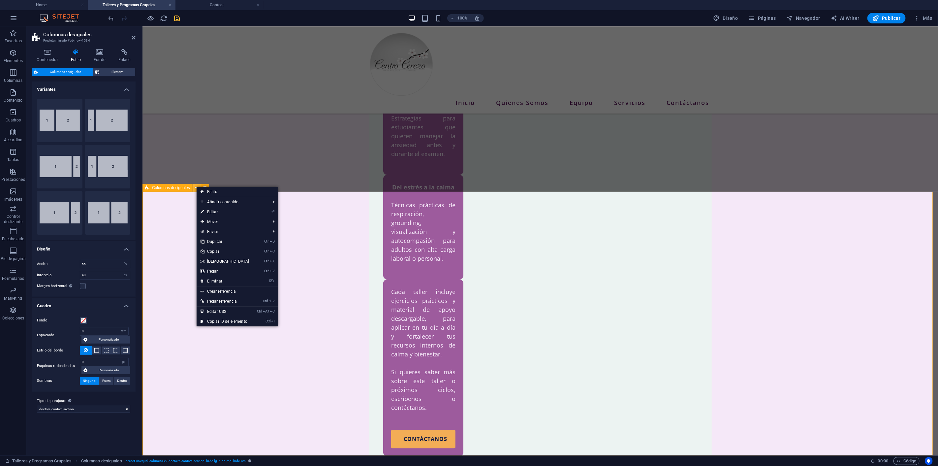
click at [196, 186] on icon at bounding box center [197, 187] width 4 height 7
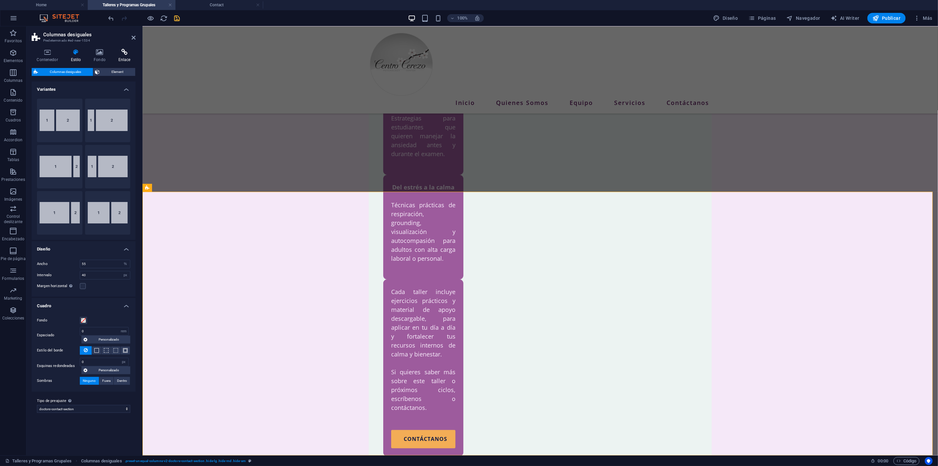
click at [123, 56] on h4 "Enlace" at bounding box center [124, 56] width 22 height 14
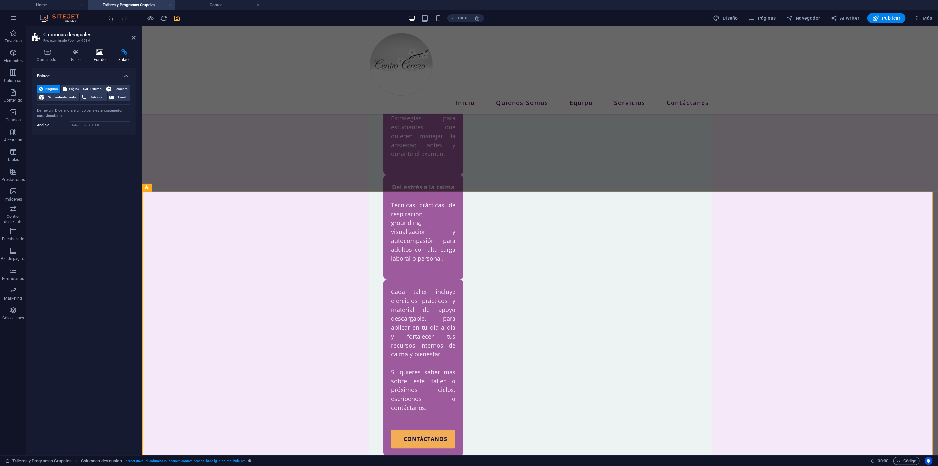
click at [96, 54] on icon at bounding box center [100, 52] width 22 height 7
click at [64, 56] on h4 "Contenedor" at bounding box center [49, 56] width 34 height 14
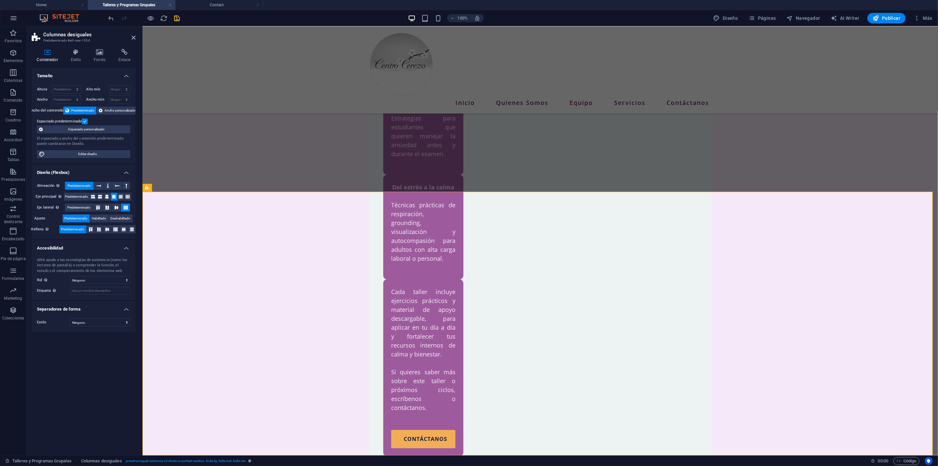
click at [40, 56] on h4 "Contenedor" at bounding box center [49, 56] width 34 height 14
click at [83, 59] on h4 "Estilo" at bounding box center [77, 56] width 23 height 14
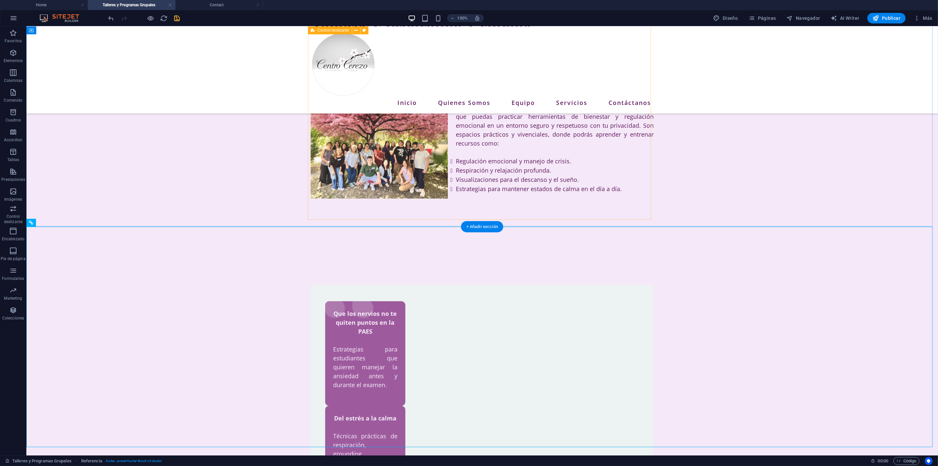
scroll to position [372, 0]
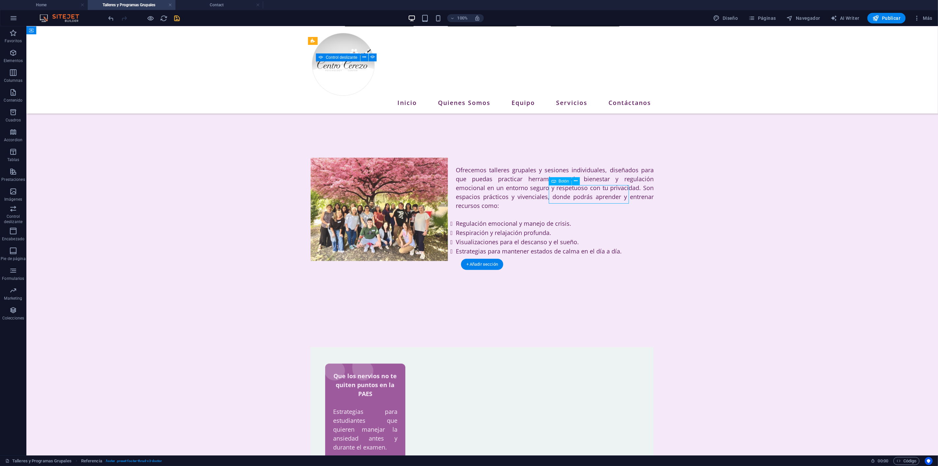
drag, startPoint x: 589, startPoint y: 194, endPoint x: 473, endPoint y: 194, distance: 116.5
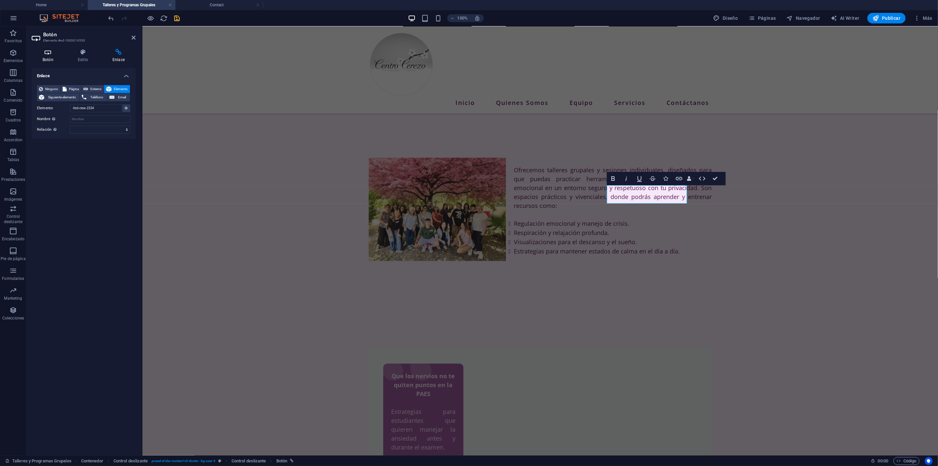
click at [48, 59] on h4 "Botón" at bounding box center [49, 56] width 35 height 14
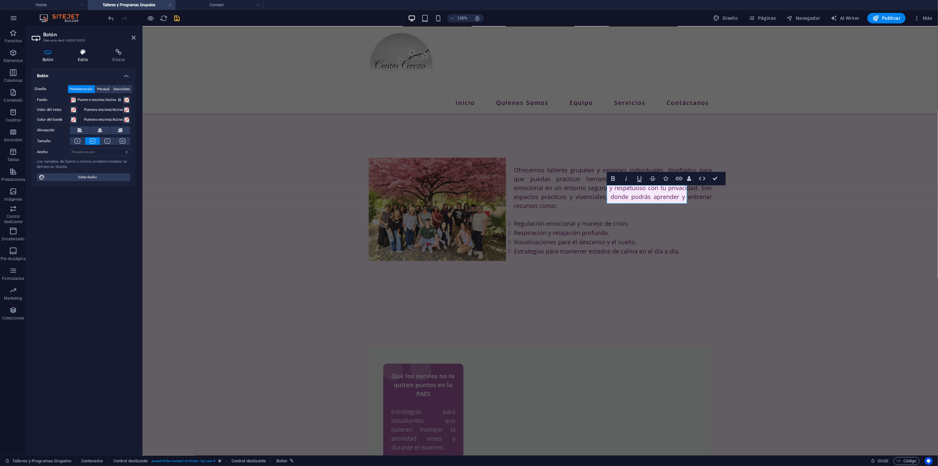
click at [84, 62] on h4 "Estilo" at bounding box center [84, 56] width 35 height 14
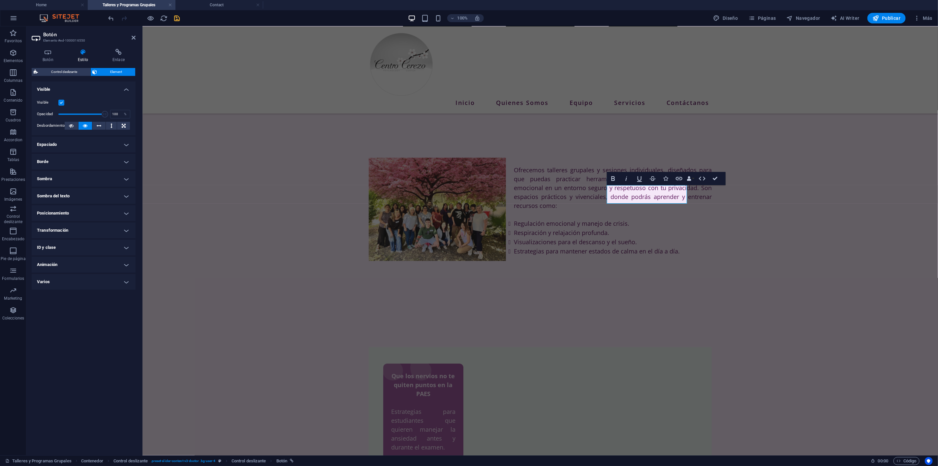
click at [61, 101] on label at bounding box center [61, 103] width 6 height 6
click at [0, 0] on input "Visible" at bounding box center [0, 0] width 0 height 0
click at [61, 101] on label at bounding box center [61, 103] width 6 height 6
click at [0, 0] on input "Visible" at bounding box center [0, 0] width 0 height 0
click at [117, 53] on icon at bounding box center [119, 52] width 34 height 7
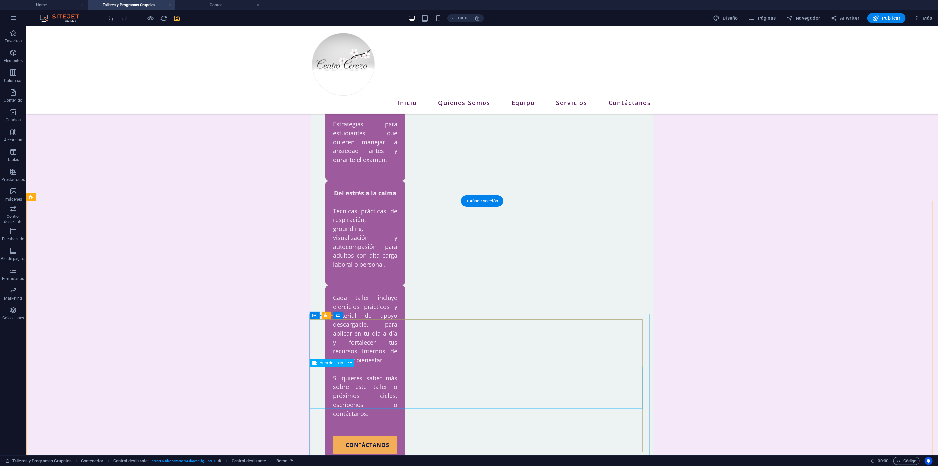
scroll to position [665, 0]
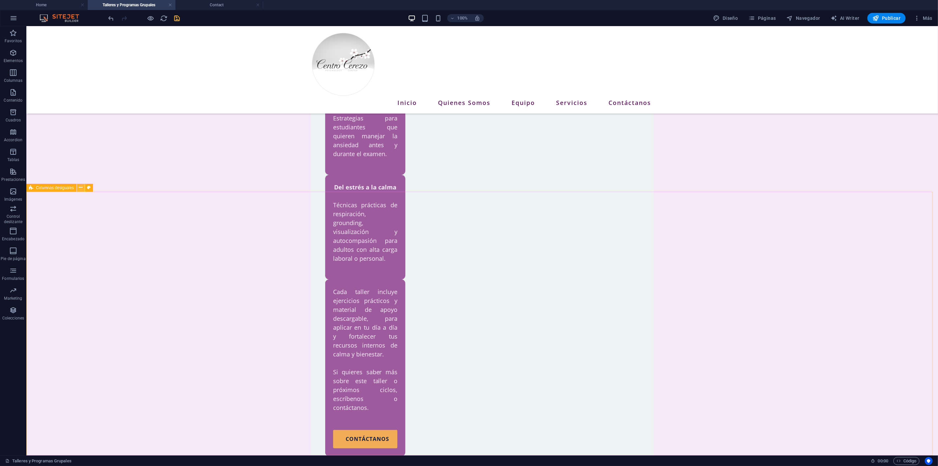
click at [82, 184] on icon at bounding box center [81, 187] width 4 height 7
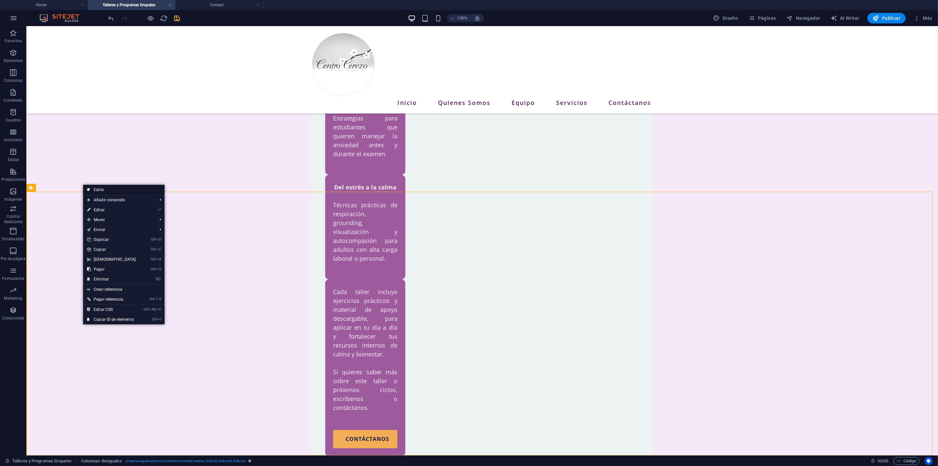
click at [114, 189] on link "Estilo" at bounding box center [124, 190] width 82 height 10
select select "%"
select select "px"
select select "rem"
select select "px"
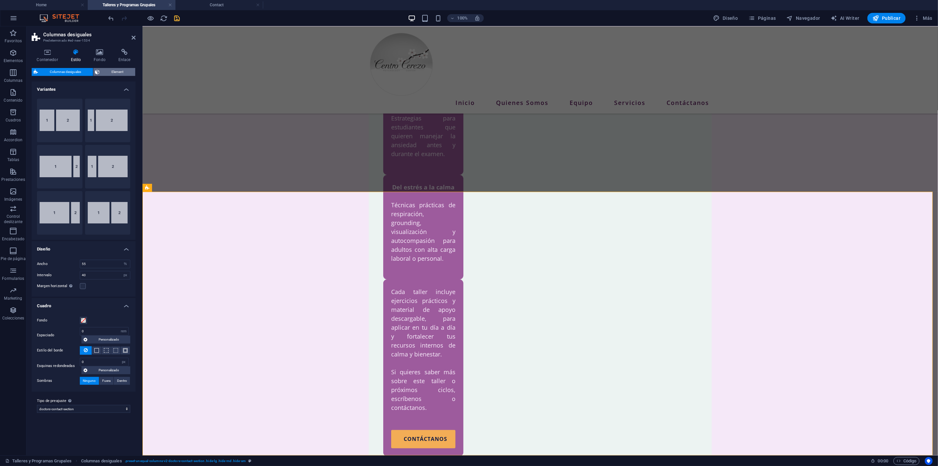
click at [109, 72] on span "Element" at bounding box center [118, 72] width 32 height 8
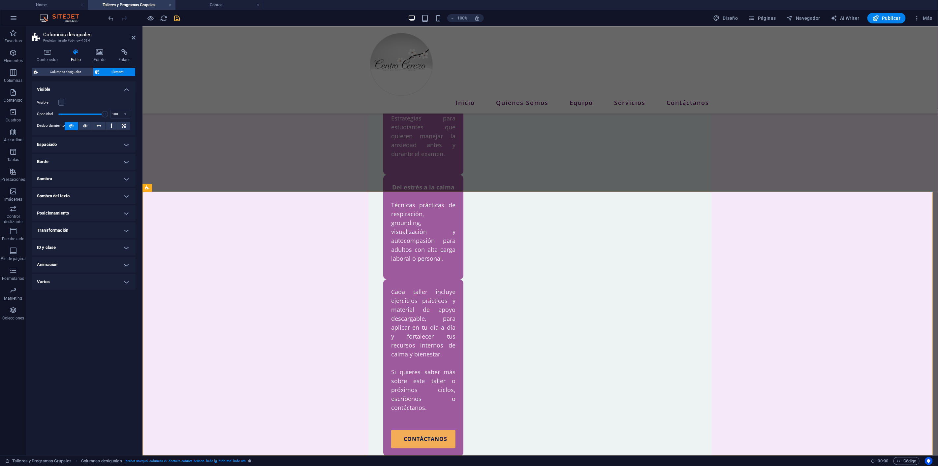
click at [110, 211] on h4 "Posicionamiento" at bounding box center [84, 213] width 104 height 16
click at [83, 194] on h4 "Sombra del texto" at bounding box center [84, 196] width 104 height 16
click at [87, 192] on h4 "Sombra del texto" at bounding box center [84, 194] width 104 height 12
drag, startPoint x: 90, startPoint y: 256, endPoint x: 89, endPoint y: 260, distance: 4.2
click at [89, 259] on h4 "Transformación" at bounding box center [84, 261] width 104 height 16
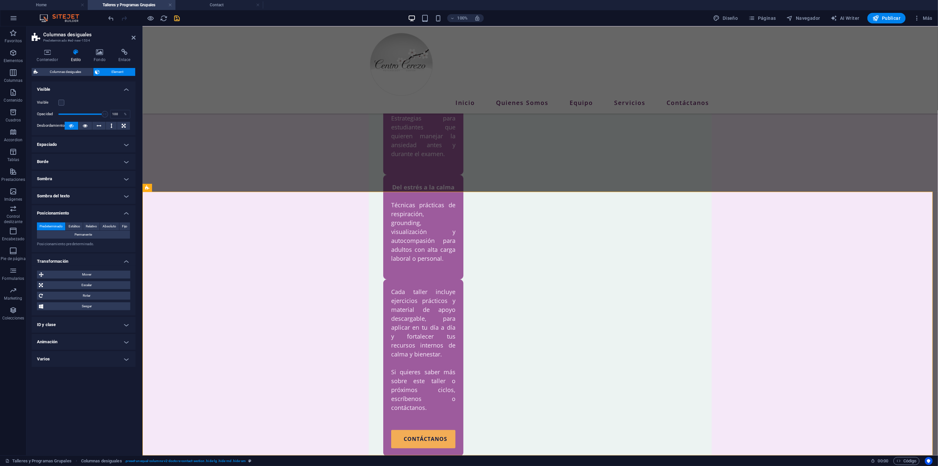
click at [89, 259] on h4 "Transformación" at bounding box center [84, 259] width 104 height 12
click at [75, 293] on h4 "Animación" at bounding box center [84, 296] width 104 height 16
click at [78, 290] on h4 "Animación" at bounding box center [84, 294] width 104 height 12
click at [66, 308] on h4 "Varios" at bounding box center [84, 313] width 104 height 16
click at [68, 309] on h4 "Varios" at bounding box center [84, 311] width 104 height 12
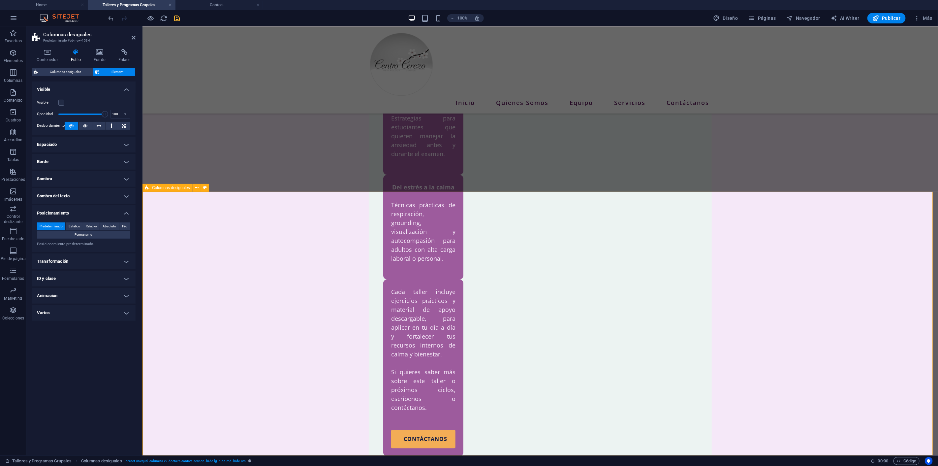
drag, startPoint x: 524, startPoint y: 429, endPoint x: 656, endPoint y: 448, distance: 134.0
click at [129, 142] on h4 "Espaciado" at bounding box center [84, 145] width 104 height 16
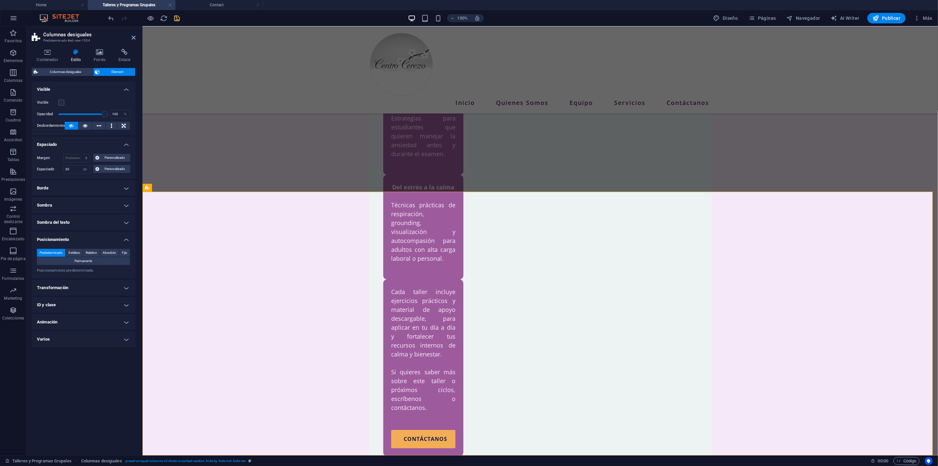
click at [129, 142] on h4 "Espaciado" at bounding box center [84, 143] width 104 height 12
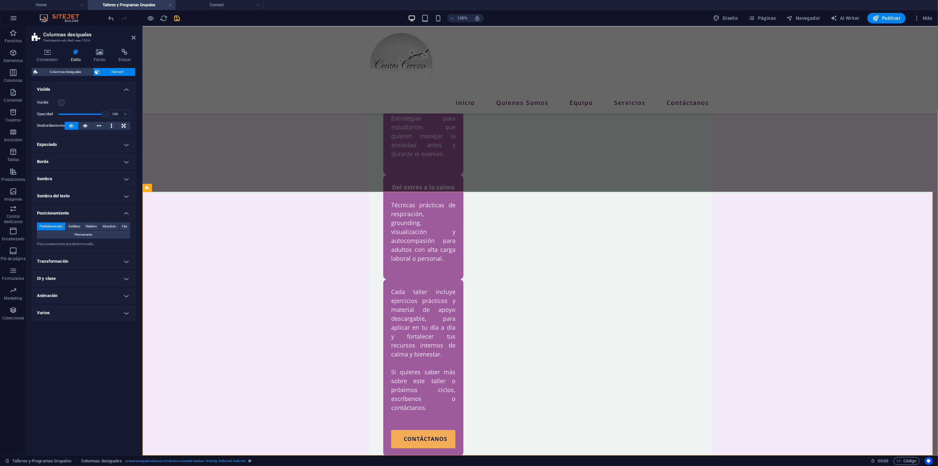
click at [123, 161] on h4 "Borde" at bounding box center [84, 162] width 104 height 16
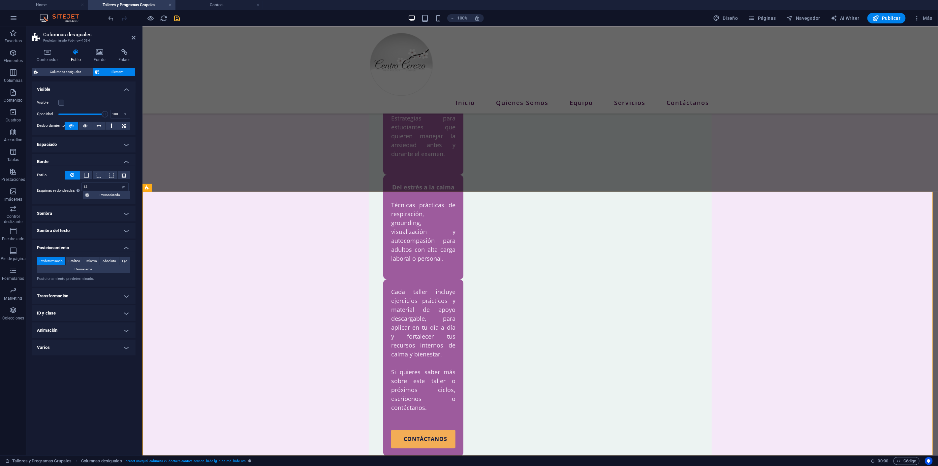
click at [123, 161] on h4 "Borde" at bounding box center [84, 160] width 104 height 12
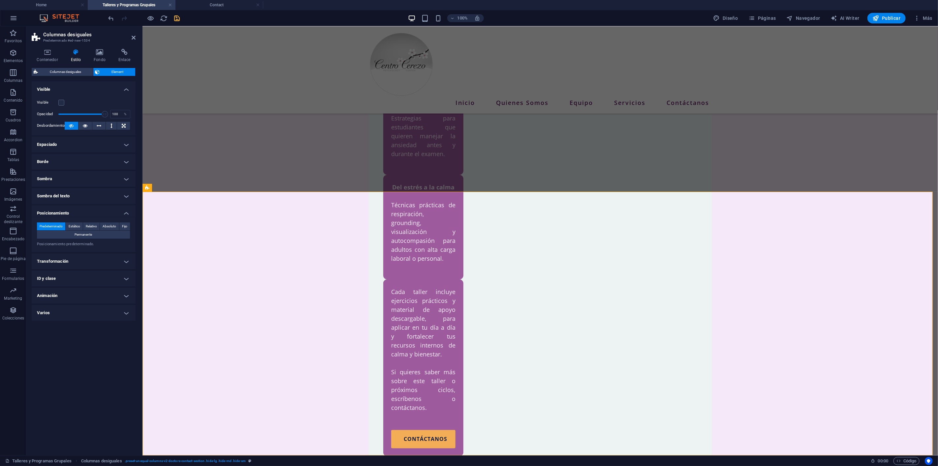
click at [87, 313] on h4 "Varios" at bounding box center [84, 313] width 104 height 16
click at [87, 306] on h4 "Varios" at bounding box center [84, 311] width 104 height 12
click at [126, 86] on h4 "Visible" at bounding box center [84, 88] width 104 height 12
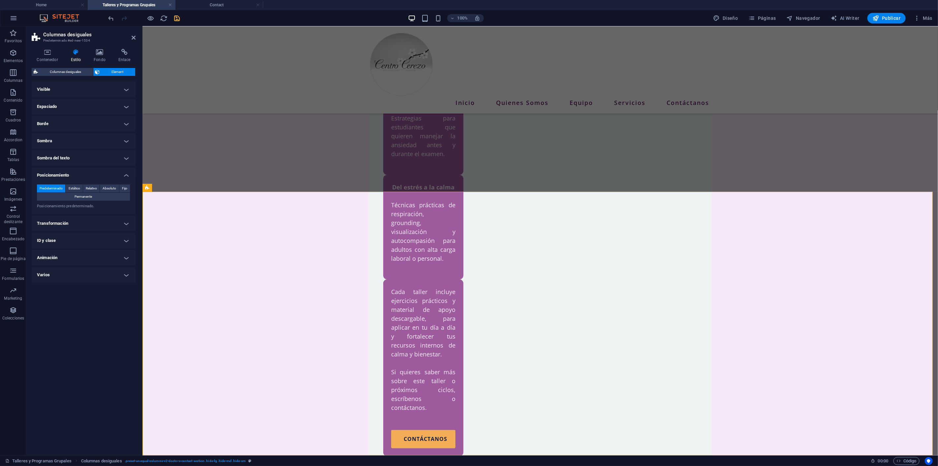
click at [126, 86] on h4 "Visible" at bounding box center [84, 90] width 104 height 16
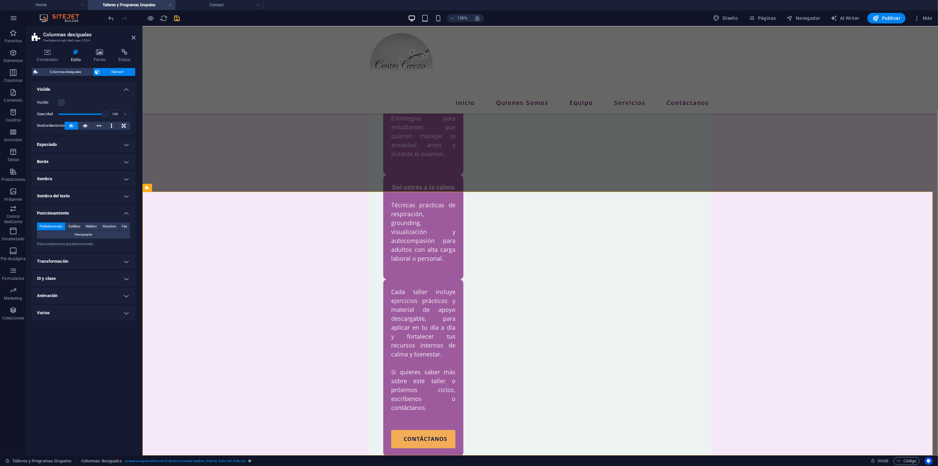
click at [62, 103] on label at bounding box center [61, 103] width 6 height 6
click at [0, 0] on input "Visible" at bounding box center [0, 0] width 0 height 0
click at [62, 103] on label at bounding box center [61, 103] width 6 height 6
click at [0, 0] on input "Visible" at bounding box center [0, 0] width 0 height 0
click at [86, 124] on icon at bounding box center [85, 126] width 5 height 8
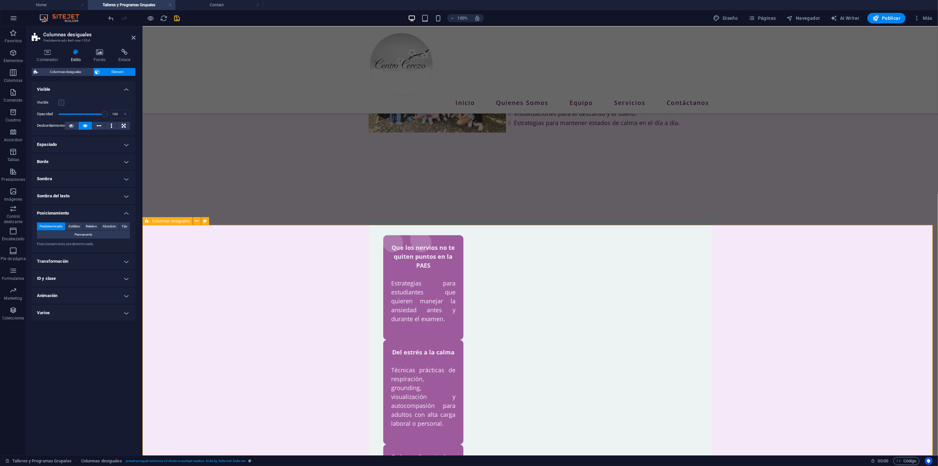
scroll to position [482, 0]
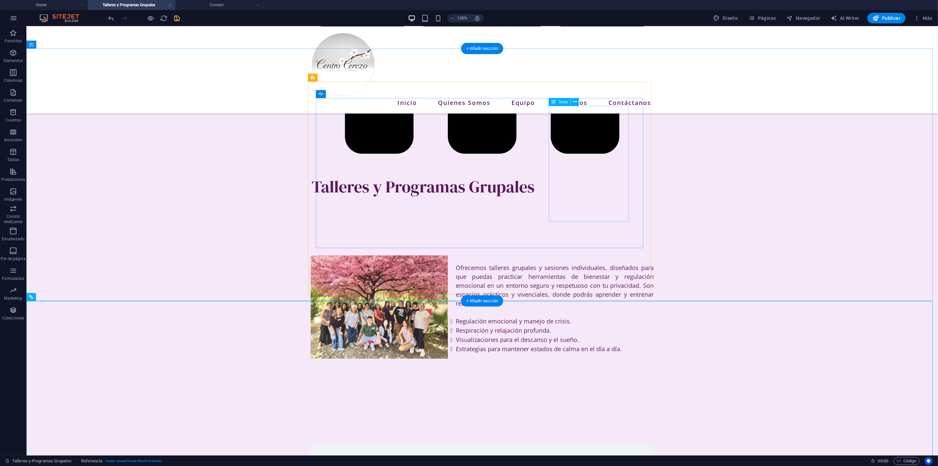
scroll to position [225, 0]
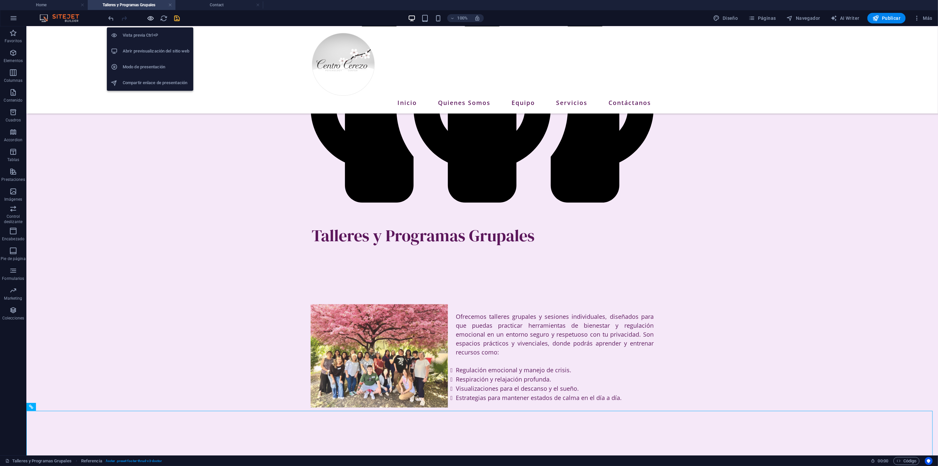
click at [150, 18] on icon "button" at bounding box center [151, 19] width 8 height 8
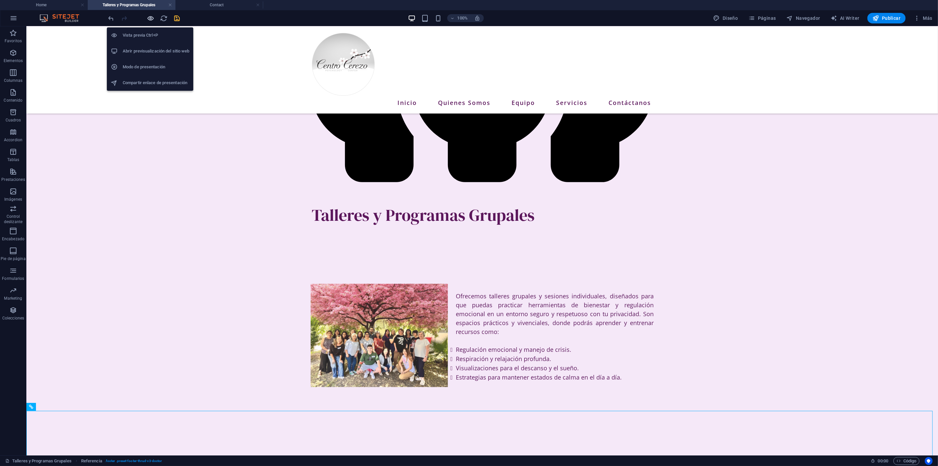
scroll to position [206, 0]
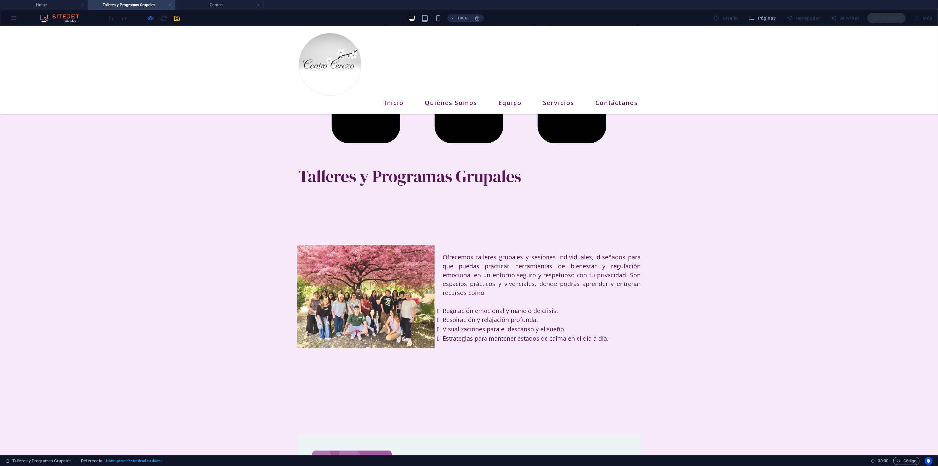
scroll to position [306, 0]
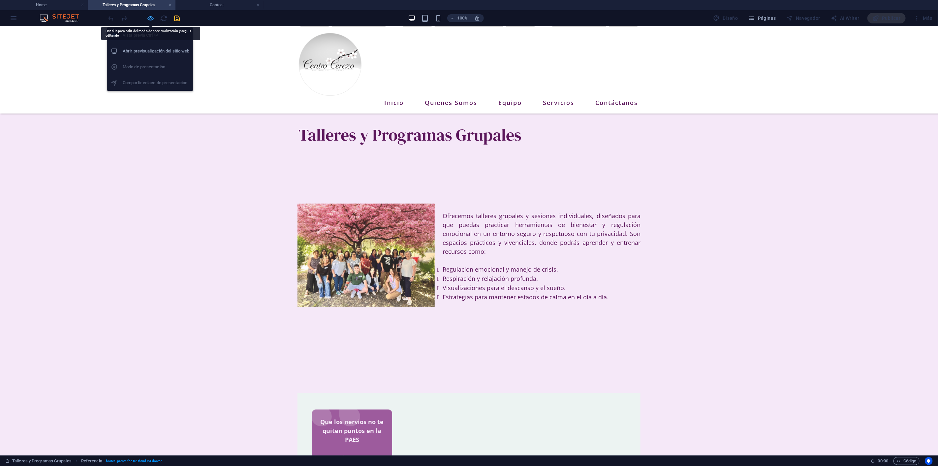
click at [152, 16] on icon "button" at bounding box center [151, 19] width 8 height 8
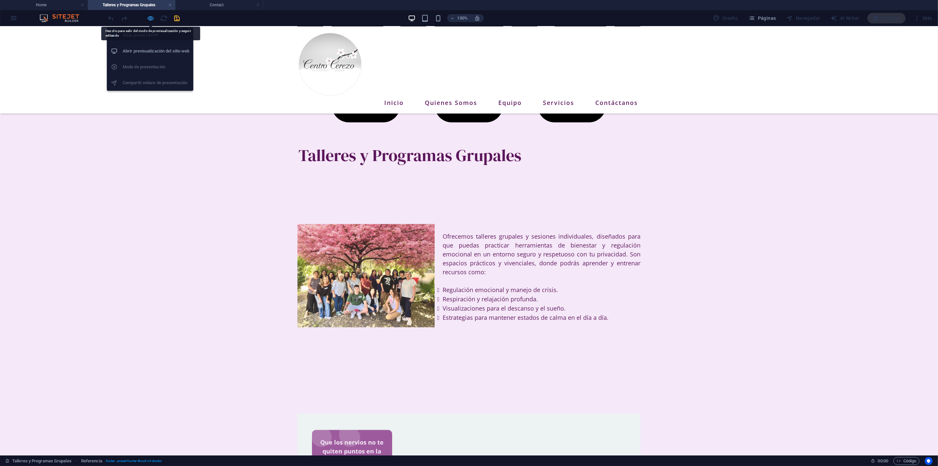
scroll to position [325, 0]
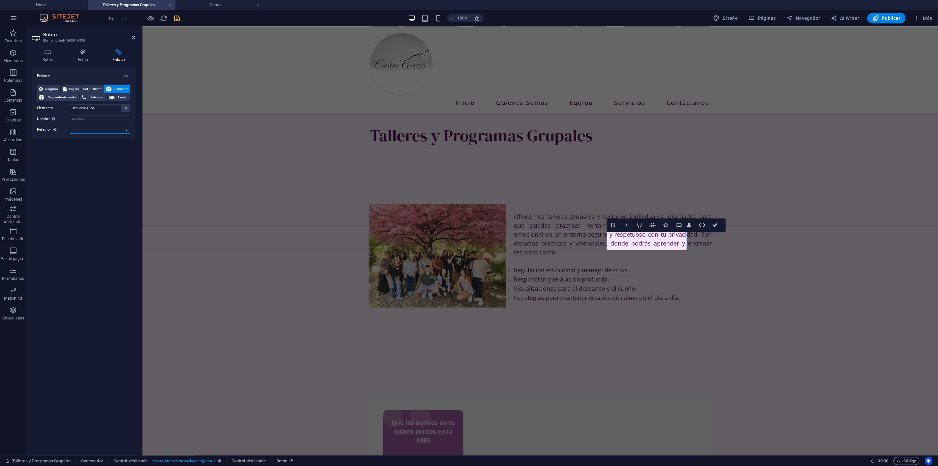
click at [125, 129] on select "alternativo autor marcador externo ayuda licencia siguiente nofollow noreferrer…" at bounding box center [100, 130] width 60 height 8
click at [16, 166] on button "Prestaciones" at bounding box center [13, 175] width 26 height 20
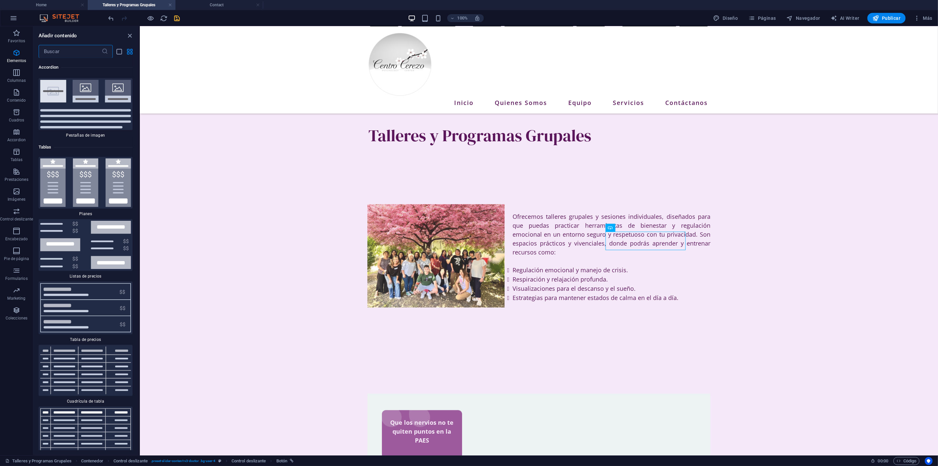
scroll to position [4985, 0]
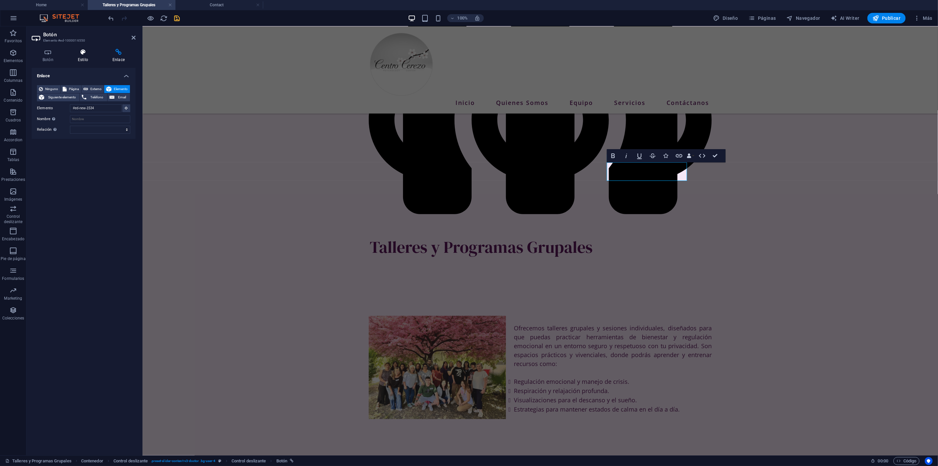
scroll to position [174, 0]
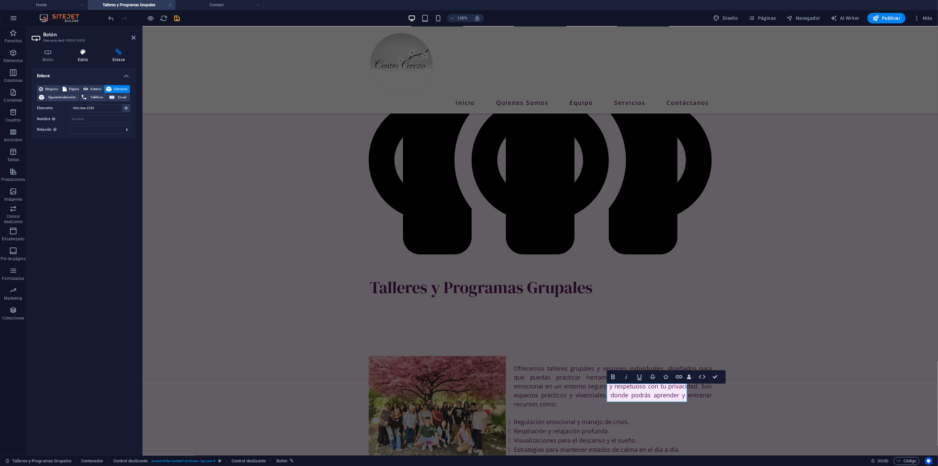
click at [83, 58] on h4 "Estilo" at bounding box center [84, 56] width 35 height 14
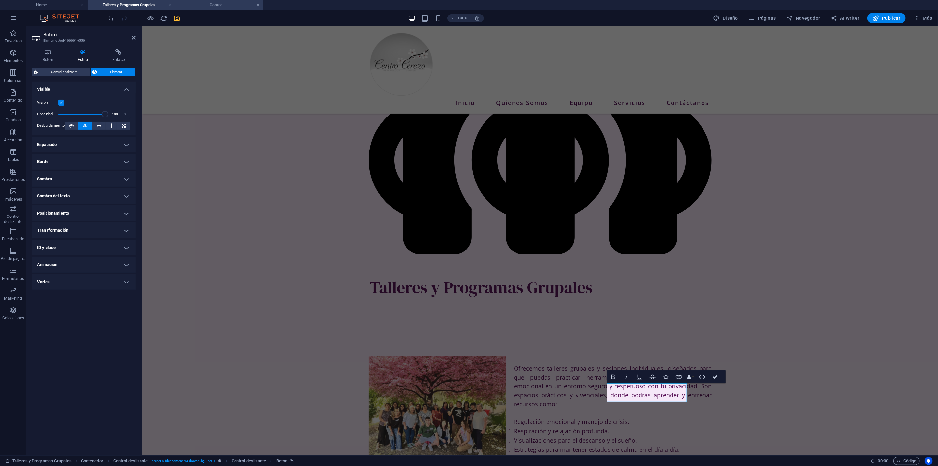
click at [226, 2] on h4 "Contact" at bounding box center [220, 4] width 88 height 7
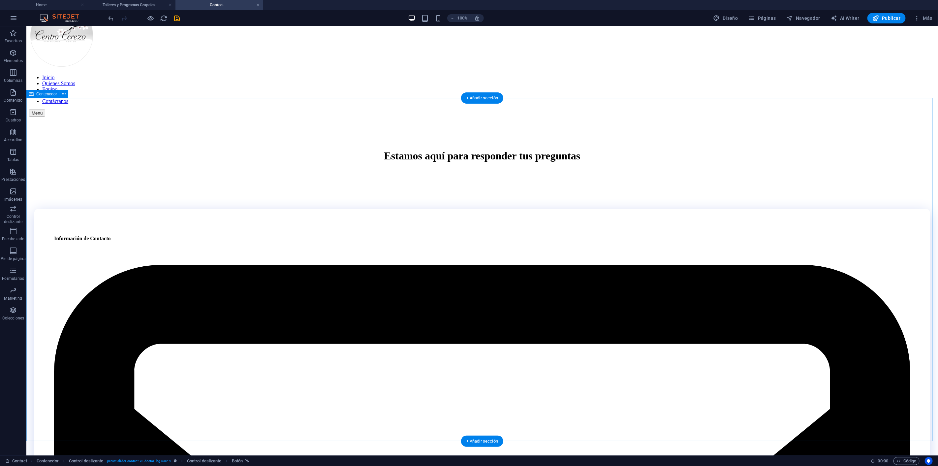
scroll to position [0, 0]
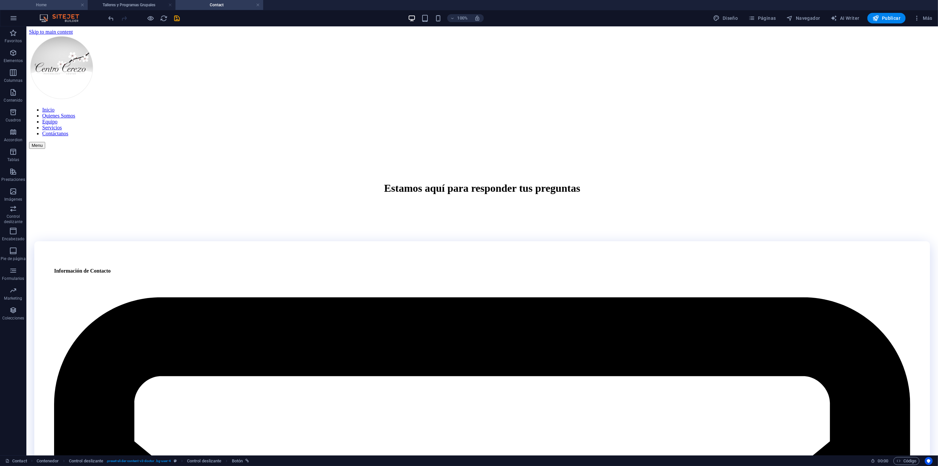
drag, startPoint x: 50, startPoint y: 5, endPoint x: 74, endPoint y: 17, distance: 26.7
click at [50, 5] on h4 "Home" at bounding box center [44, 4] width 88 height 7
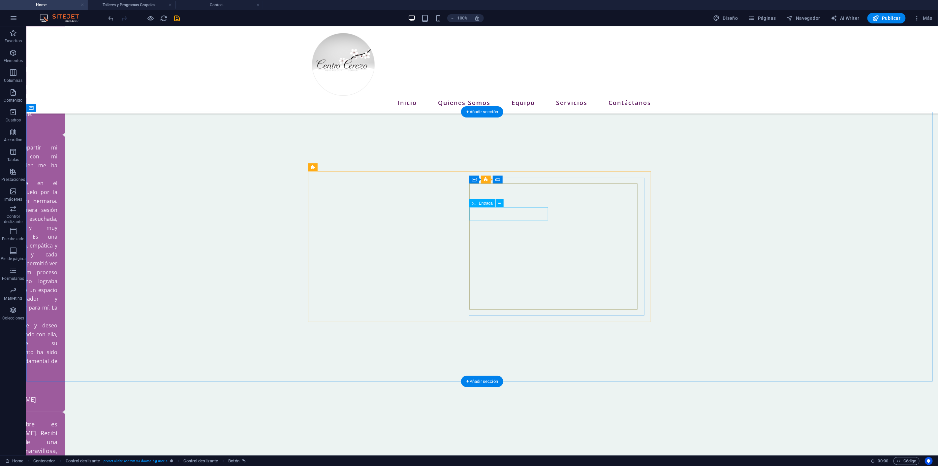
scroll to position [688, 0]
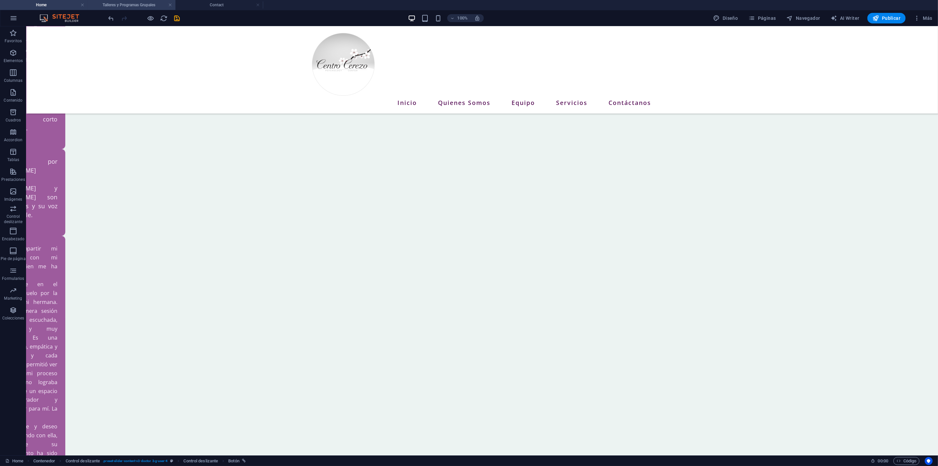
click at [140, 2] on h4 "Talleres y Programas Grupales" at bounding box center [132, 4] width 88 height 7
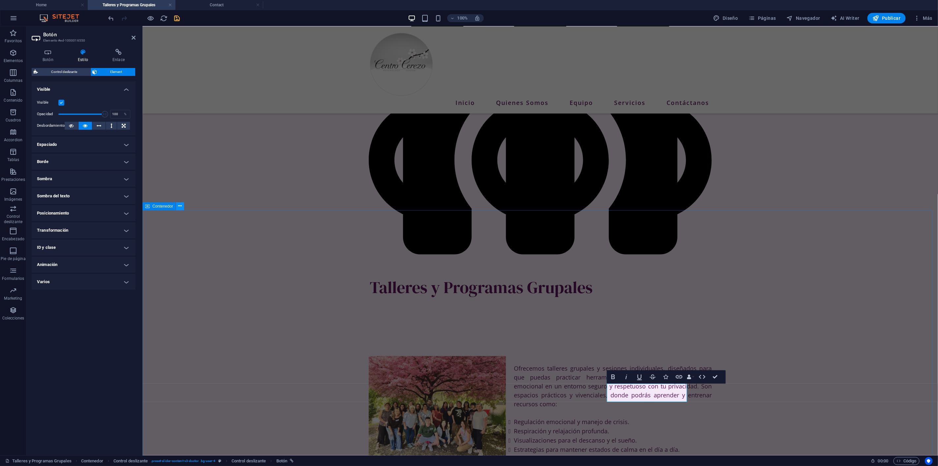
click at [182, 207] on button at bounding box center [180, 206] width 8 height 8
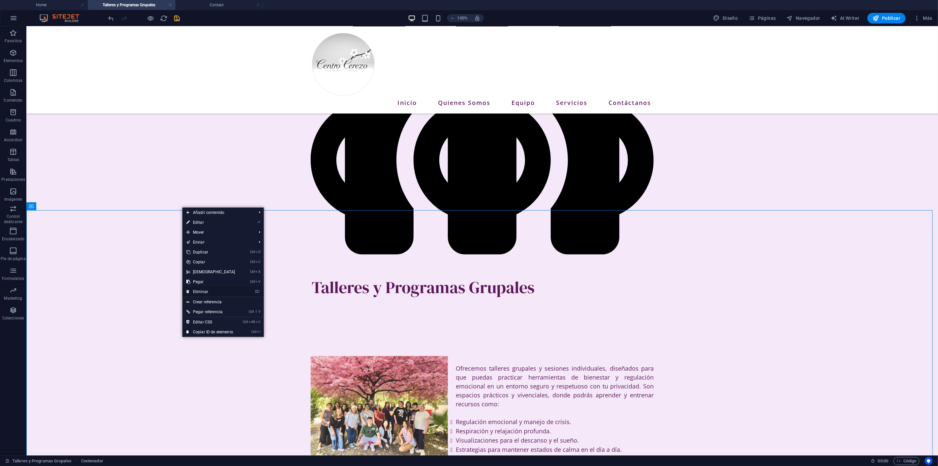
click at [219, 290] on link "⌦ Eliminar" at bounding box center [210, 292] width 57 height 10
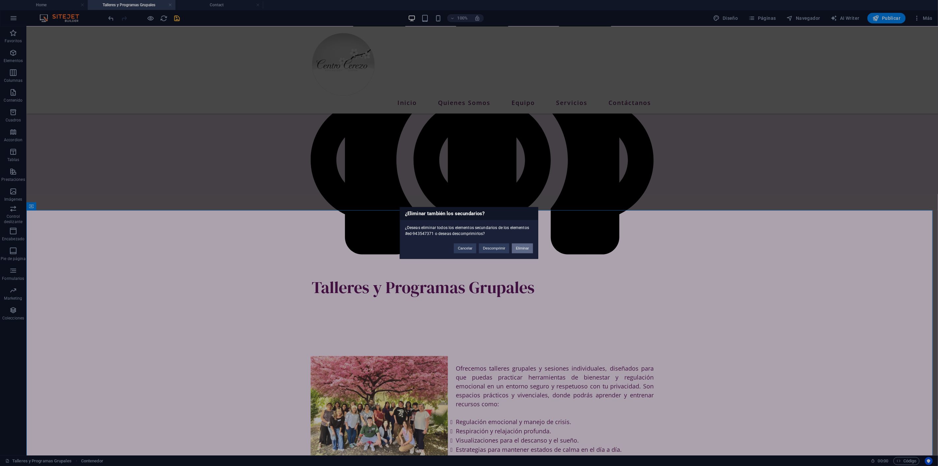
click at [526, 246] on button "Eliminar" at bounding box center [522, 249] width 21 height 10
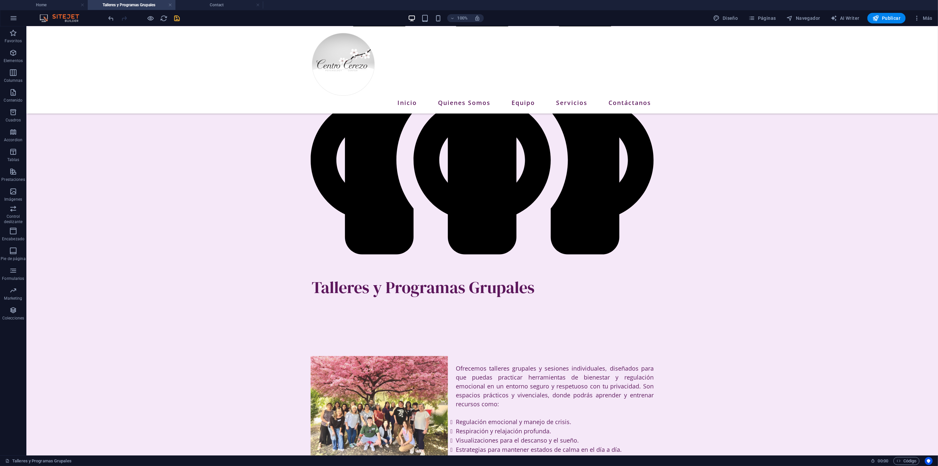
drag, startPoint x: 45, startPoint y: 6, endPoint x: 60, endPoint y: 26, distance: 25.5
click at [64, 2] on h4 "Home" at bounding box center [44, 4] width 88 height 7
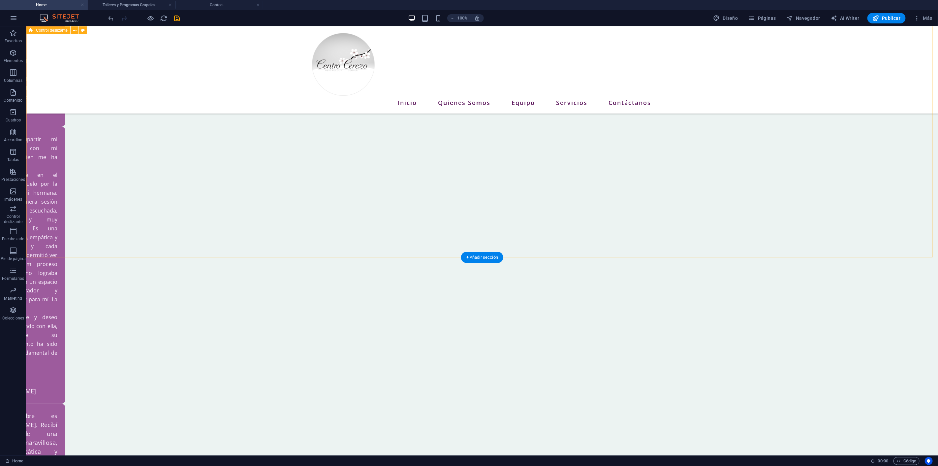
scroll to position [799, 0]
click at [64, 143] on icon at bounding box center [64, 144] width 4 height 7
click at [64, 146] on icon at bounding box center [64, 144] width 4 height 7
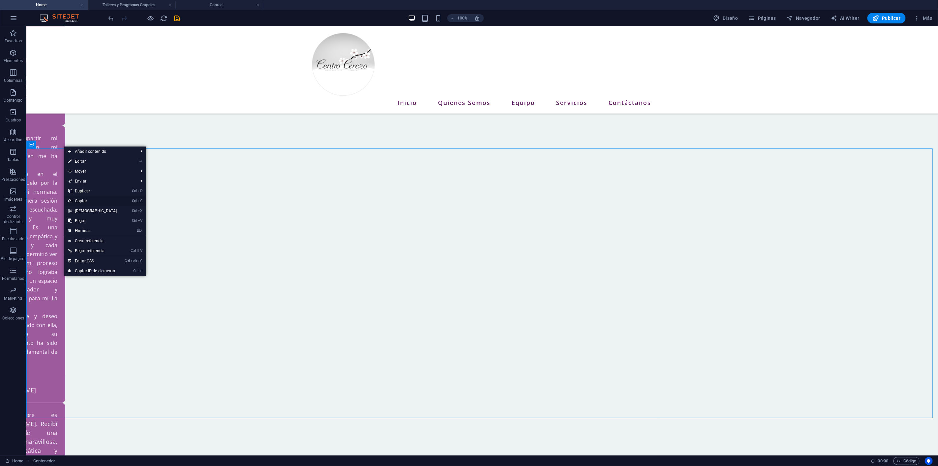
drag, startPoint x: 82, startPoint y: 200, endPoint x: 56, endPoint y: 174, distance: 37.1
click at [82, 200] on link "Ctrl C Copiar" at bounding box center [92, 201] width 57 height 10
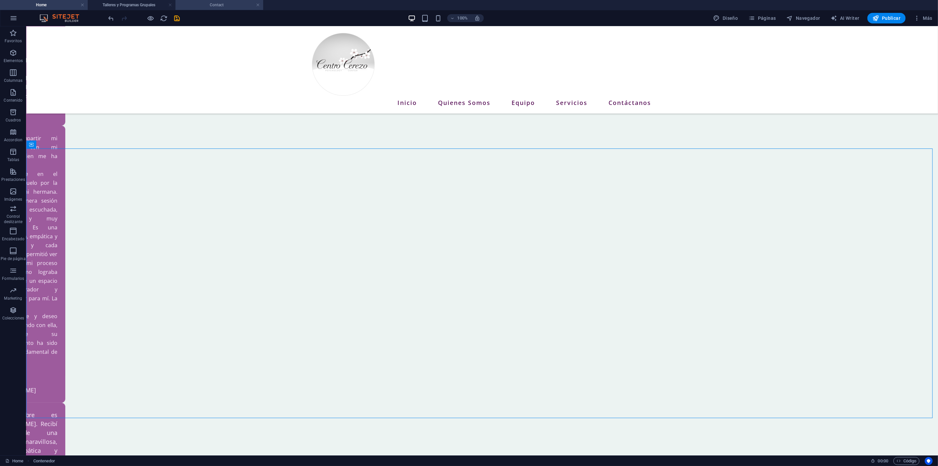
click at [209, 2] on h4 "Contact" at bounding box center [220, 4] width 88 height 7
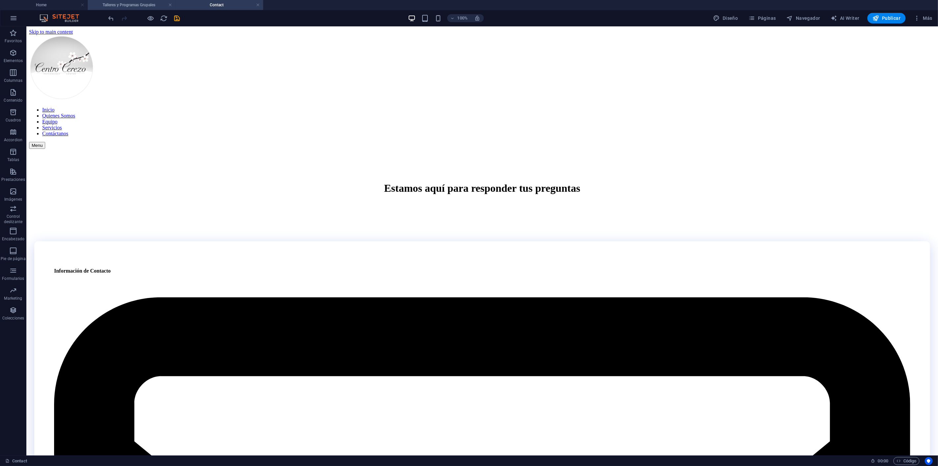
click at [152, 5] on h4 "Talleres y Programas Grupales" at bounding box center [132, 4] width 88 height 7
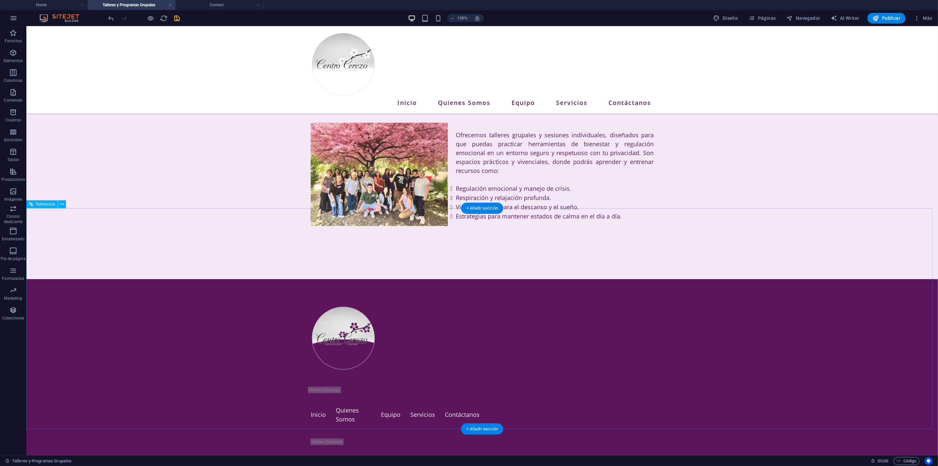
scroll to position [420, 0]
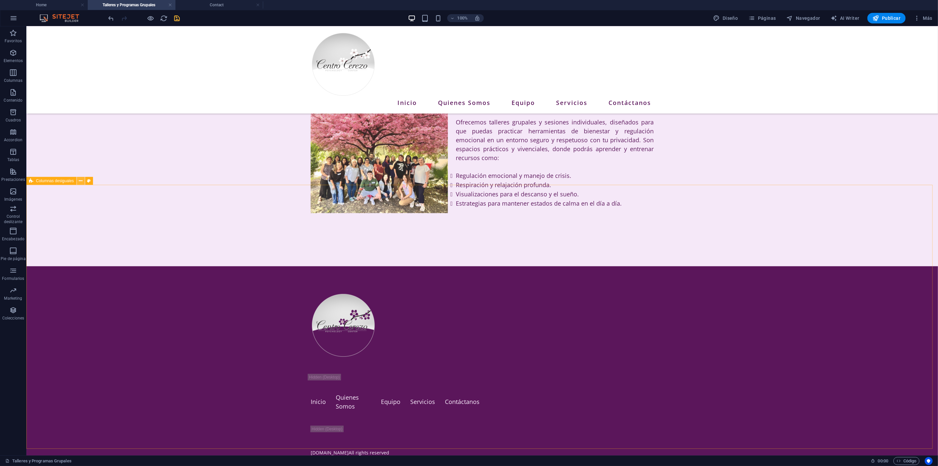
click at [81, 179] on icon at bounding box center [81, 181] width 4 height 7
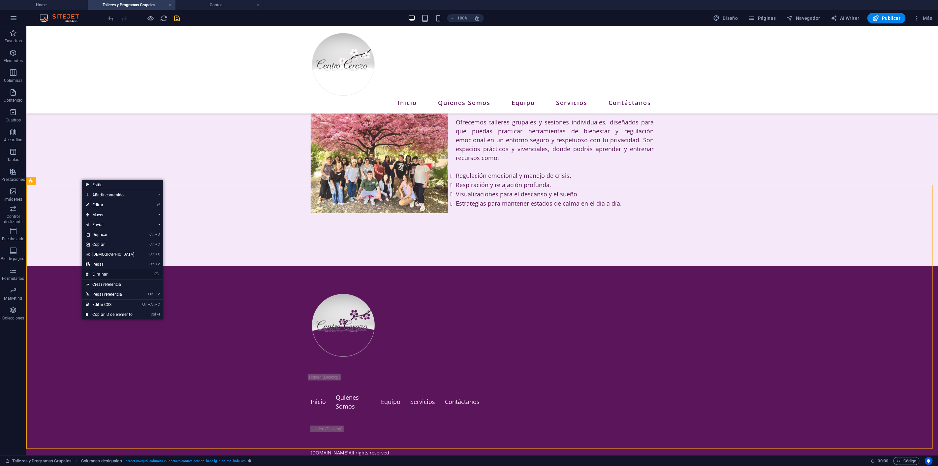
click at [100, 271] on link "⌦ Eliminar" at bounding box center [110, 274] width 57 height 10
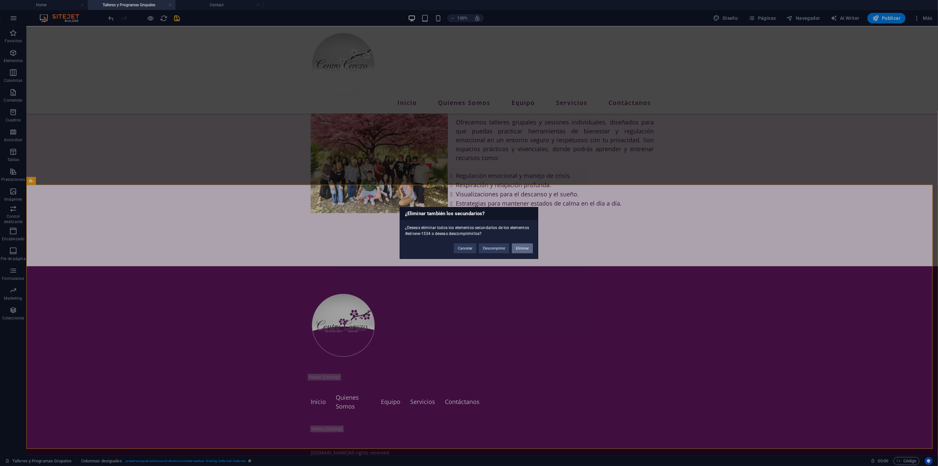
click at [523, 249] on button "Eliminar" at bounding box center [522, 249] width 21 height 10
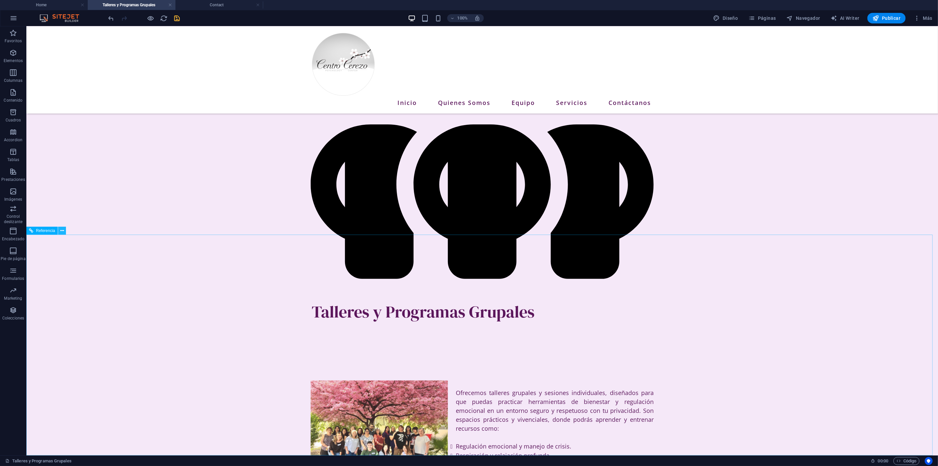
click at [61, 232] on icon at bounding box center [62, 230] width 4 height 7
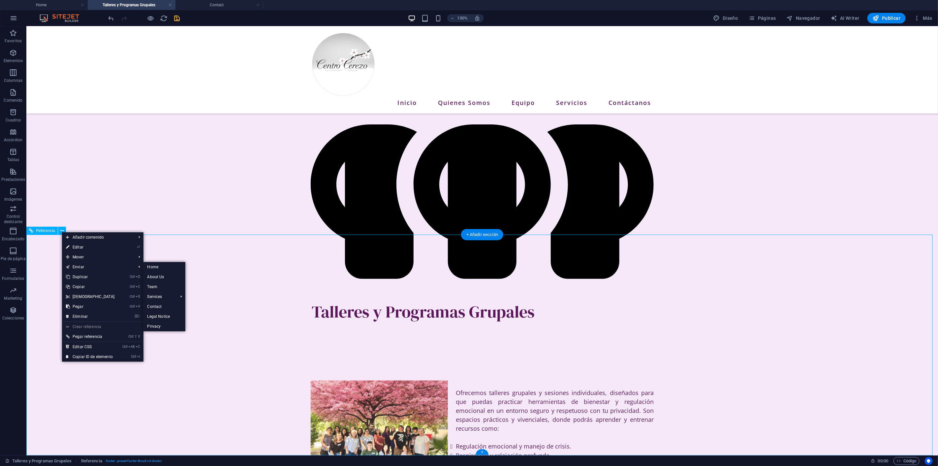
drag, startPoint x: 468, startPoint y: 260, endPoint x: 473, endPoint y: 261, distance: 5.1
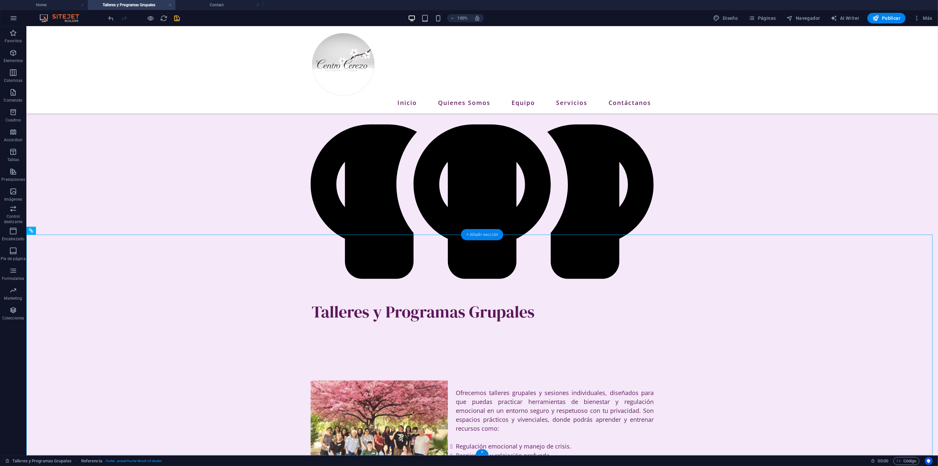
click at [493, 234] on div "+ Añadir sección" at bounding box center [482, 234] width 42 height 11
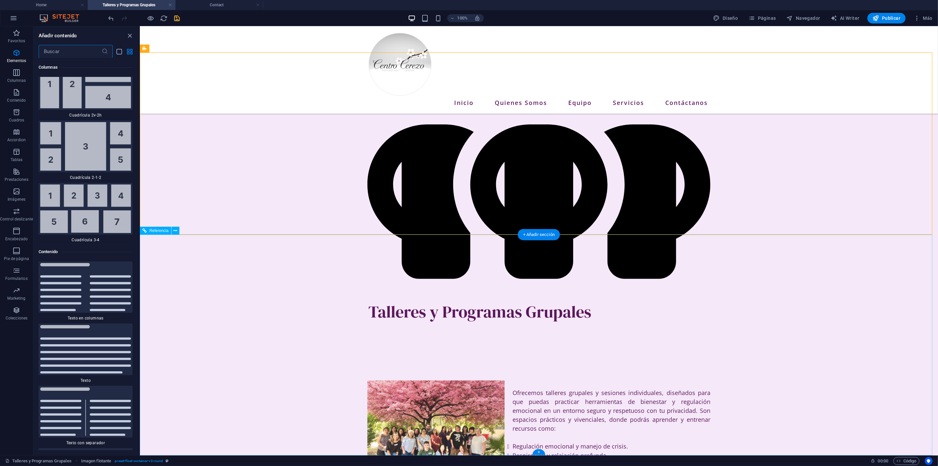
scroll to position [2220, 0]
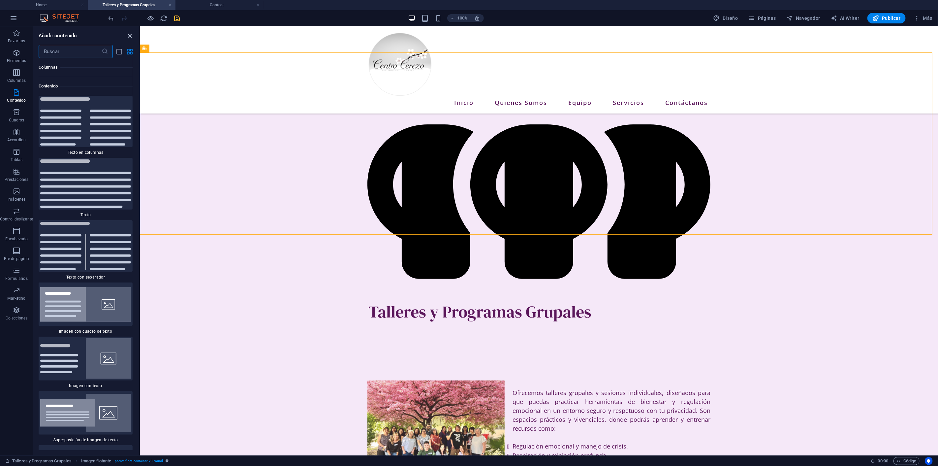
click at [132, 34] on icon "close panel" at bounding box center [130, 36] width 8 height 8
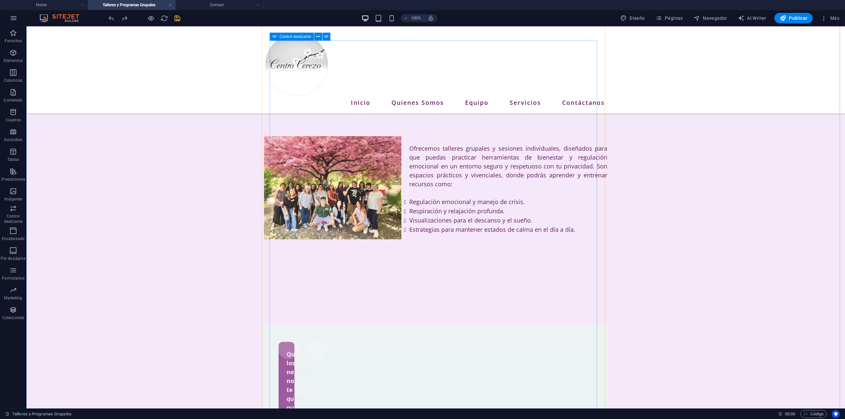
scroll to position [396, 0]
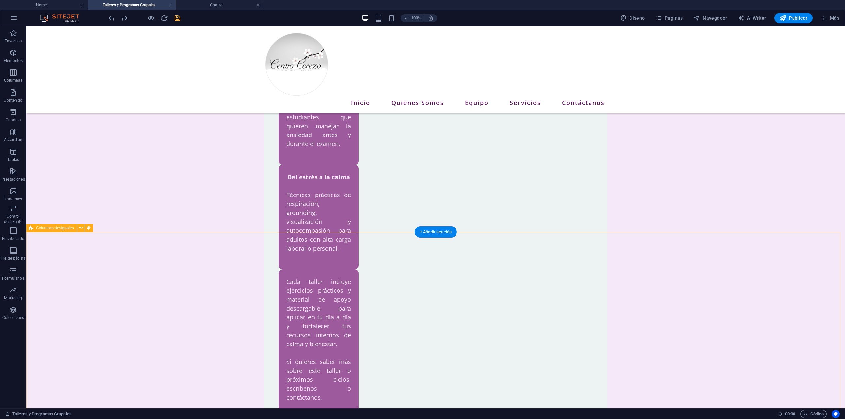
scroll to position [720, 0]
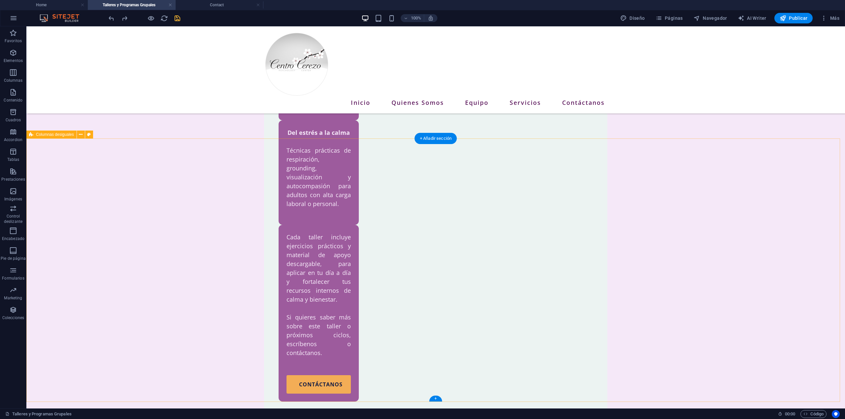
click at [81, 134] on icon at bounding box center [81, 134] width 4 height 7
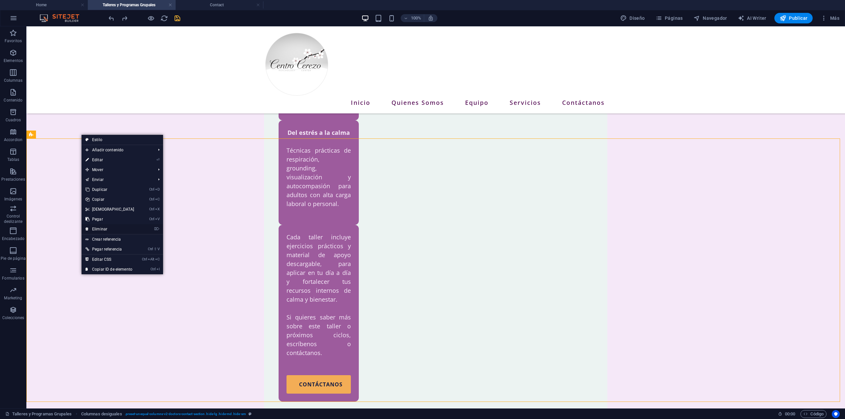
click at [103, 229] on link "⌦ Eliminar" at bounding box center [110, 229] width 57 height 10
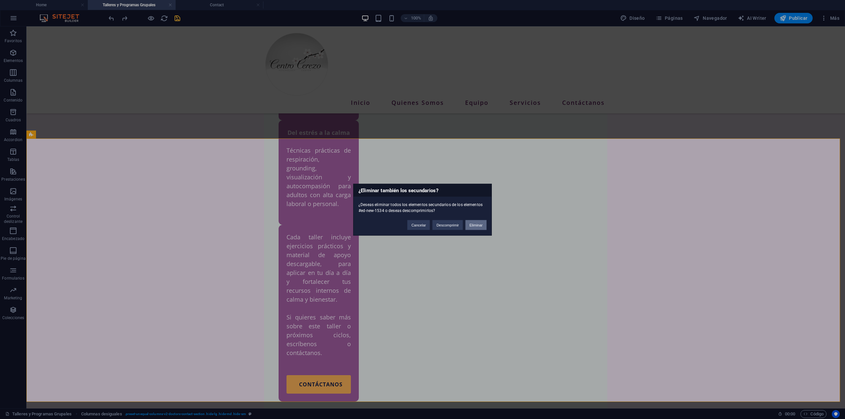
click at [480, 224] on button "Eliminar" at bounding box center [475, 225] width 21 height 10
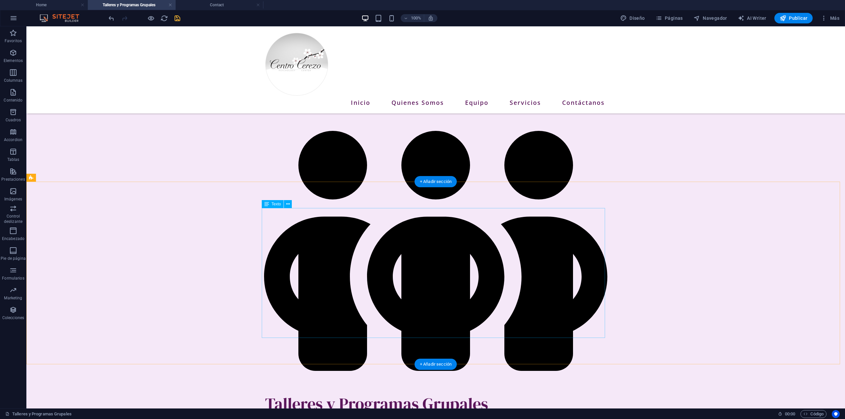
scroll to position [251, 0]
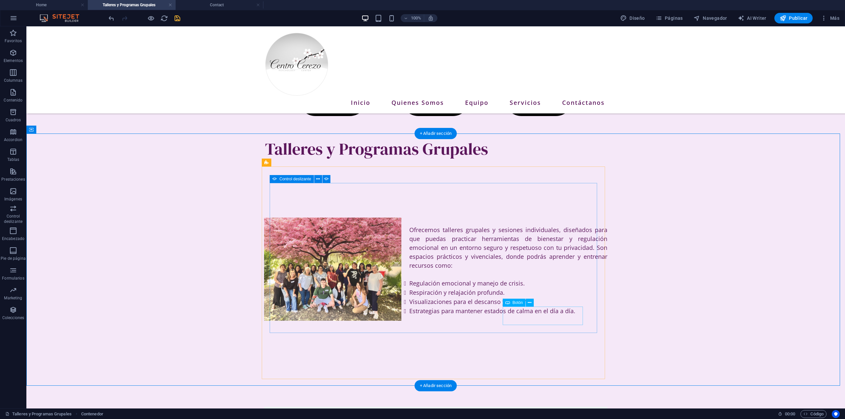
scroll to position [350, 0]
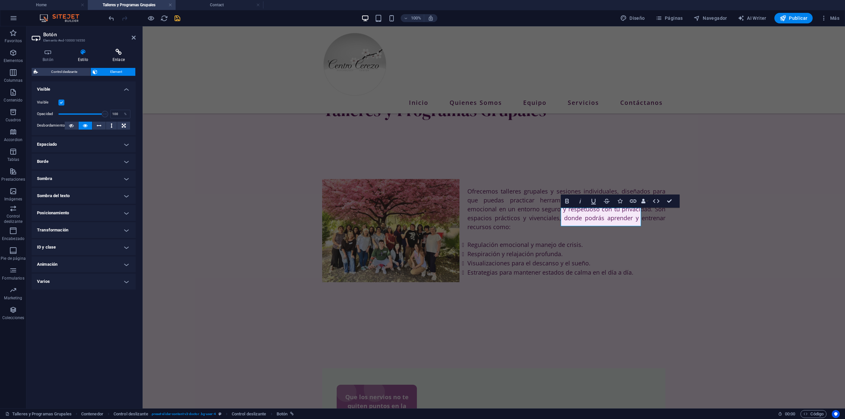
click at [118, 54] on icon at bounding box center [119, 52] width 34 height 7
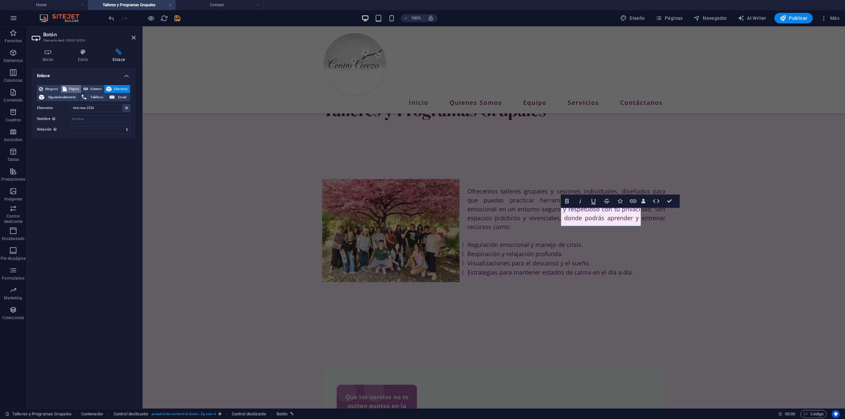
click at [74, 87] on span "Página" at bounding box center [74, 89] width 11 height 8
click at [94, 119] on select "Nueva pestaña Misma pestaña Superposición" at bounding box center [100, 119] width 60 height 8
select select "overlay"
click at [70, 115] on select "Nueva pestaña Misma pestaña Superposición" at bounding box center [100, 119] width 60 height 8
click at [177, 20] on icon "save" at bounding box center [178, 19] width 8 height 8
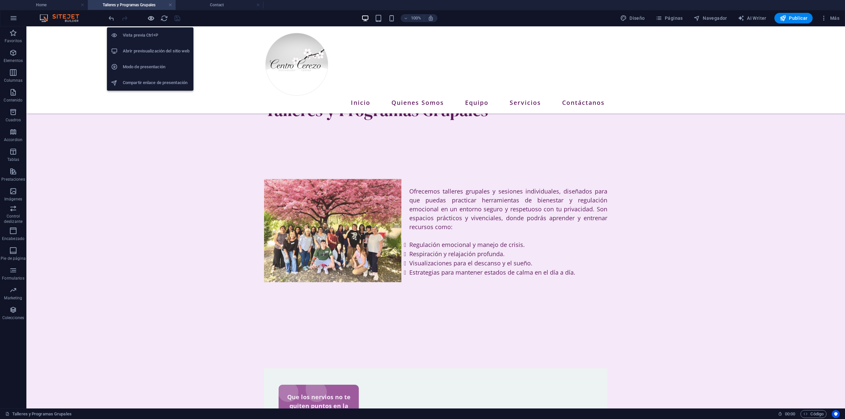
click at [150, 17] on icon "button" at bounding box center [151, 19] width 8 height 8
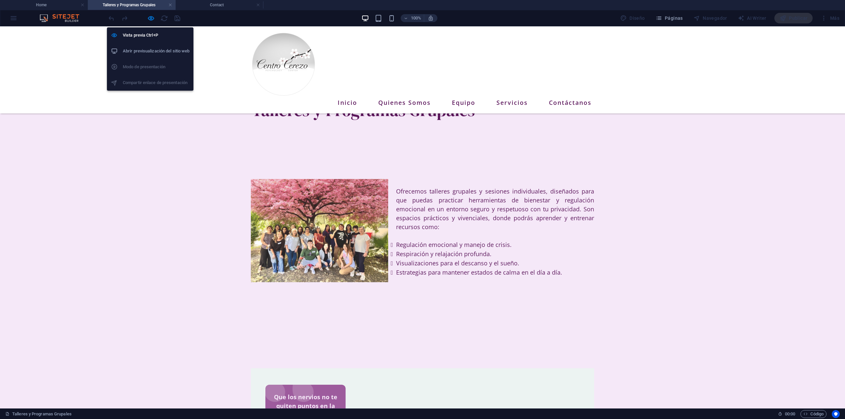
scroll to position [330, 0]
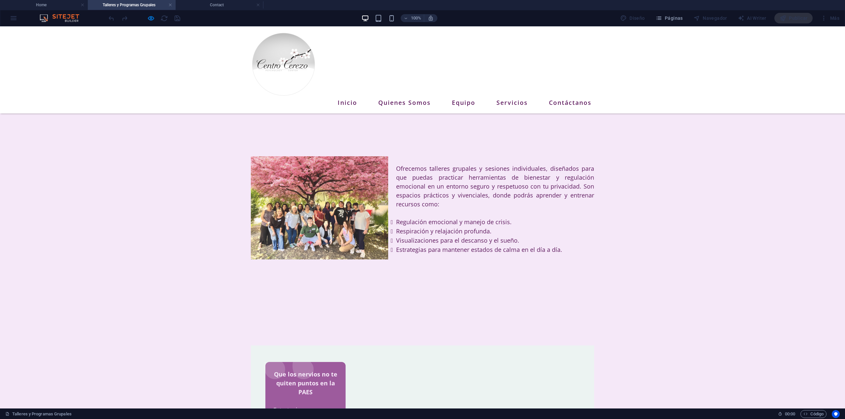
click at [3, 55] on button "×" at bounding box center [1, 51] width 3 height 9
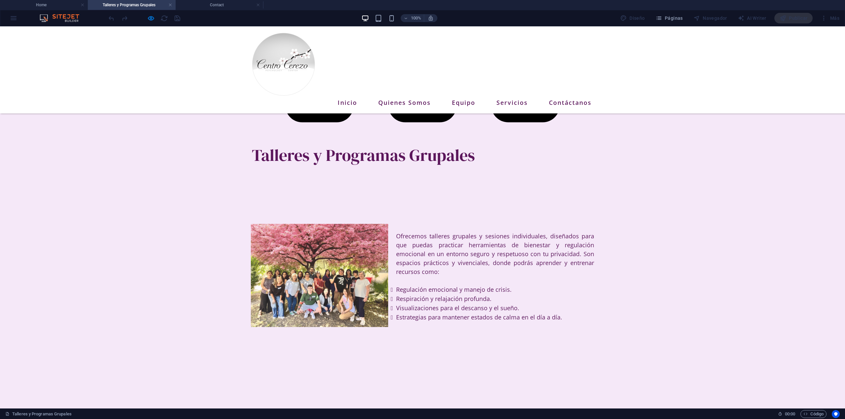
scroll to position [287, 0]
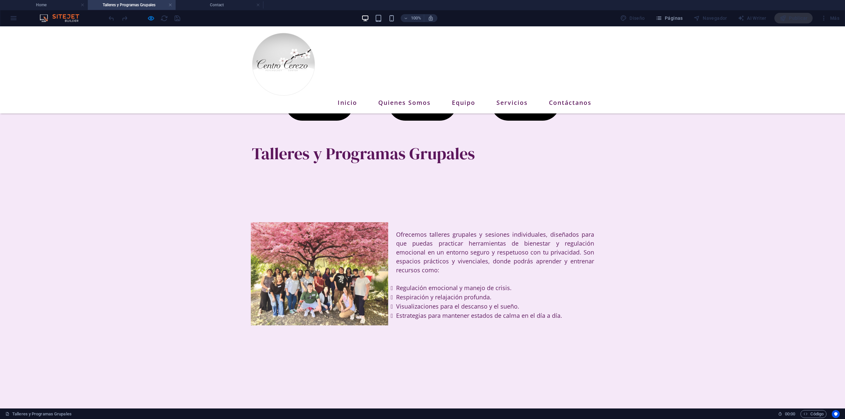
click at [155, 17] on div at bounding box center [144, 18] width 74 height 11
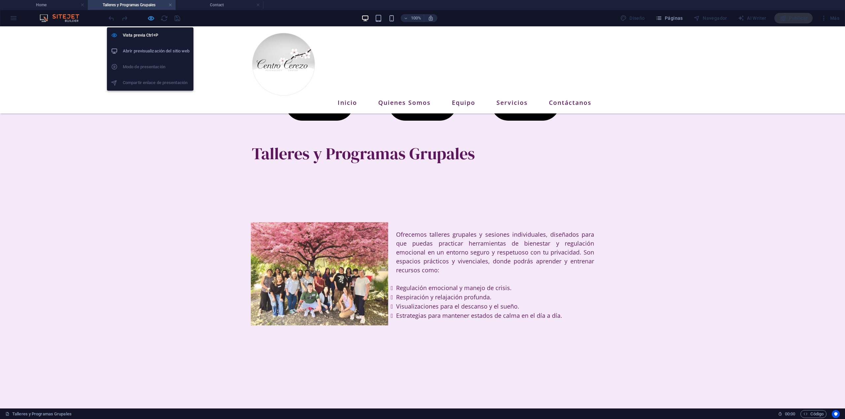
click at [151, 18] on icon "button" at bounding box center [151, 19] width 8 height 8
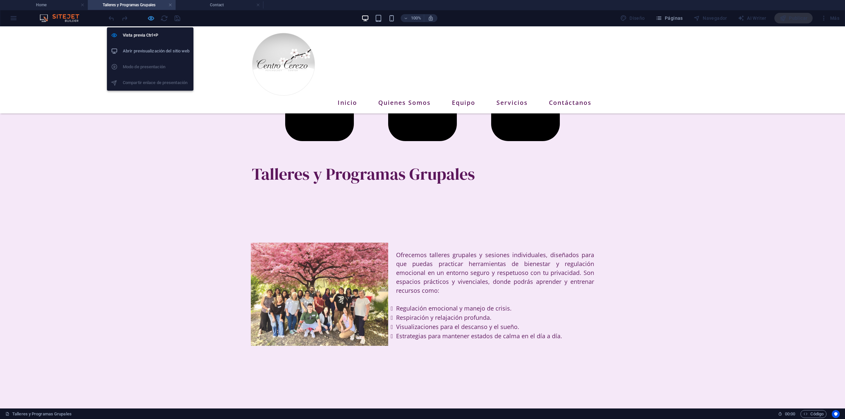
scroll to position [307, 0]
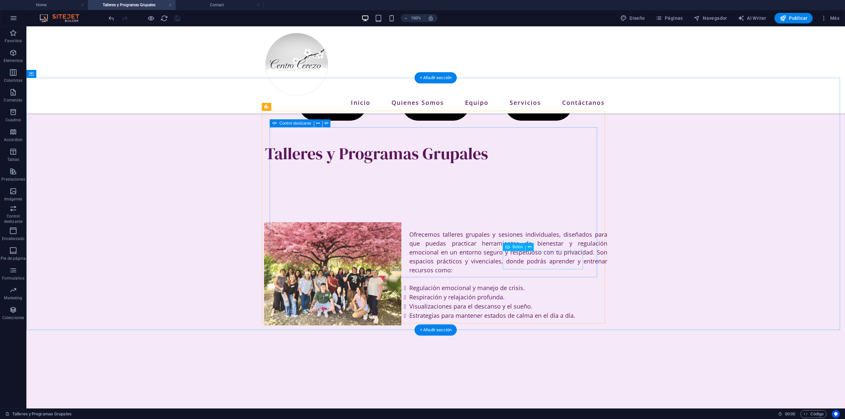
select select "6"
select select "overlay"
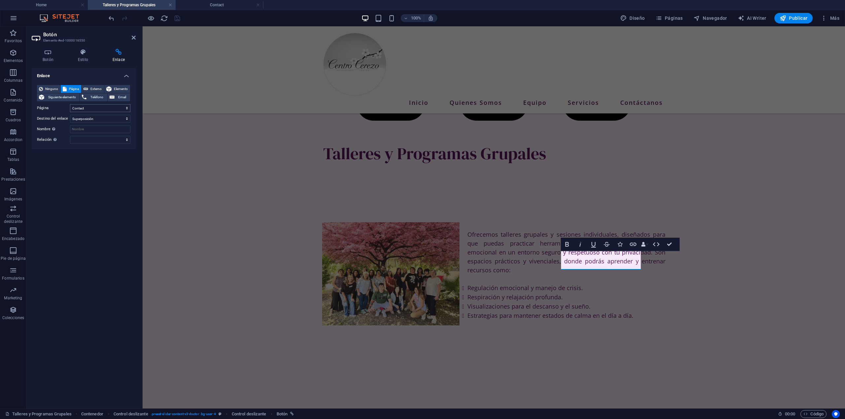
click at [92, 107] on select "Home About Us Team Services -- Talleres y Programas Grupales -- Atención Psicol…" at bounding box center [100, 108] width 60 height 8
click at [113, 106] on select "Home About Us Team Services -- Talleres y Programas Grupales -- Atención Psicol…" at bounding box center [100, 108] width 60 height 8
click at [113, 107] on select "Home About Us Team Services -- Talleres y Programas Grupales -- Atención Psicol…" at bounding box center [100, 108] width 60 height 8
click at [99, 107] on select "Home About Us Team Services -- Talleres y Programas Grupales -- Atención Psicol…" at bounding box center [100, 108] width 60 height 8
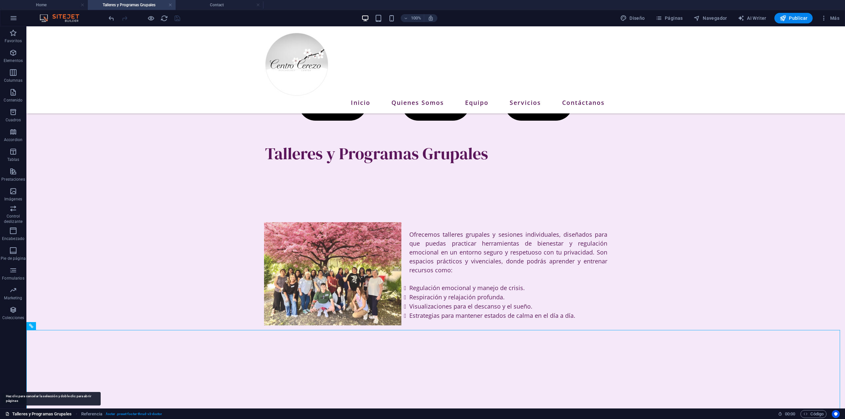
click at [42, 412] on link "Talleres y Programas Grupales" at bounding box center [38, 414] width 66 height 8
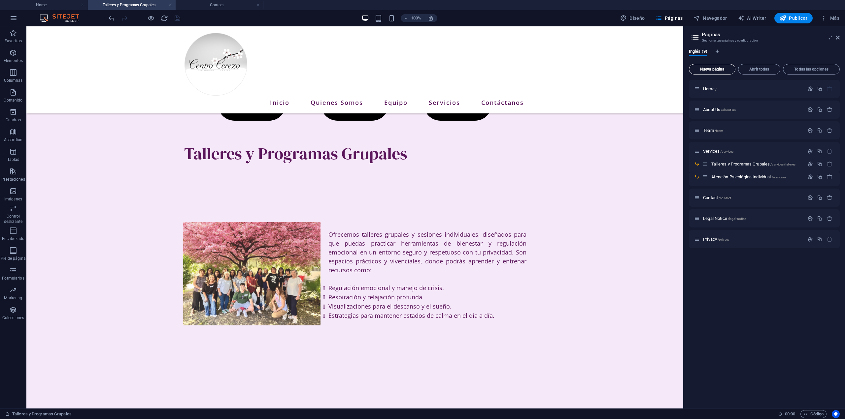
click at [721, 70] on span "Nueva página" at bounding box center [712, 69] width 41 height 4
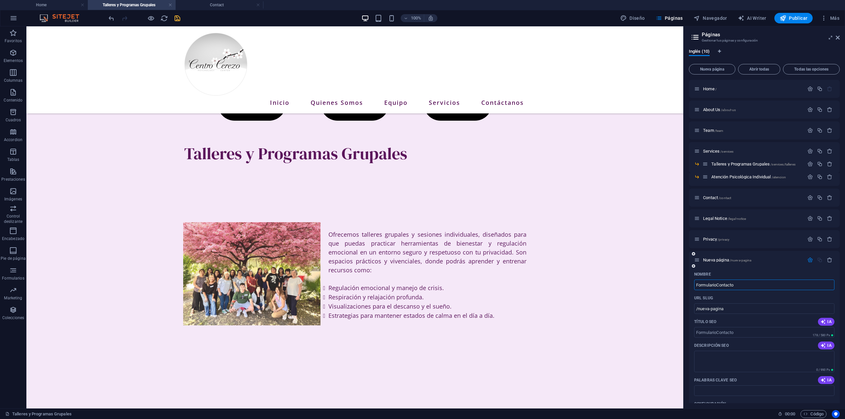
type input "FormularioContacto"
type input "/formulariocontacto"
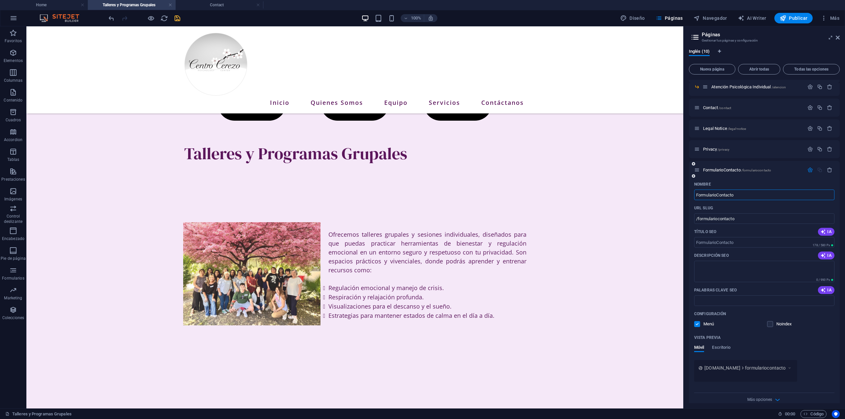
scroll to position [65, 0]
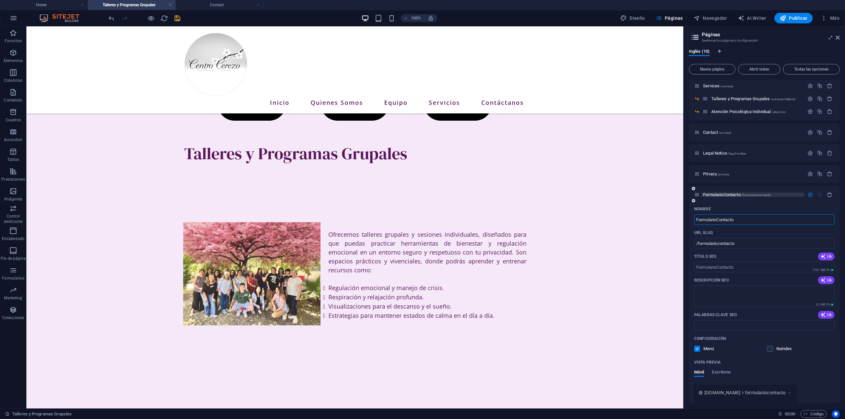
type input "FormularioContacto"
click at [719, 193] on span "FormularioContacto /formulariocontacto" at bounding box center [737, 194] width 68 height 5
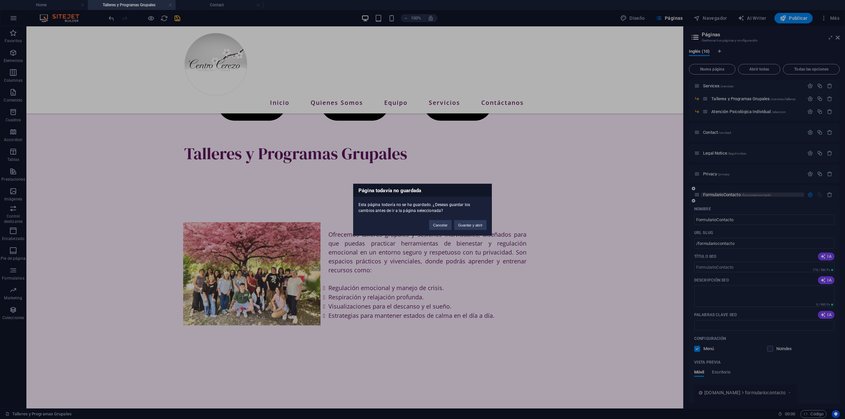
click at [719, 193] on div "Página todavía no guardada Esta página todavía no se ha guardado. ¿Deseas guard…" at bounding box center [422, 209] width 845 height 419
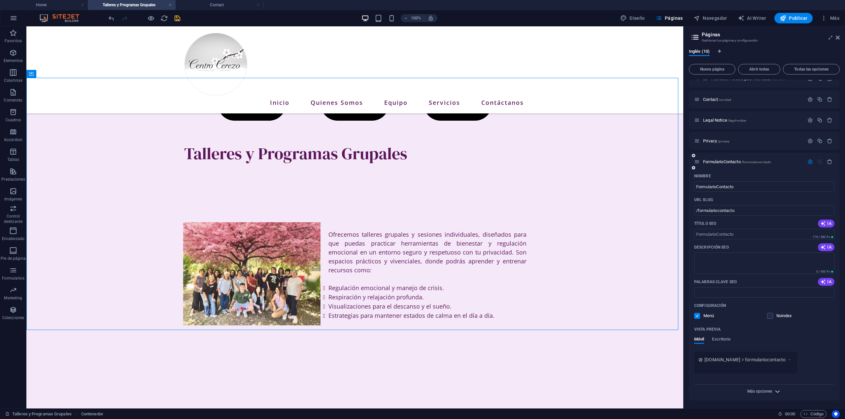
click at [771, 390] on span "Más opciones" at bounding box center [759, 391] width 25 height 5
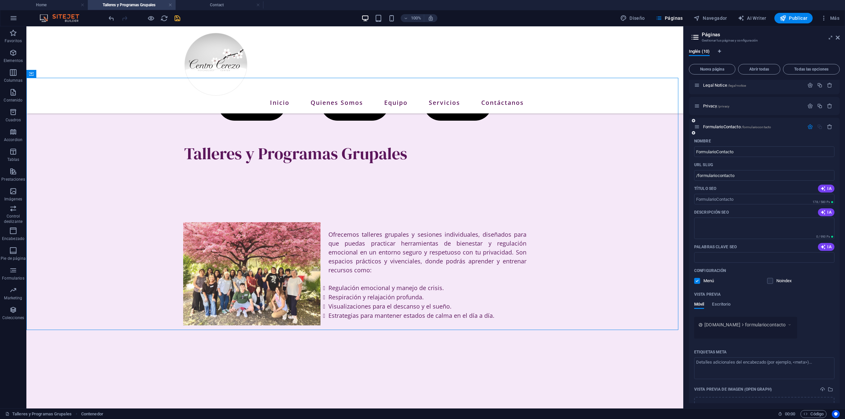
scroll to position [100, 0]
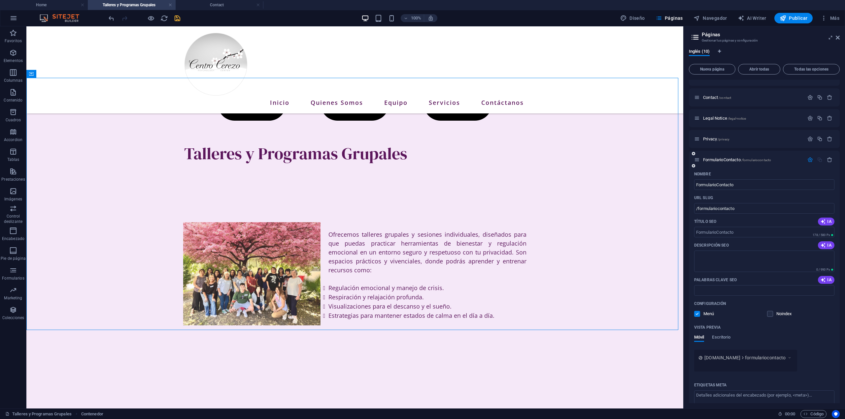
click at [818, 159] on div at bounding box center [819, 160] width 29 height 6
click at [808, 159] on icon "button" at bounding box center [810, 160] width 6 height 6
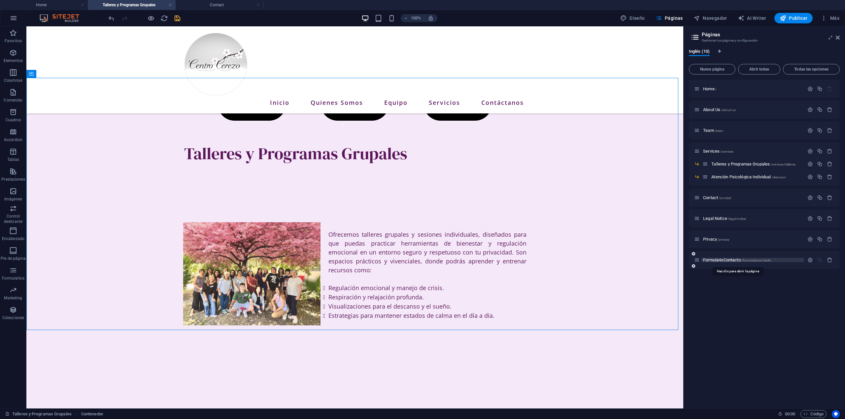
click at [713, 261] on span "FormularioContacto /formulariocontacto" at bounding box center [737, 260] width 68 height 5
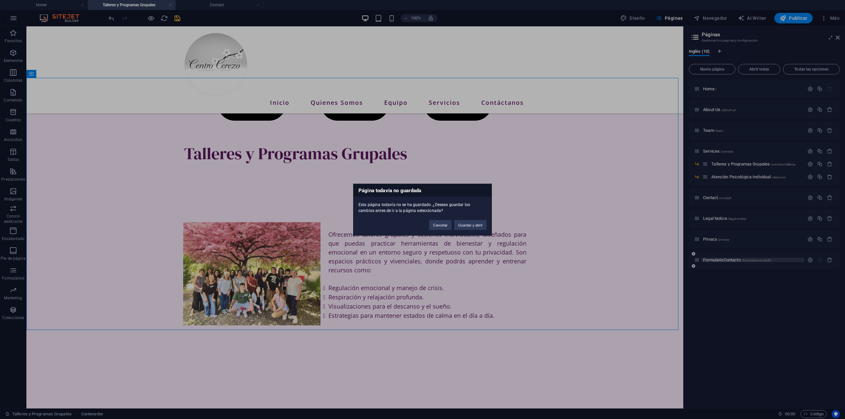
click at [713, 261] on div "Página todavía no guardada Esta página todavía no se ha guardado. ¿Deseas guard…" at bounding box center [422, 209] width 845 height 419
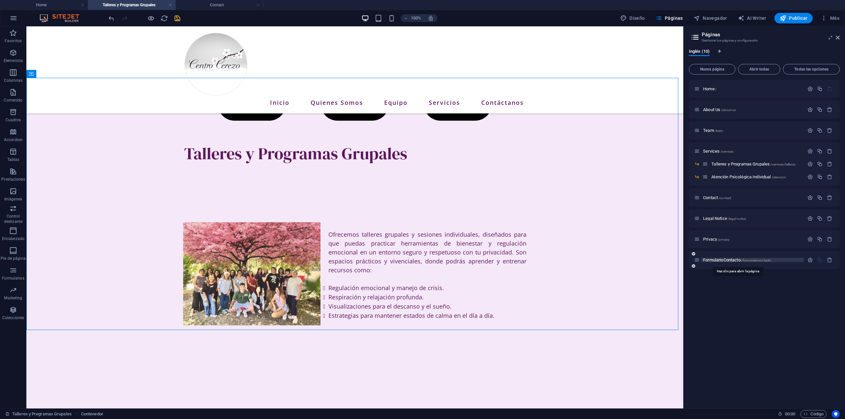
click at [713, 261] on span "FormularioContacto /formulariocontacto" at bounding box center [737, 260] width 68 height 5
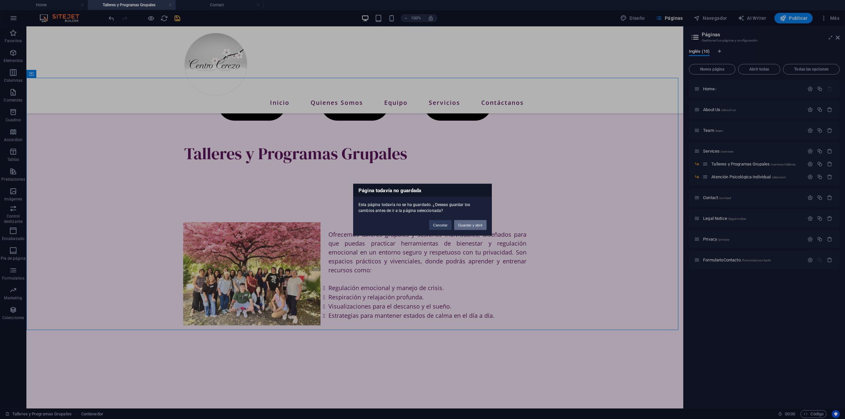
click at [476, 224] on button "Guardar y abrir" at bounding box center [470, 225] width 32 height 10
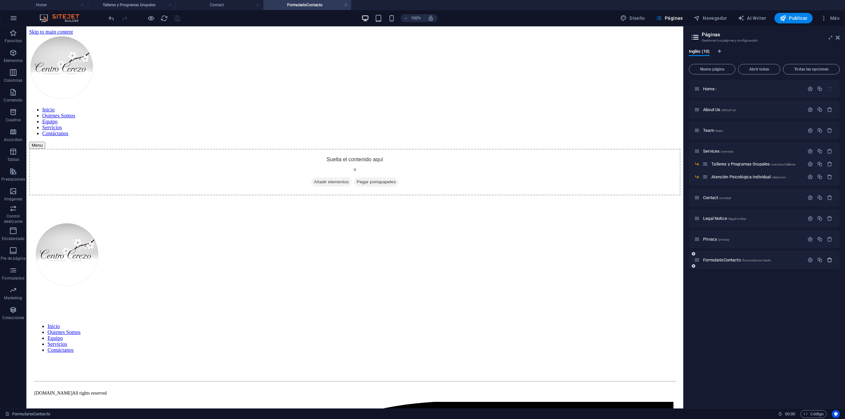
click at [828, 260] on icon "button" at bounding box center [830, 260] width 6 height 6
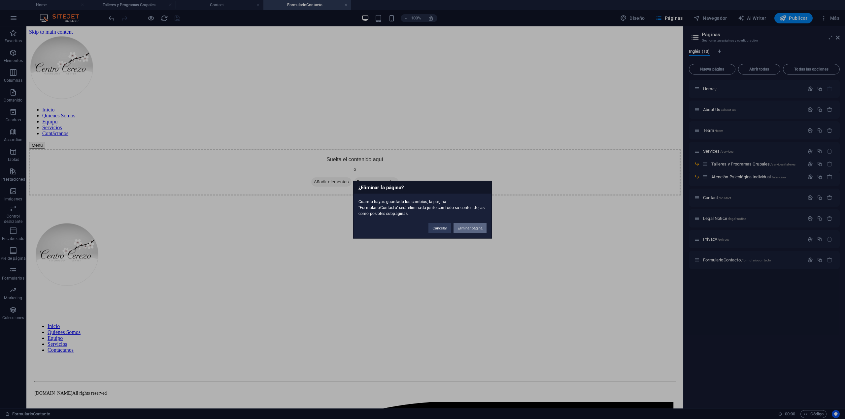
drag, startPoint x: 467, startPoint y: 228, endPoint x: 453, endPoint y: 211, distance: 22.3
click at [467, 228] on button "Eliminar página" at bounding box center [469, 228] width 33 height 10
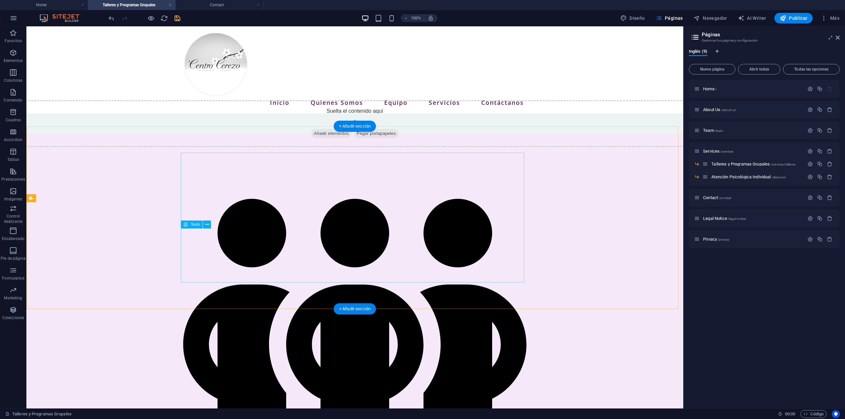
scroll to position [307, 0]
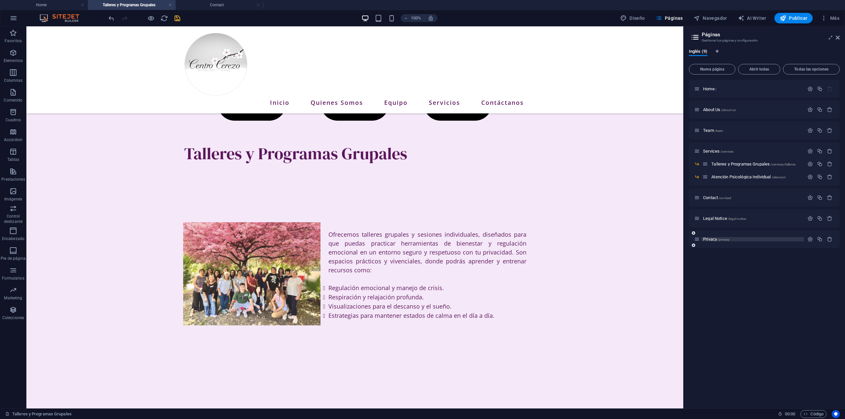
click at [733, 239] on p "Privacy /privacy" at bounding box center [752, 239] width 99 height 4
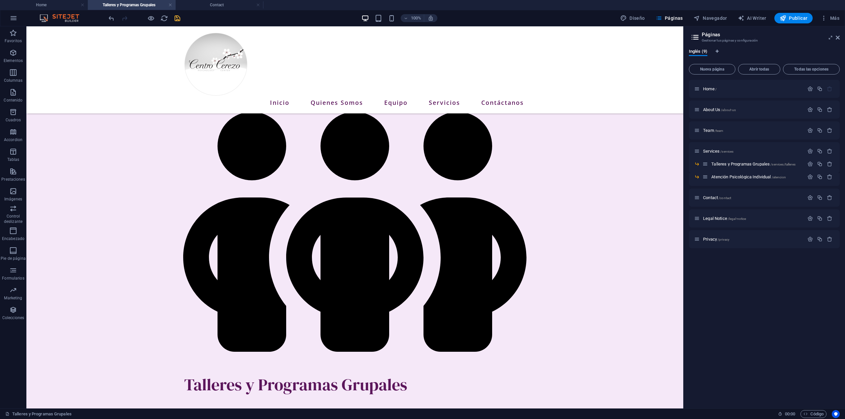
click at [733, 239] on div "Home / About Us /about-us Team /team Services /services Talleres y Programas Gr…" at bounding box center [764, 242] width 151 height 324
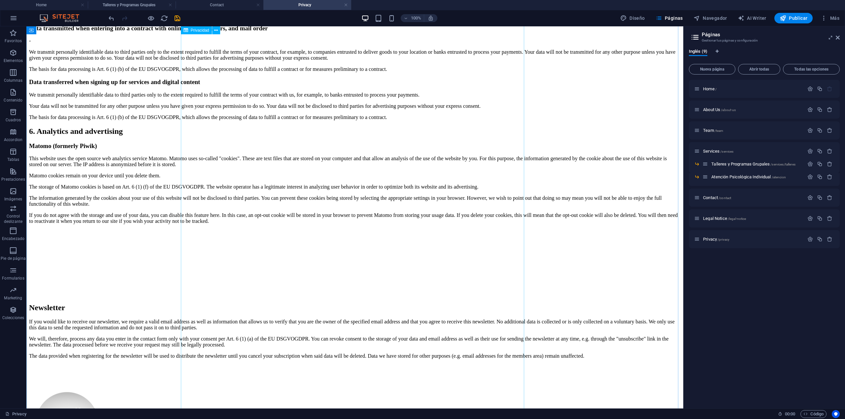
scroll to position [924, 0]
click at [7, 267] on span "Formularios" at bounding box center [13, 275] width 26 height 16
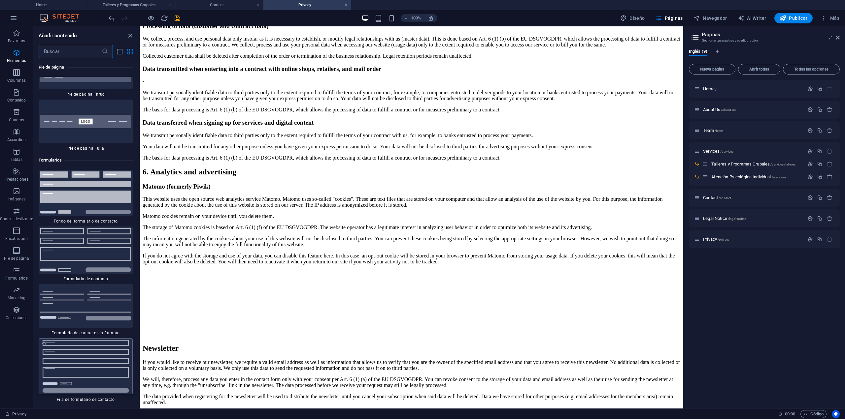
scroll to position [9671, 0]
click at [78, 228] on img at bounding box center [85, 250] width 91 height 44
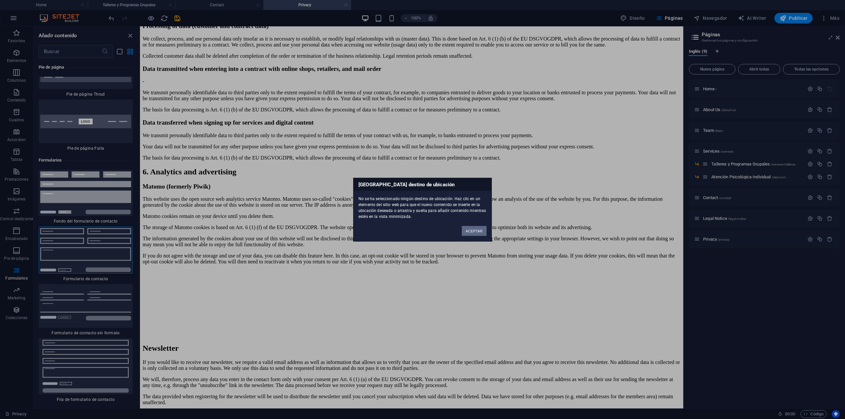
click at [215, 173] on div "[GEOGRAPHIC_DATA] destino de ubicación No se ha seleccionado ningún destino de …" at bounding box center [422, 209] width 845 height 419
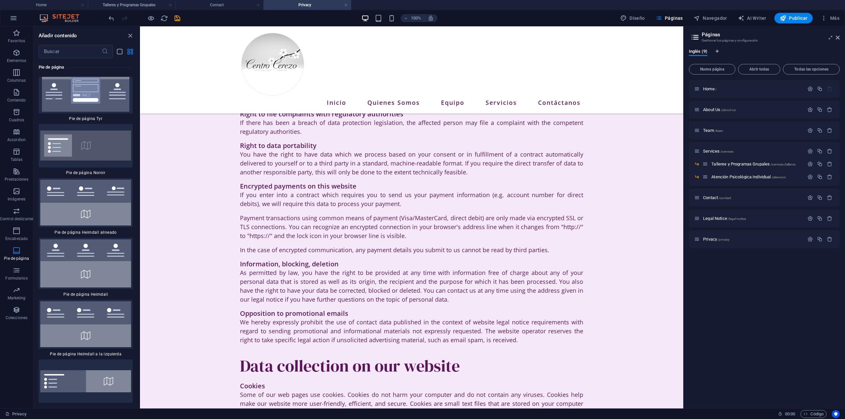
scroll to position [594, 0]
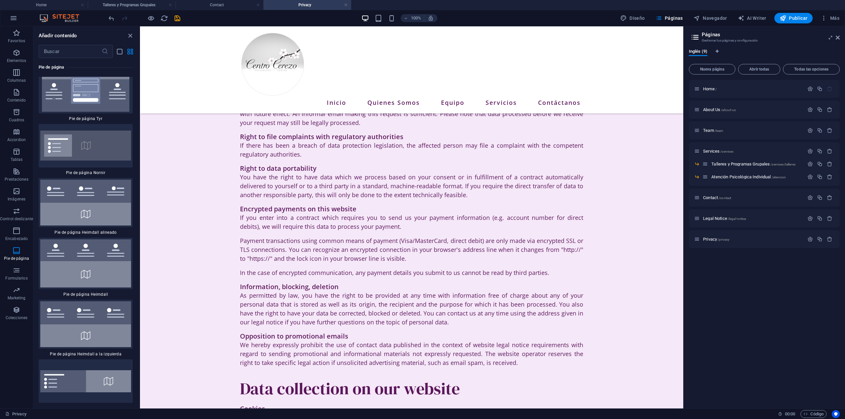
click at [124, 5] on h4 "Talleres y Programas Grupales" at bounding box center [132, 4] width 88 height 7
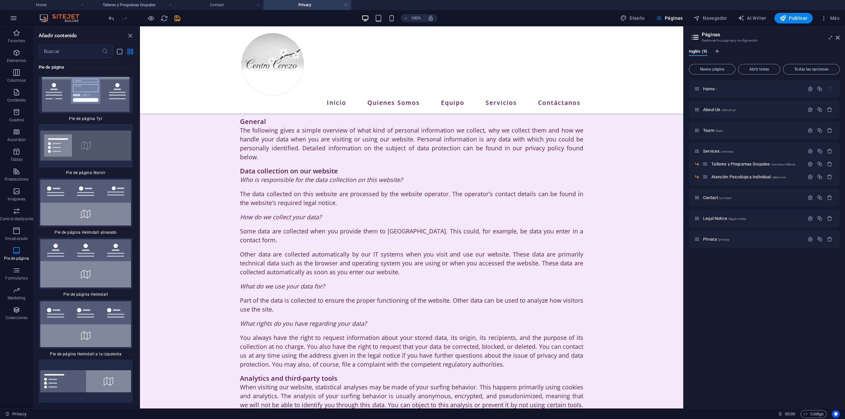
scroll to position [307, 0]
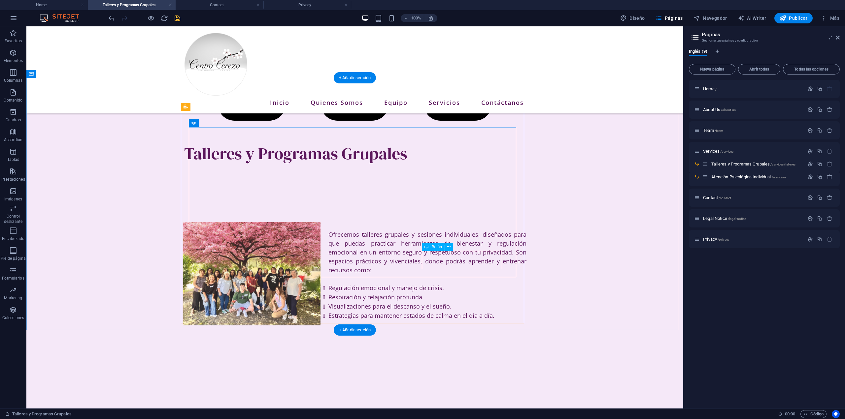
select select "6"
select select "overlay"
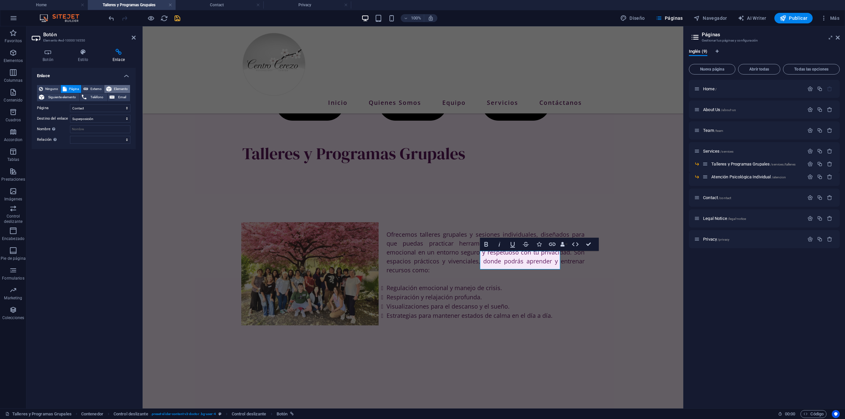
click at [128, 88] on button "Elemento" at bounding box center [117, 89] width 26 height 8
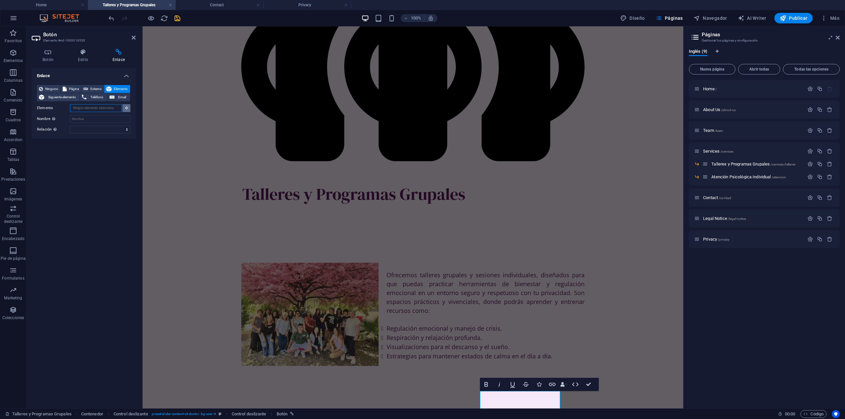
scroll to position [231, 0]
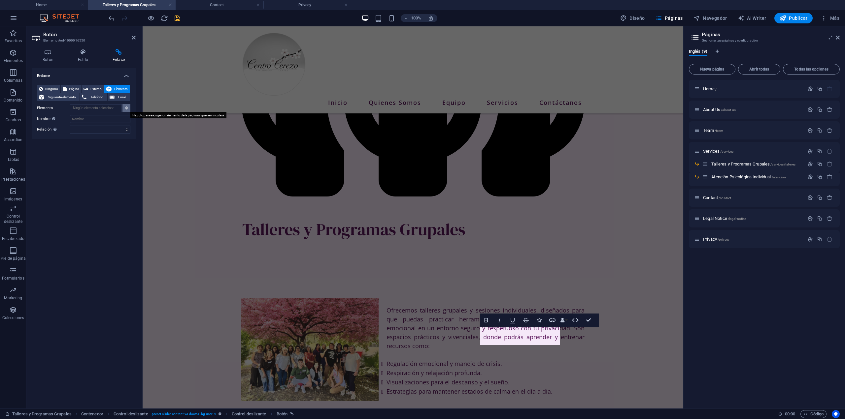
click at [124, 108] on button at bounding box center [126, 108] width 8 height 8
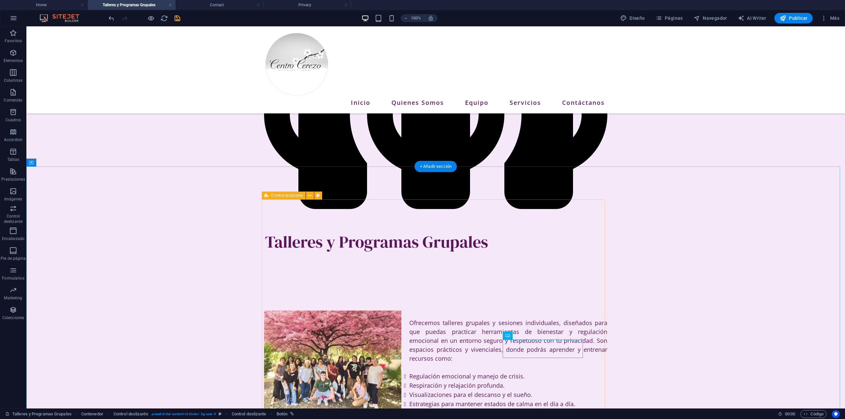
scroll to position [218, 0]
click at [58, 6] on h4 "Home" at bounding box center [44, 4] width 88 height 7
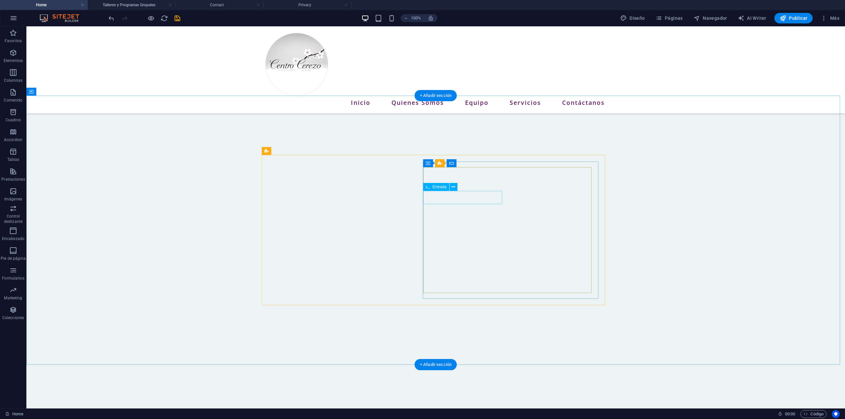
scroll to position [832, 0]
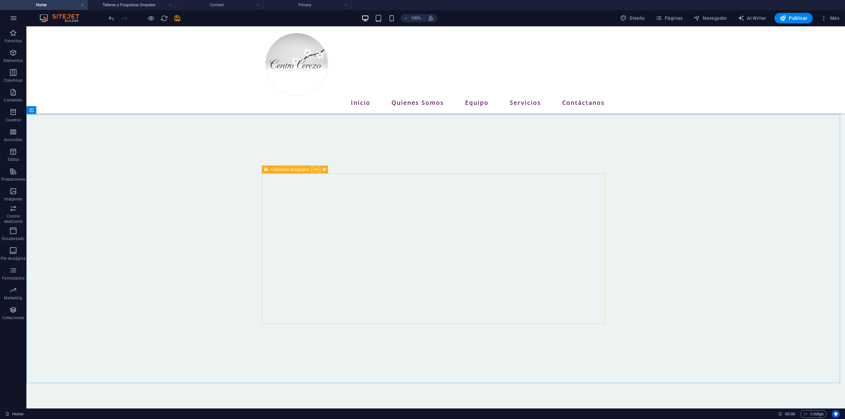
click at [317, 169] on icon at bounding box center [316, 169] width 4 height 7
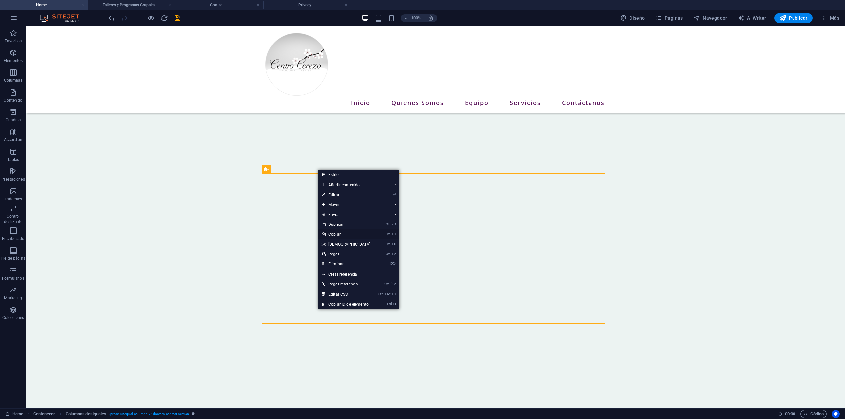
click at [340, 234] on link "Ctrl C Copiar" at bounding box center [346, 235] width 57 height 10
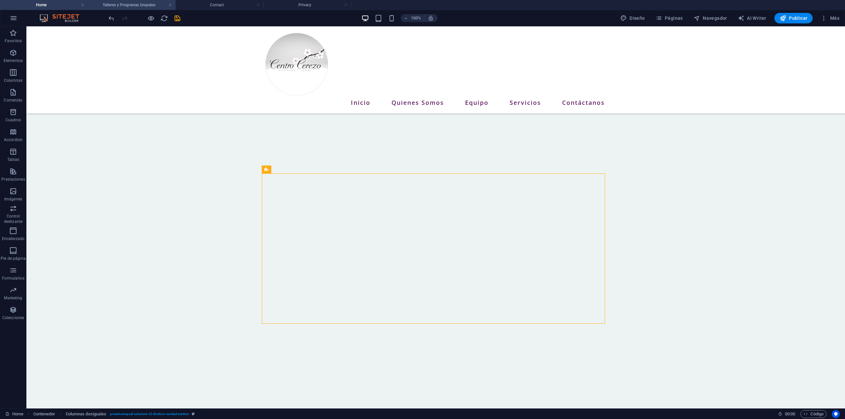
click at [140, 4] on h4 "Talleres y Programas Grupales" at bounding box center [132, 4] width 88 height 7
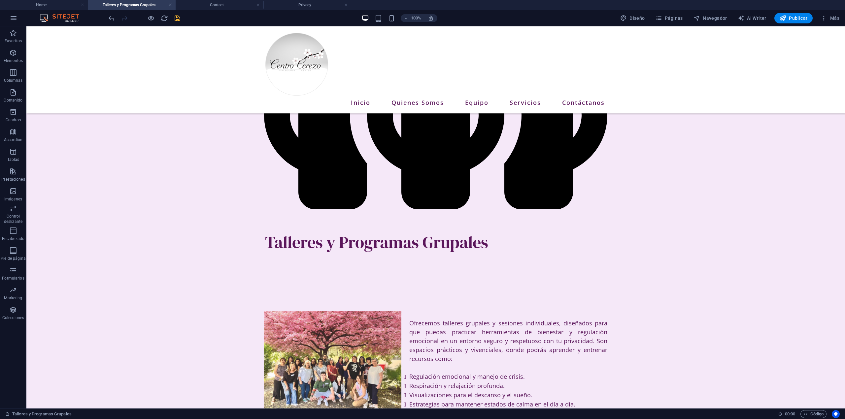
click at [129, 5] on h4 "Talleres y Programas Grupales" at bounding box center [132, 4] width 88 height 7
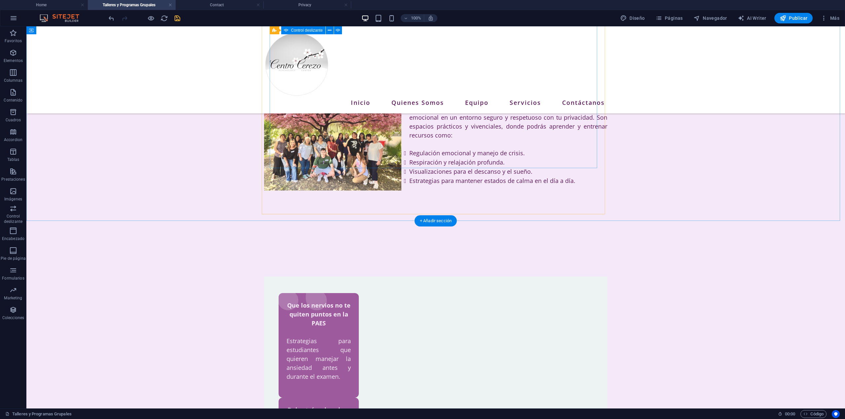
scroll to position [449, 0]
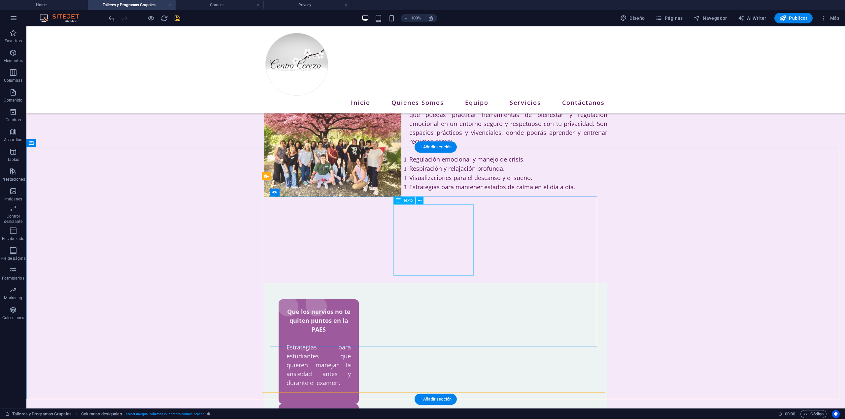
scroll to position [462, 0]
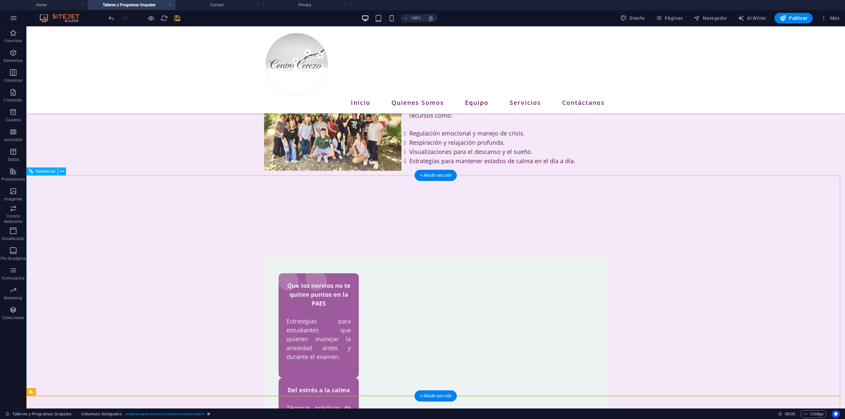
drag, startPoint x: 379, startPoint y: 176, endPoint x: 382, endPoint y: 177, distance: 3.7
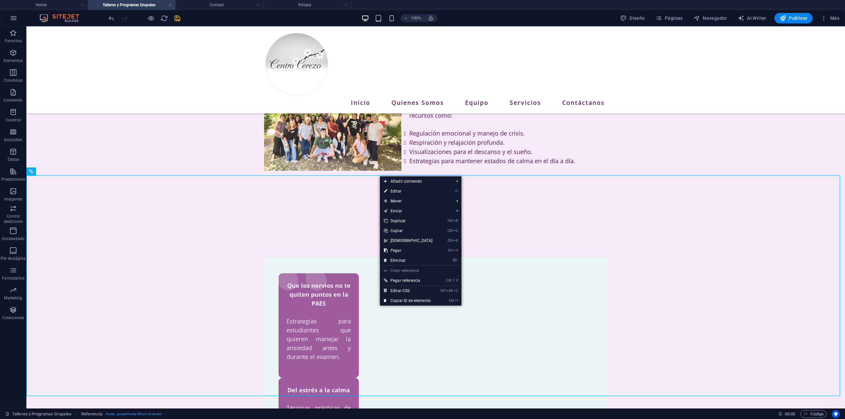
click at [399, 249] on link "Ctrl V Pegar" at bounding box center [408, 251] width 57 height 10
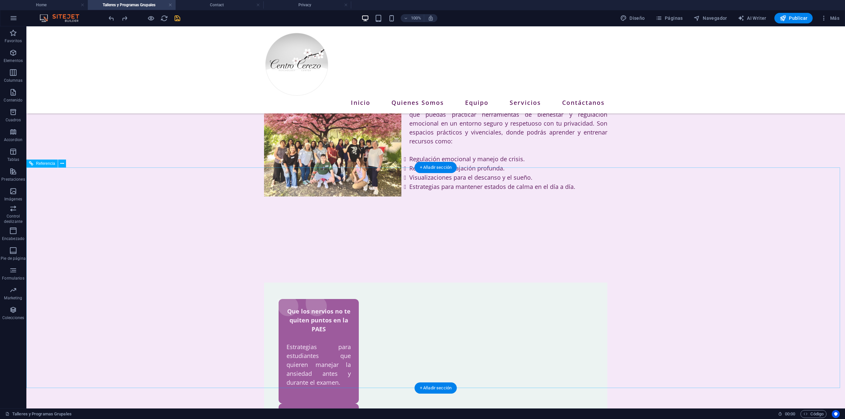
scroll to position [600, 0]
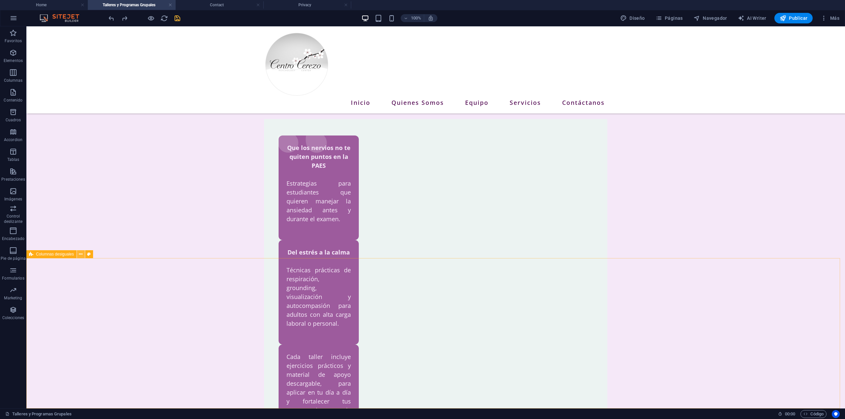
click at [80, 254] on icon at bounding box center [81, 254] width 4 height 7
click at [88, 253] on icon at bounding box center [89, 254] width 4 height 7
select select "%"
select select "px"
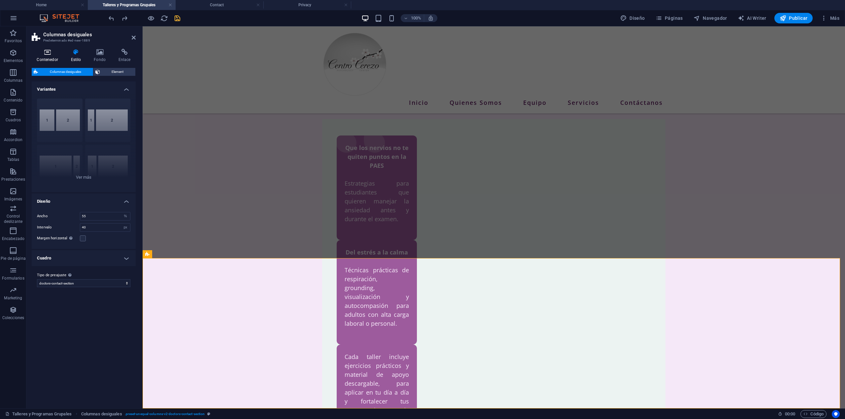
click at [45, 58] on h4 "Contenedor" at bounding box center [49, 56] width 34 height 14
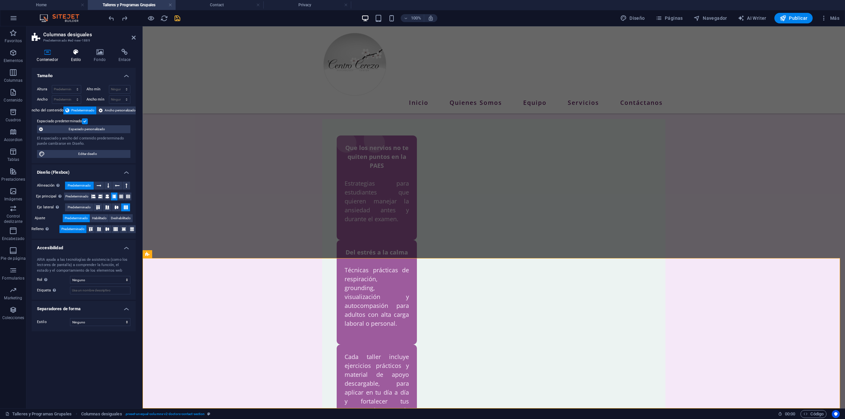
click at [82, 50] on icon at bounding box center [76, 52] width 20 height 7
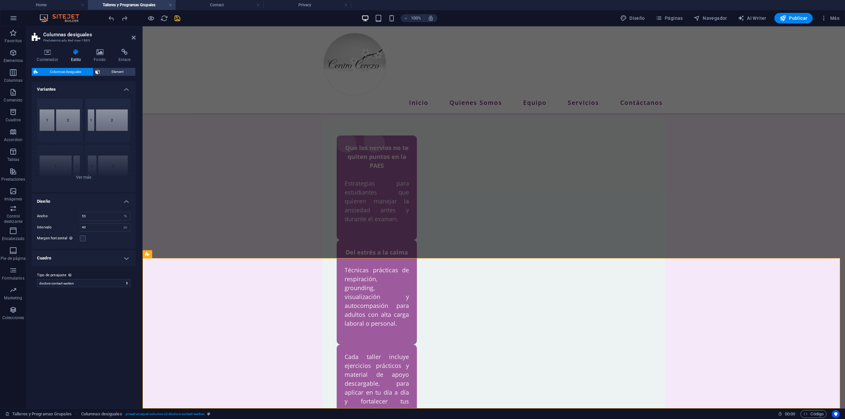
click at [127, 258] on h4 "Cuadro" at bounding box center [84, 258] width 104 height 16
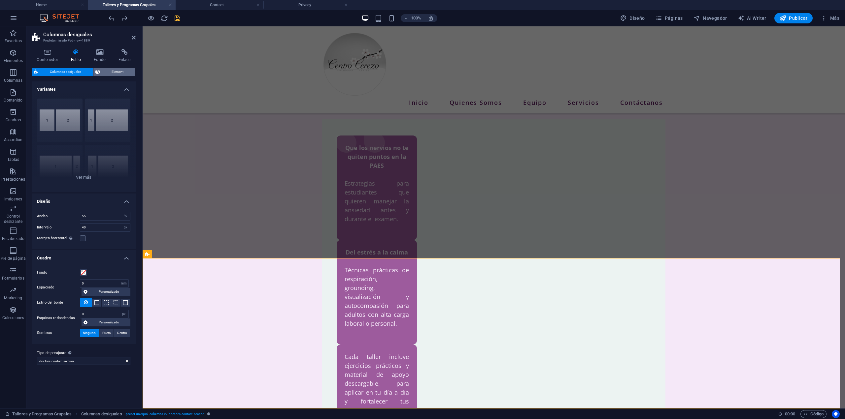
click at [113, 73] on span "Element" at bounding box center [118, 72] width 32 height 8
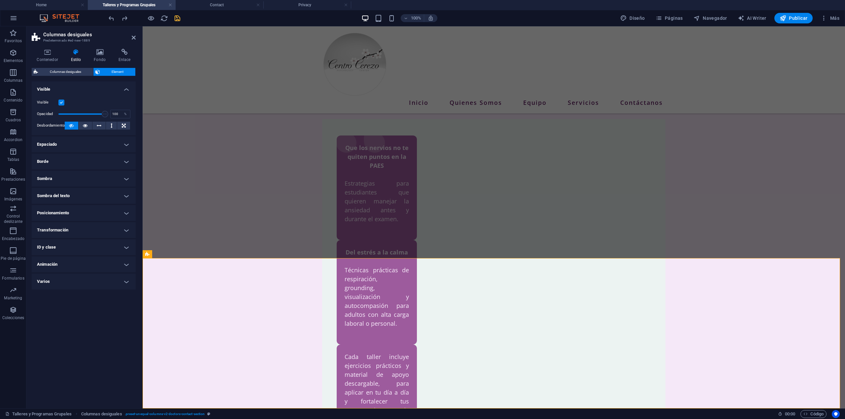
click at [60, 102] on label at bounding box center [61, 103] width 6 height 6
click at [0, 0] on input "Visible" at bounding box center [0, 0] width 0 height 0
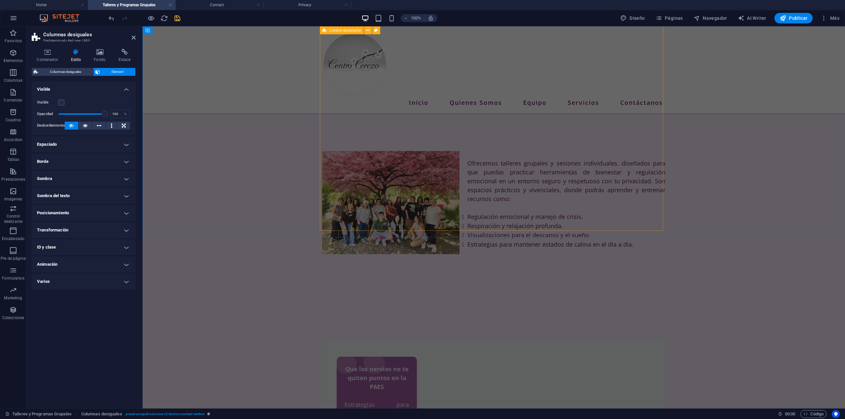
scroll to position [369, 0]
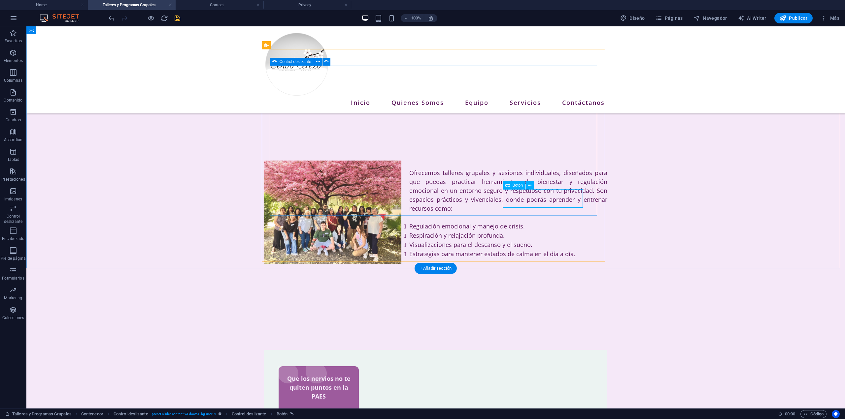
drag, startPoint x: 554, startPoint y: 194, endPoint x: 438, endPoint y: 194, distance: 116.5
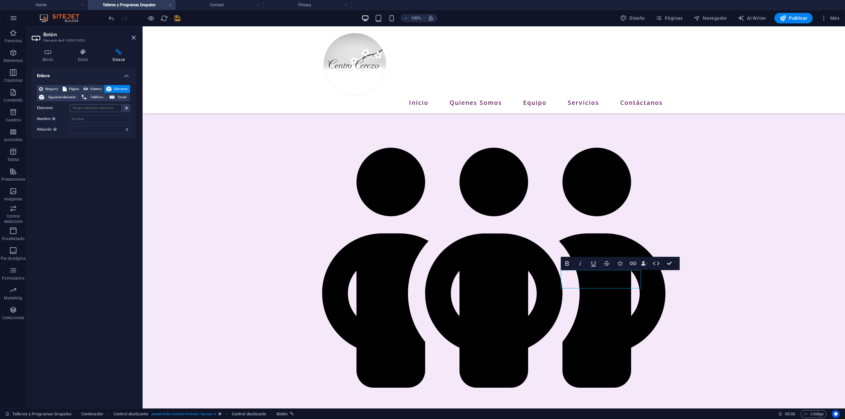
scroll to position [0, 0]
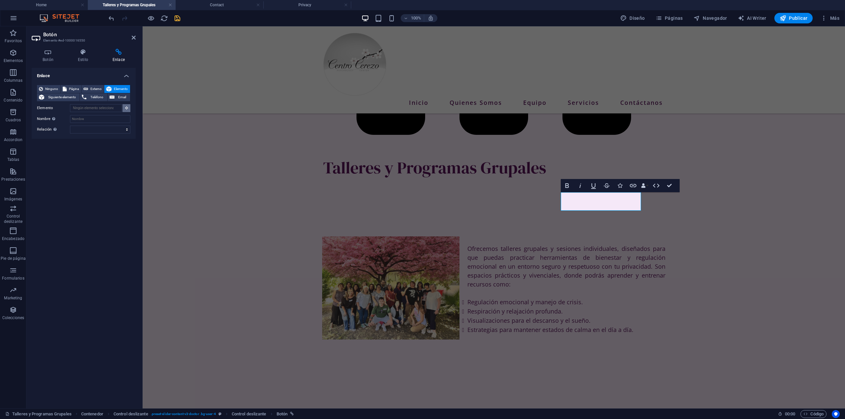
click at [125, 108] on icon at bounding box center [126, 107] width 3 height 3
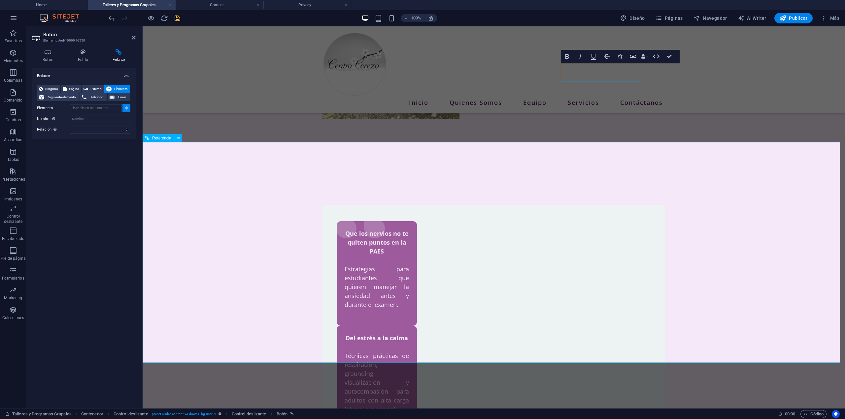
scroll to position [600, 0]
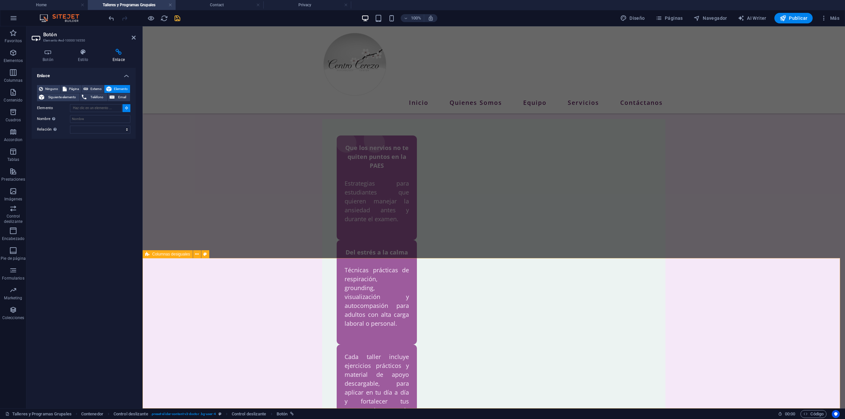
type input "#ed-new-1889"
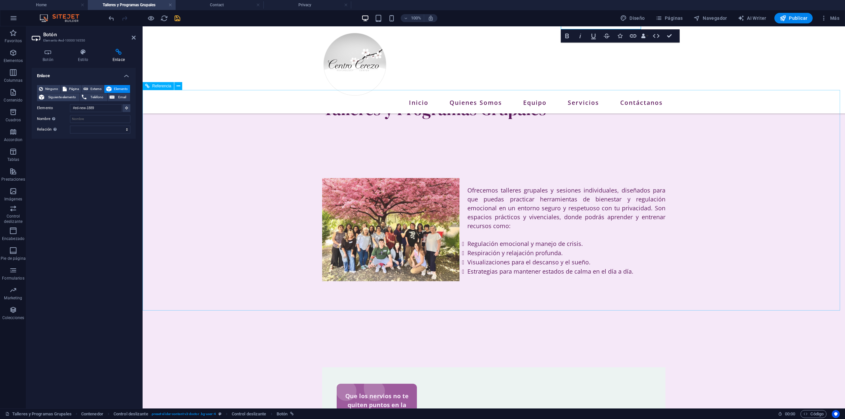
scroll to position [350, 0]
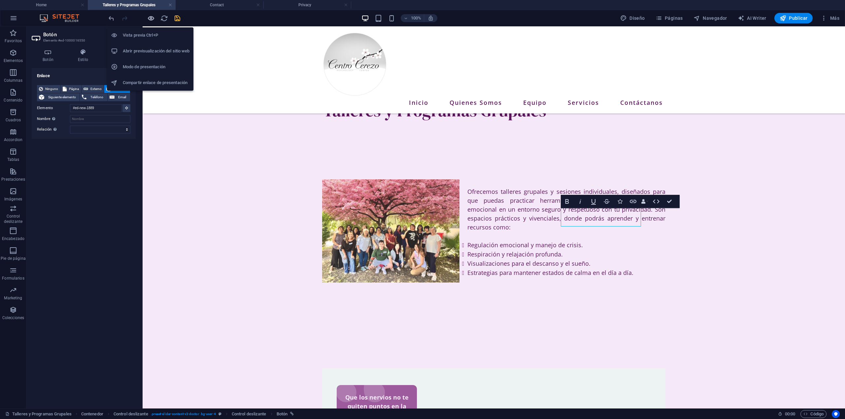
click at [152, 18] on icon "button" at bounding box center [151, 19] width 8 height 8
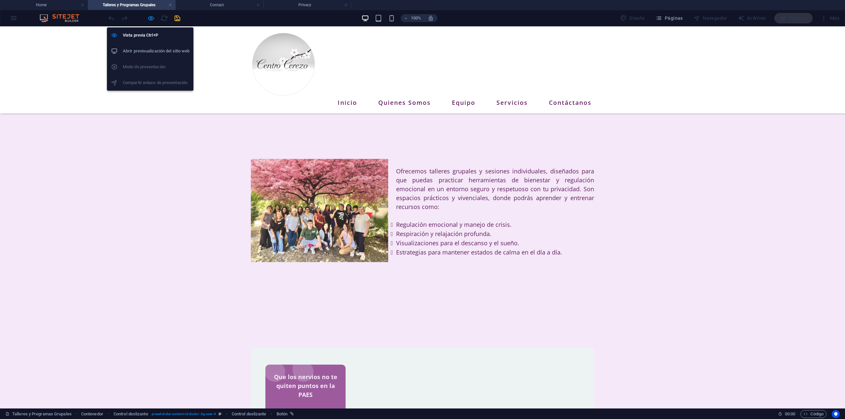
scroll to position [330, 0]
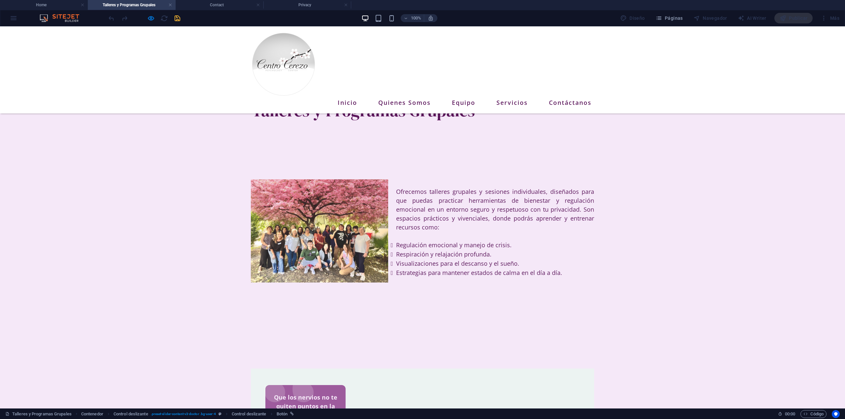
click at [150, 20] on icon "button" at bounding box center [151, 19] width 8 height 8
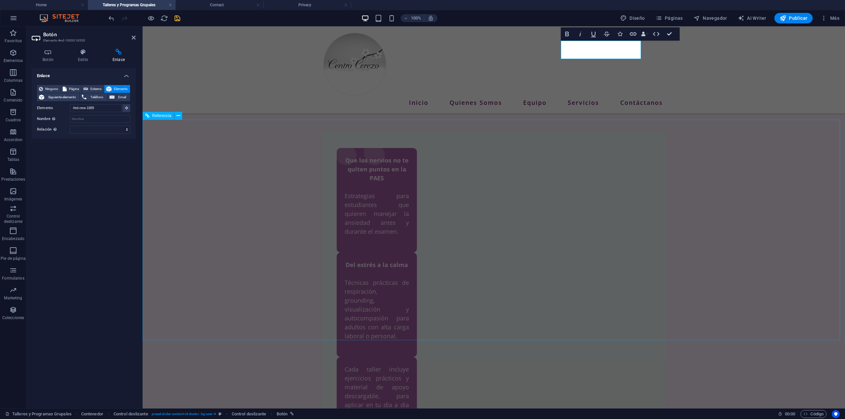
scroll to position [600, 0]
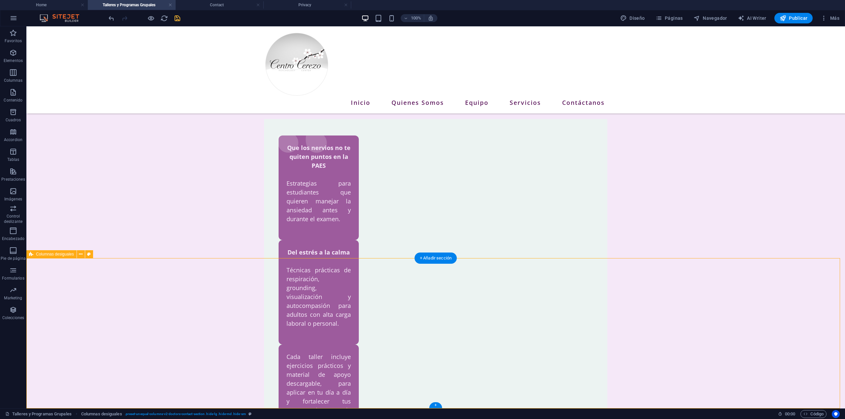
click at [80, 254] on icon at bounding box center [81, 254] width 4 height 7
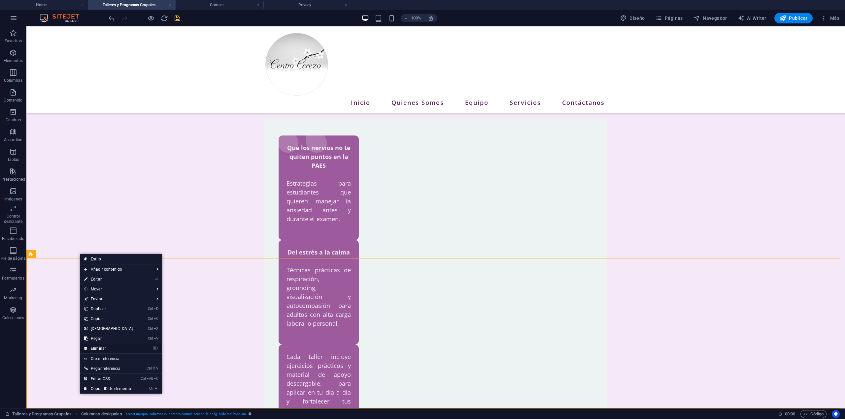
click at [106, 350] on link "⌦ Eliminar" at bounding box center [108, 349] width 57 height 10
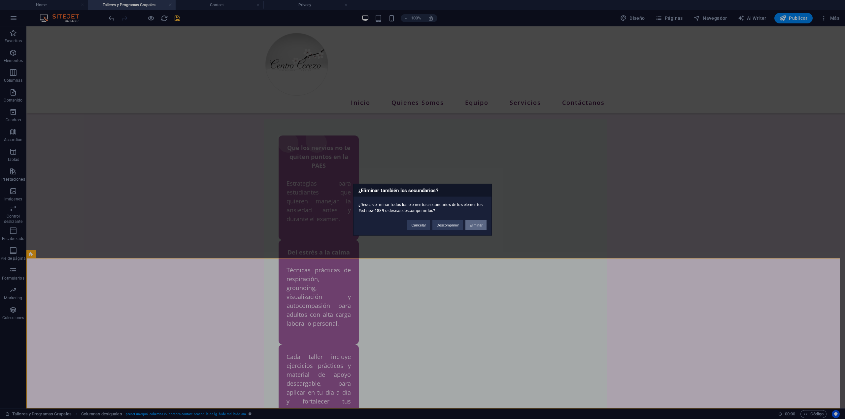
drag, startPoint x: 478, startPoint y: 222, endPoint x: 454, endPoint y: 203, distance: 30.8
click at [478, 222] on button "Eliminar" at bounding box center [475, 225] width 21 height 10
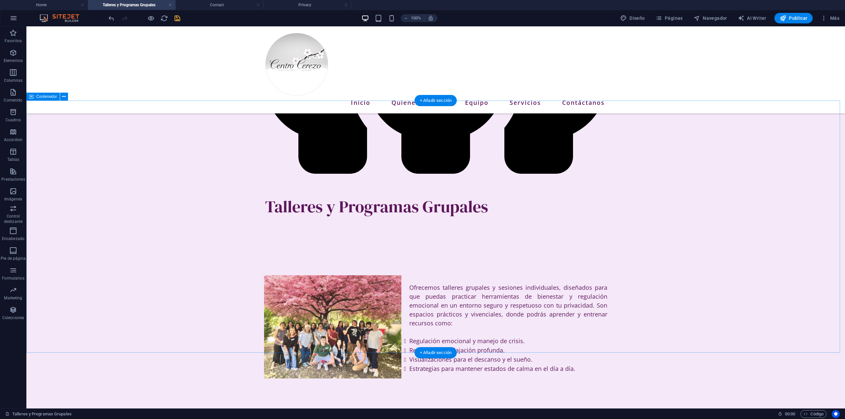
scroll to position [251, 0]
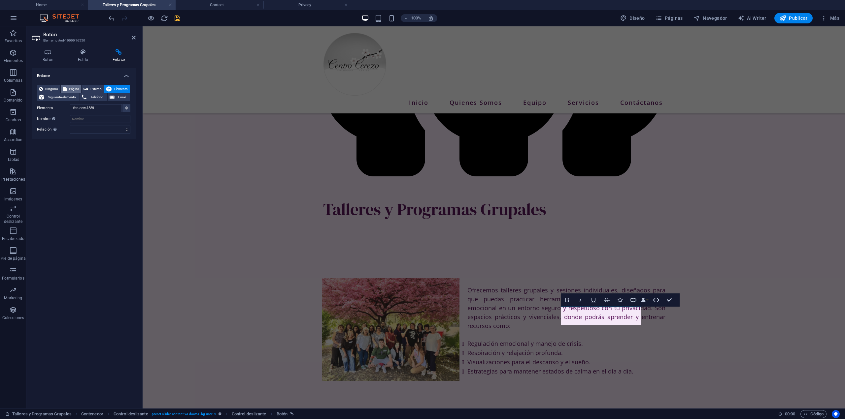
click at [67, 87] on button "Página" at bounding box center [71, 89] width 20 height 8
click at [96, 118] on select "Nueva pestaña Misma pestaña Superposición" at bounding box center [100, 119] width 60 height 8
click at [70, 115] on select "Nueva pestaña Misma pestaña Superposición" at bounding box center [100, 119] width 60 height 8
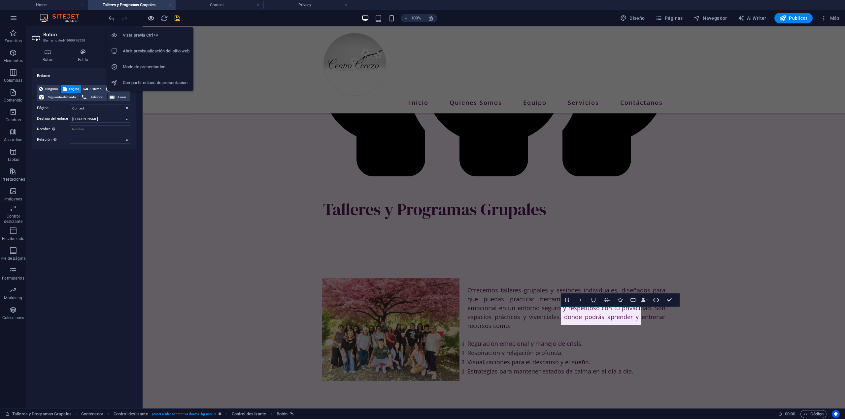
click at [150, 17] on icon "button" at bounding box center [151, 19] width 8 height 8
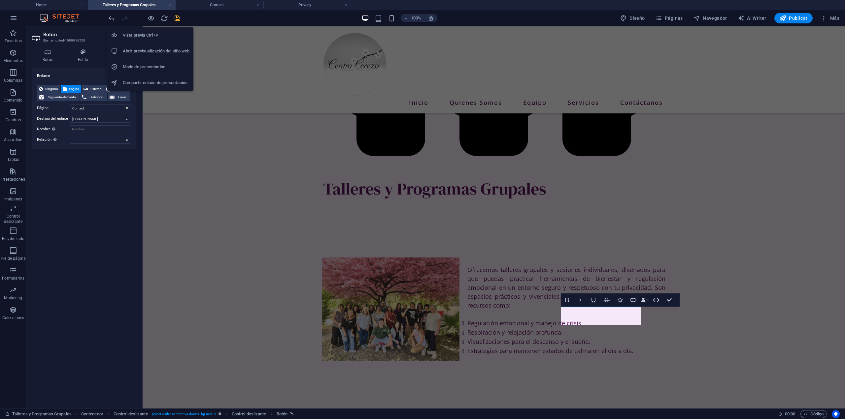
scroll to position [231, 0]
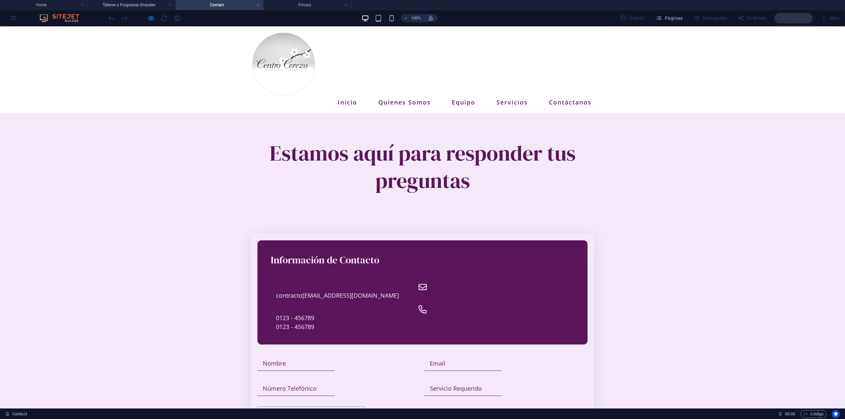
scroll to position [0, 0]
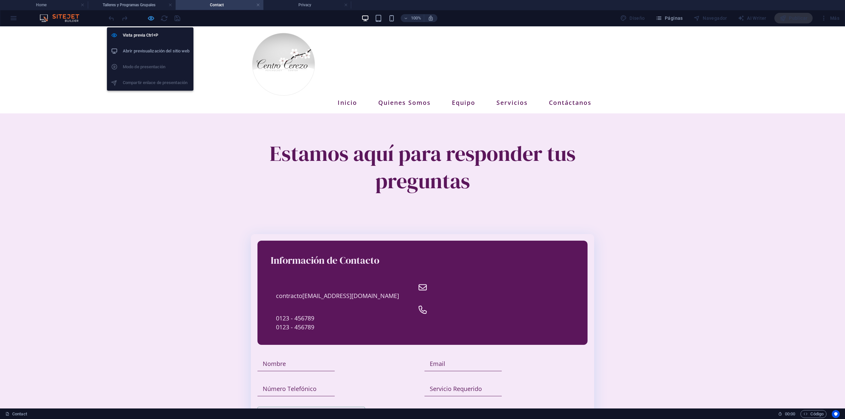
click at [151, 18] on icon "button" at bounding box center [151, 19] width 8 height 8
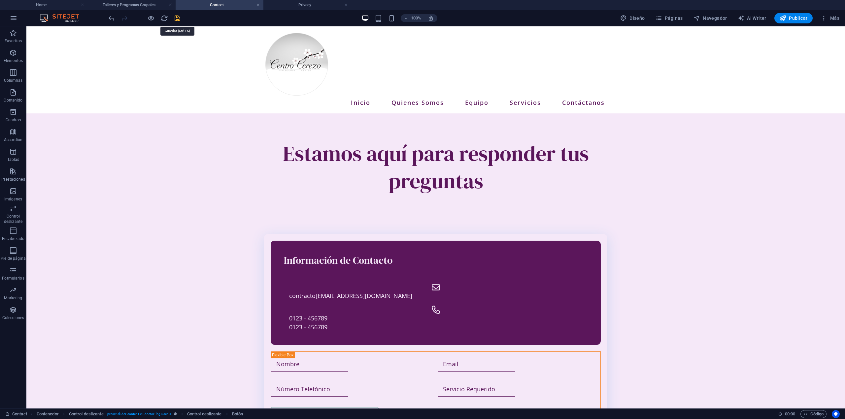
click at [175, 18] on icon "save" at bounding box center [178, 19] width 8 height 8
select select "6"
click at [134, 4] on h4 "Talleres y Programas Grupales" at bounding box center [132, 4] width 88 height 7
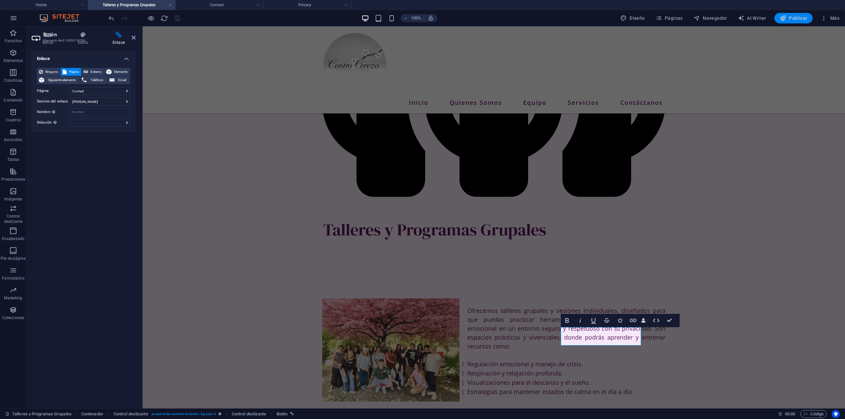
click at [796, 19] on span "Publicar" at bounding box center [793, 18] width 28 height 7
select select "6"
select select
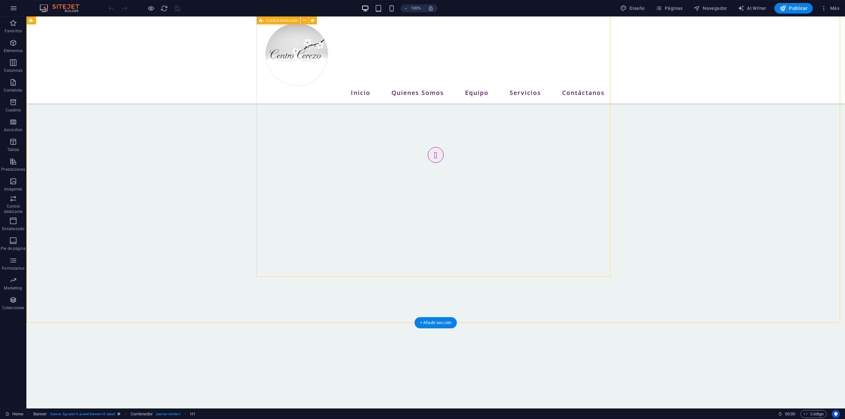
scroll to position [495, 0]
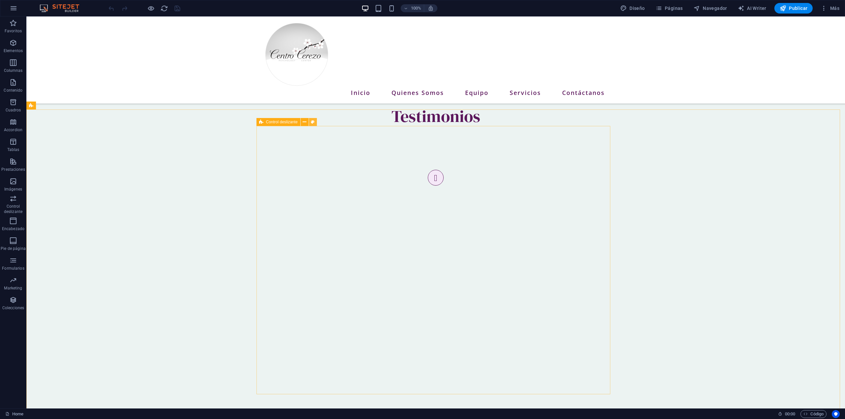
click at [312, 122] on icon at bounding box center [313, 122] width 4 height 7
select select "px"
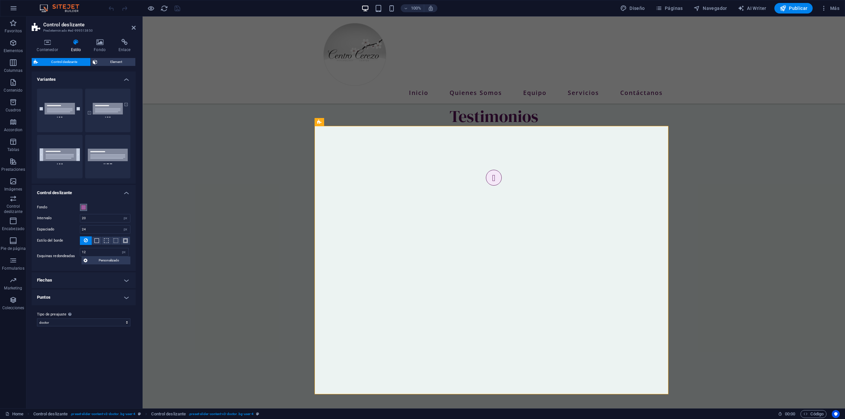
click at [82, 207] on span at bounding box center [83, 207] width 5 height 5
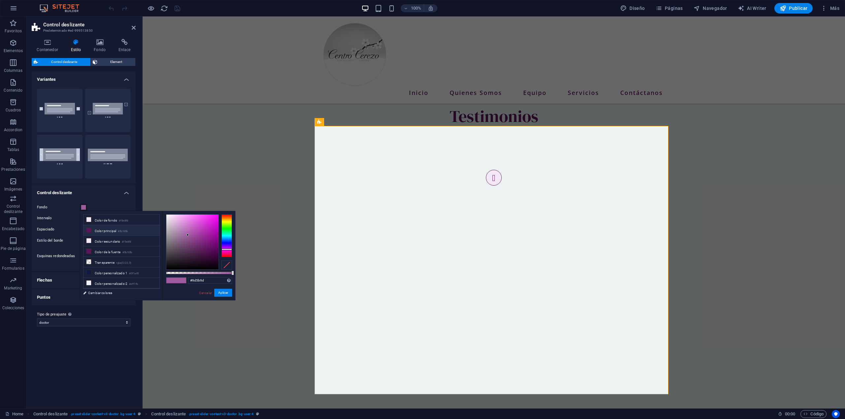
click at [103, 232] on li "Color principal #5b165b" at bounding box center [121, 230] width 76 height 11
type input "#5b165b"
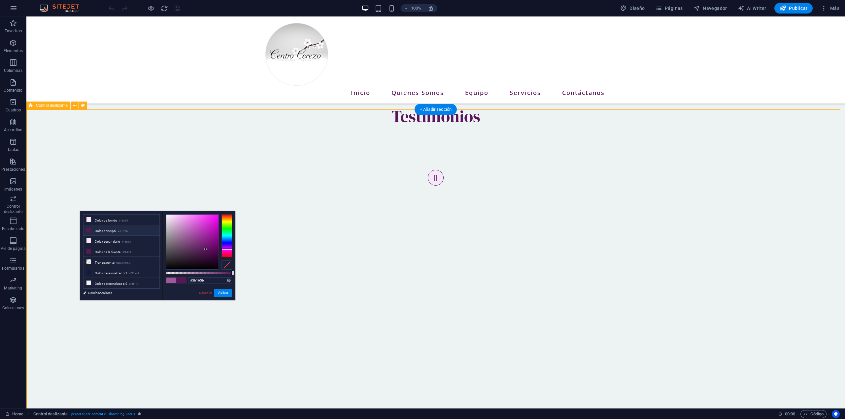
click at [729, 97] on div "Testimonios" at bounding box center [435, 105] width 818 height 64
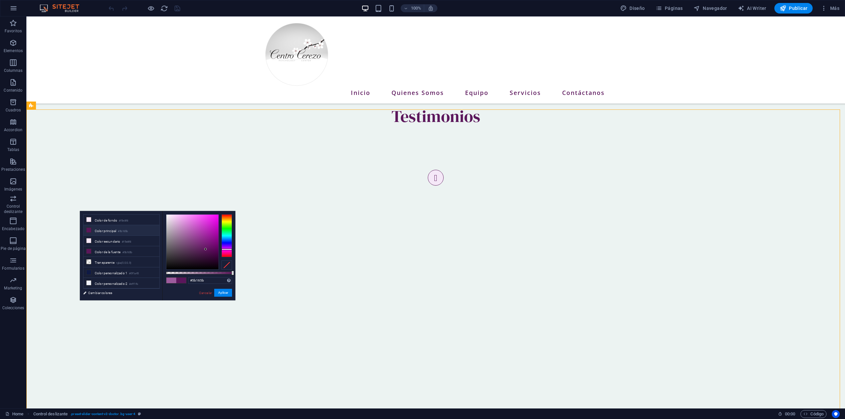
click at [178, 9] on div at bounding box center [144, 8] width 74 height 11
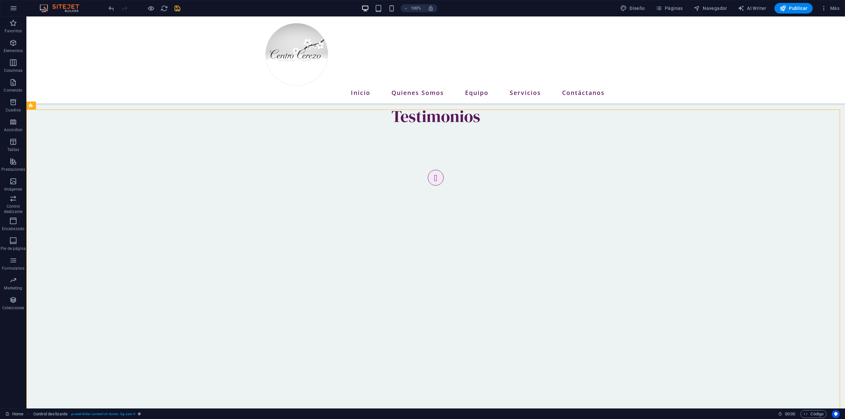
click at [178, 6] on icon "save" at bounding box center [178, 9] width 8 height 8
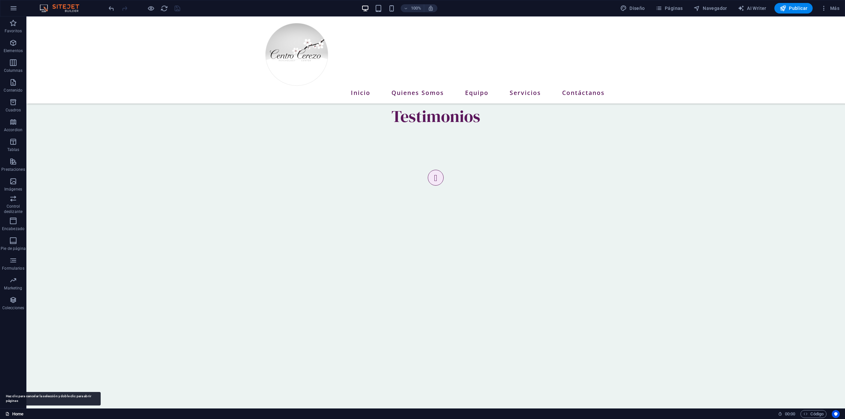
click at [17, 413] on link "Home" at bounding box center [14, 414] width 18 height 8
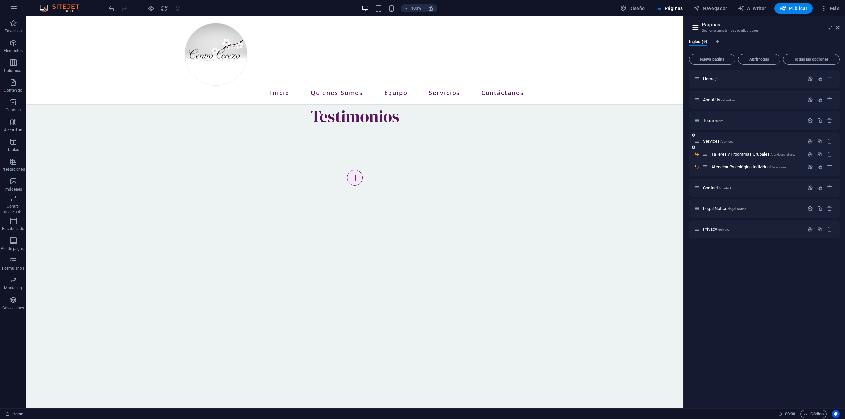
click at [715, 138] on div "Services /services" at bounding box center [749, 142] width 110 height 8
click at [714, 140] on span "Services /services" at bounding box center [718, 141] width 30 height 5
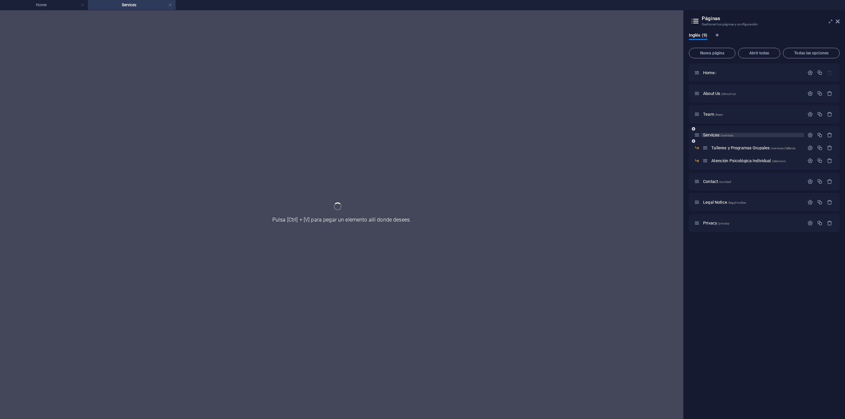
scroll to position [0, 0]
click at [714, 140] on div "Services /services" at bounding box center [764, 135] width 151 height 18
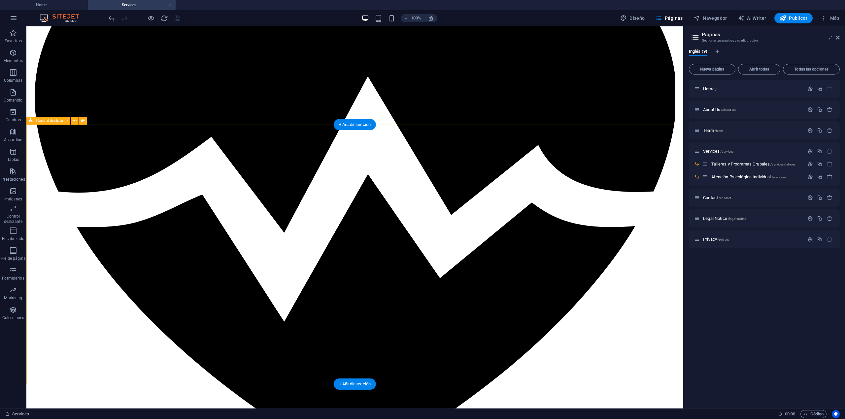
scroll to position [297, 0]
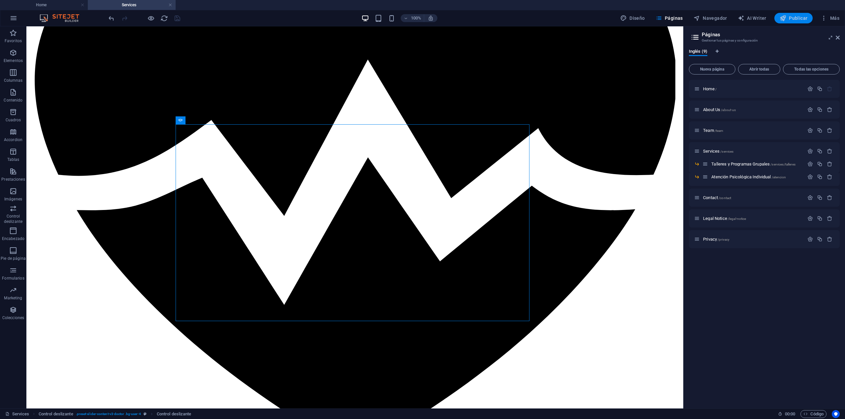
click at [796, 18] on span "Publicar" at bounding box center [793, 18] width 28 height 7
